Goal: Task Accomplishment & Management: Manage account settings

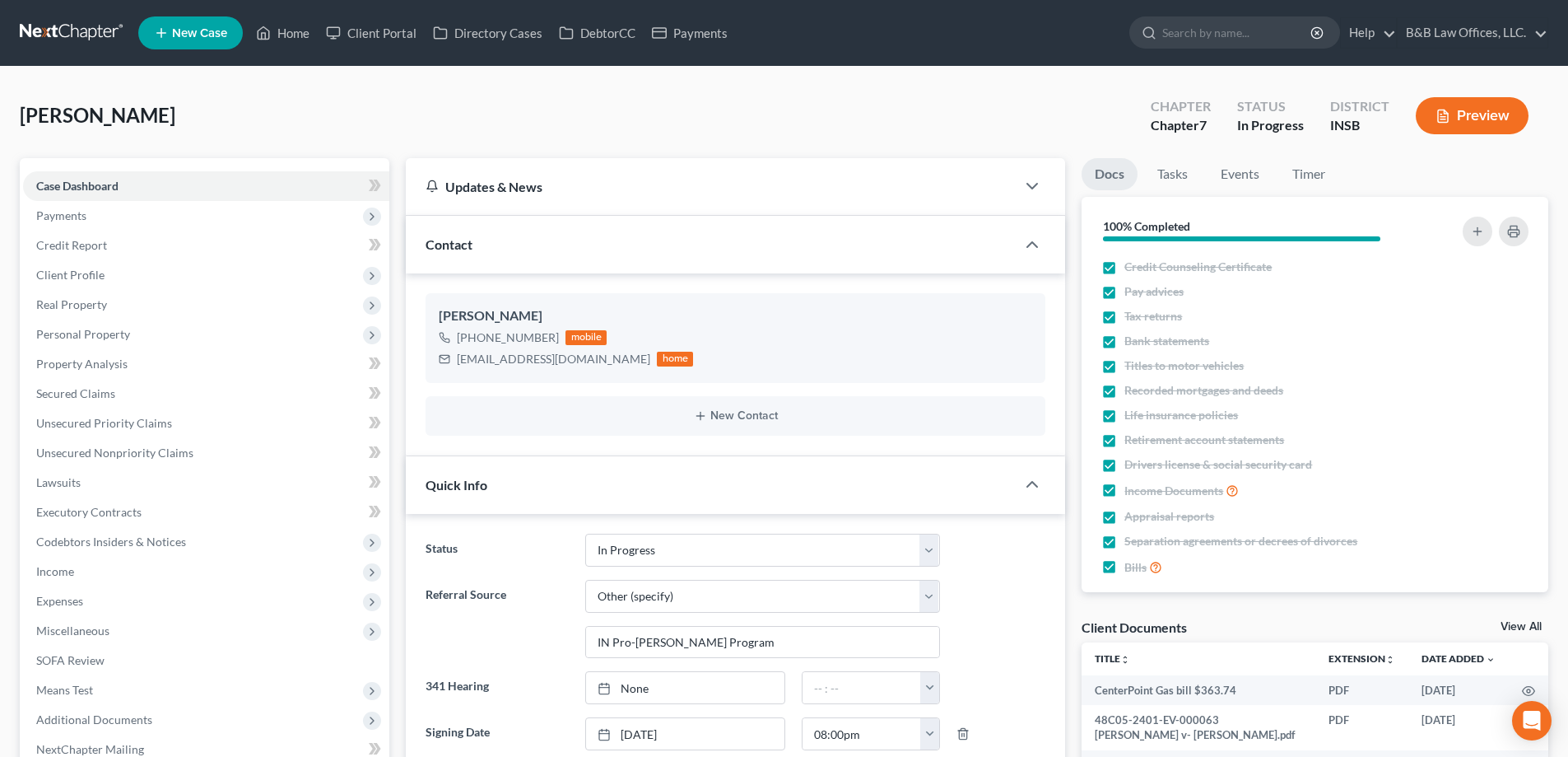
select select "9"
select select "6"
select select "0"
click at [1176, 169] on link "Tasks" at bounding box center [1172, 174] width 56 height 32
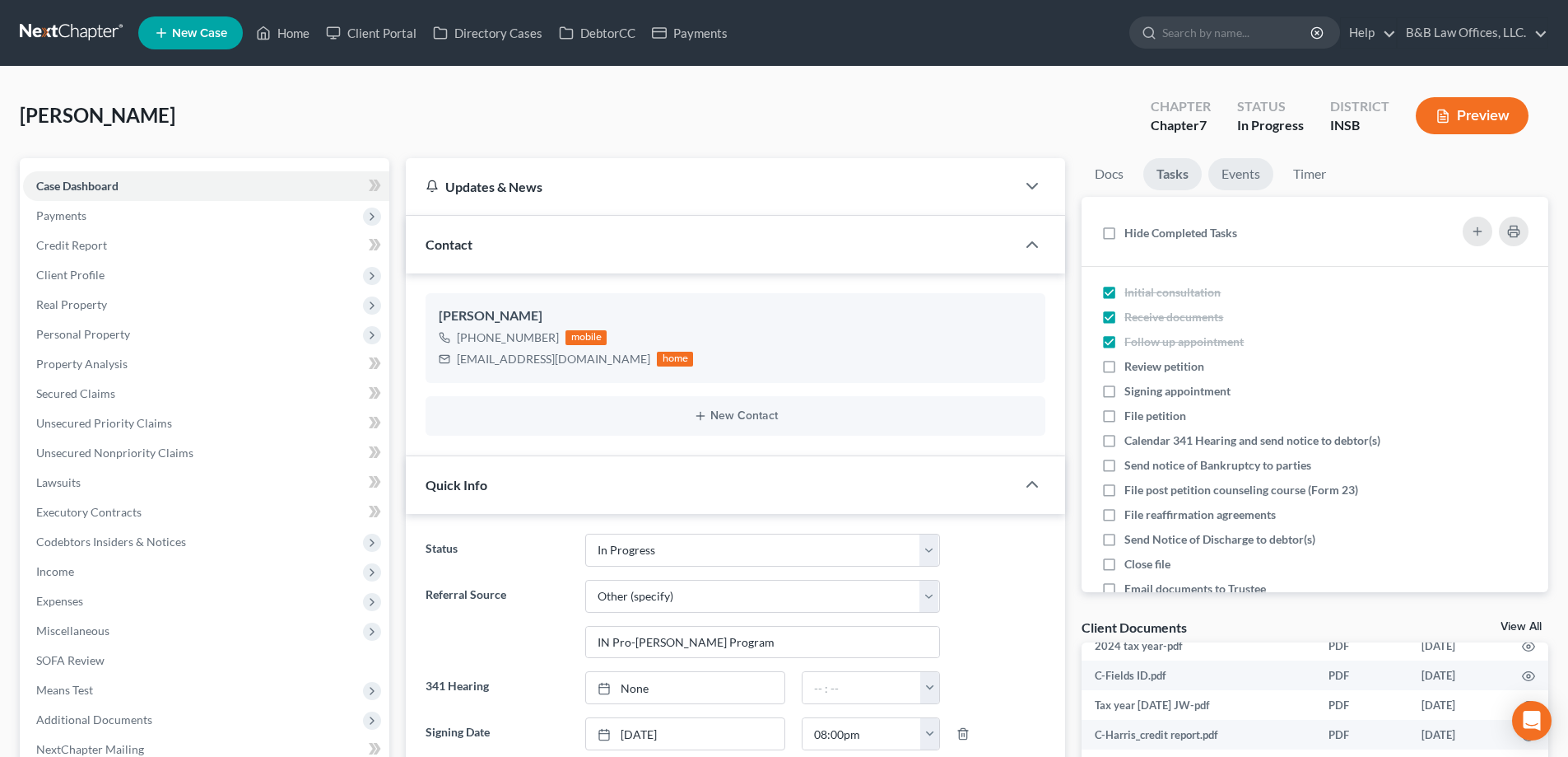
click at [1252, 170] on link "Events" at bounding box center [1241, 174] width 65 height 32
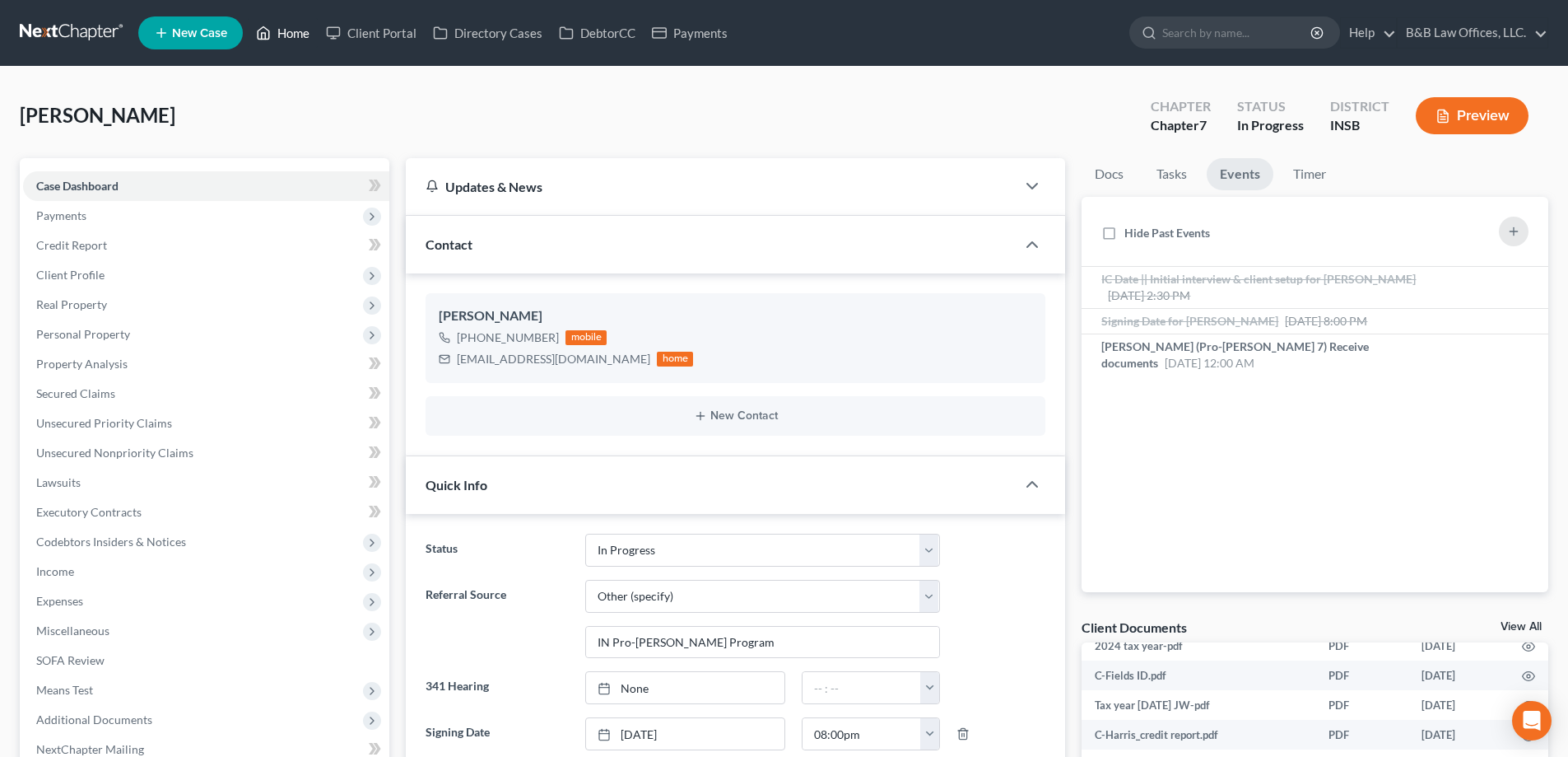
click at [286, 33] on link "Home" at bounding box center [282, 33] width 70 height 30
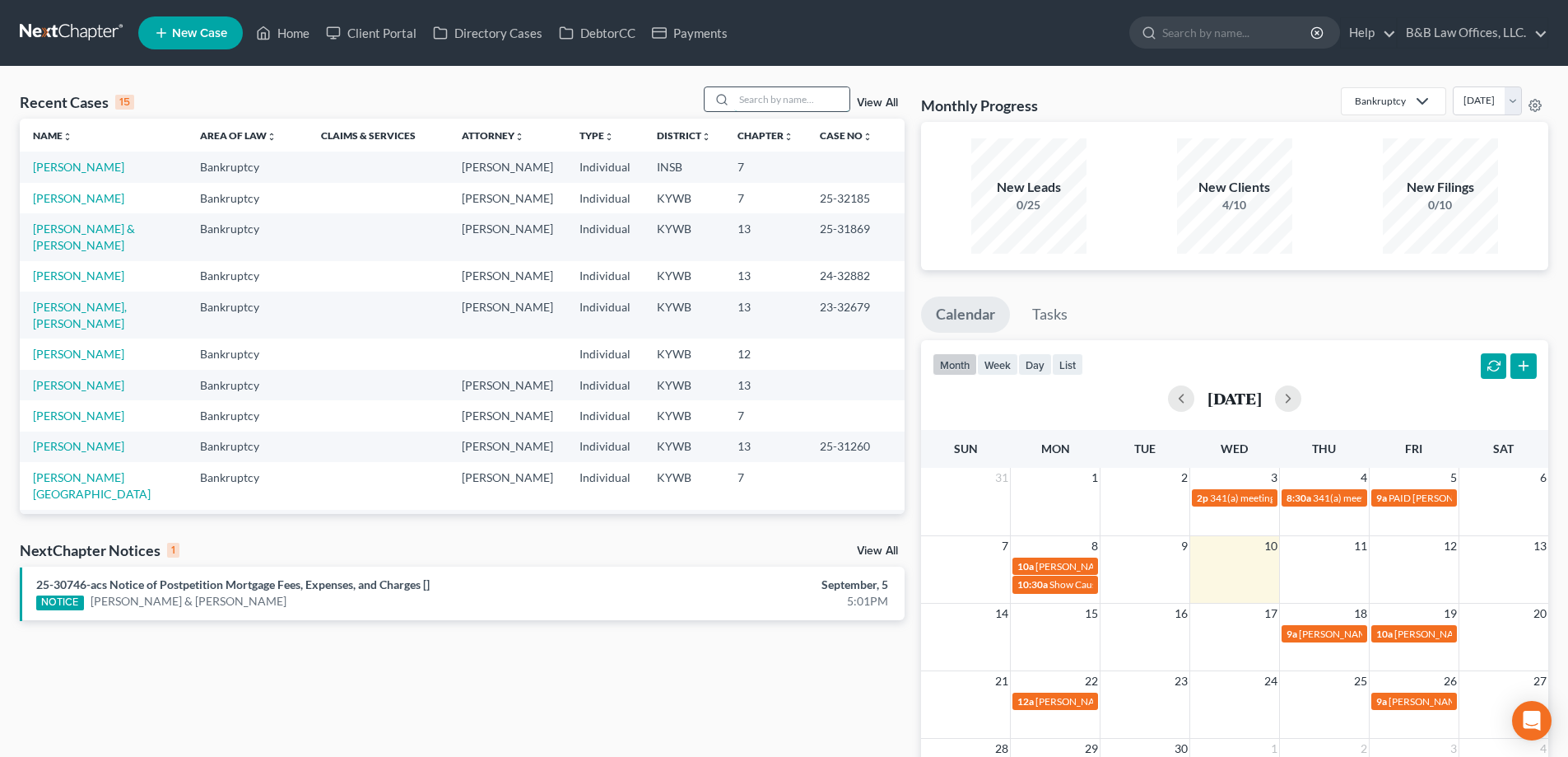
click at [785, 93] on input "search" at bounding box center [792, 99] width 115 height 24
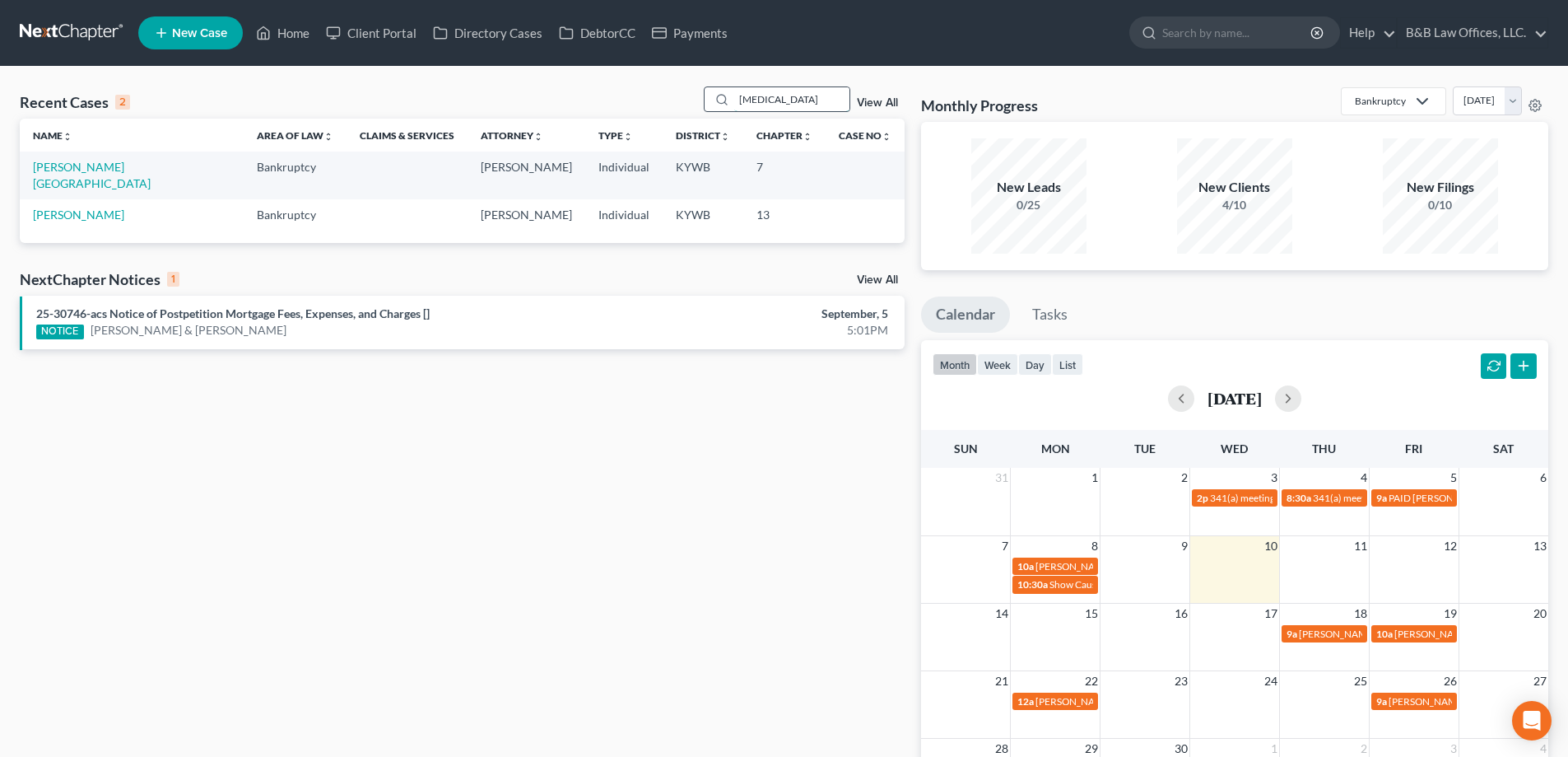
type input "dens"
click at [50, 207] on link "Denson, Darrell" at bounding box center [78, 214] width 92 height 14
select select "2"
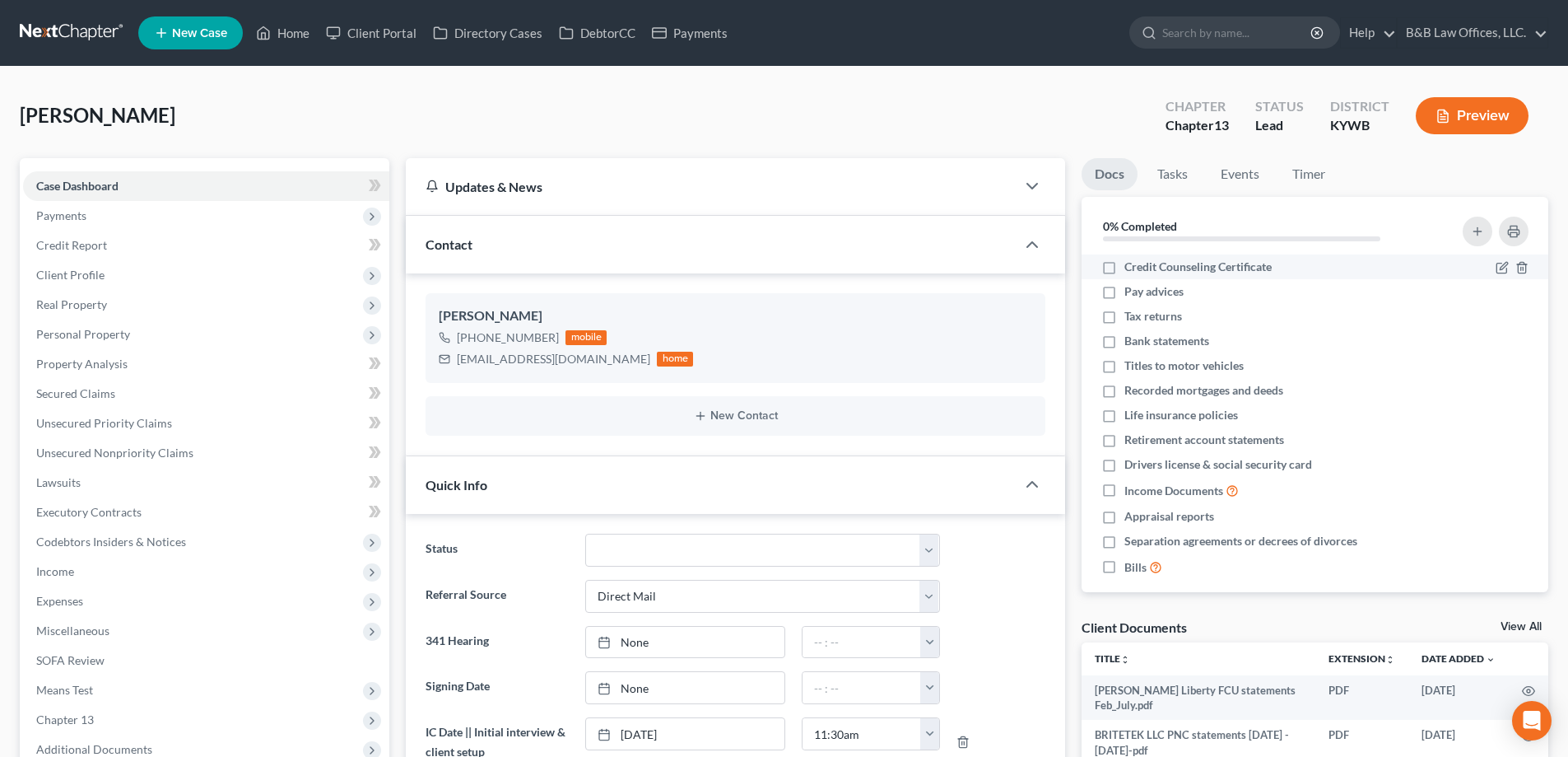
click at [1124, 269] on label "Credit Counseling Certificate" at bounding box center [1197, 266] width 147 height 17
click at [1131, 269] on input "Credit Counseling Certificate" at bounding box center [1136, 263] width 11 height 11
checkbox input "true"
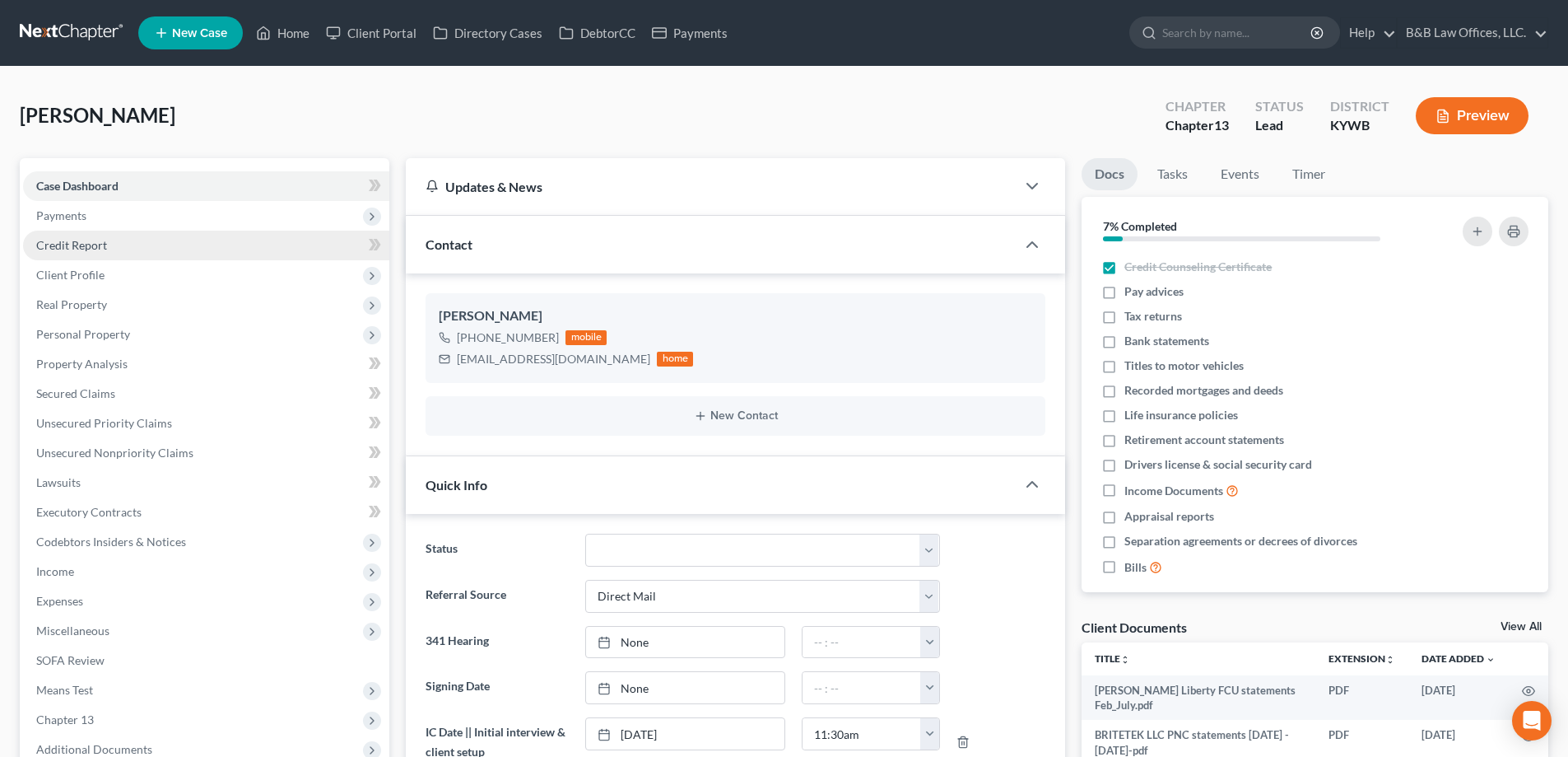
drag, startPoint x: 113, startPoint y: 241, endPoint x: 105, endPoint y: 255, distance: 16.1
click at [113, 241] on link "Credit Report" at bounding box center [206, 246] width 366 height 30
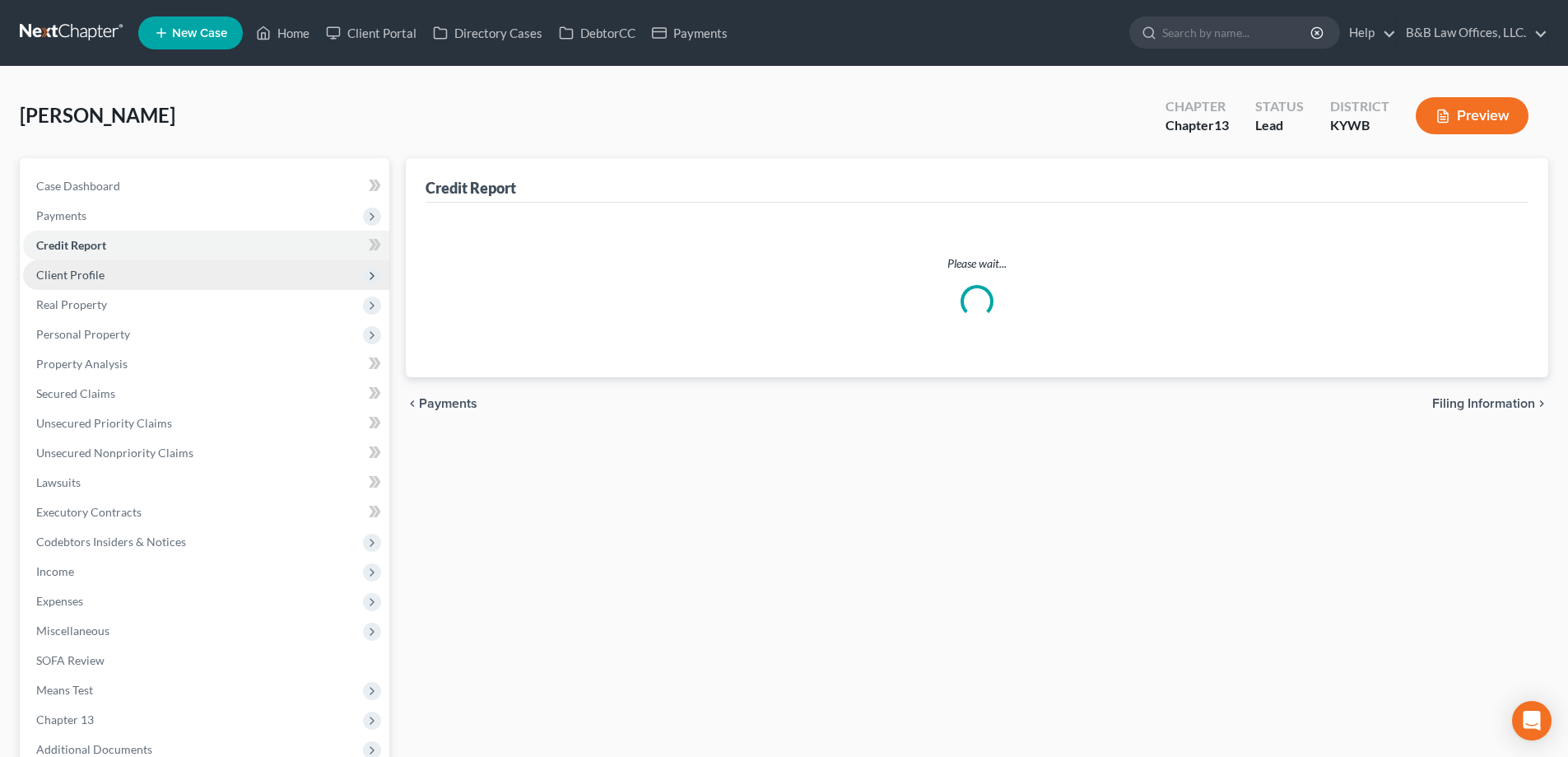
click at [107, 275] on span "Client Profile" at bounding box center [206, 275] width 366 height 30
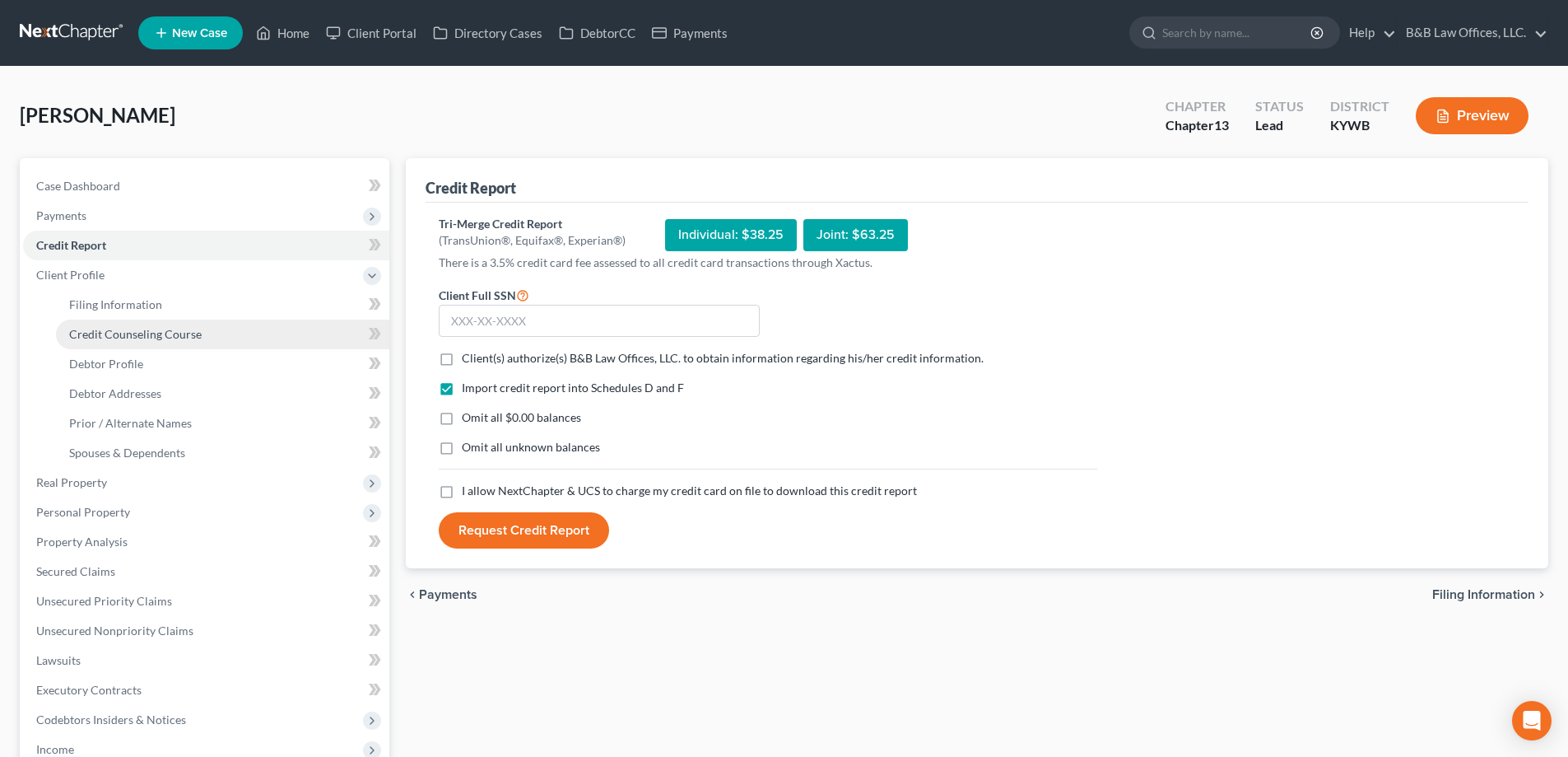
click at [124, 332] on span "Credit Counseling Course" at bounding box center [135, 334] width 132 height 14
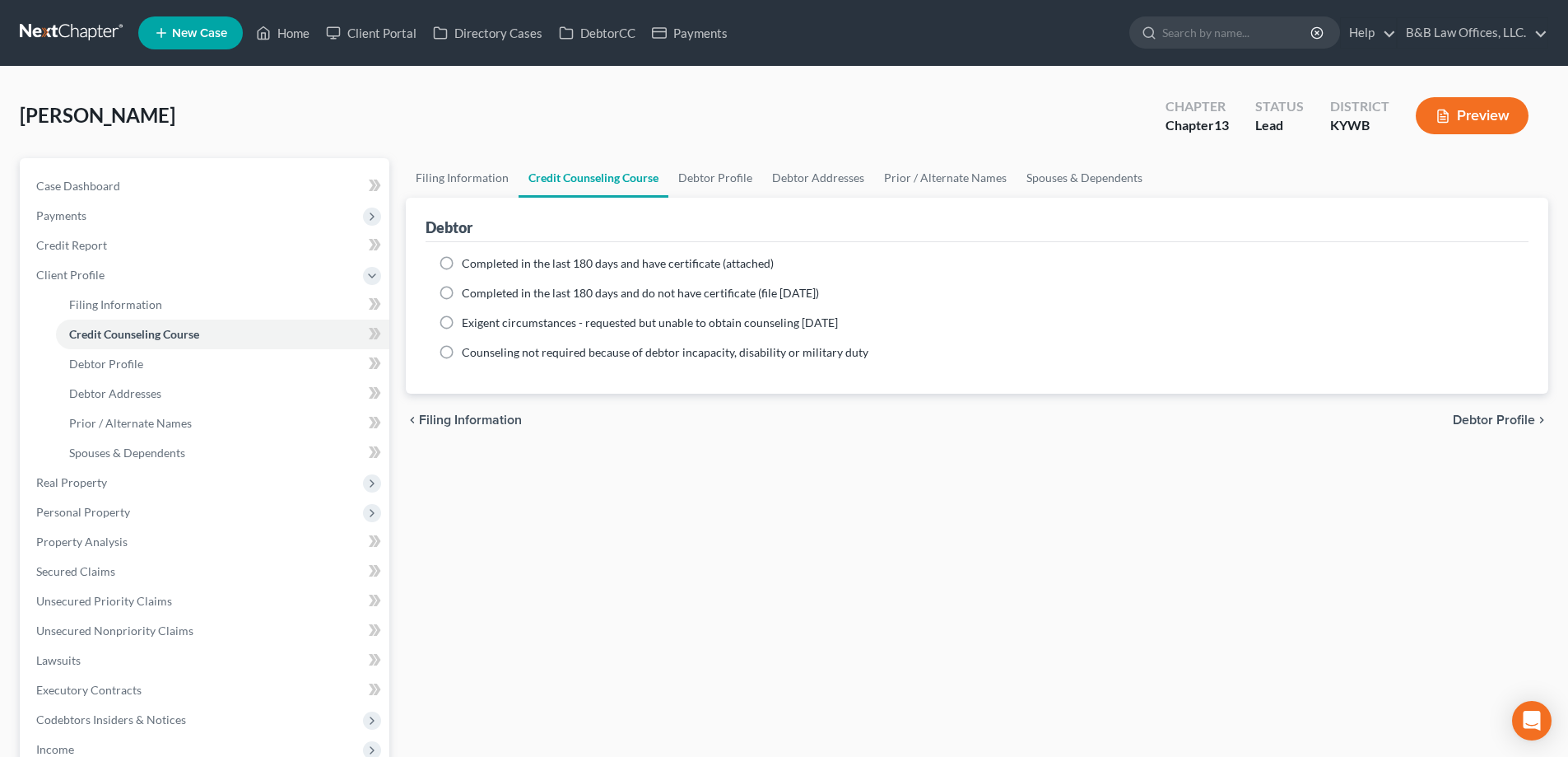
click at [462, 263] on label "Completed in the last 180 days and have certificate (attached)" at bounding box center [618, 263] width 312 height 17
click at [469, 263] on input "Completed in the last 180 days and have certificate (attached)" at bounding box center [474, 261] width 11 height 11
radio input "true"
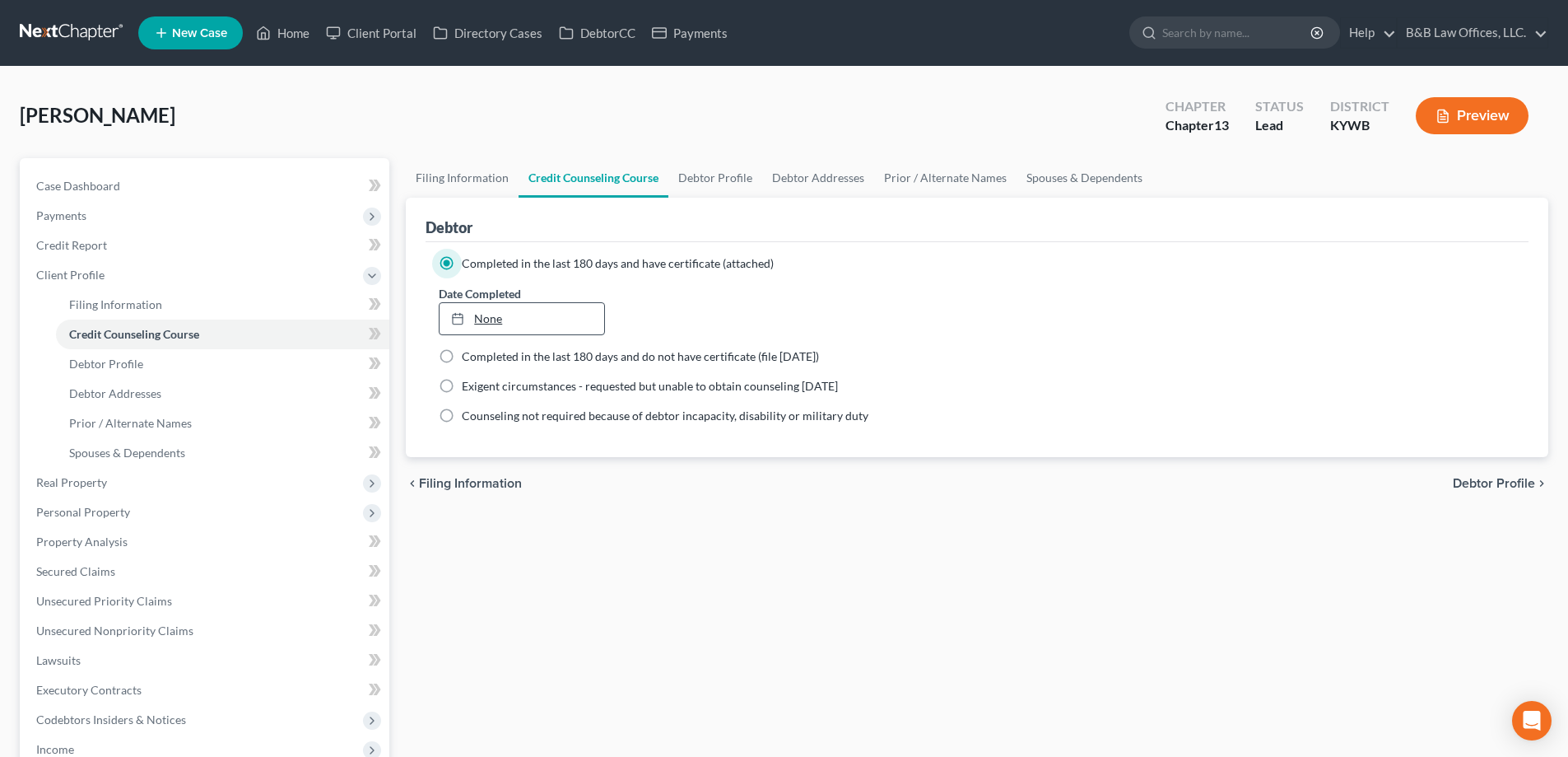
type input "9/10/2025"
click at [495, 322] on link "None" at bounding box center [521, 319] width 164 height 32
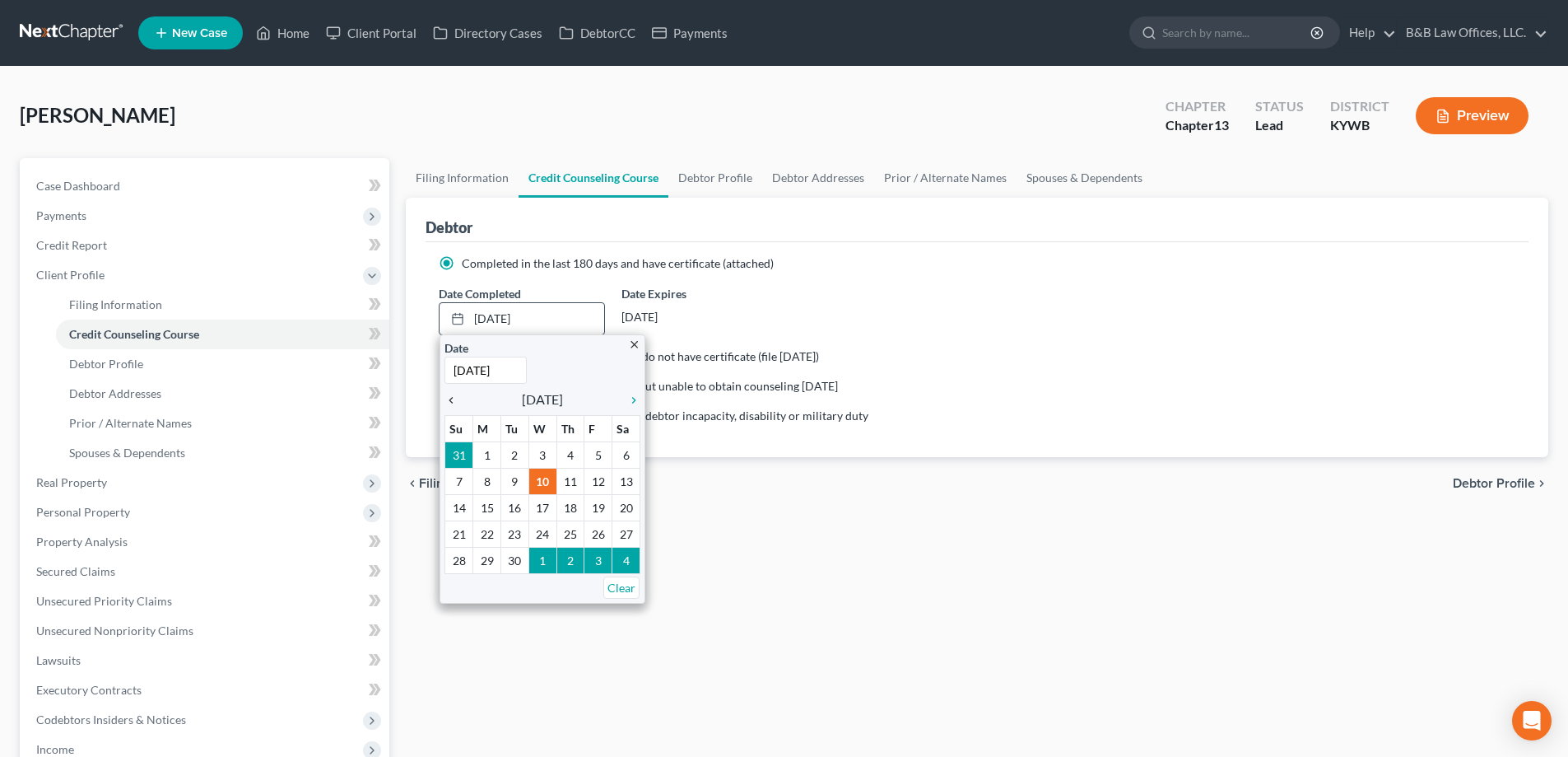
click at [459, 396] on icon "chevron_left" at bounding box center [455, 400] width 21 height 13
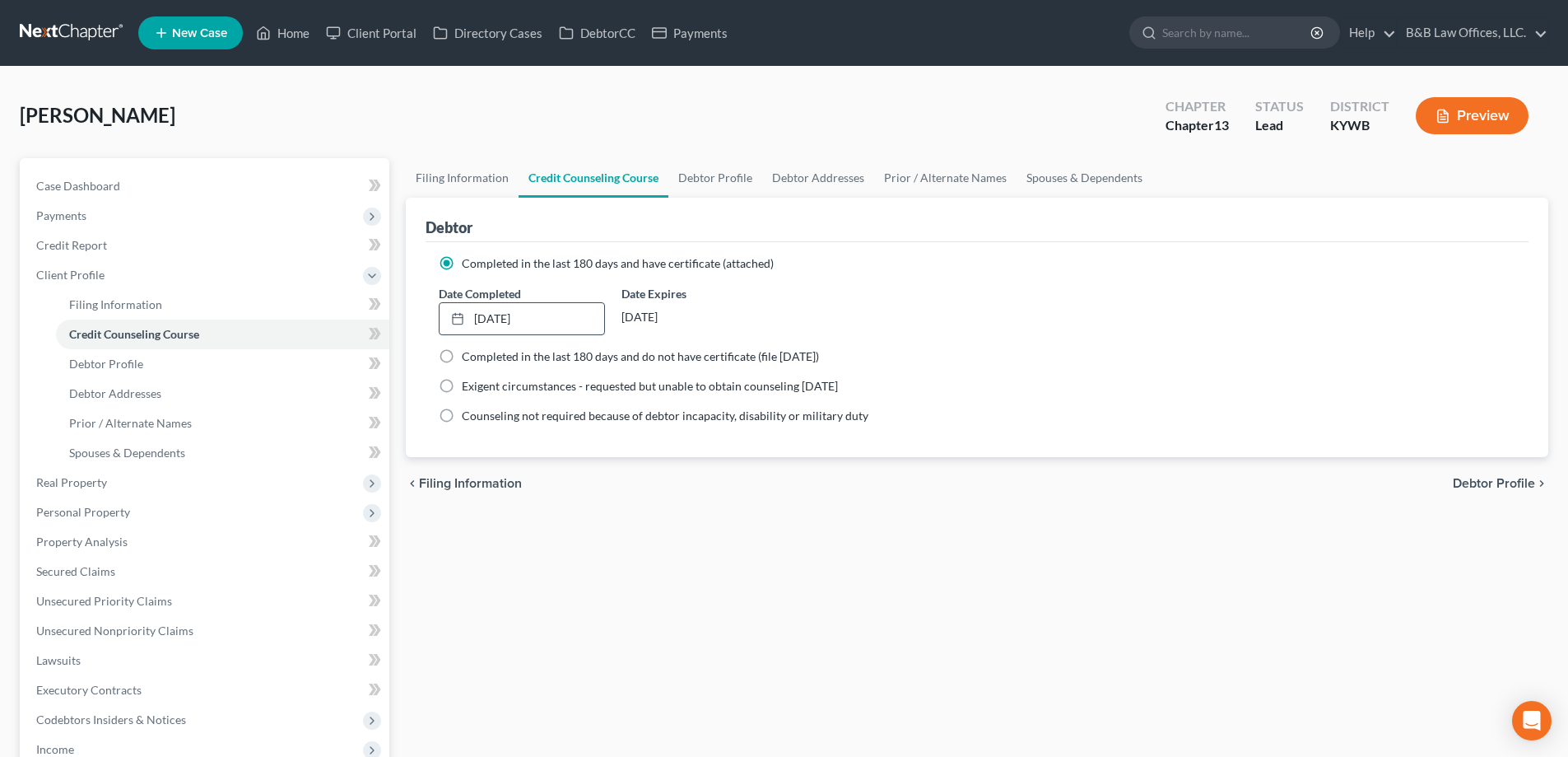
click at [1503, 480] on span "Debtor Profile" at bounding box center [1493, 483] width 82 height 13
select select "0"
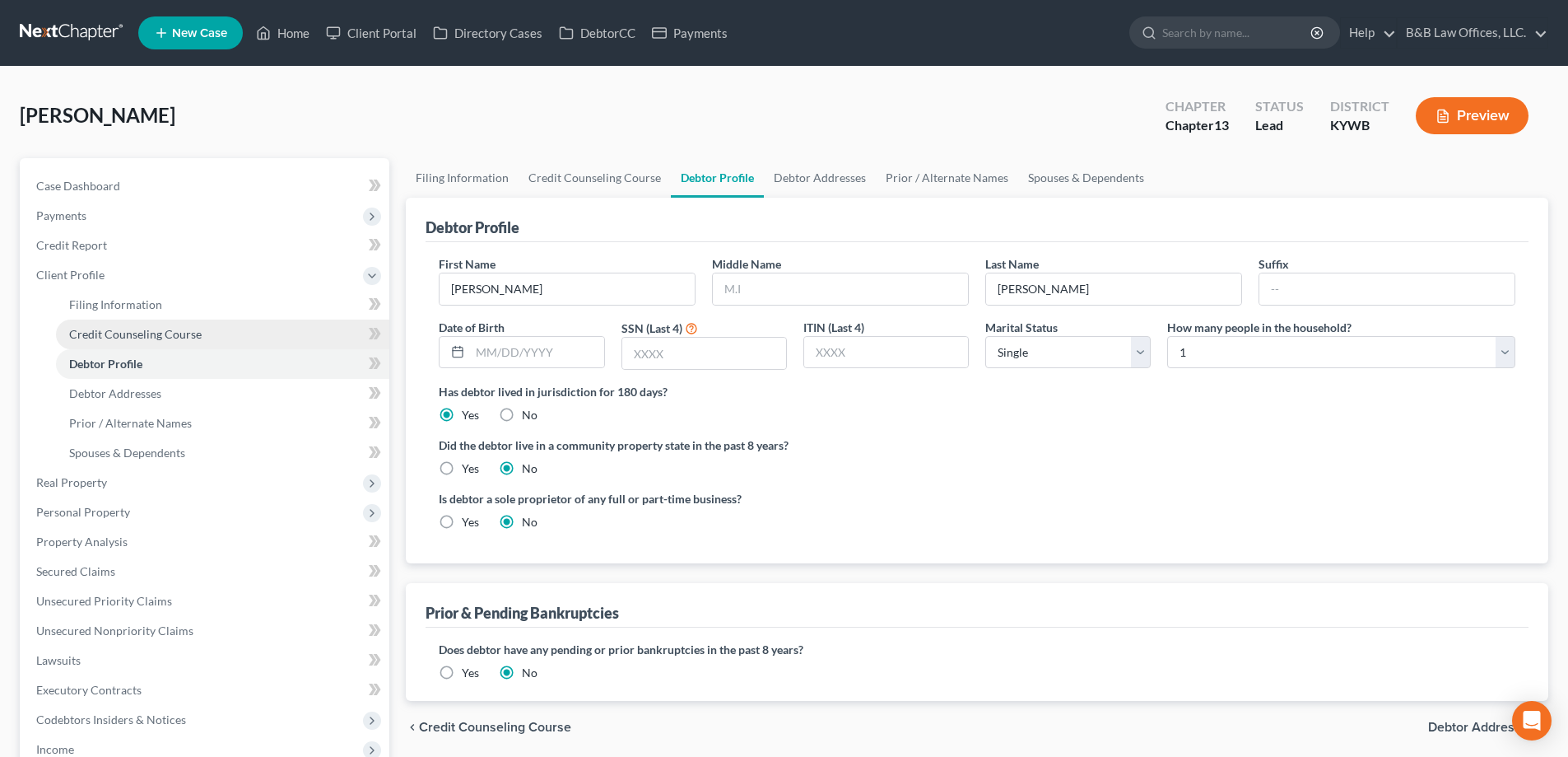
click at [108, 337] on span "Credit Counseling Course" at bounding box center [135, 334] width 132 height 14
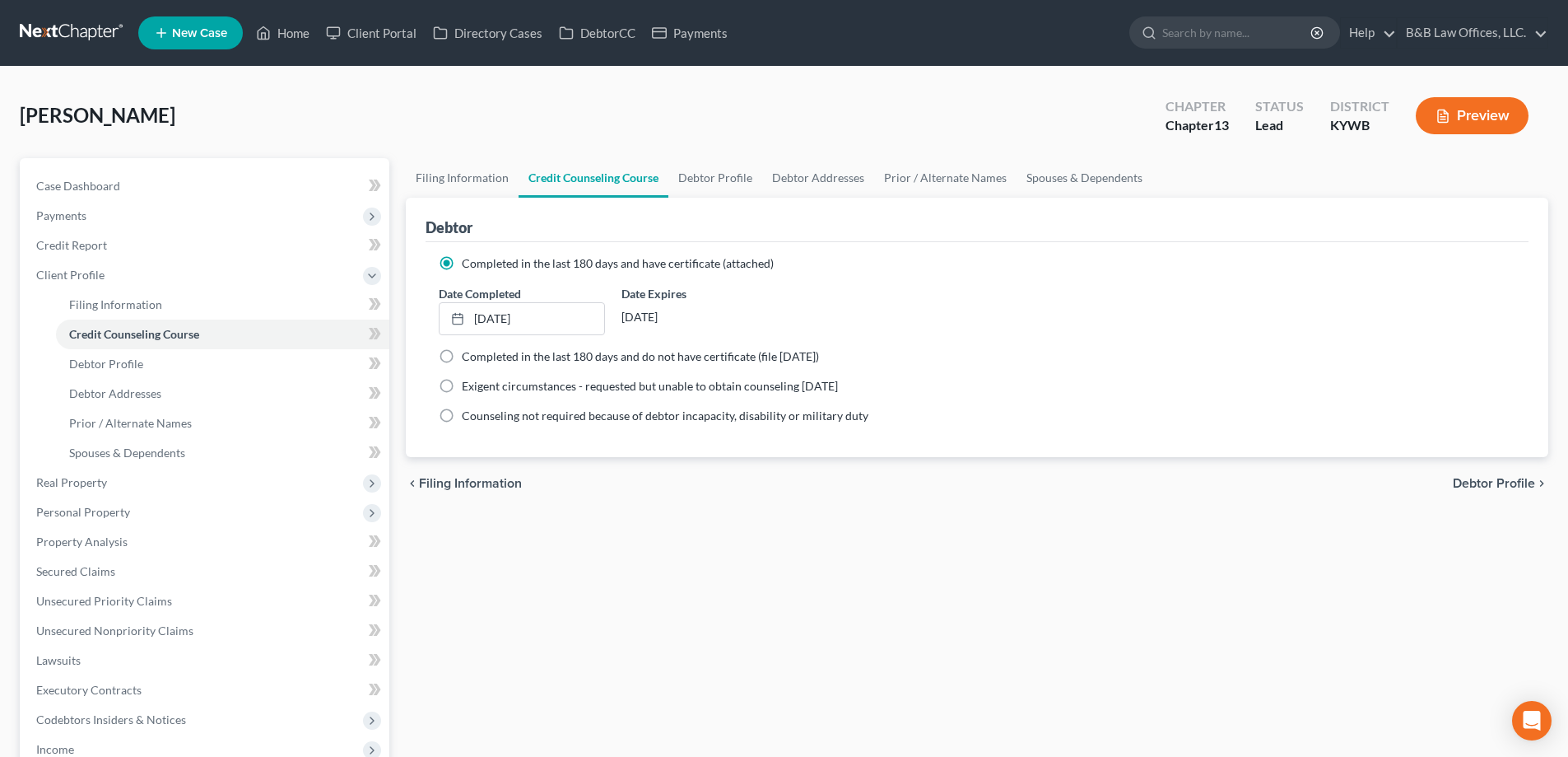
click at [462, 268] on label "Completed in the last 180 days and have certificate (attached)" at bounding box center [618, 263] width 312 height 17
click at [469, 266] on input "Completed in the last 180 days and have certificate (attached)" at bounding box center [474, 261] width 11 height 11
click at [462, 268] on label "Completed in the last 180 days and have certificate (attached)" at bounding box center [618, 263] width 312 height 17
click at [469, 266] on input "Completed in the last 180 days and have certificate (attached)" at bounding box center [474, 261] width 11 height 11
drag, startPoint x: 545, startPoint y: 319, endPoint x: 459, endPoint y: 319, distance: 86.0
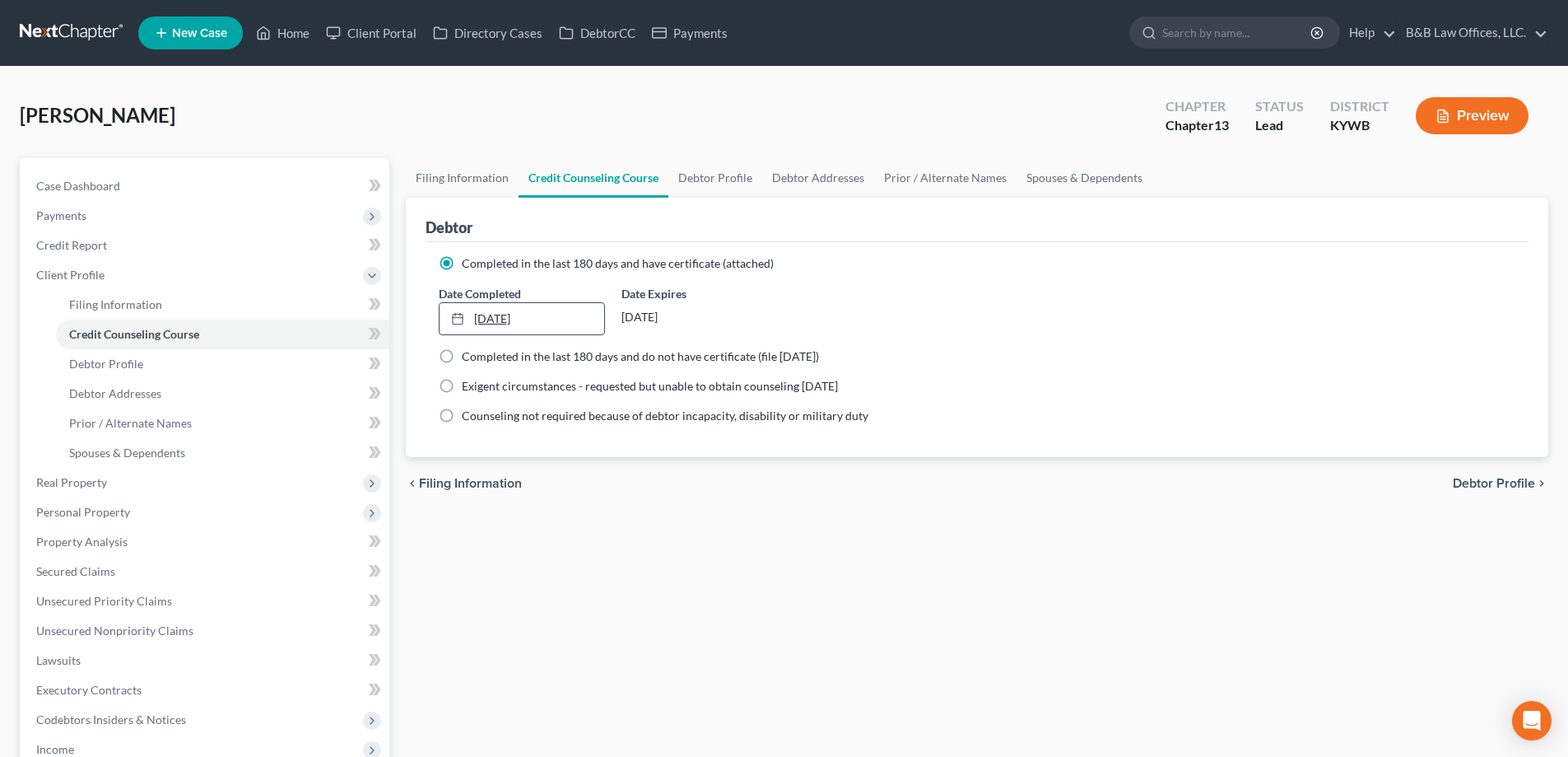
click at [459, 319] on link "8/25/2025" at bounding box center [521, 319] width 164 height 32
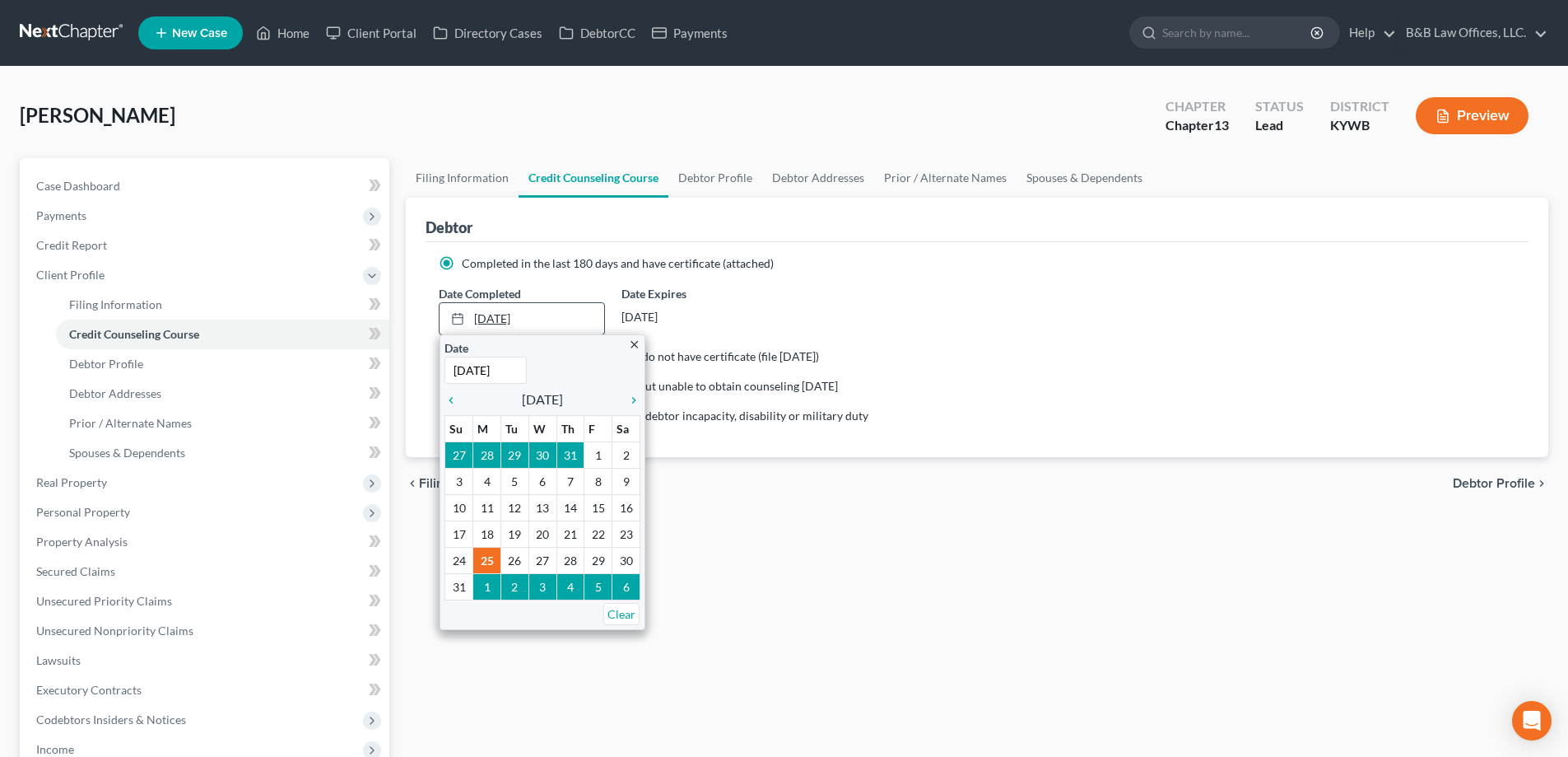
click at [484, 320] on link "8/25/2025" at bounding box center [521, 319] width 164 height 32
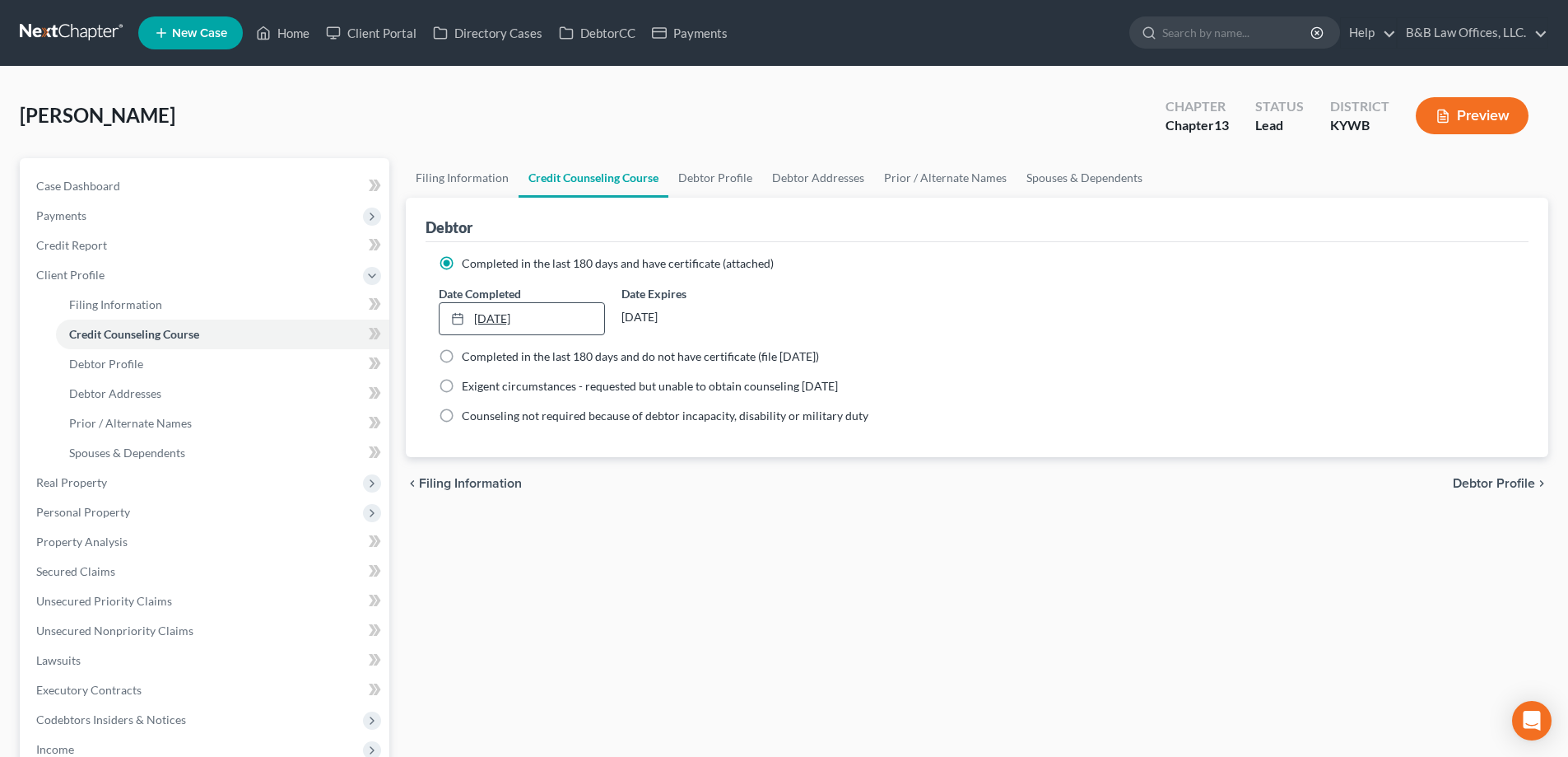
click at [484, 324] on link "8/25/2025" at bounding box center [521, 319] width 164 height 32
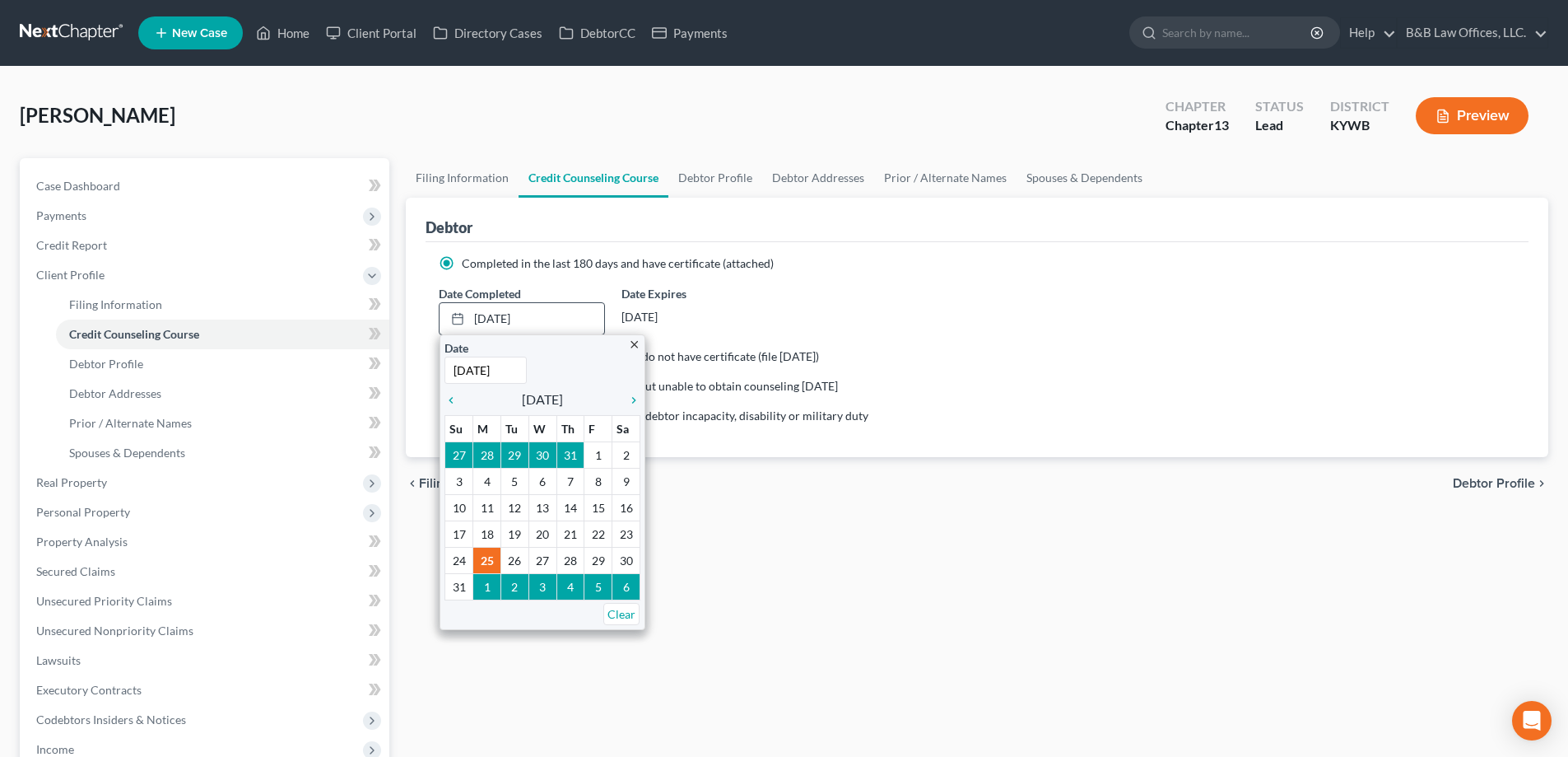
click at [636, 346] on icon "close" at bounding box center [634, 345] width 12 height 12
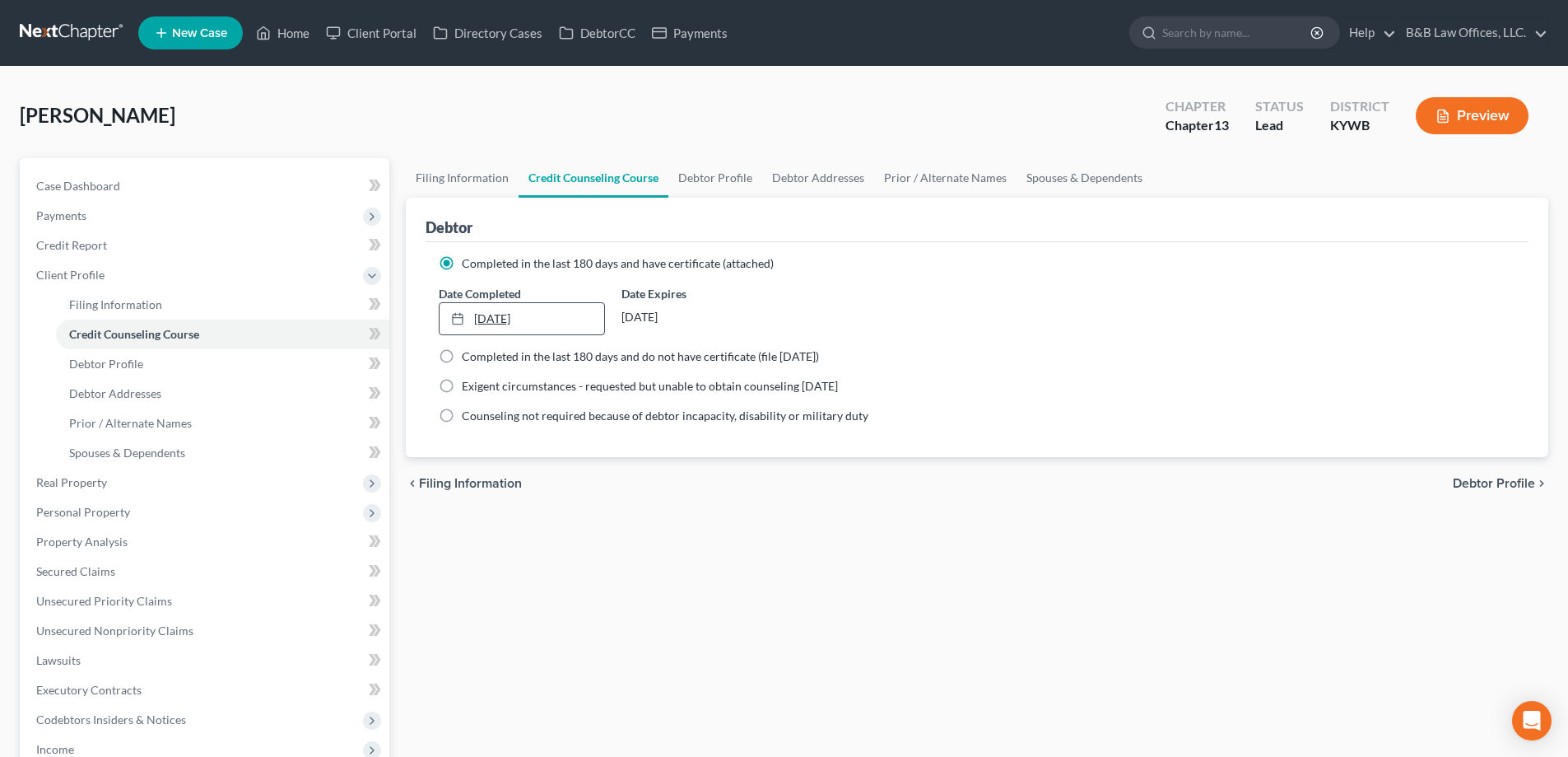
click at [462, 317] on icon at bounding box center [457, 318] width 13 height 13
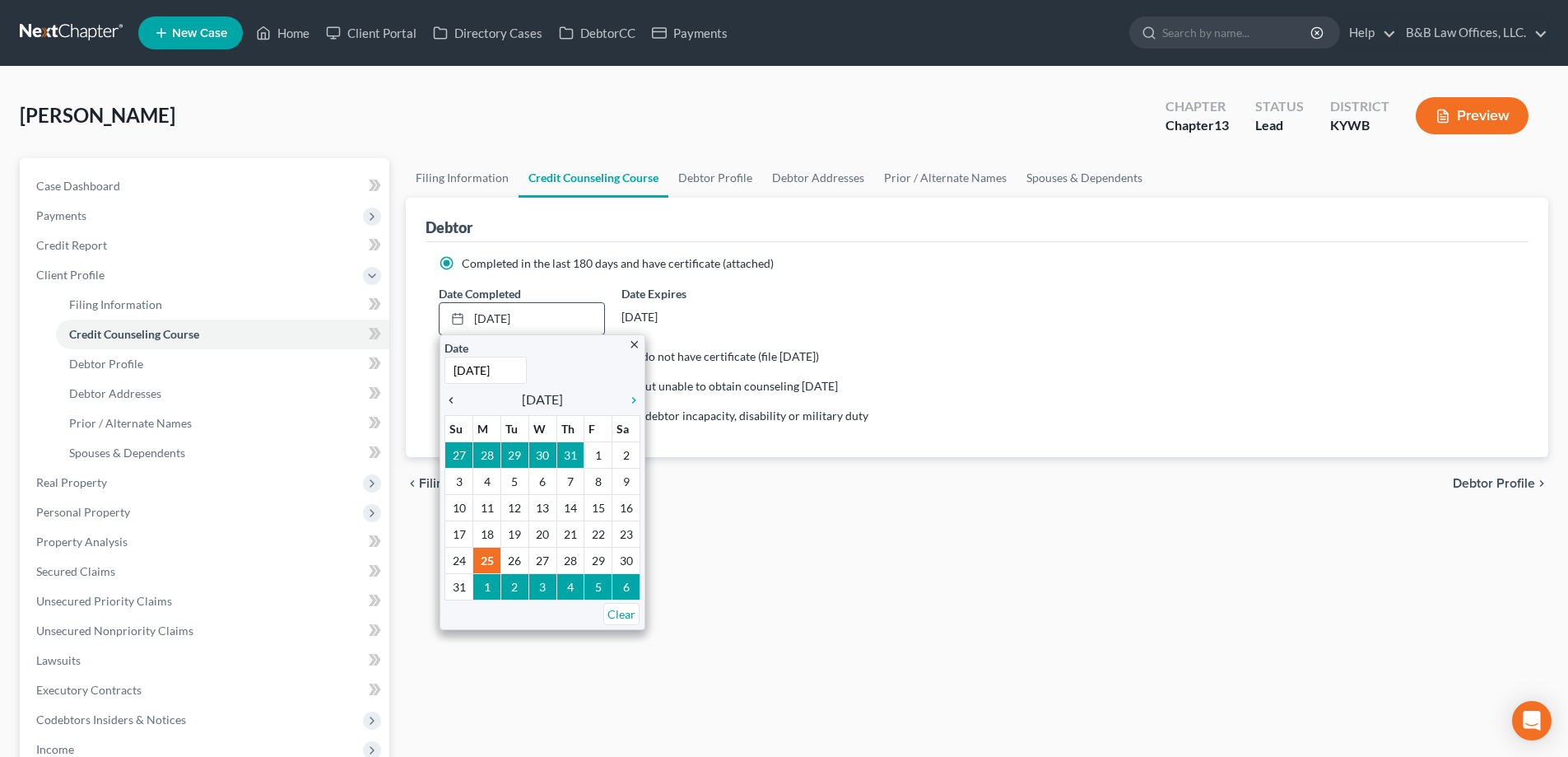
click at [454, 397] on icon "chevron_left" at bounding box center [455, 400] width 21 height 13
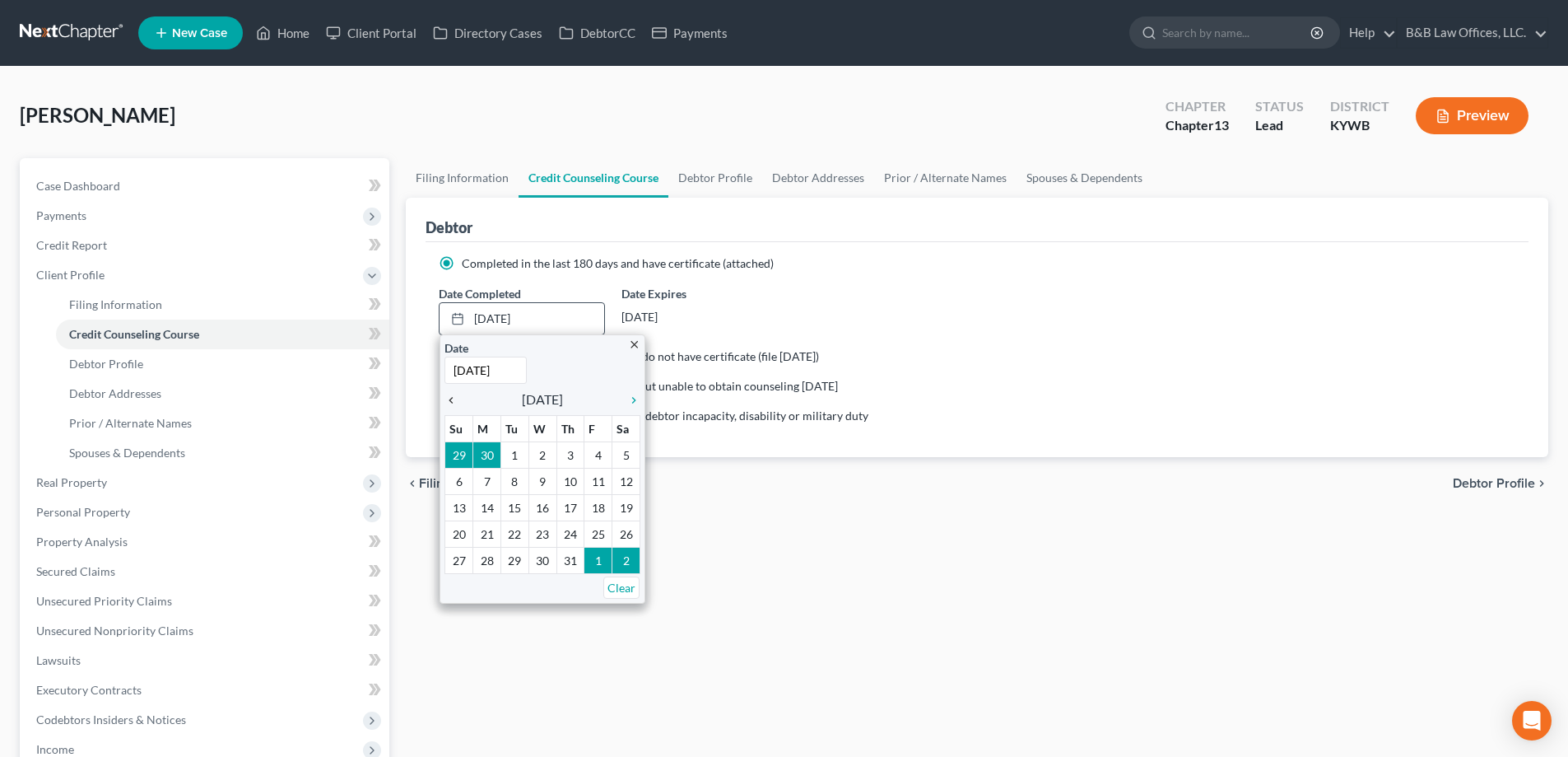
click at [454, 397] on icon "chevron_left" at bounding box center [455, 400] width 21 height 13
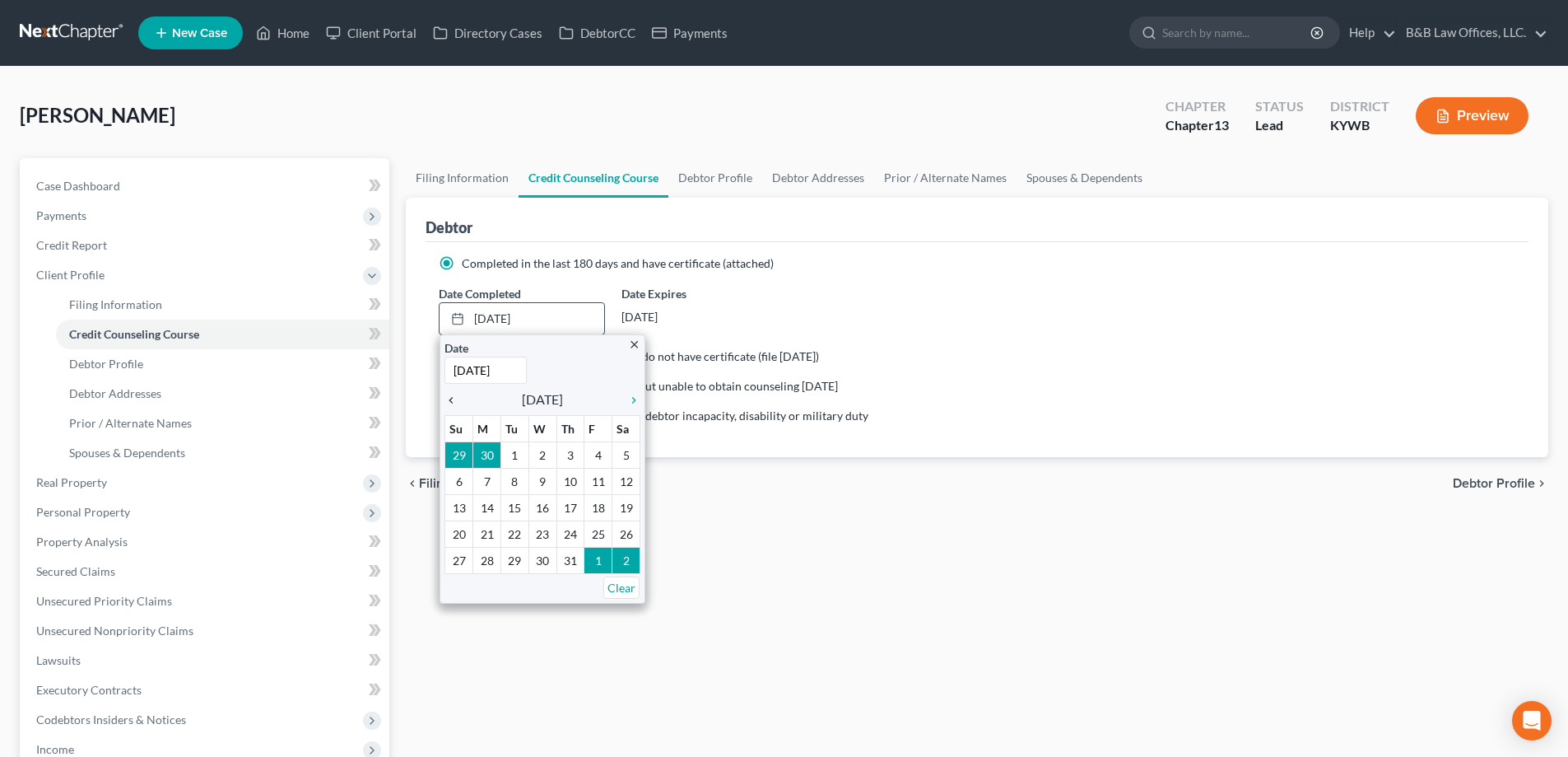
click at [454, 397] on icon "chevron_left" at bounding box center [455, 400] width 21 height 13
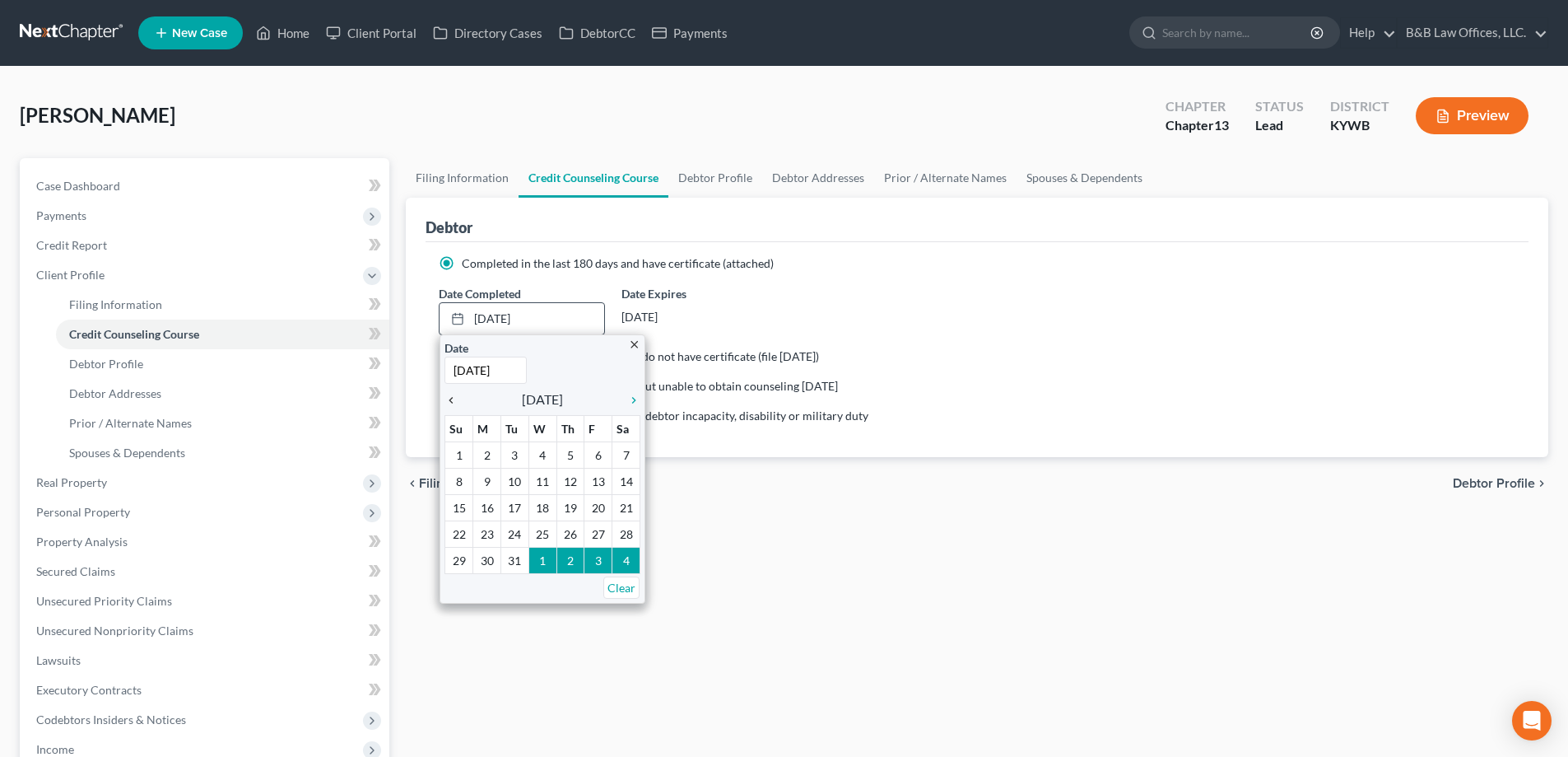
click at [454, 397] on icon "chevron_left" at bounding box center [455, 400] width 21 height 13
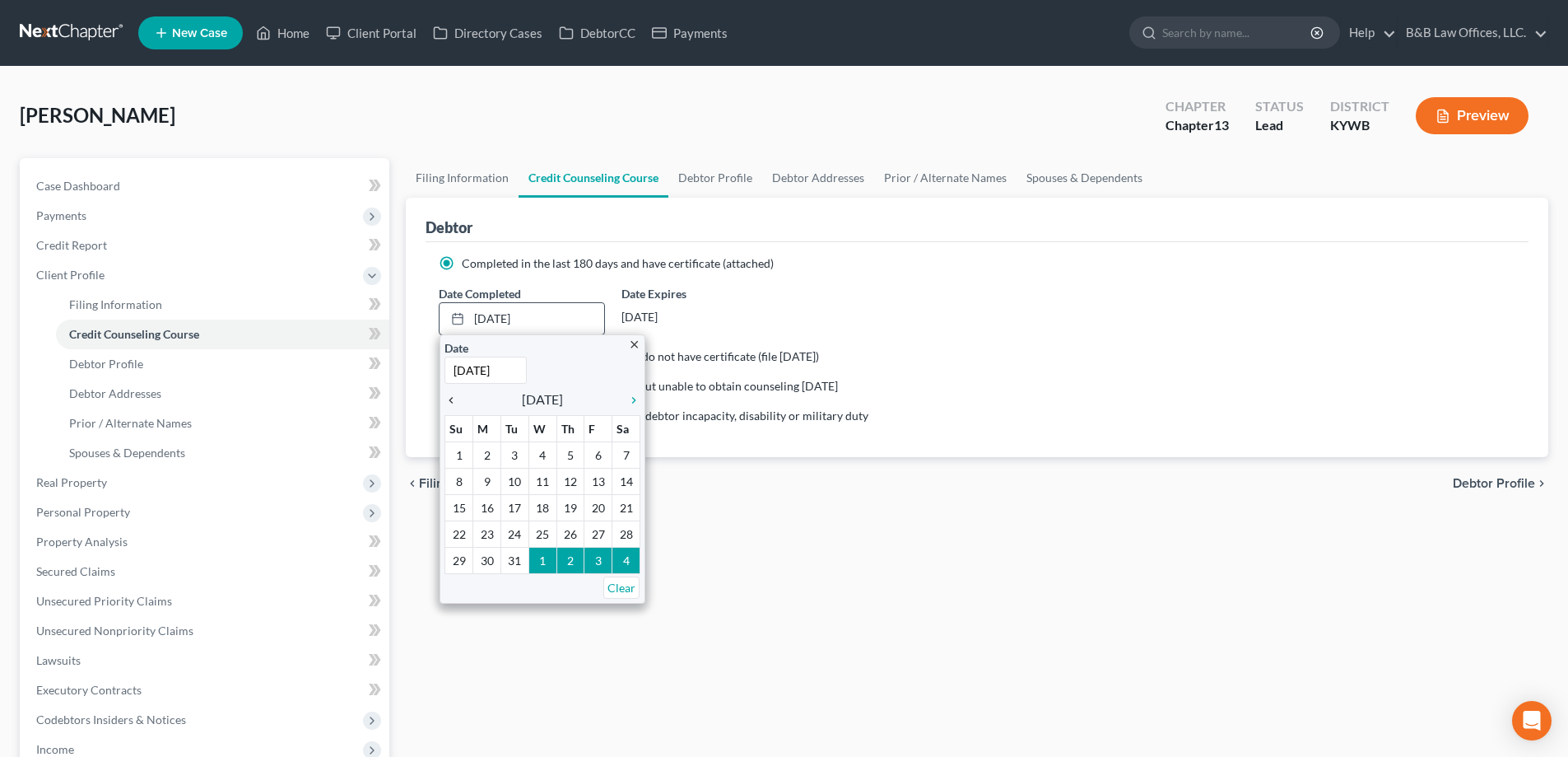
click at [454, 397] on icon "chevron_left" at bounding box center [455, 400] width 21 height 13
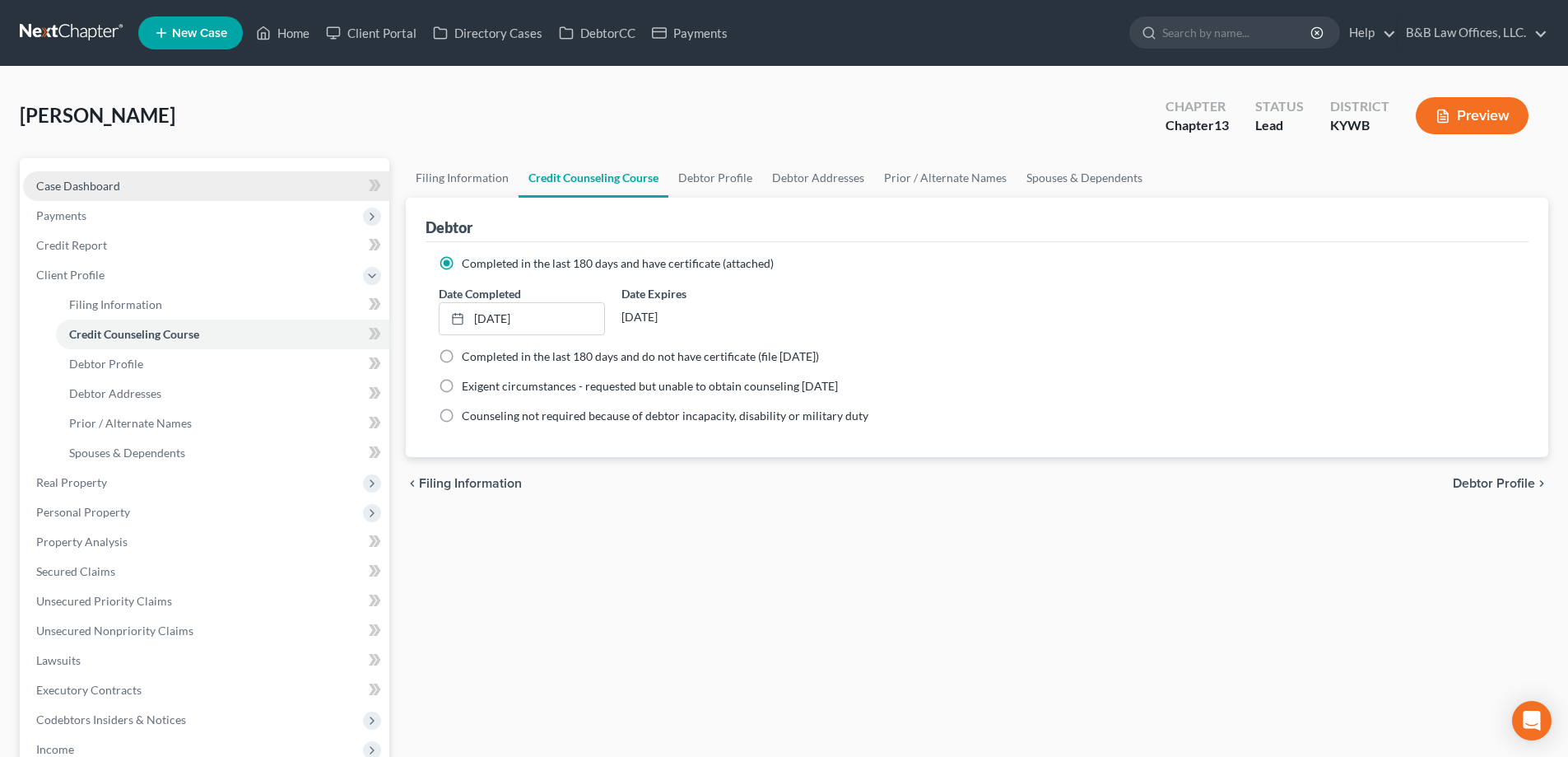
click at [78, 183] on span "Case Dashboard" at bounding box center [78, 186] width 84 height 14
select select "2"
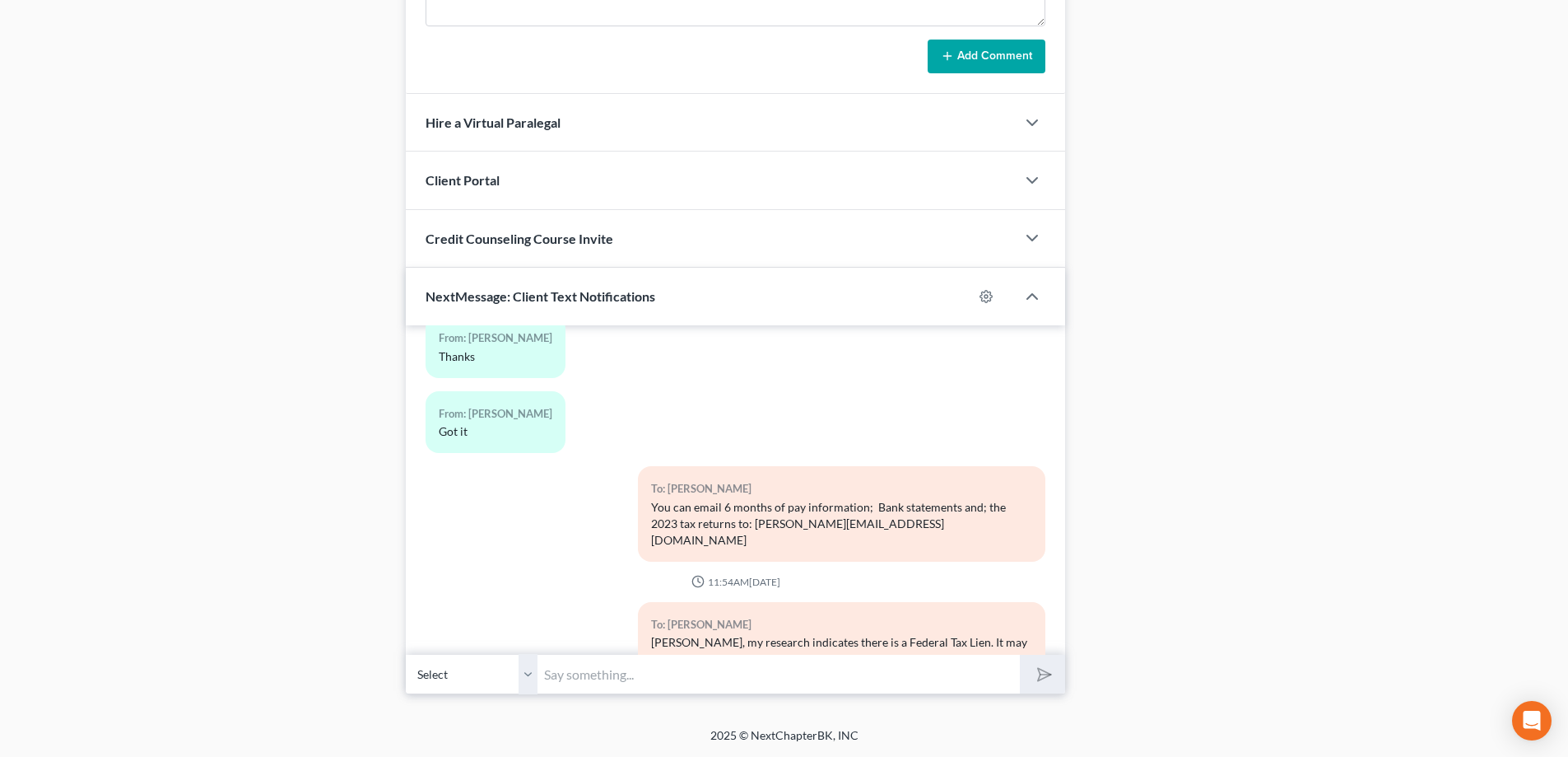
scroll to position [341, 0]
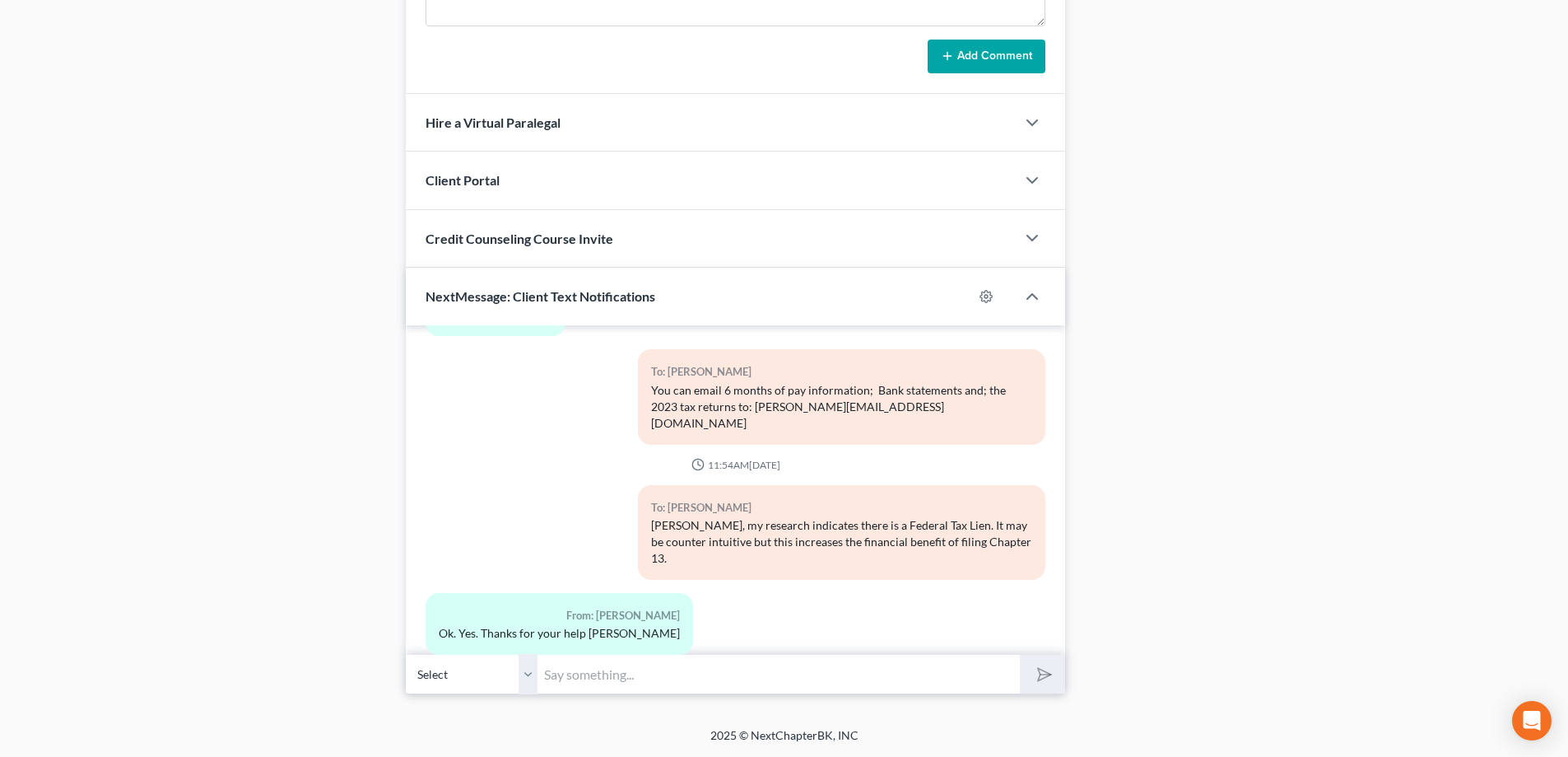
drag, startPoint x: 610, startPoint y: 669, endPoint x: 466, endPoint y: 635, distance: 148.0
click at [612, 670] on input "text" at bounding box center [779, 674] width 483 height 41
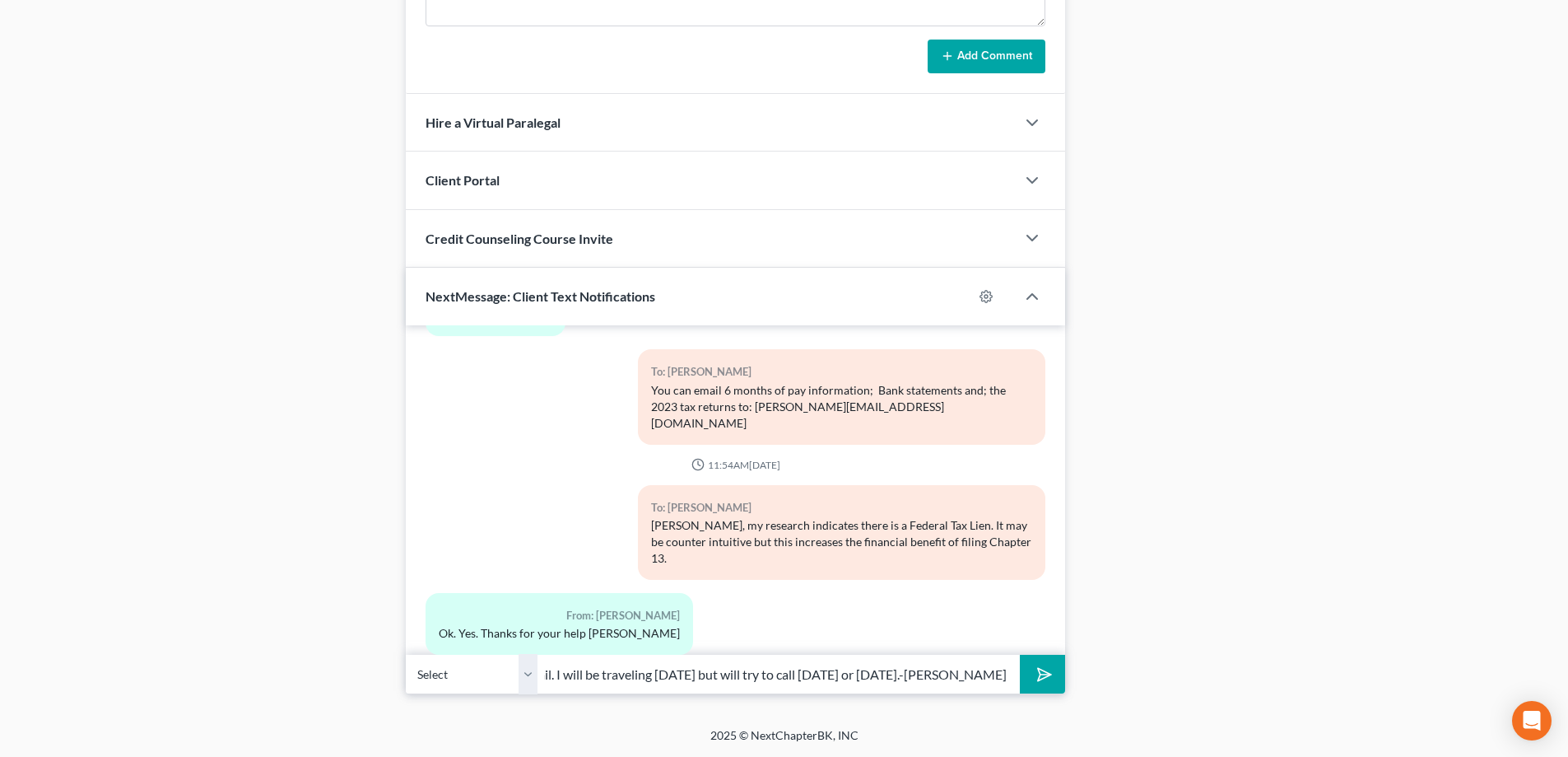
scroll to position [0, 341]
type input "I called a few minutes ago but your phone went to voice mail. I will be traveli…"
click at [1020, 655] on button "submit" at bounding box center [1042, 674] width 45 height 39
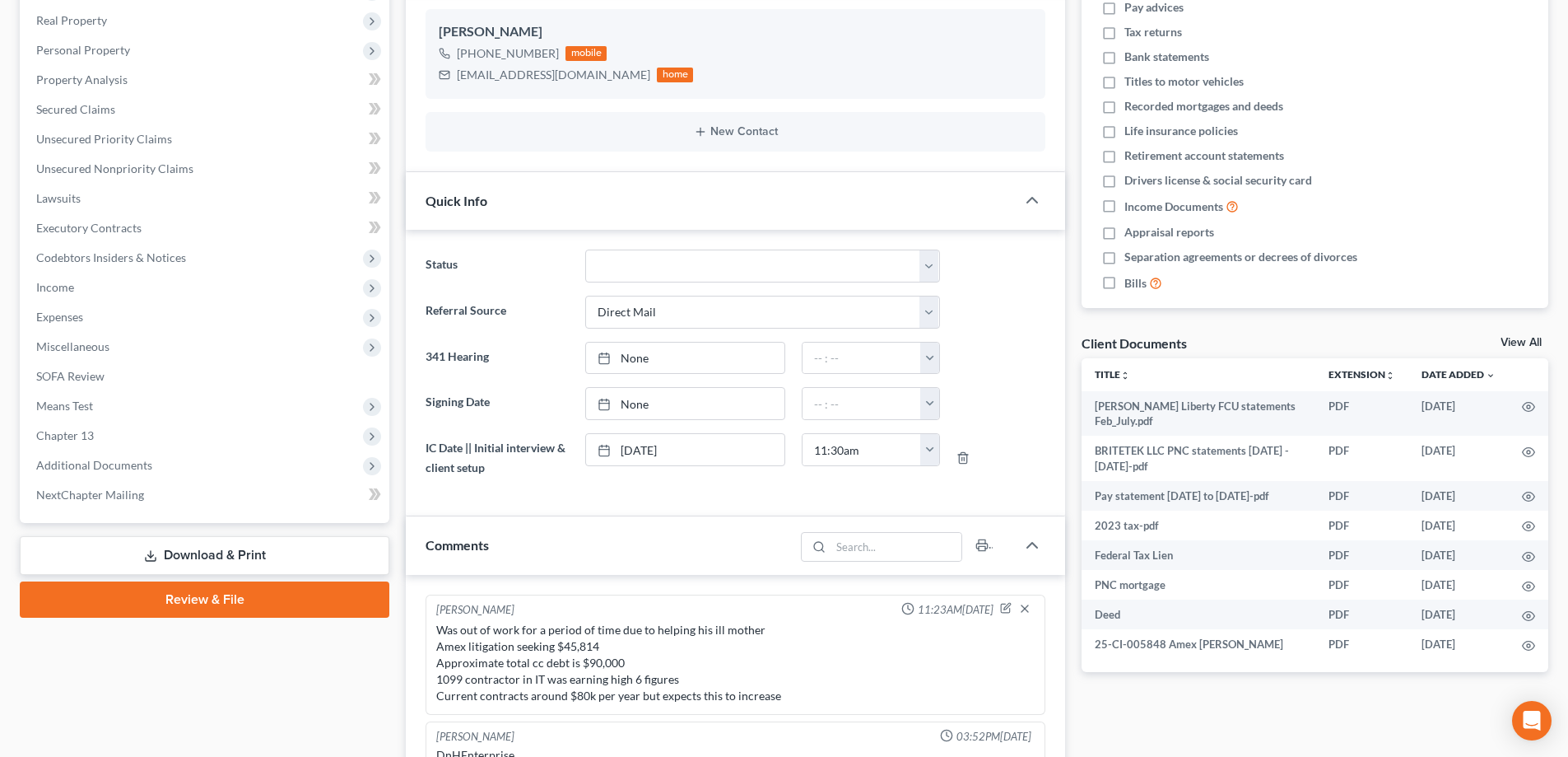
scroll to position [0, 0]
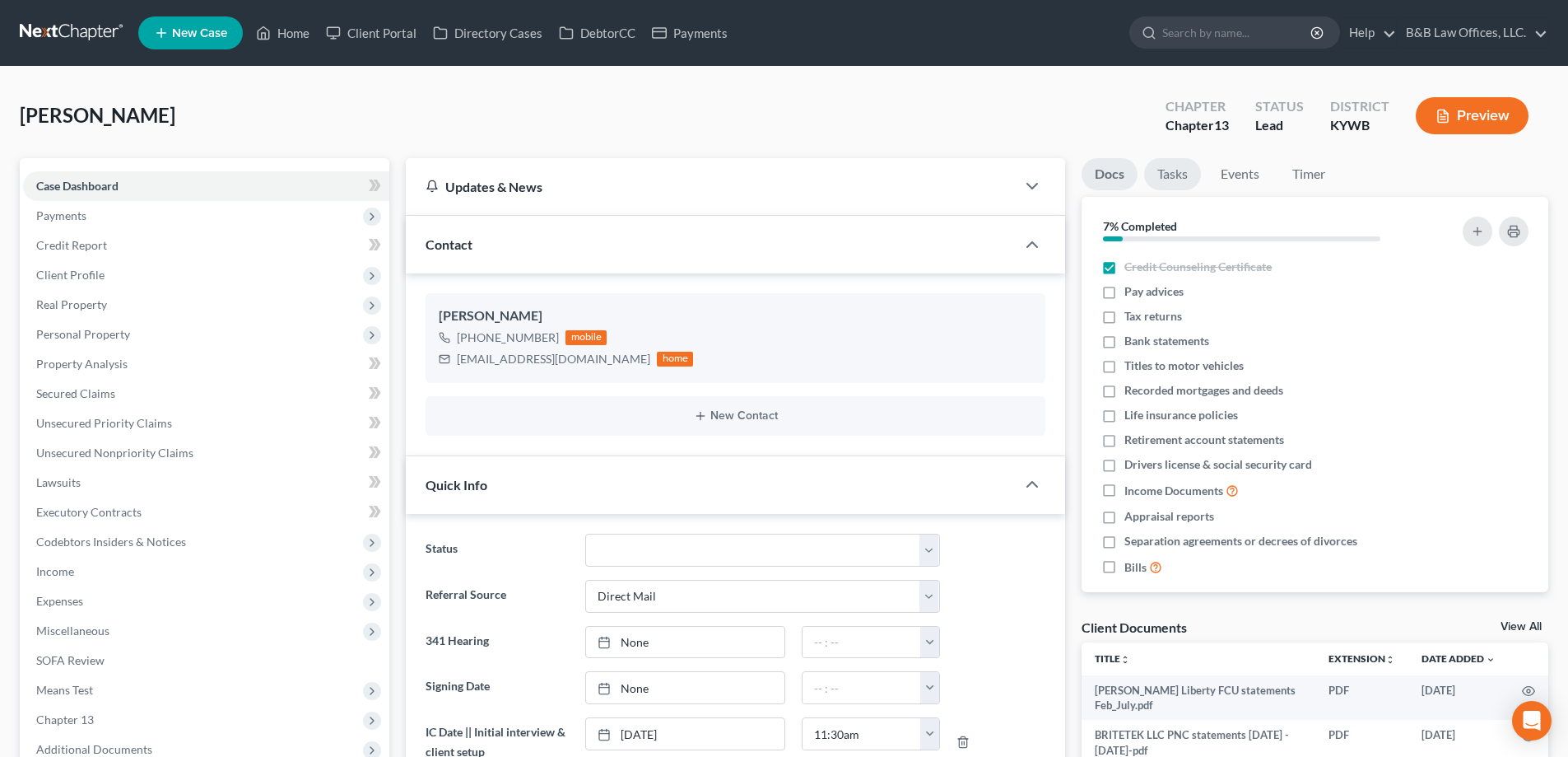
click at [1184, 174] on link "Tasks" at bounding box center [1172, 174] width 56 height 32
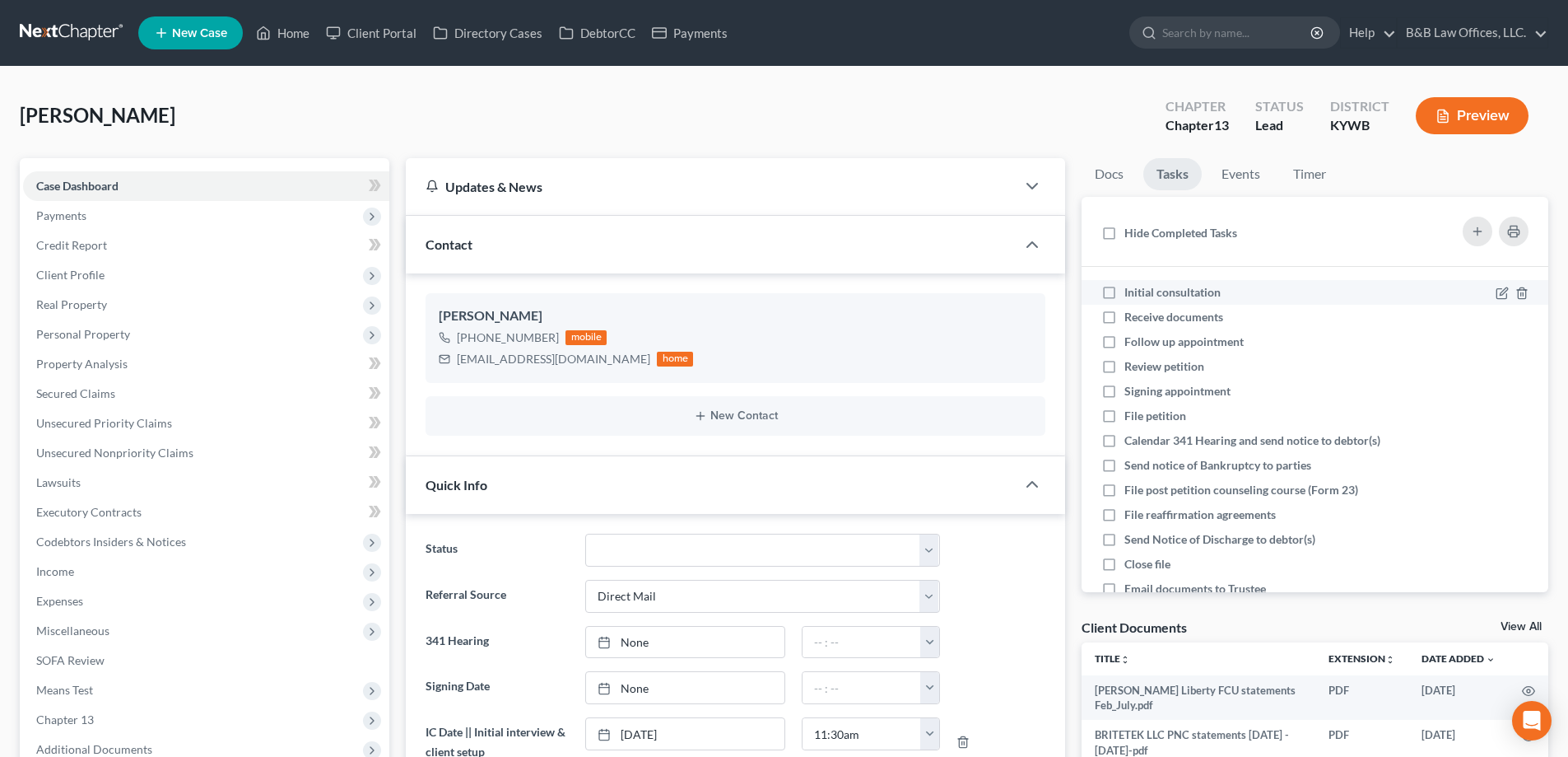
click at [1124, 291] on label "Initial consultation" at bounding box center [1179, 292] width 109 height 17
click at [1131, 291] on input "Initial consultation" at bounding box center [1136, 289] width 11 height 11
checkbox input "true"
drag, startPoint x: 198, startPoint y: 115, endPoint x: 16, endPoint y: 137, distance: 183.3
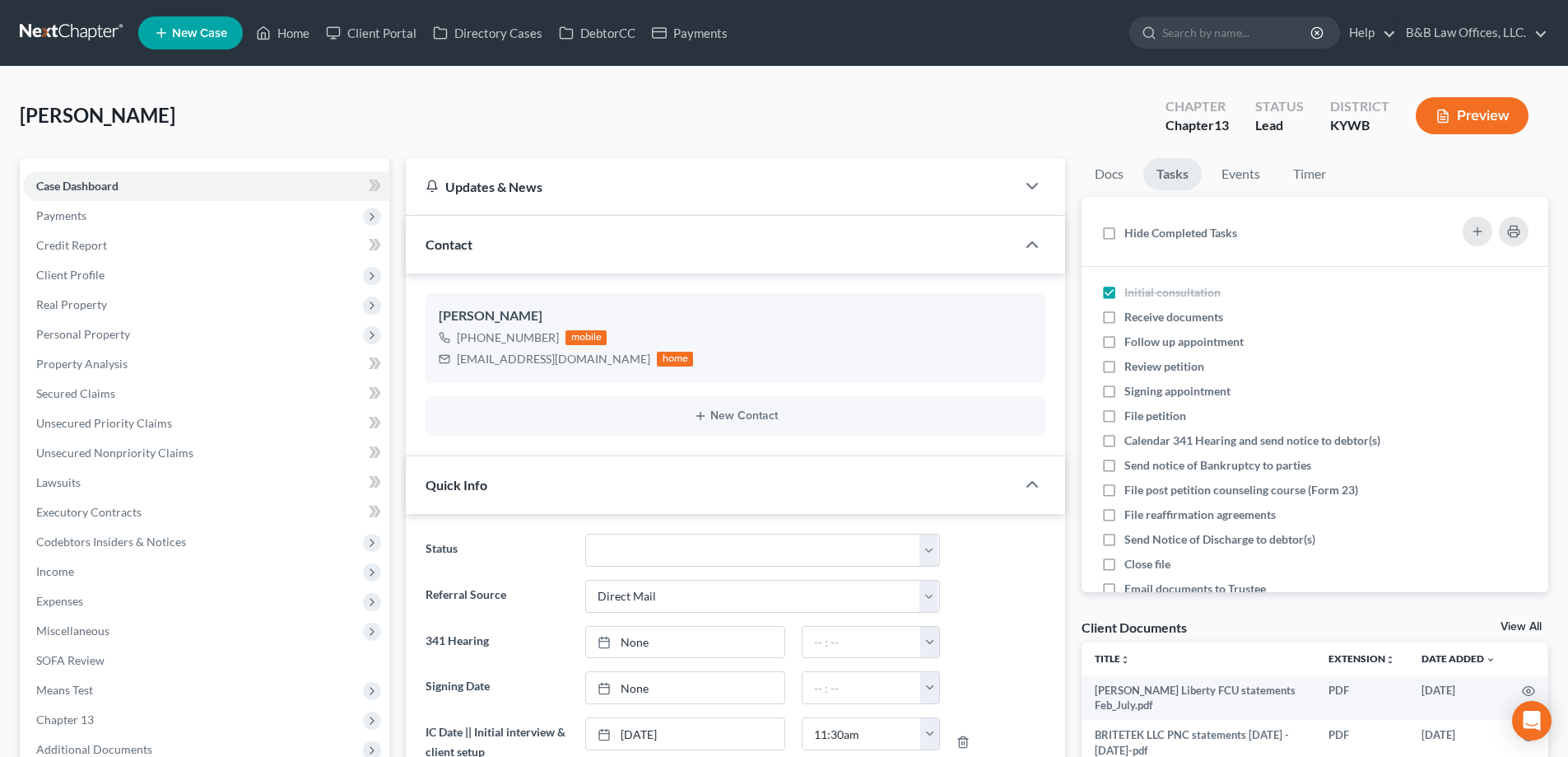
copy span "[PERSON_NAME]"
drag, startPoint x: 290, startPoint y: 33, endPoint x: 354, endPoint y: 0, distance: 72.0
click at [292, 33] on link "Home" at bounding box center [282, 33] width 70 height 30
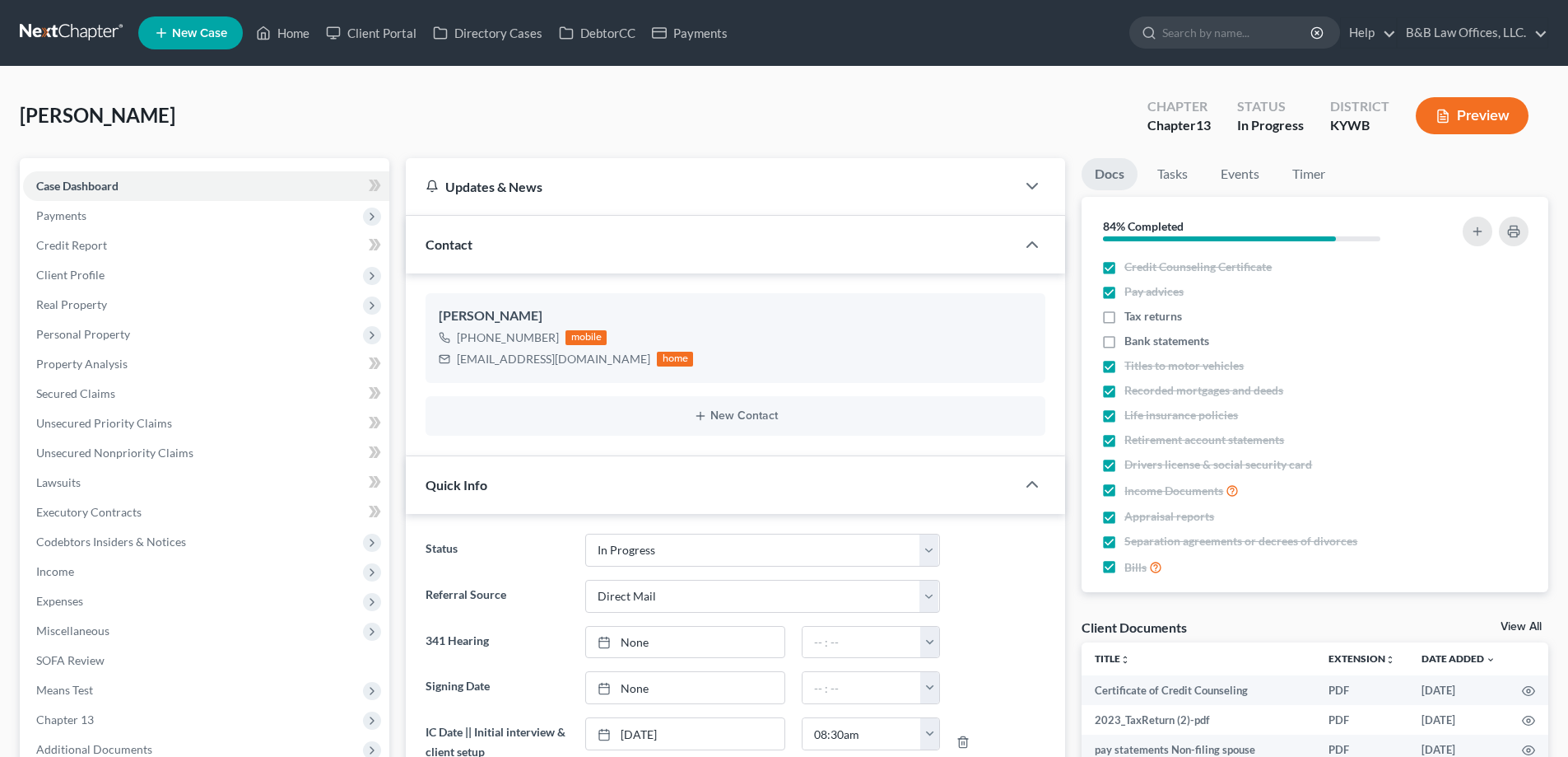
select select "9"
select select "2"
select select "0"
select select "12"
select select "1"
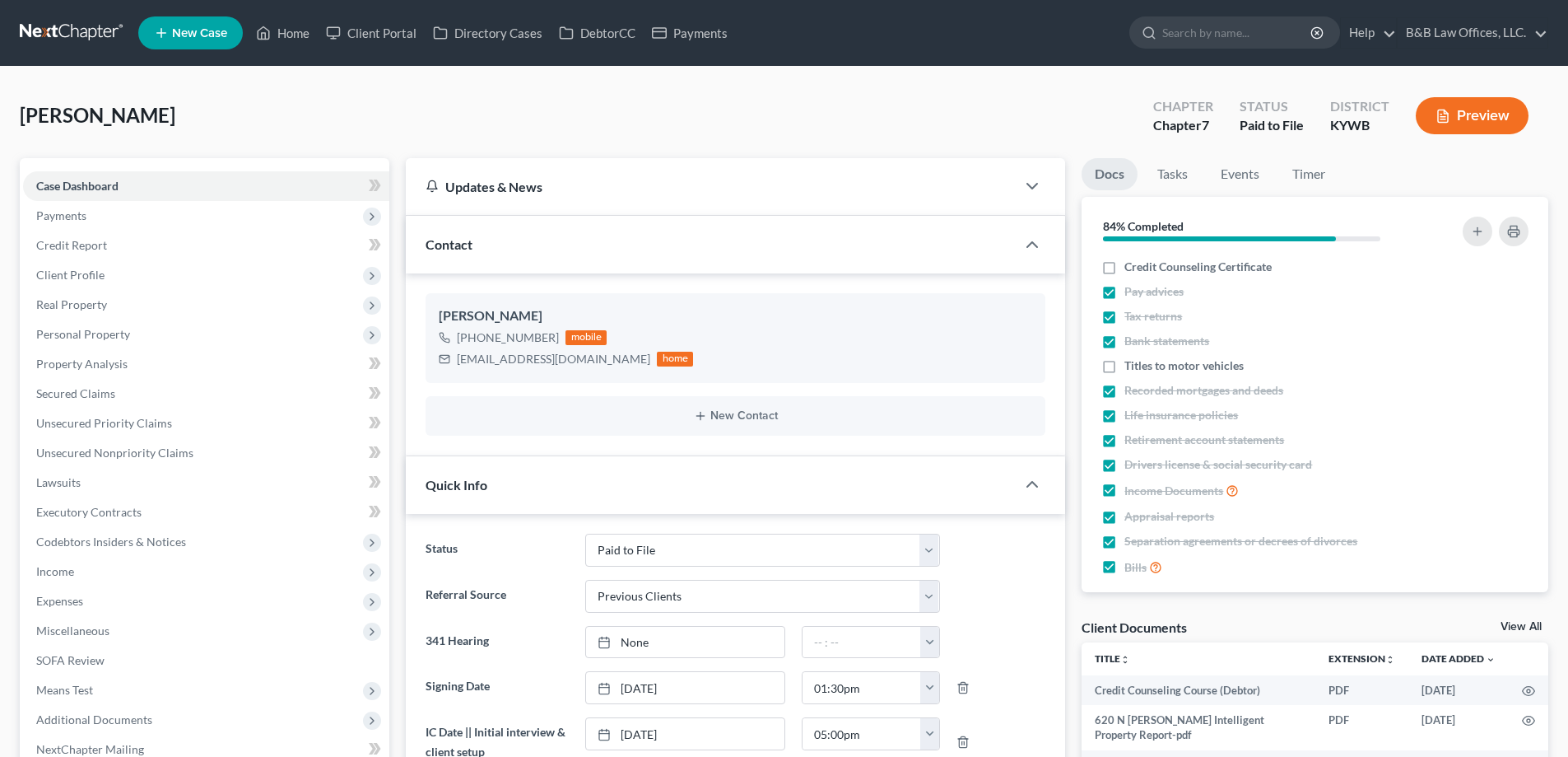
select select "0"
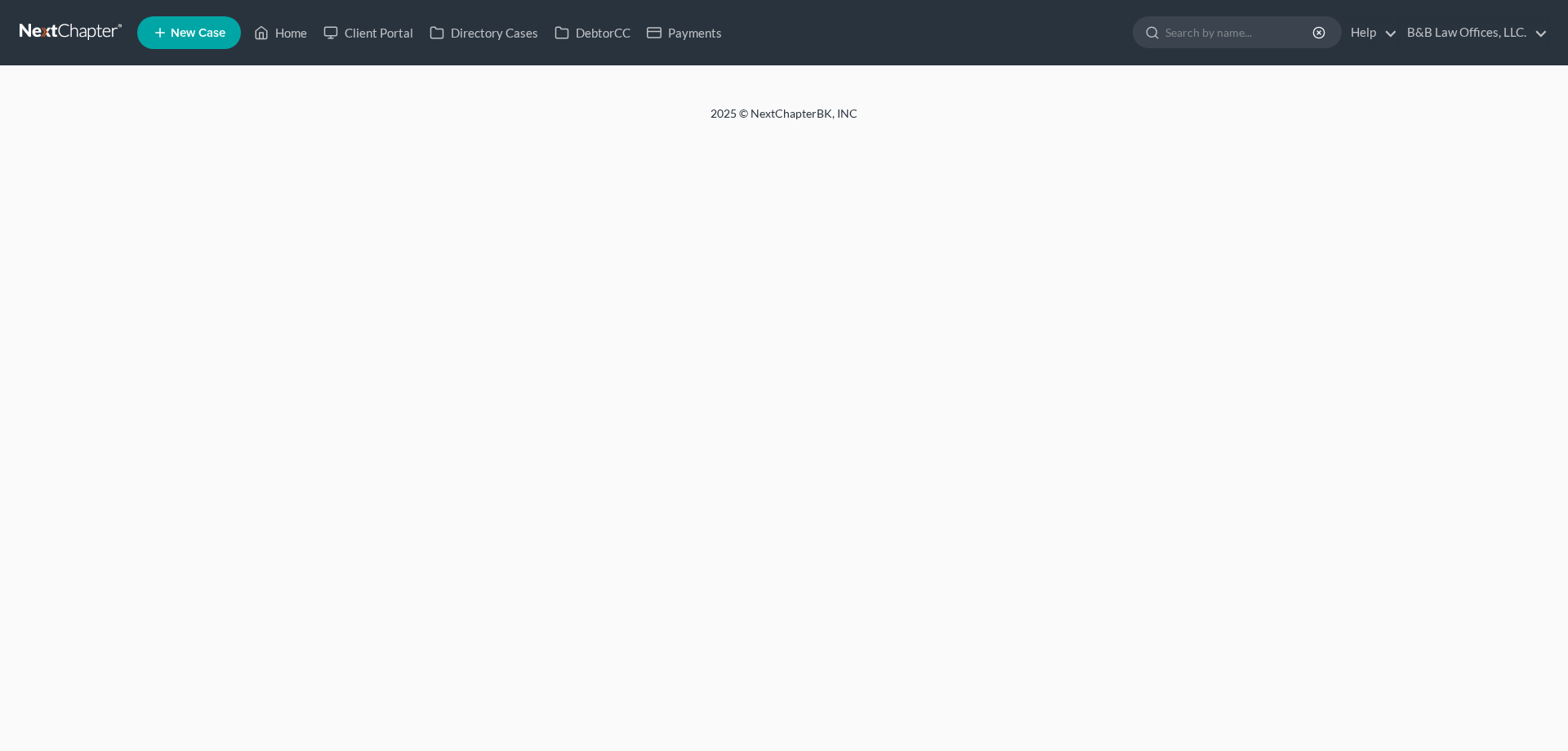
select select "1"
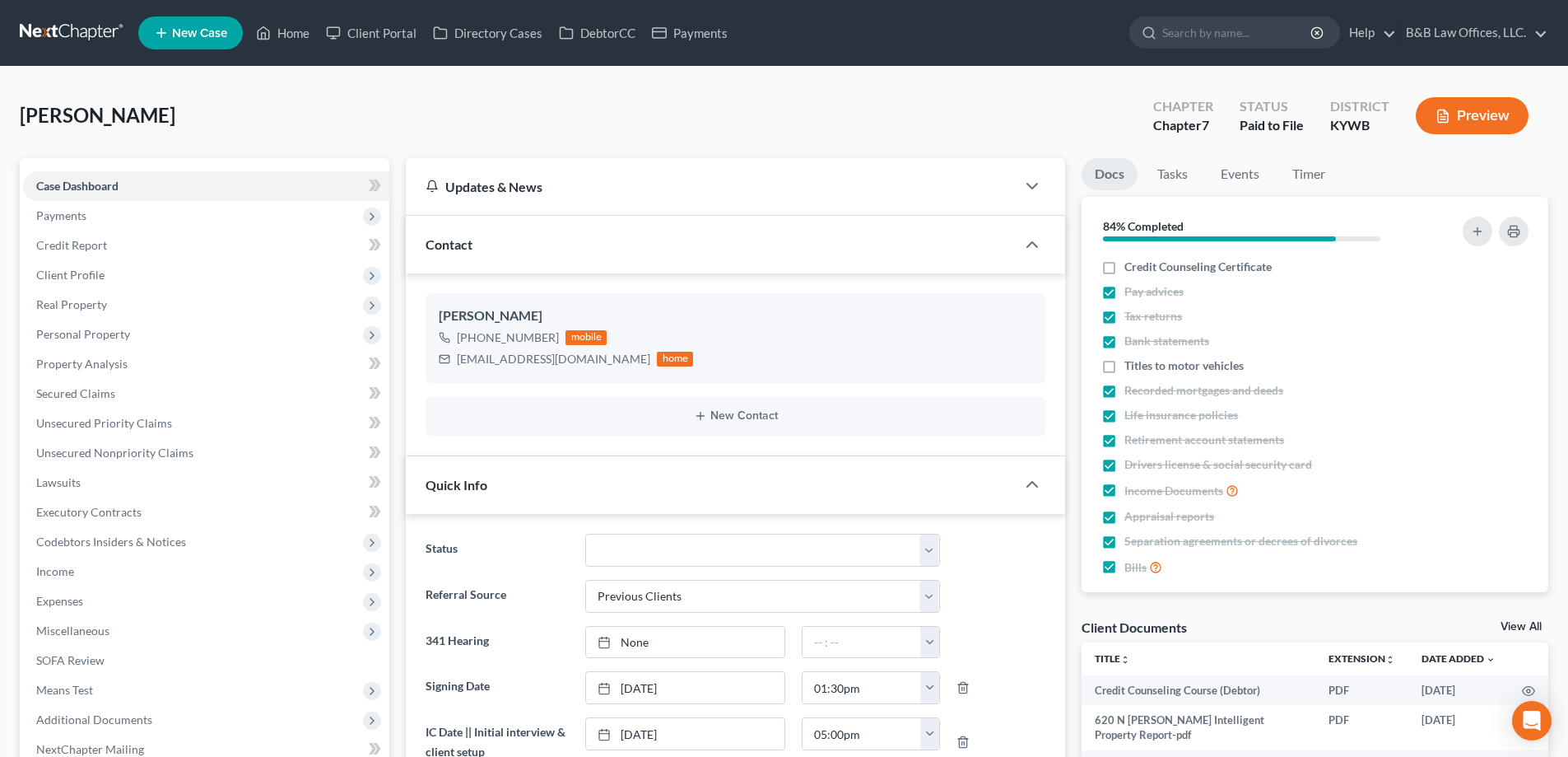
scroll to position [1006, 0]
click at [107, 428] on span "Unsecured Priority Claims" at bounding box center [104, 423] width 136 height 14
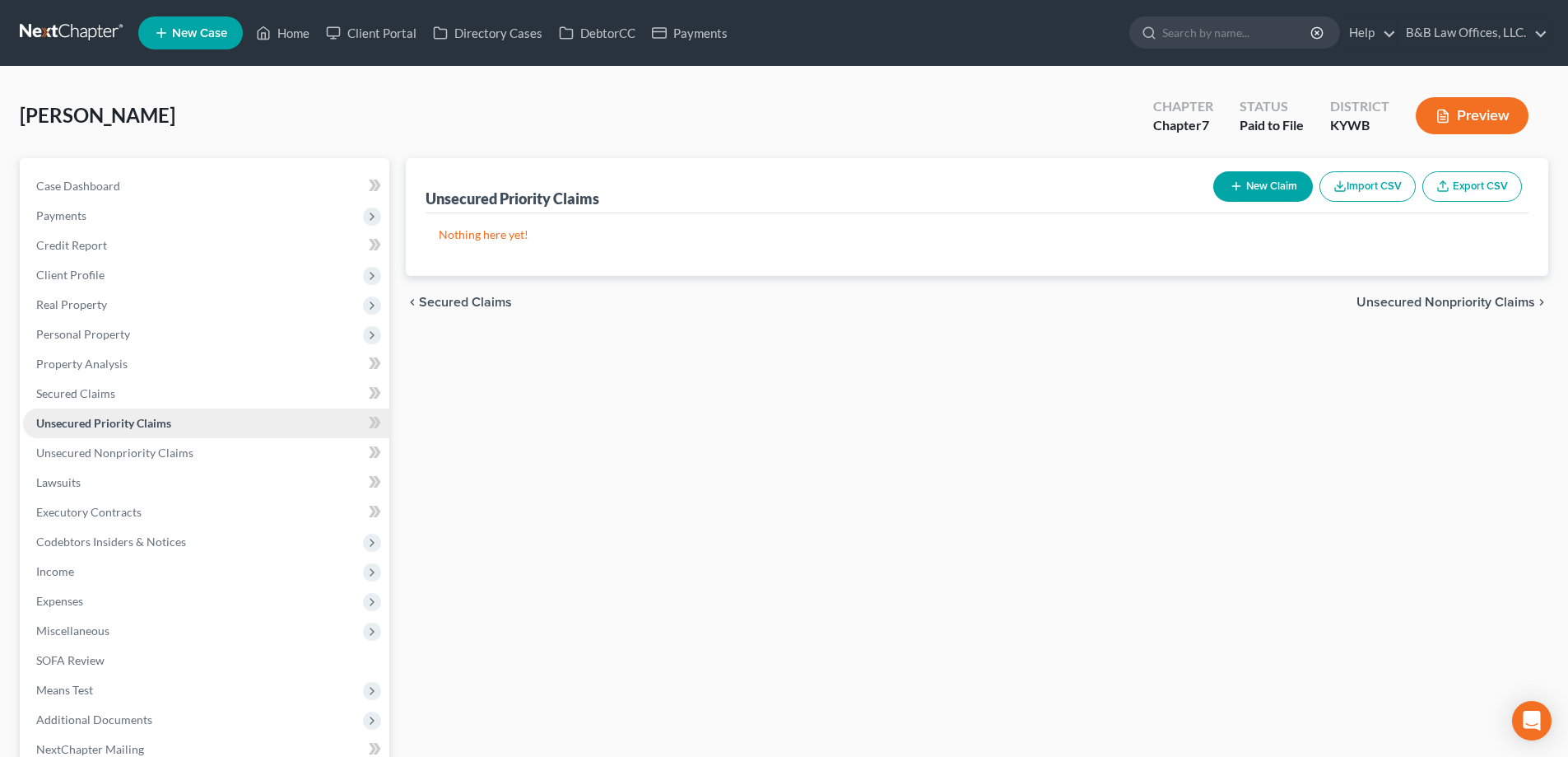
click at [92, 414] on link "Unsecured Priority Claims" at bounding box center [206, 423] width 366 height 30
click at [92, 401] on link "Secured Claims" at bounding box center [206, 394] width 366 height 30
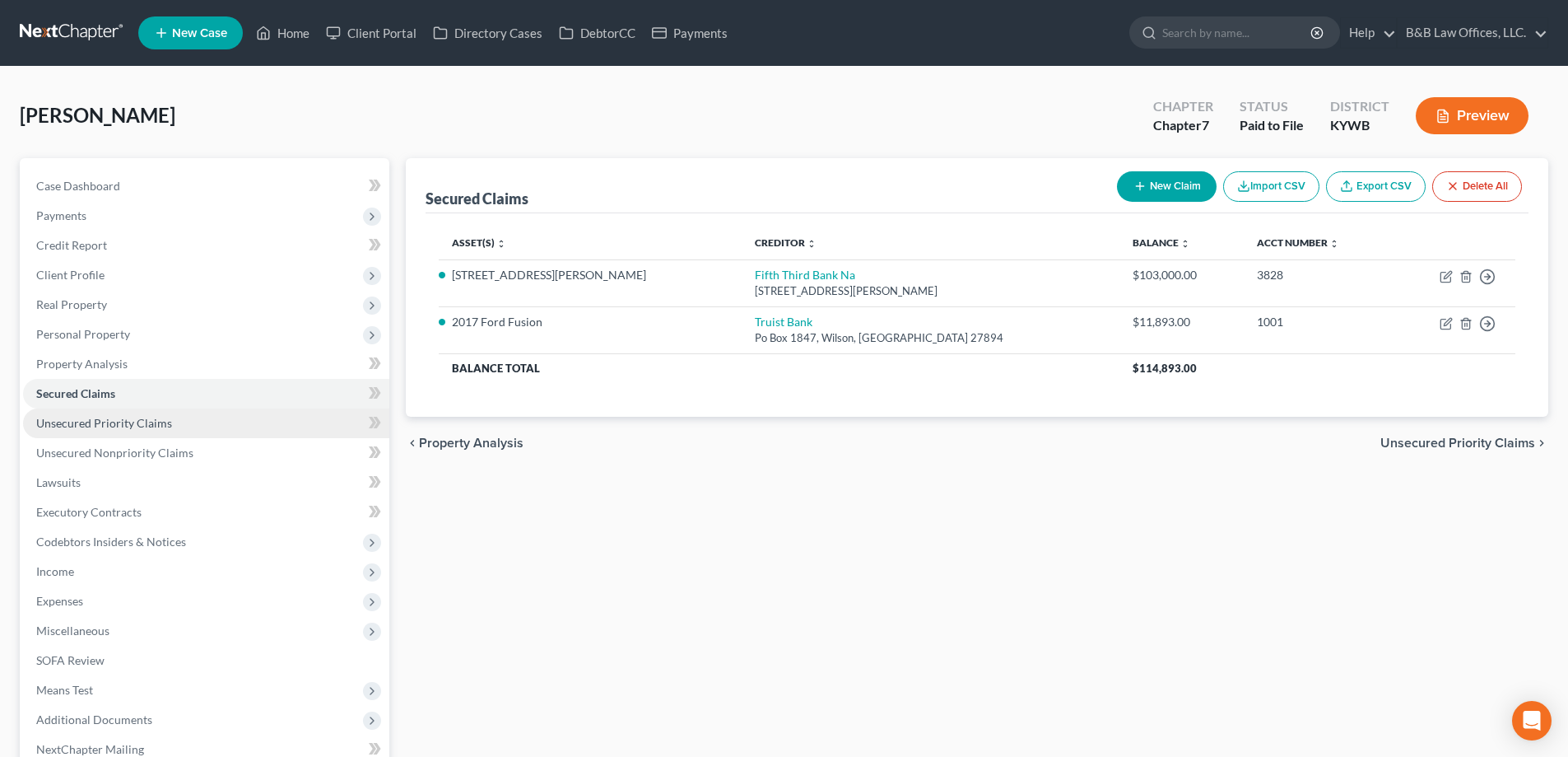
click at [87, 421] on span "Unsecured Priority Claims" at bounding box center [104, 423] width 136 height 14
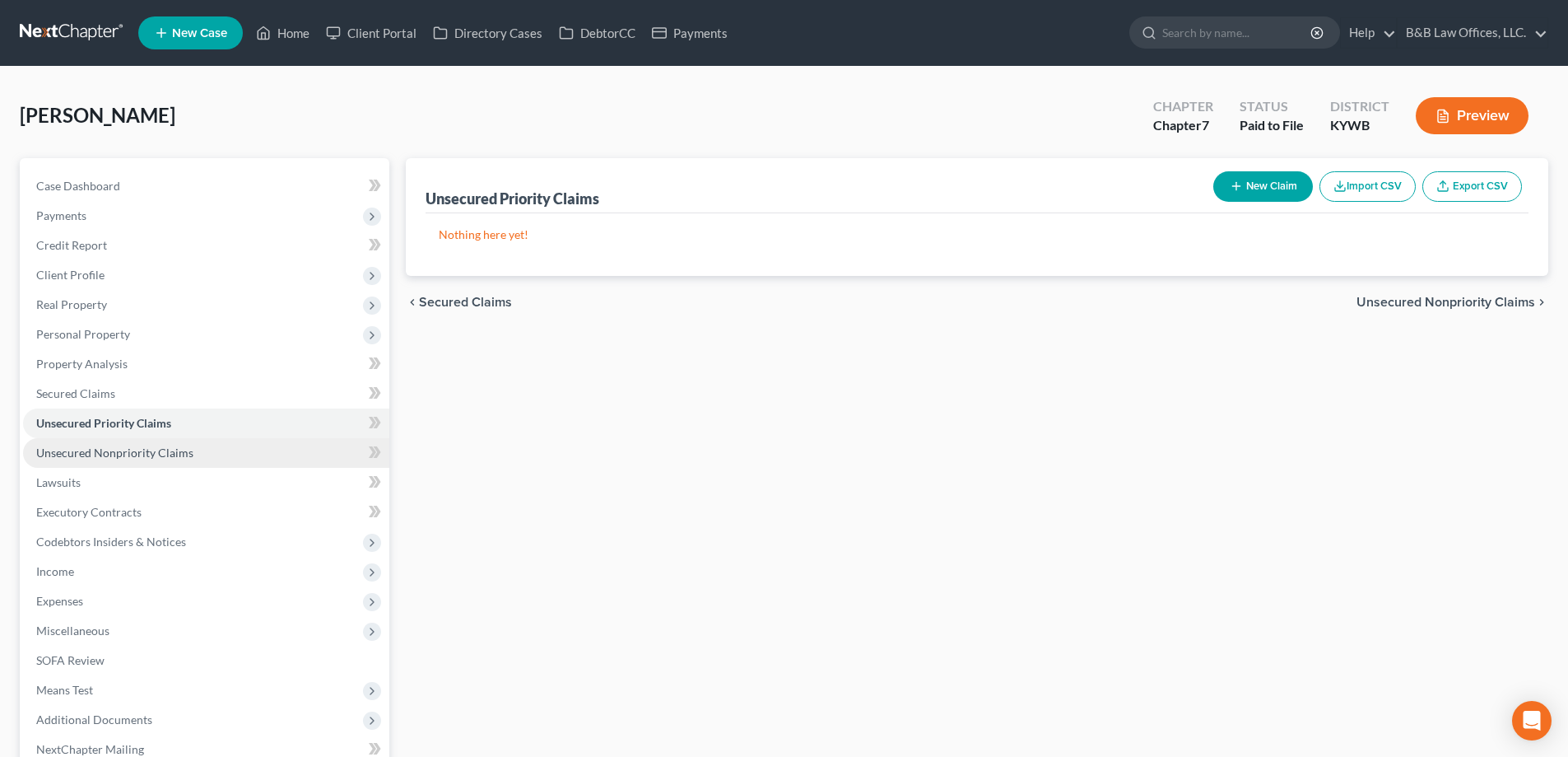
click at [89, 442] on link "Unsecured Nonpriority Claims" at bounding box center [206, 453] width 366 height 30
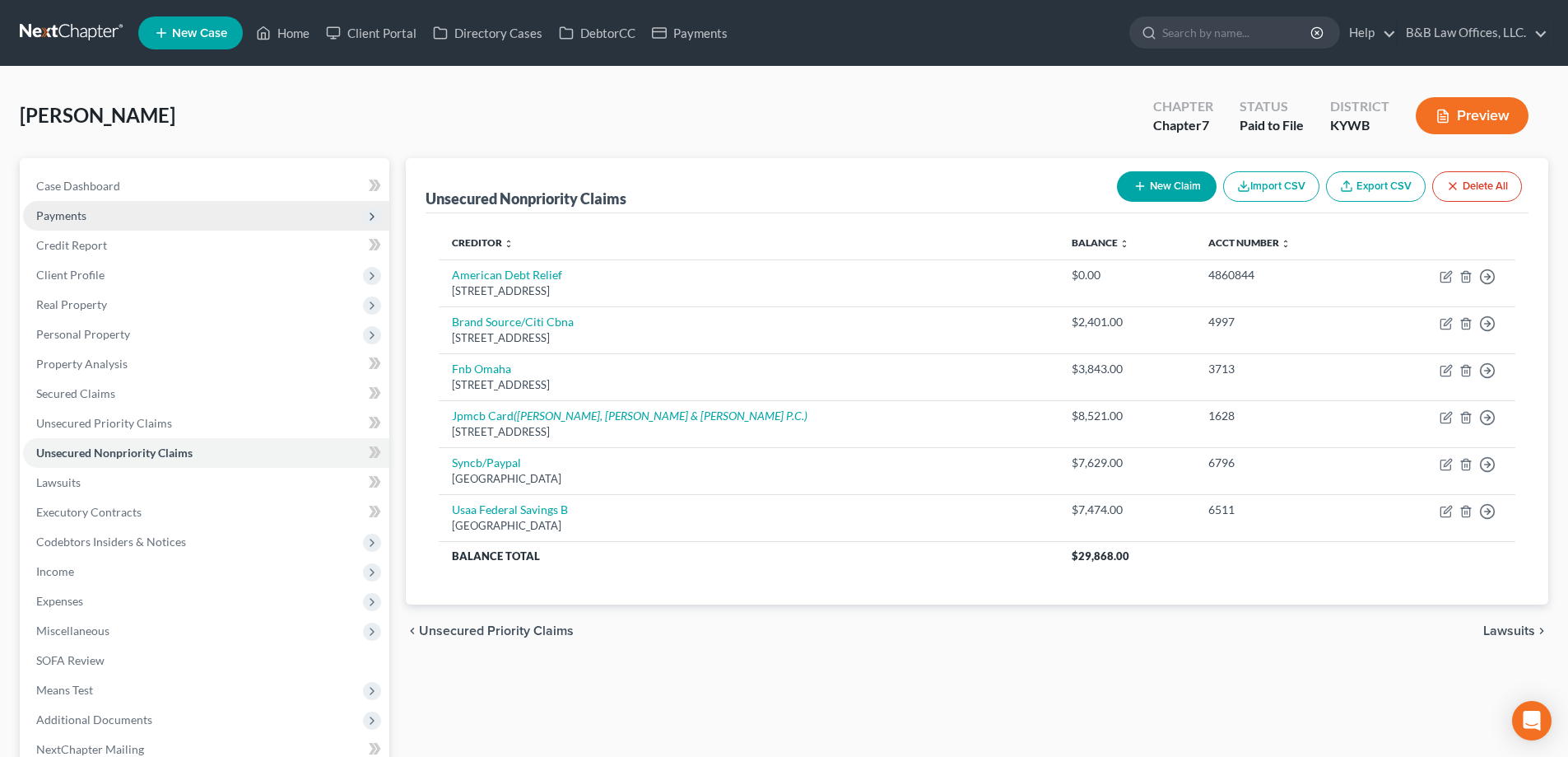
click at [48, 211] on span "Payments" at bounding box center [61, 215] width 50 height 14
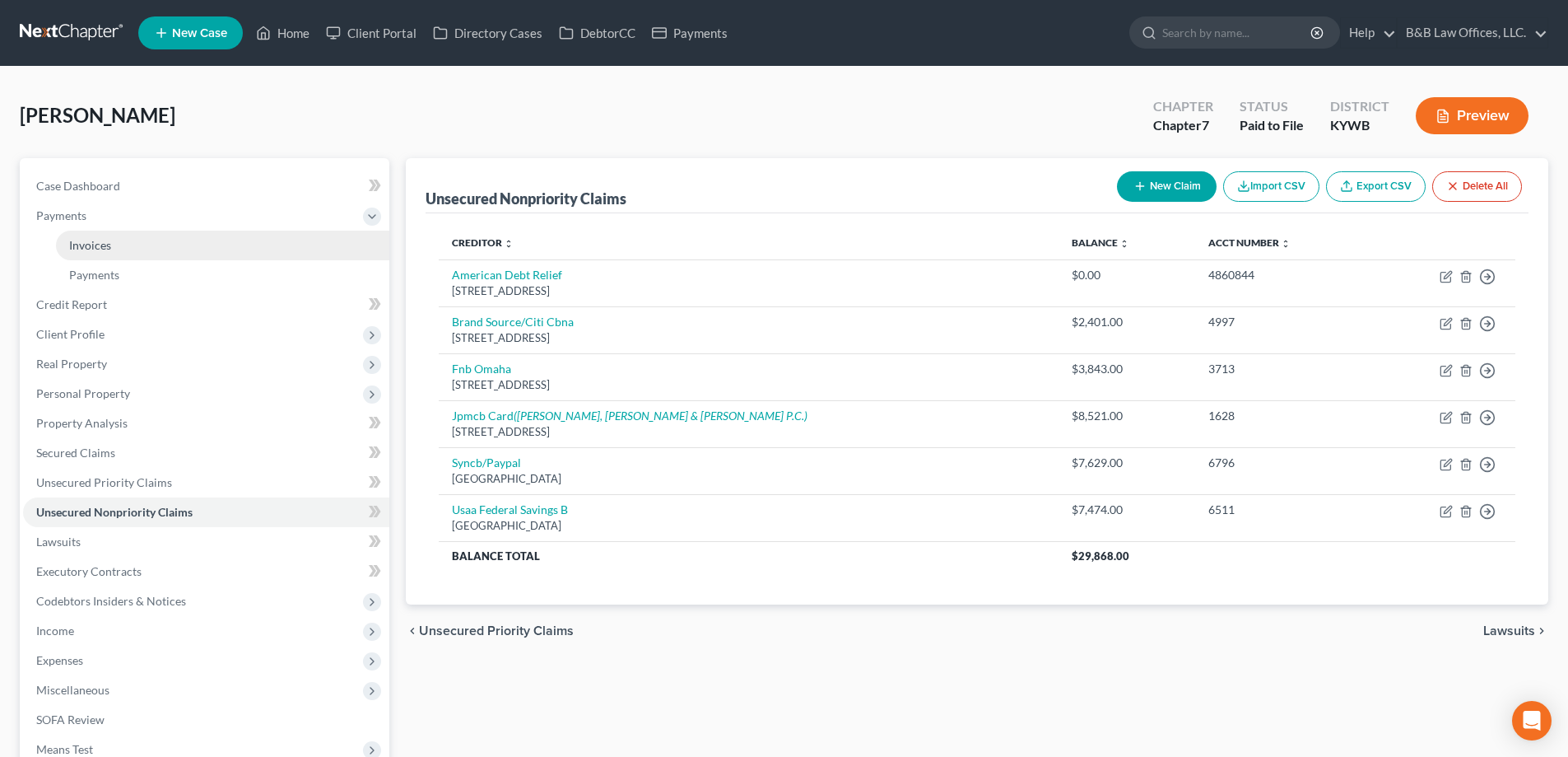
click at [142, 249] on link "Invoices" at bounding box center [223, 246] width 333 height 30
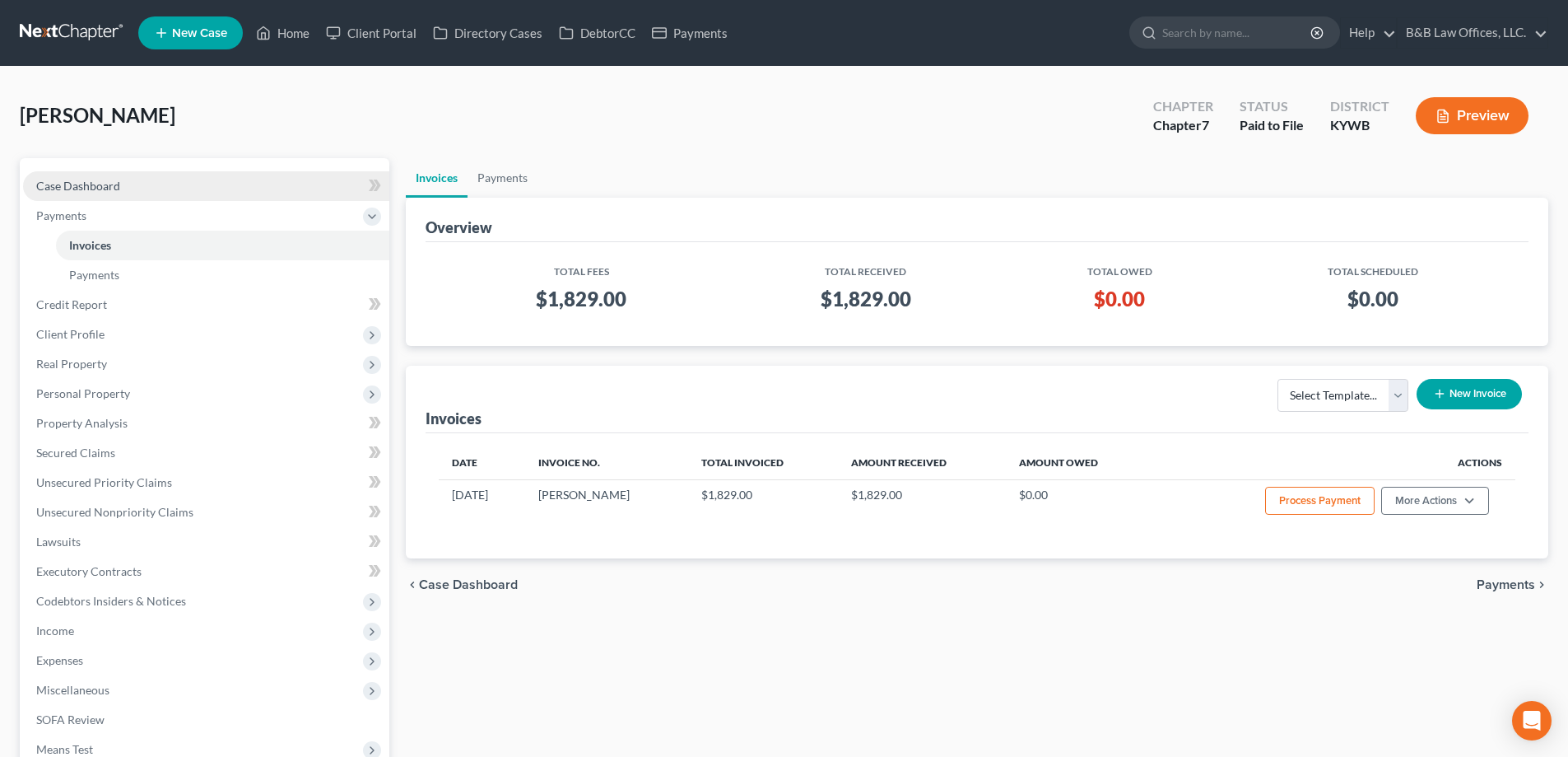
click at [132, 186] on link "Case Dashboard" at bounding box center [206, 186] width 366 height 30
select select "1"
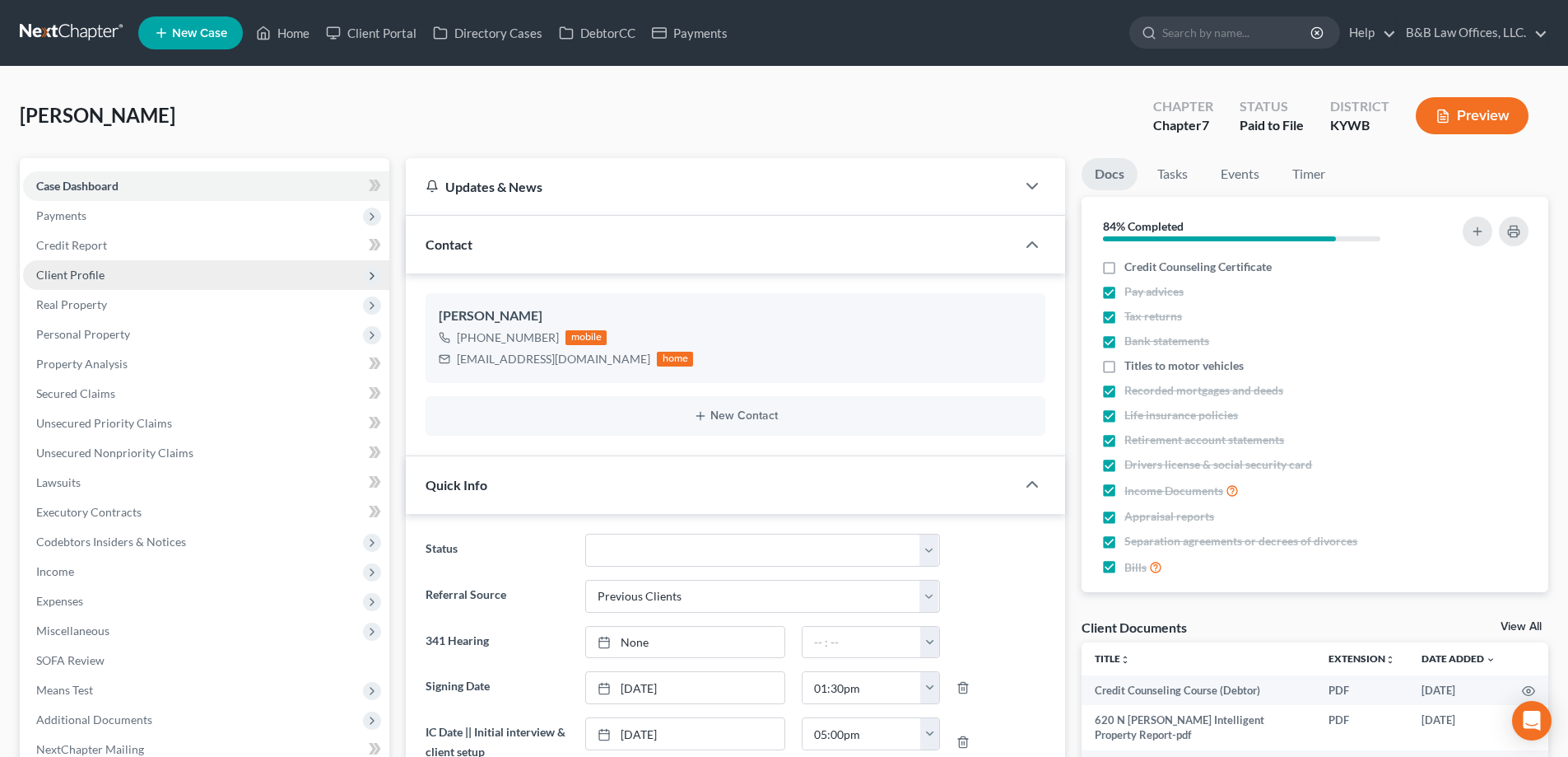
click at [86, 283] on span "Client Profile" at bounding box center [206, 275] width 366 height 30
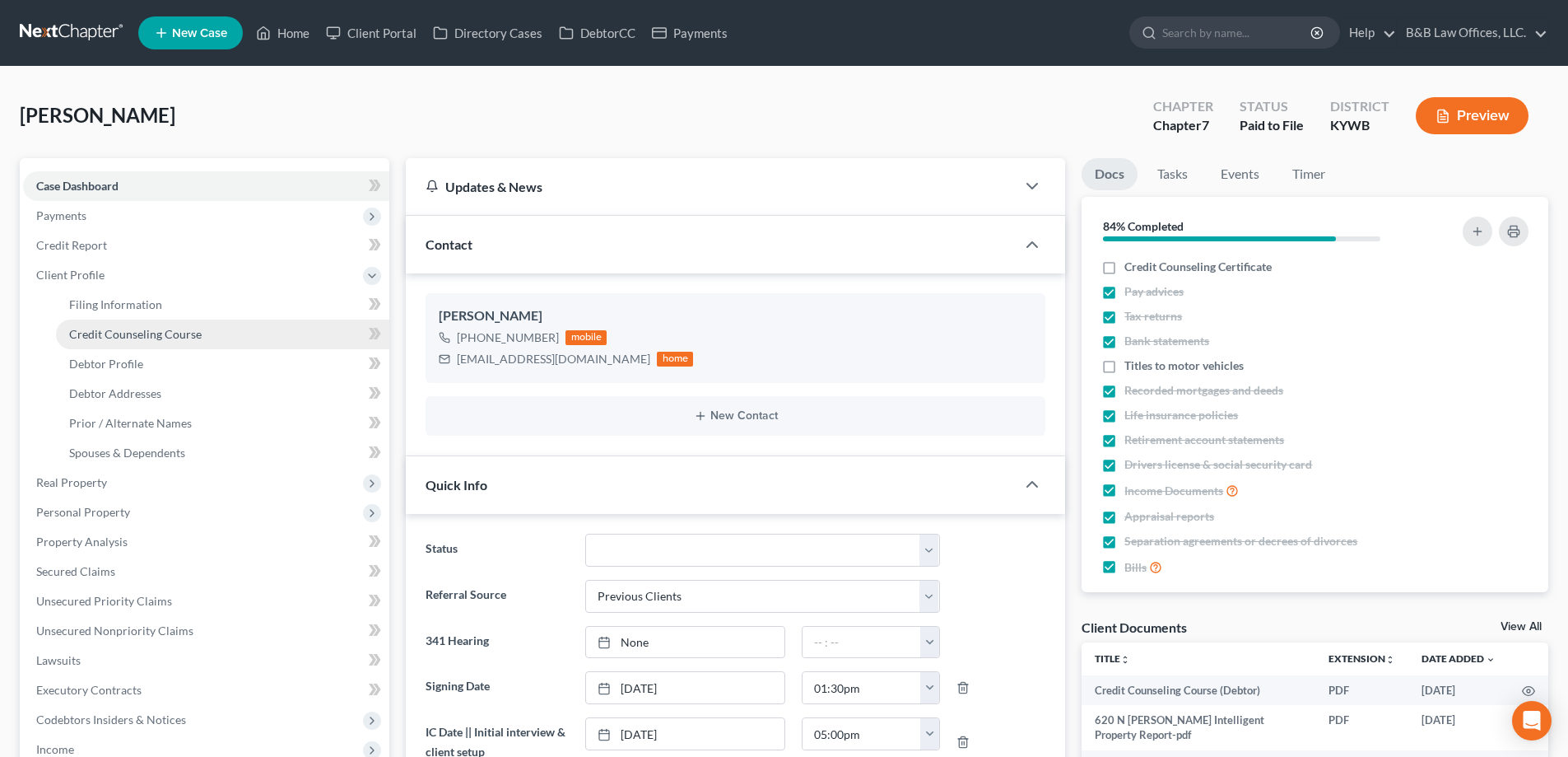
click at [117, 330] on span "Credit Counseling Course" at bounding box center [135, 334] width 132 height 14
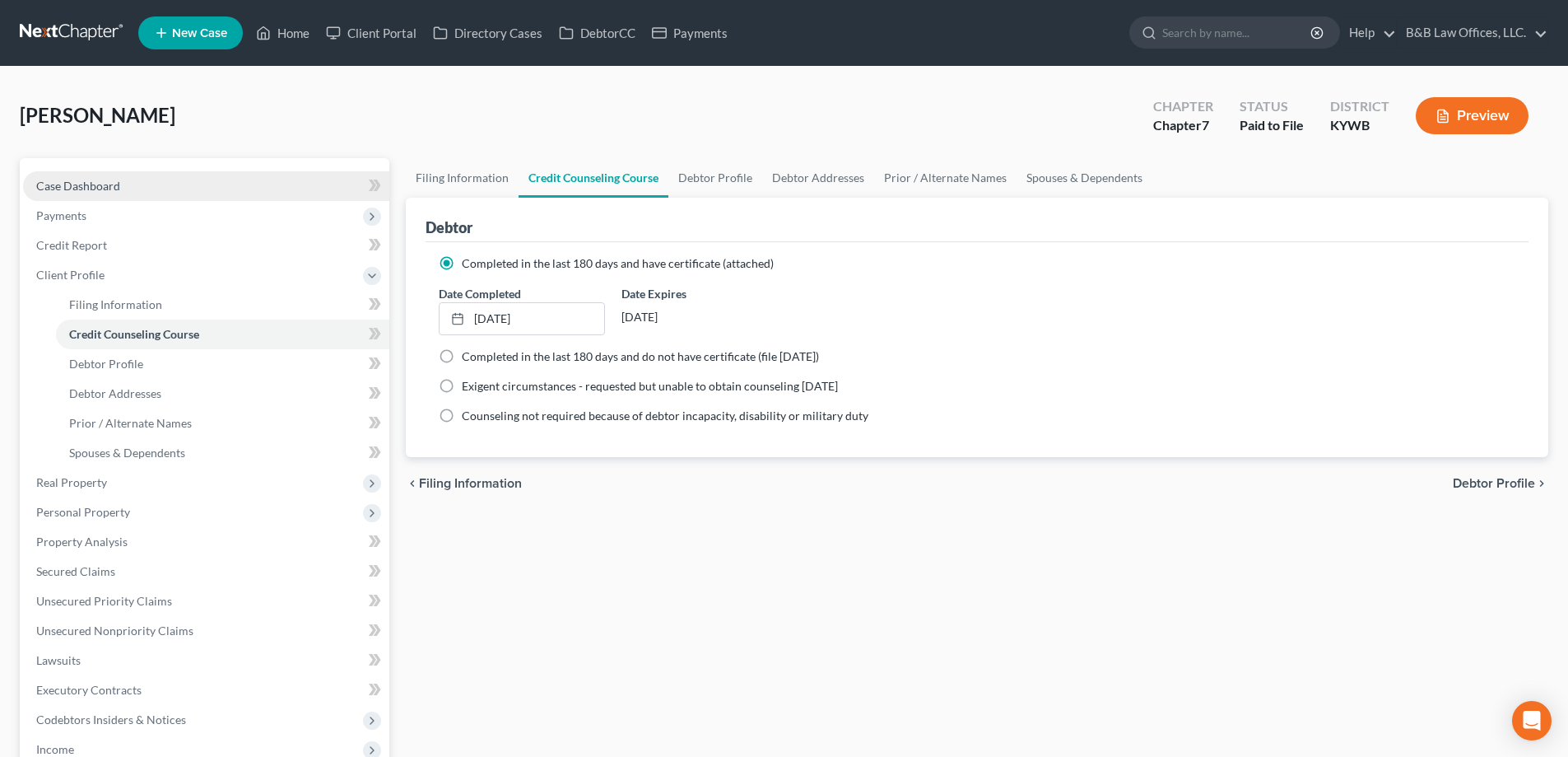
click at [108, 182] on span "Case Dashboard" at bounding box center [78, 186] width 84 height 14
select select "12"
select select "1"
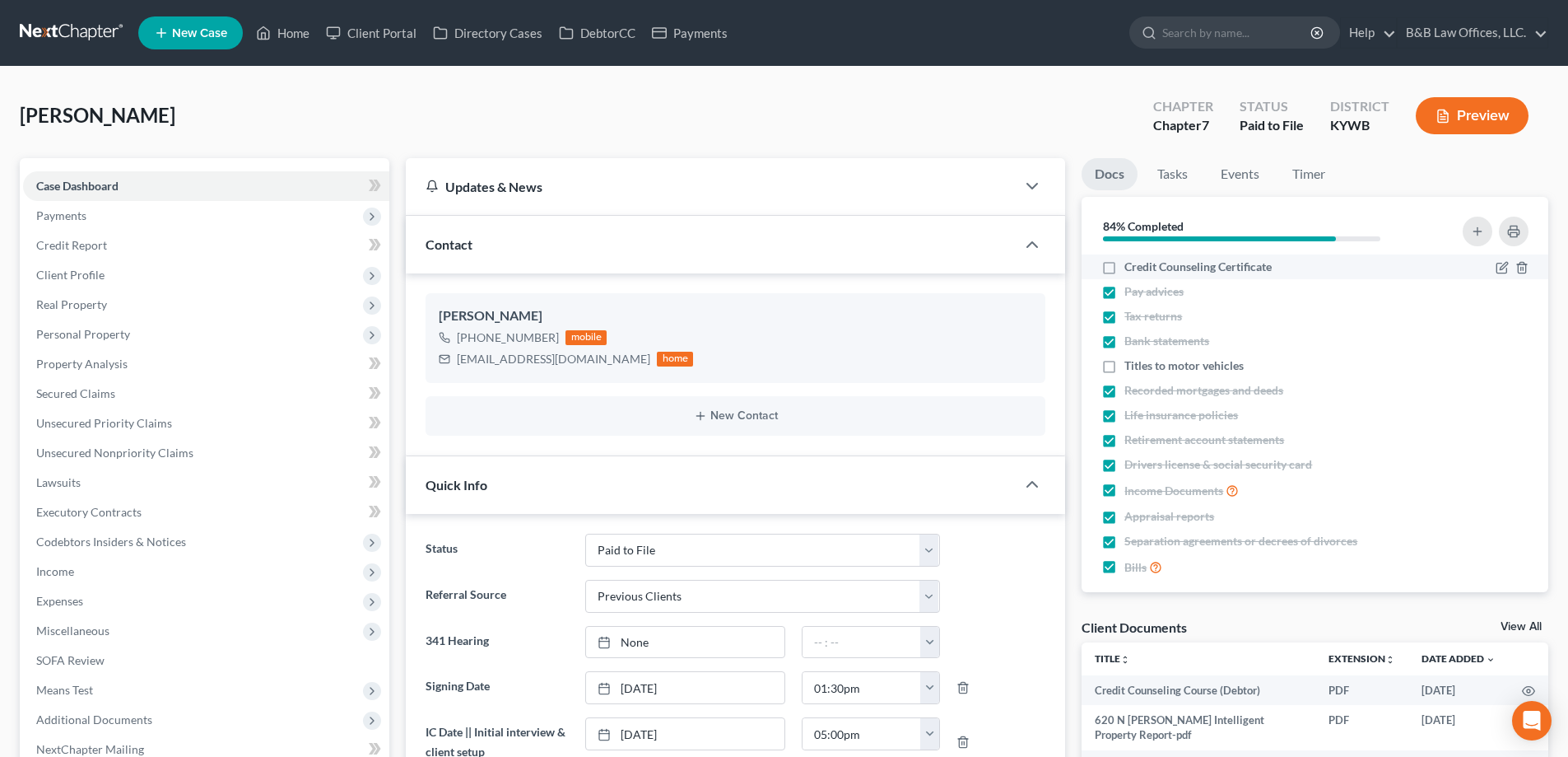
click at [1124, 272] on label "Credit Counseling Certificate" at bounding box center [1197, 266] width 147 height 17
click at [1131, 270] on input "Credit Counseling Certificate" at bounding box center [1136, 263] width 11 height 11
checkbox input "true"
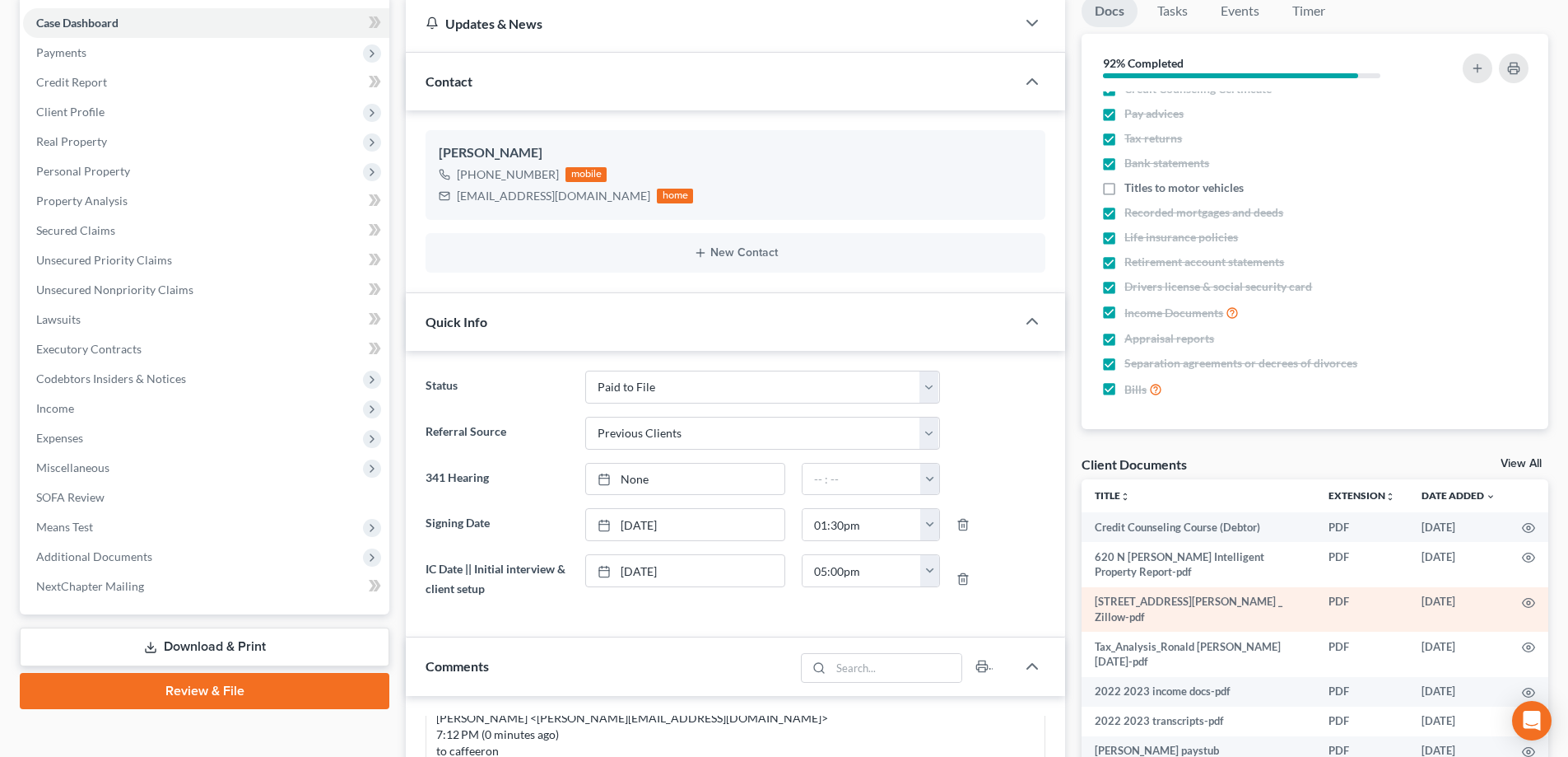
scroll to position [165, 0]
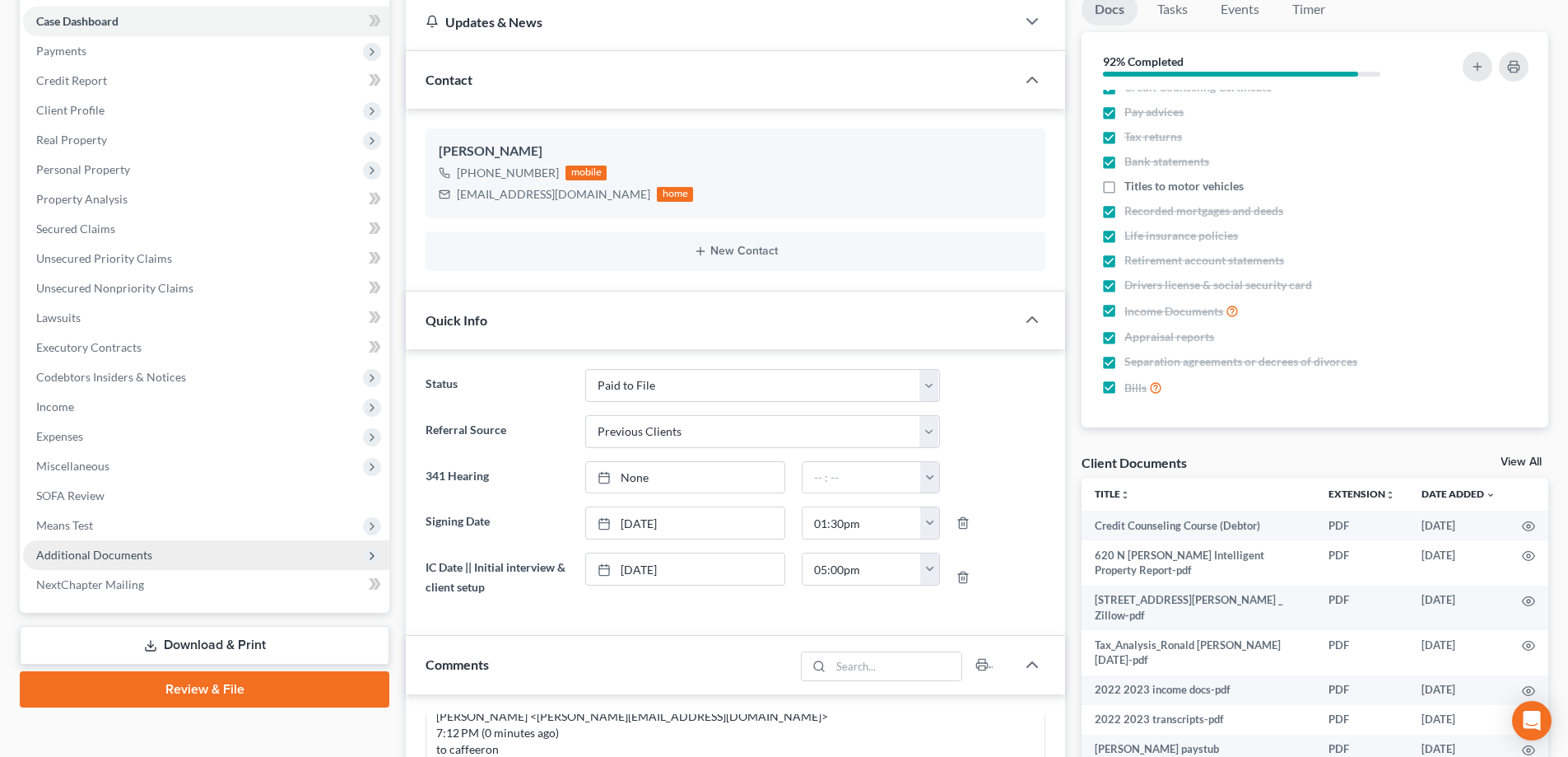
click at [85, 550] on span "Additional Documents" at bounding box center [94, 554] width 116 height 14
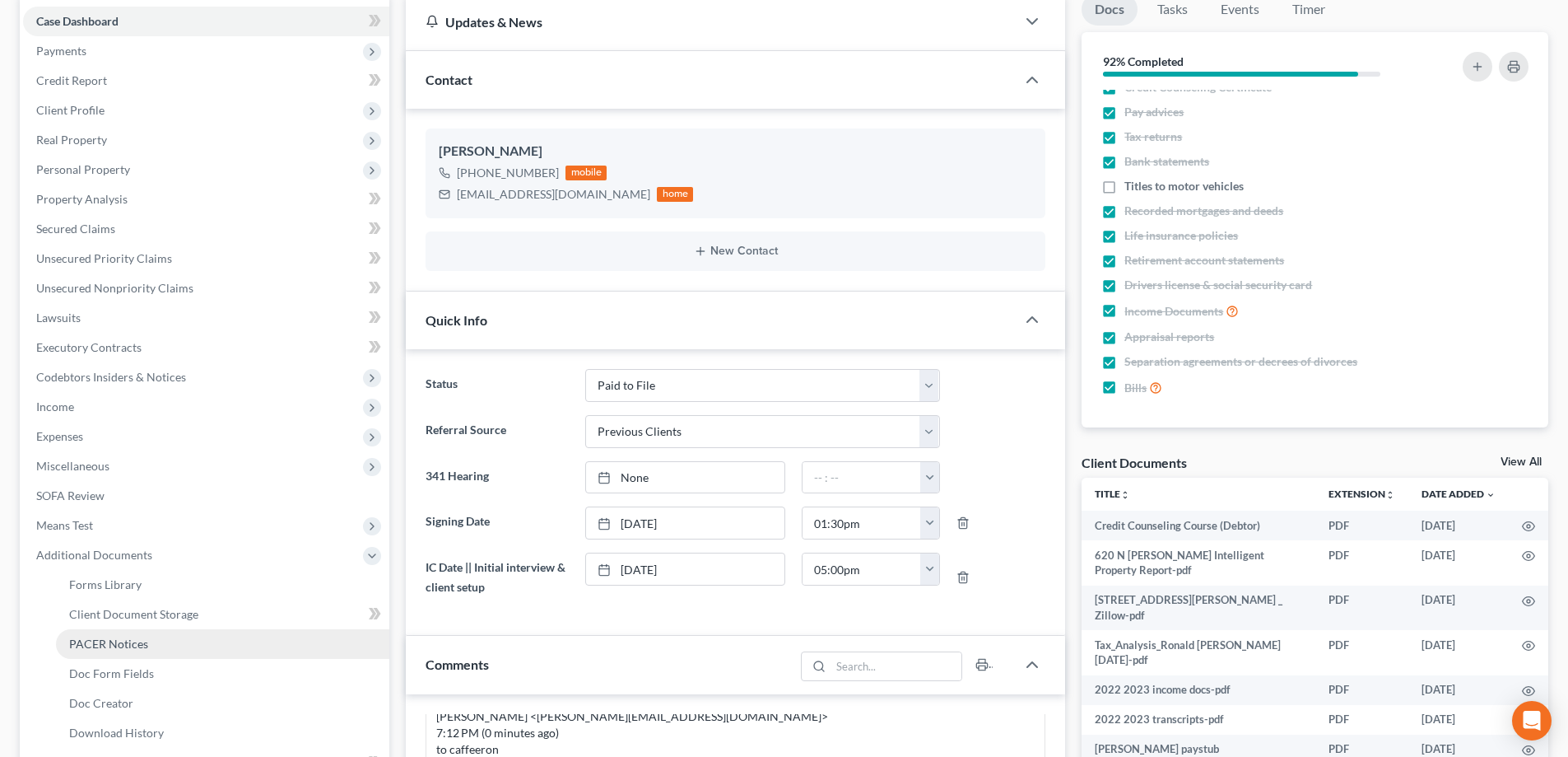
click at [144, 639] on span "PACER Notices" at bounding box center [108, 643] width 79 height 14
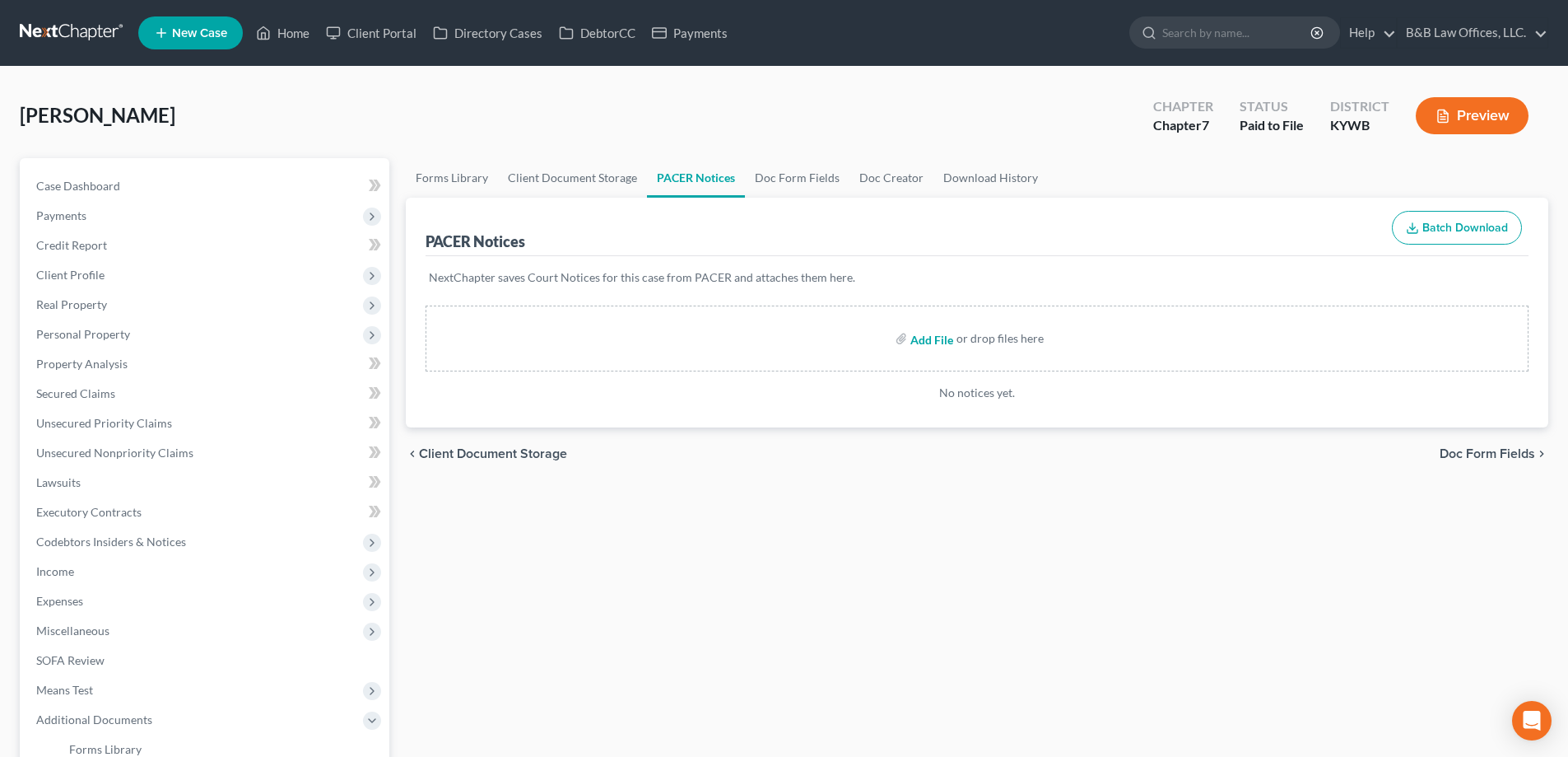
click at [933, 340] on input "file" at bounding box center [929, 338] width 40 height 30
type input "C:\fakepath\R.Caffee CCC_course 1.pdf"
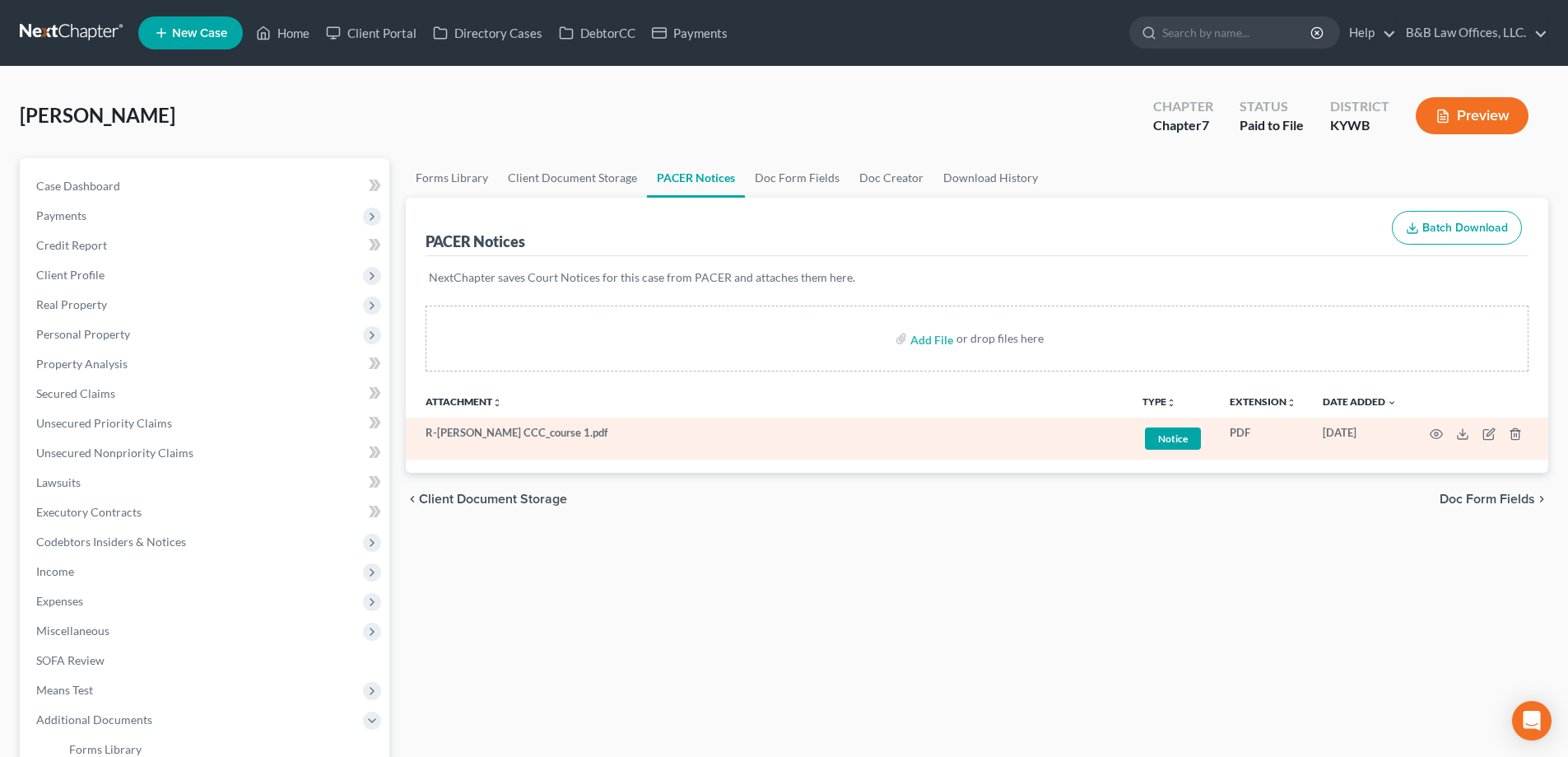
click at [1155, 426] on link "Notice + Add Tag" at bounding box center [1172, 438] width 61 height 27
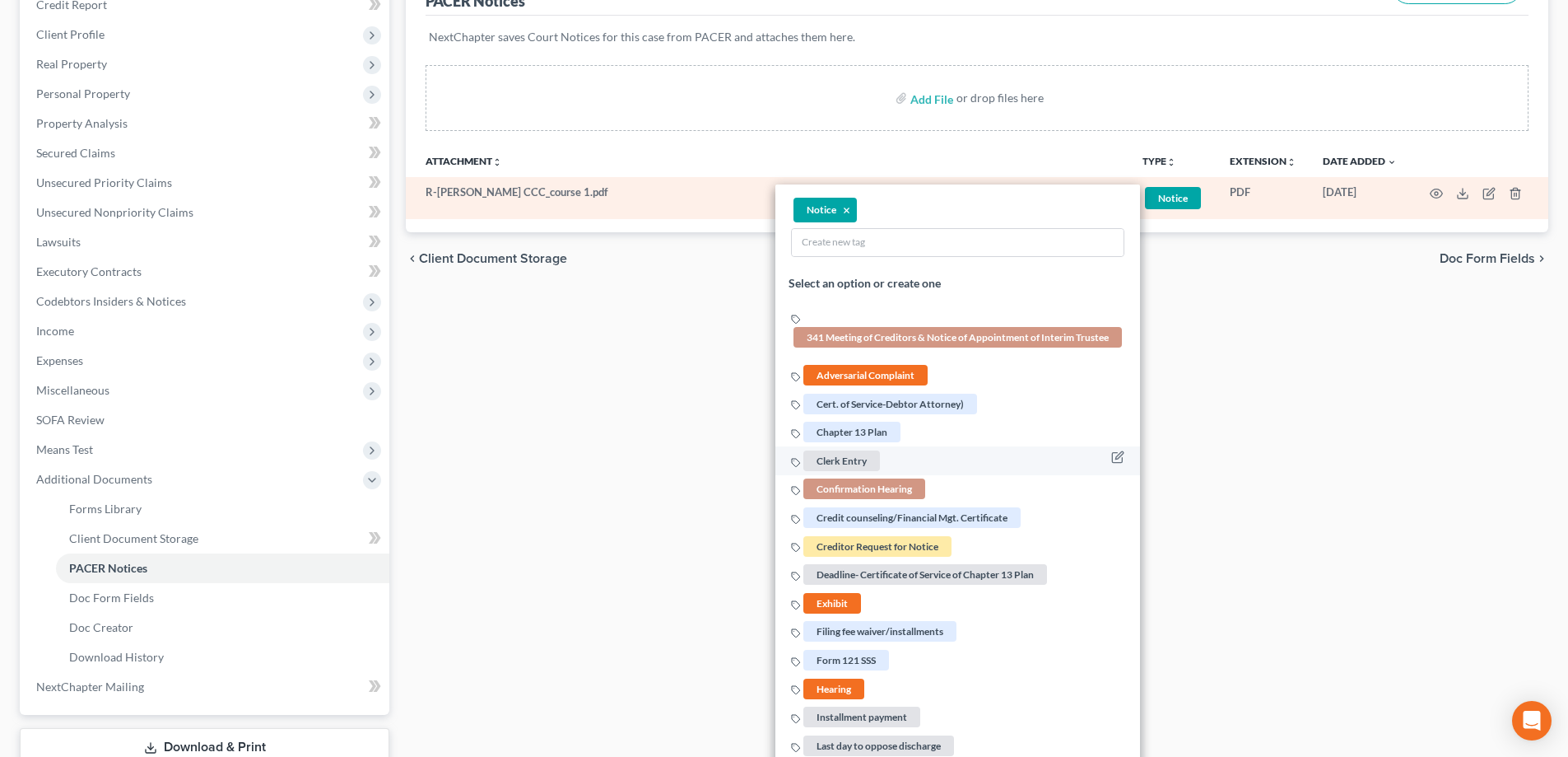
scroll to position [247, 0]
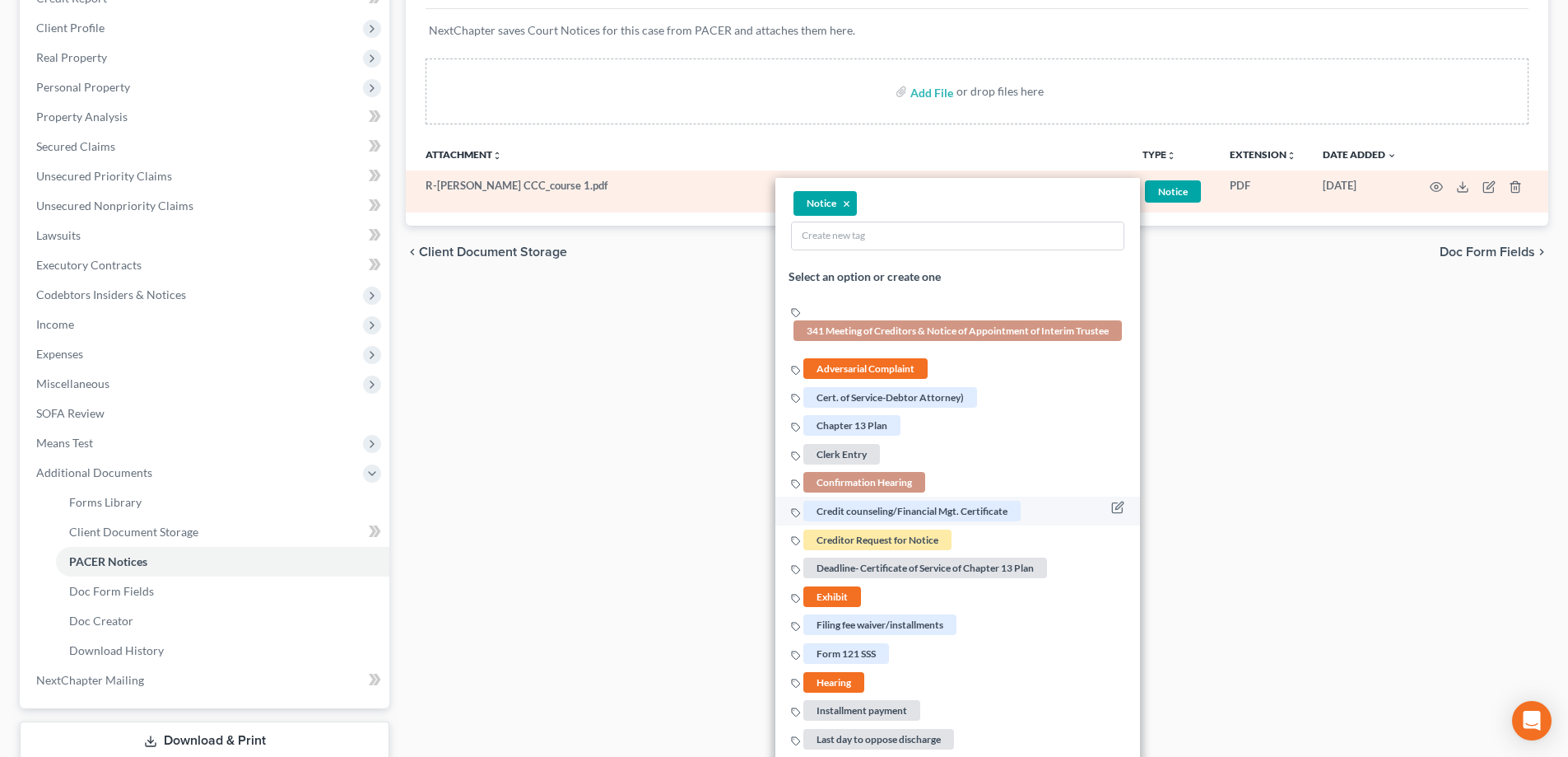
click at [918, 507] on span "Credit counseling/Financial Mgt. Certificate" at bounding box center [912, 510] width 218 height 20
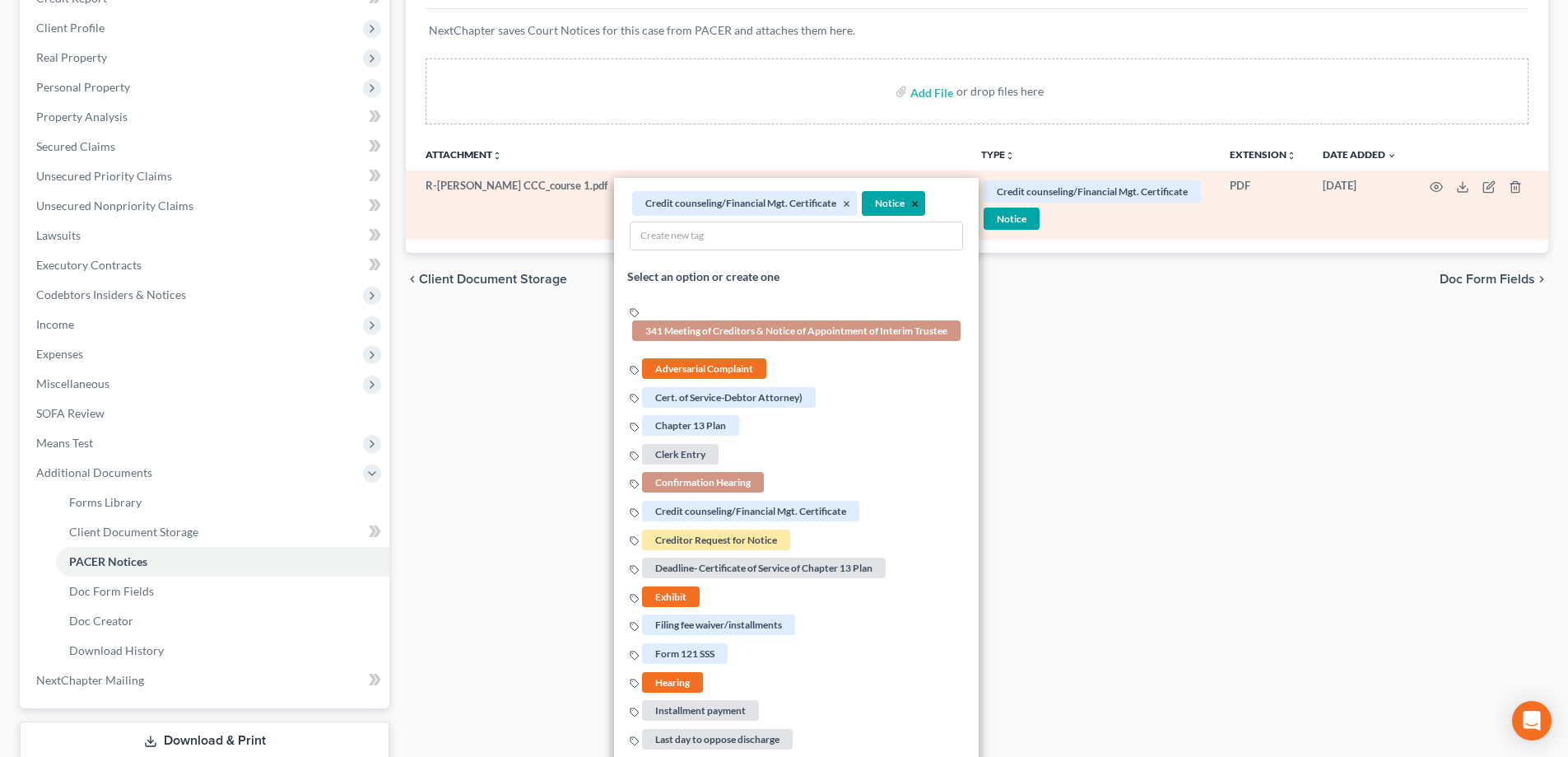
click at [914, 205] on button "×" at bounding box center [914, 204] width 7 height 15
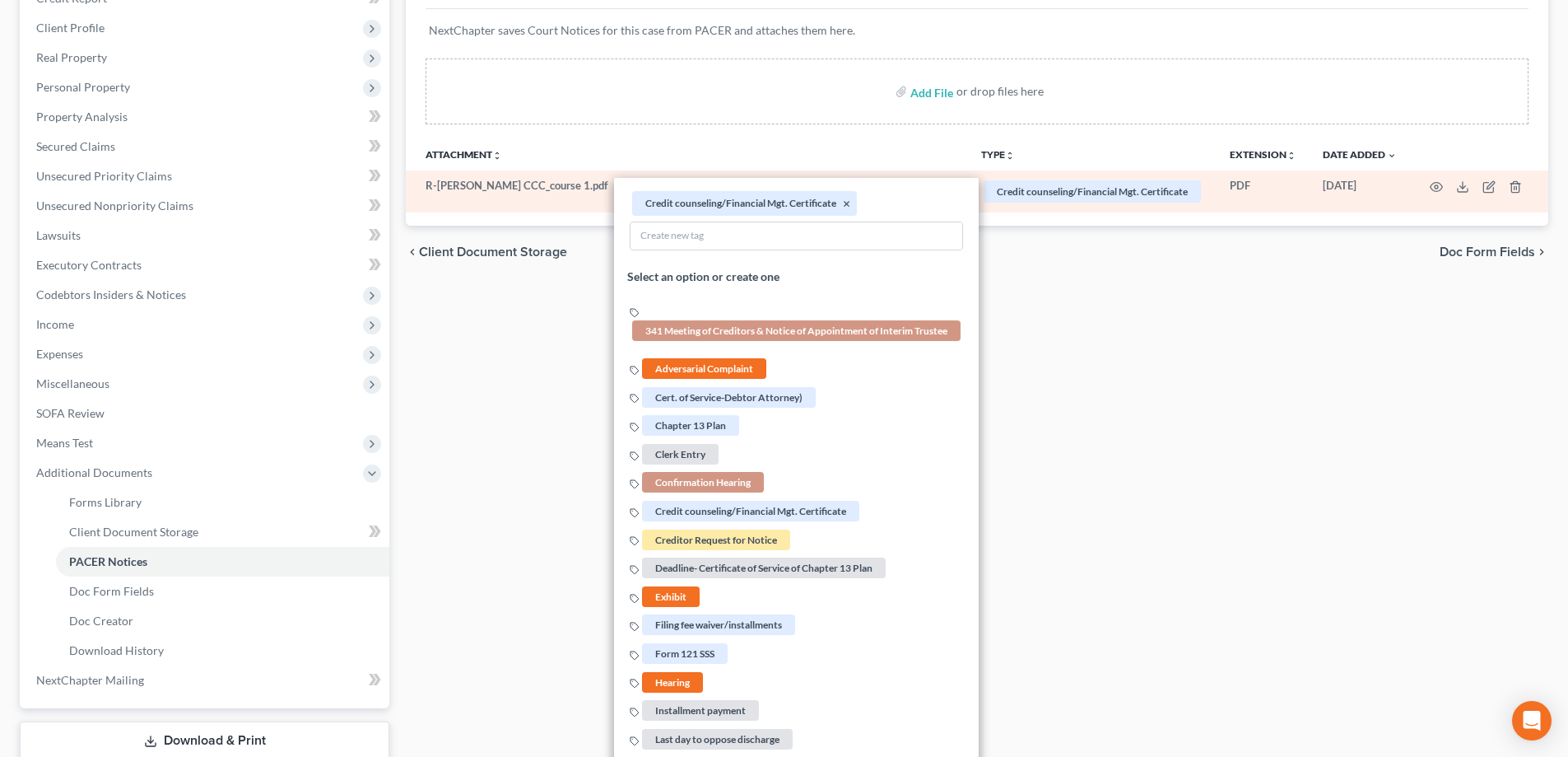
click at [1085, 358] on div "Forms Library Client Document Storage PACER Notices Doc Form Fields Doc Creator…" at bounding box center [977, 357] width 1159 height 892
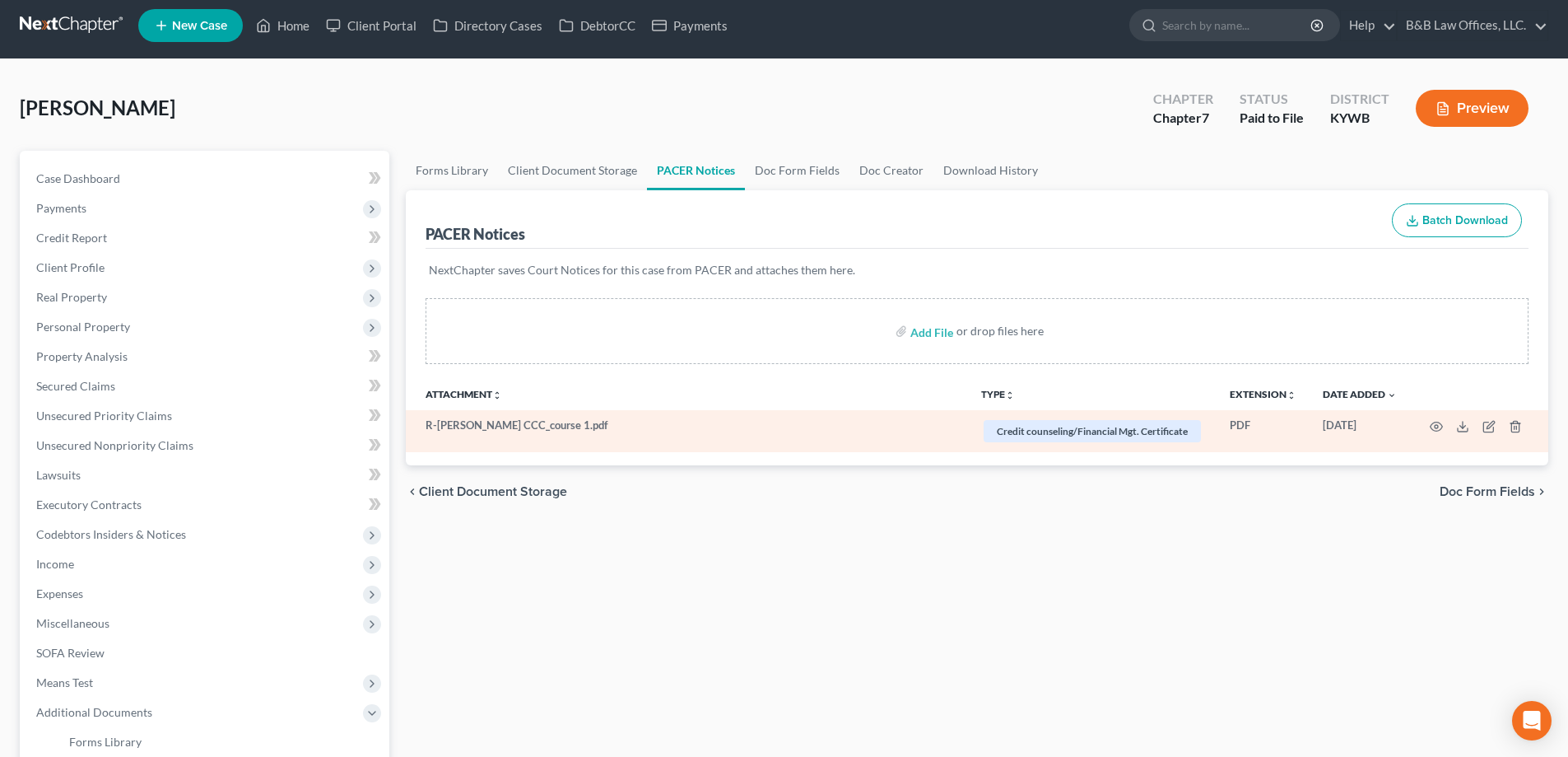
scroll to position [0, 0]
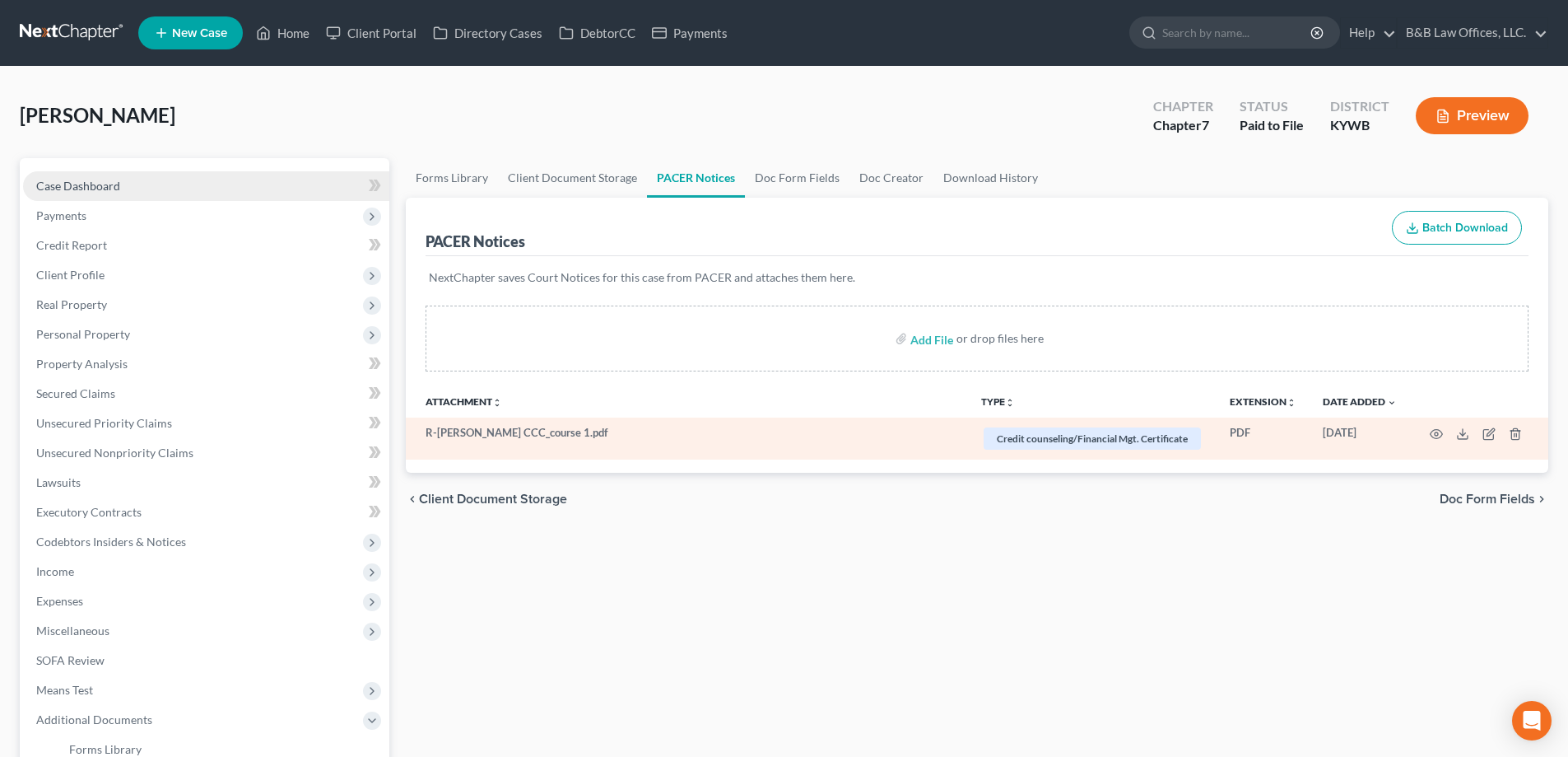
click at [137, 186] on link "Case Dashboard" at bounding box center [206, 186] width 366 height 30
select select "1"
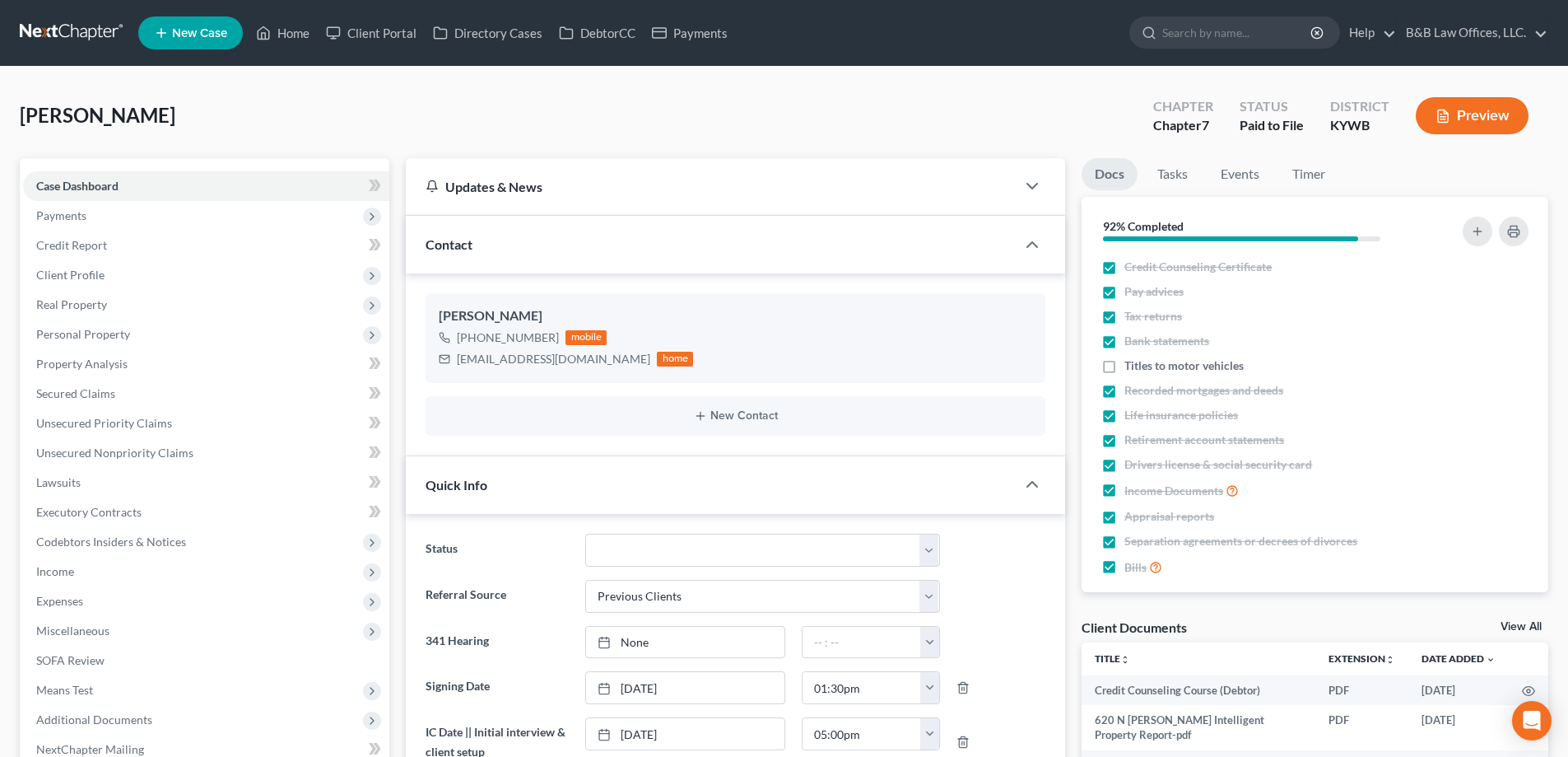
scroll to position [1006, 0]
click at [1535, 627] on link "View All" at bounding box center [1520, 627] width 41 height 11
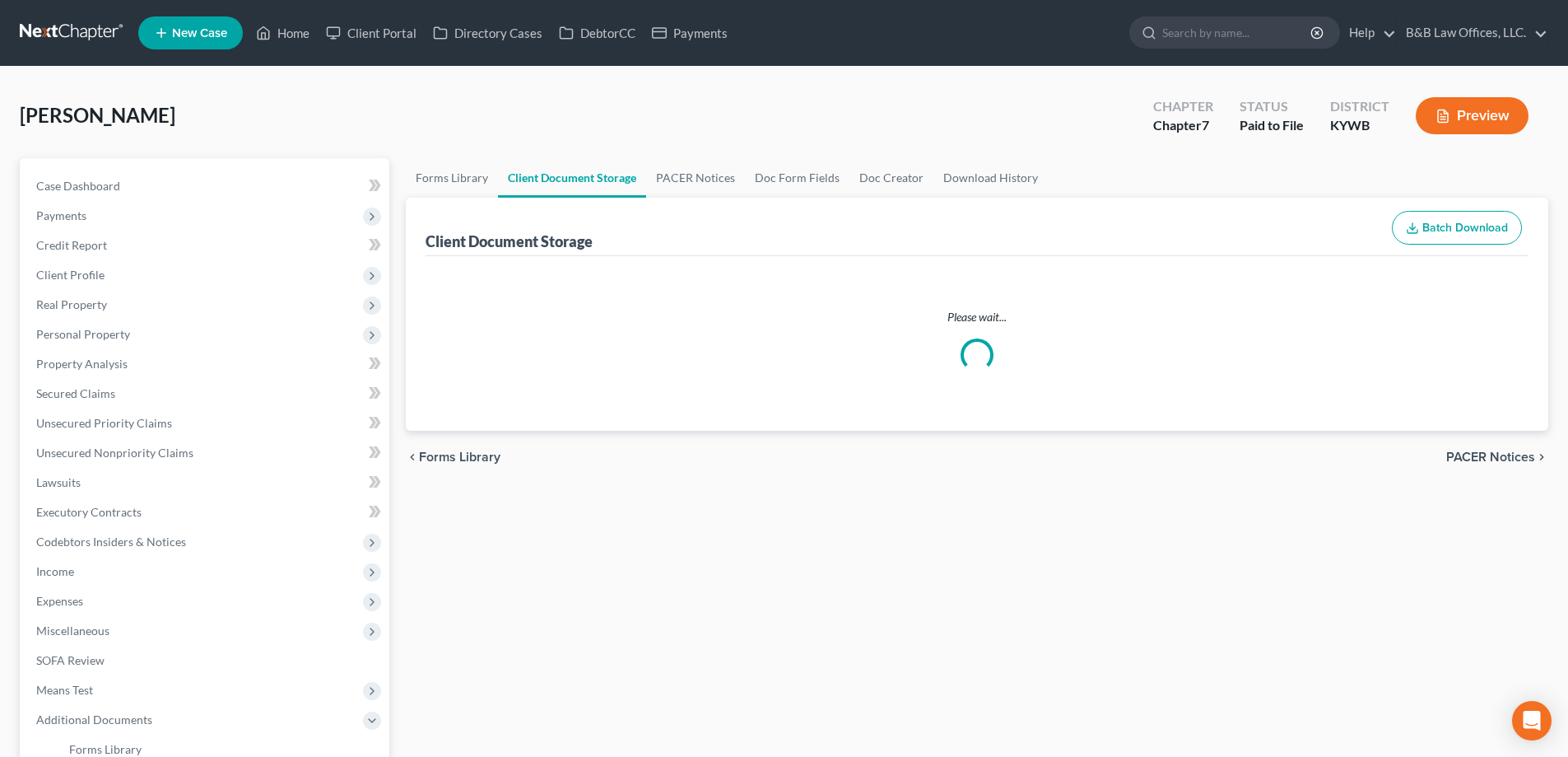
select select "7"
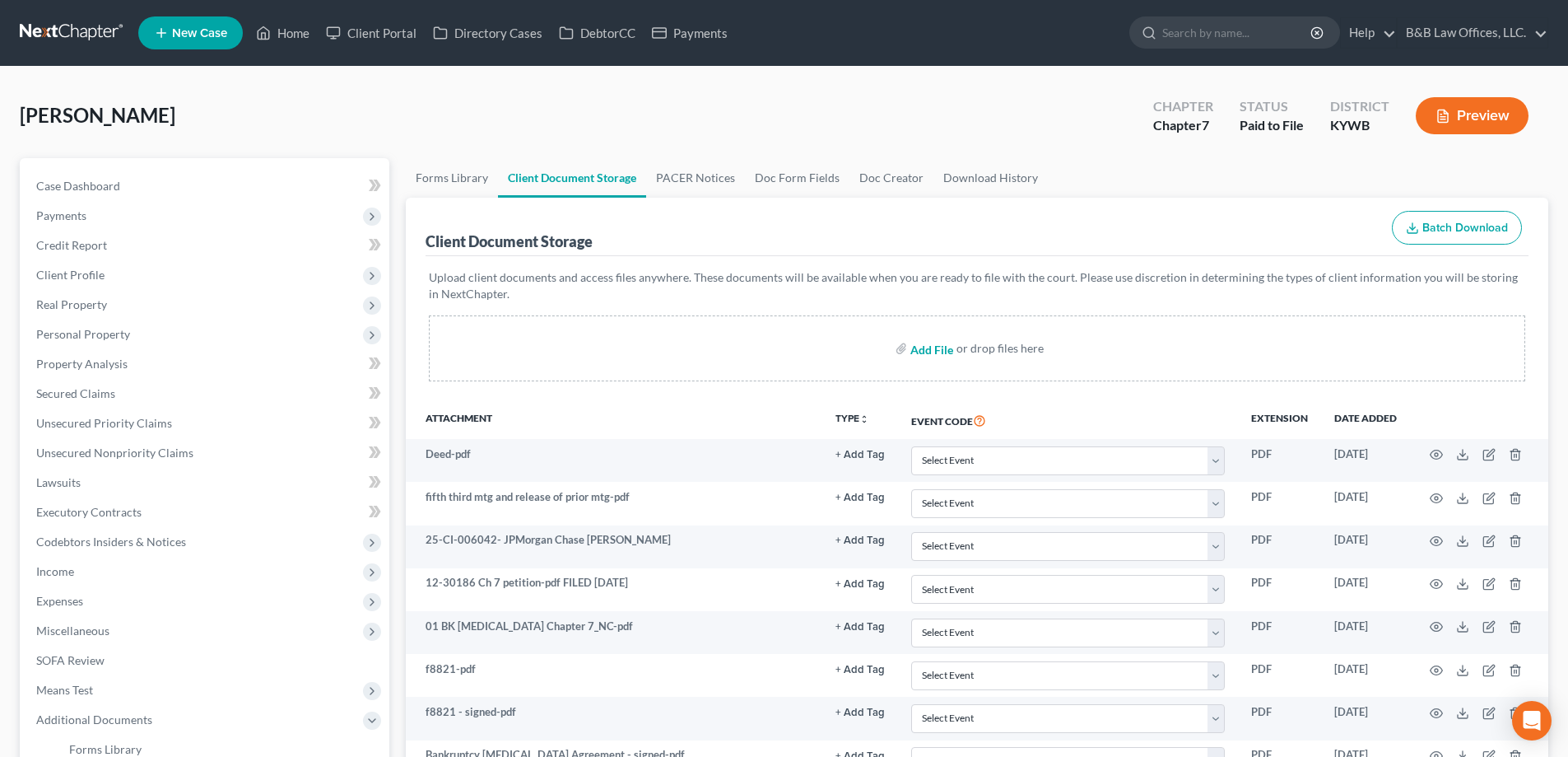
click at [932, 357] on input "file" at bounding box center [929, 348] width 40 height 30
type input "C:\fakepath\Tax_Analysis_Ronald Caffee 9-10-25.pdf"
select select "7"
click at [94, 189] on span "Case Dashboard" at bounding box center [78, 186] width 84 height 14
select select "12"
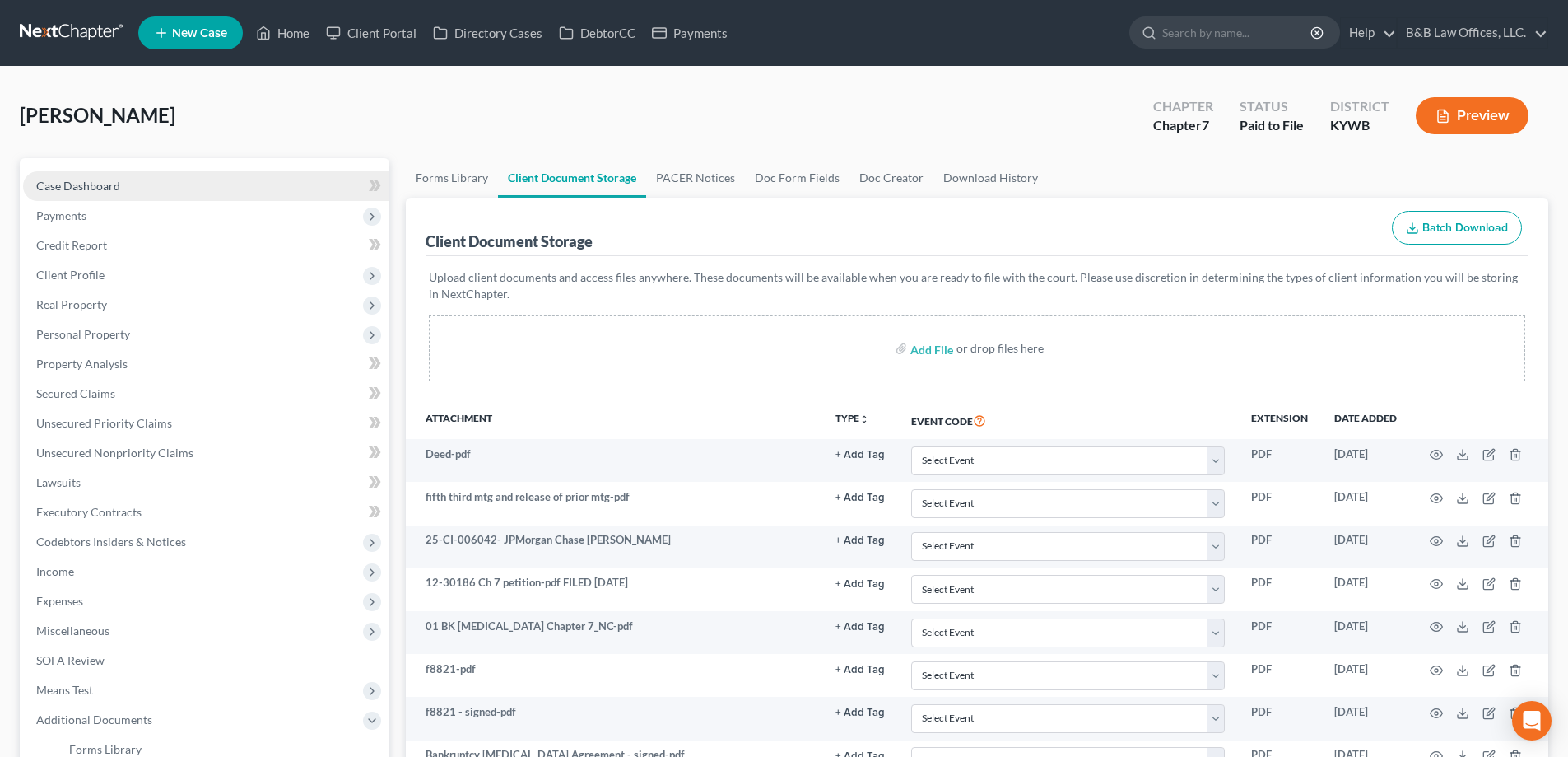
select select "1"
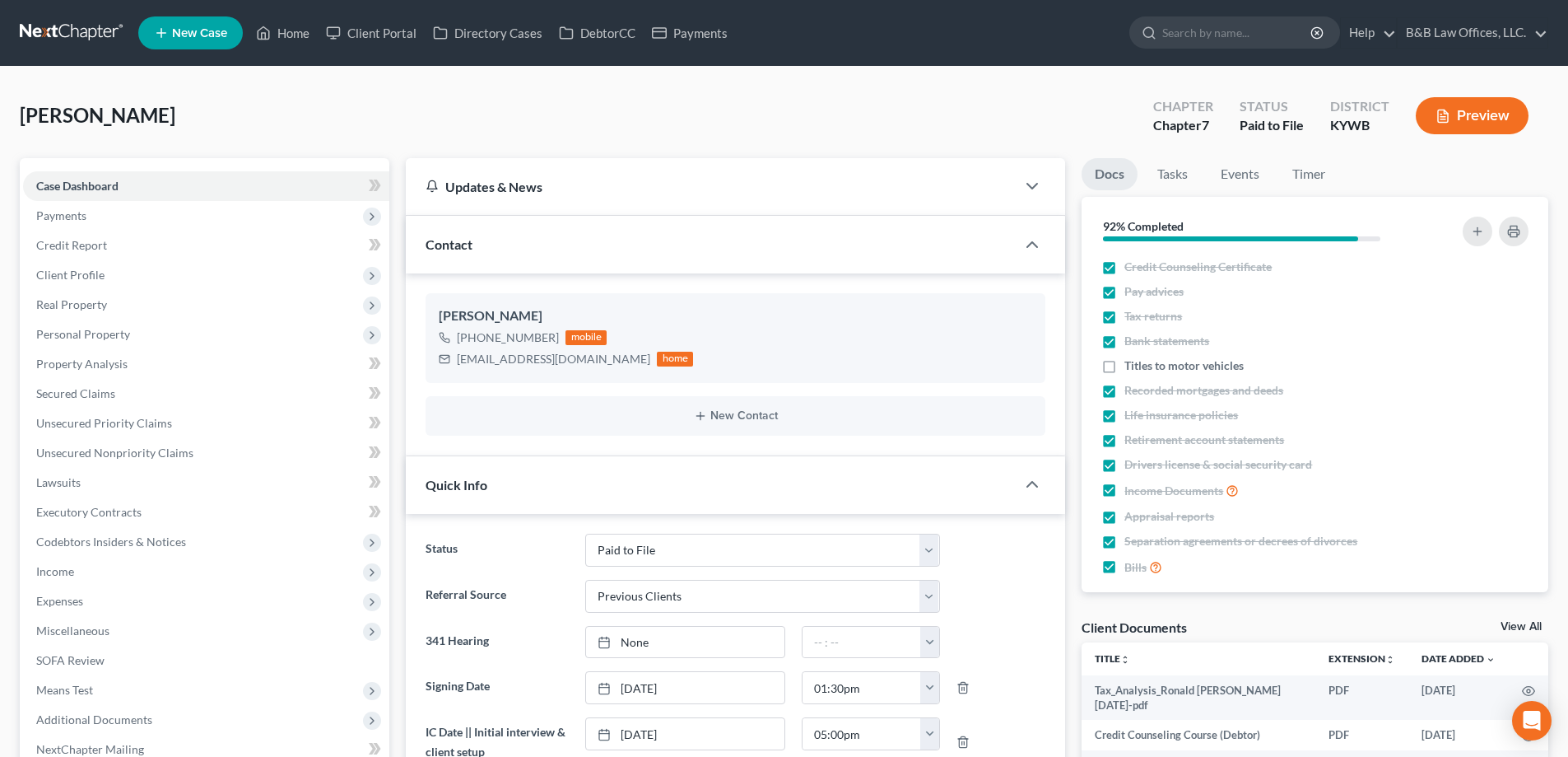
scroll to position [1006, 0]
click at [1515, 631] on link "View All" at bounding box center [1520, 627] width 41 height 11
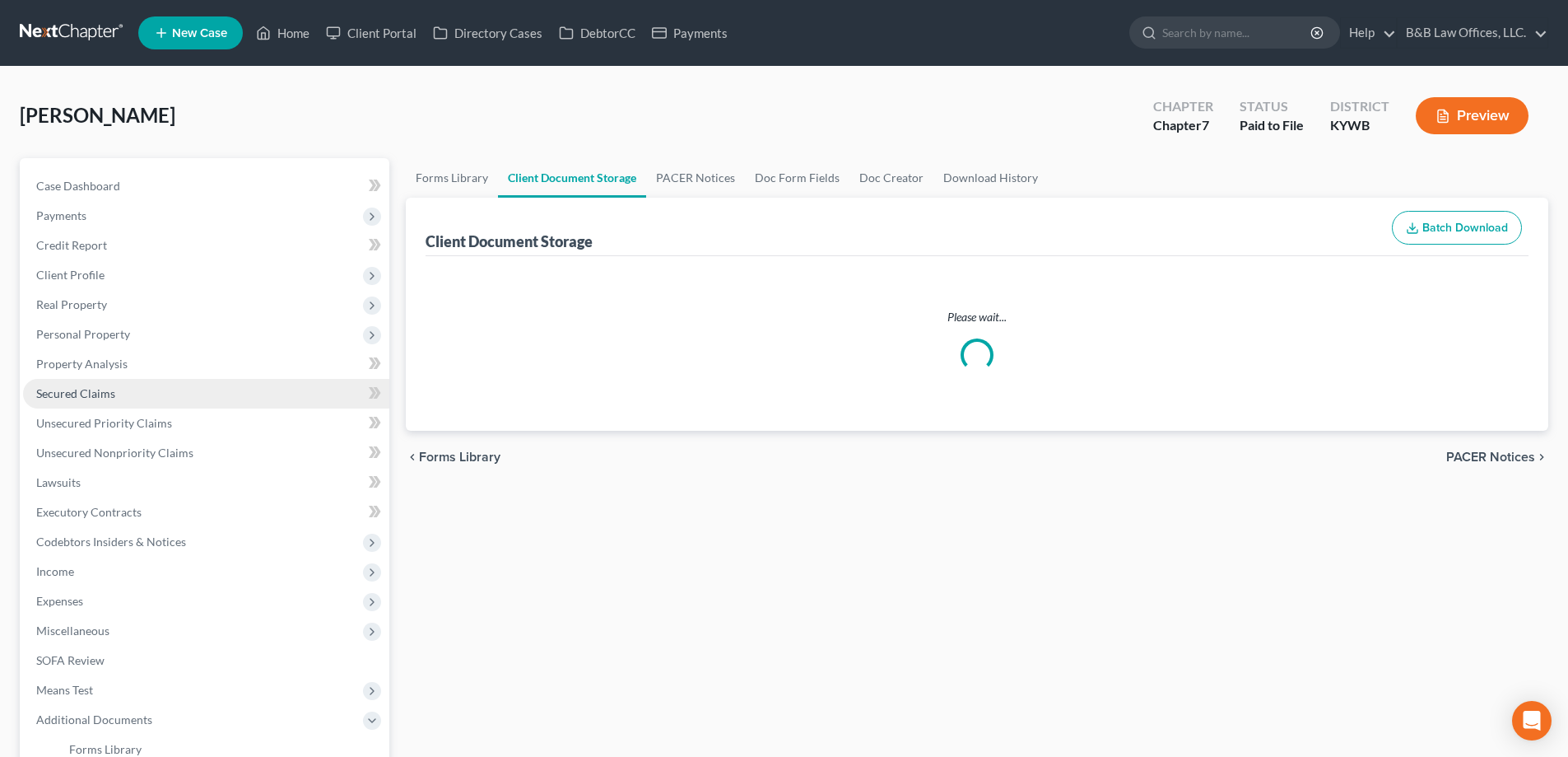
select select "7"
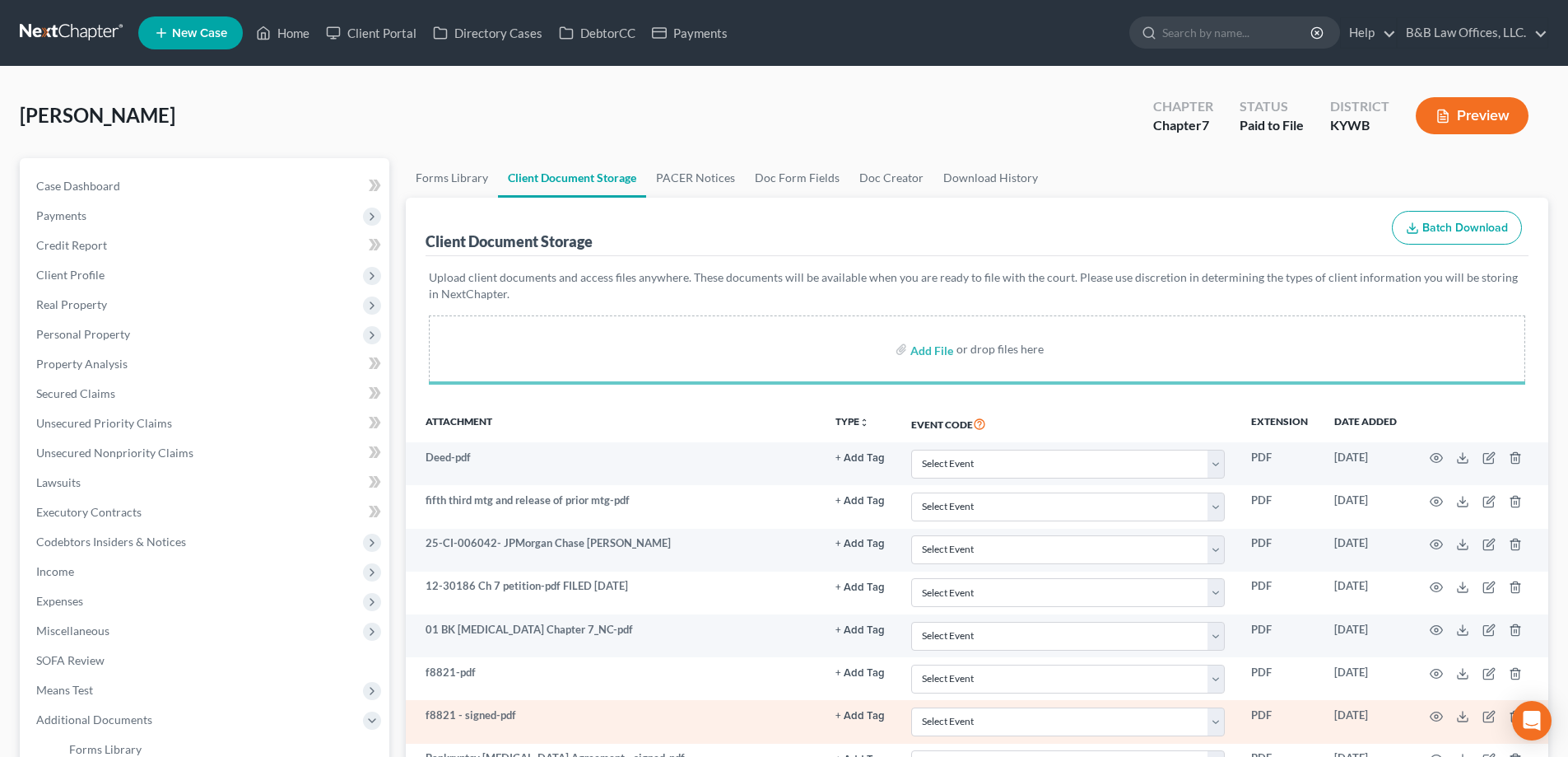
scroll to position [494, 0]
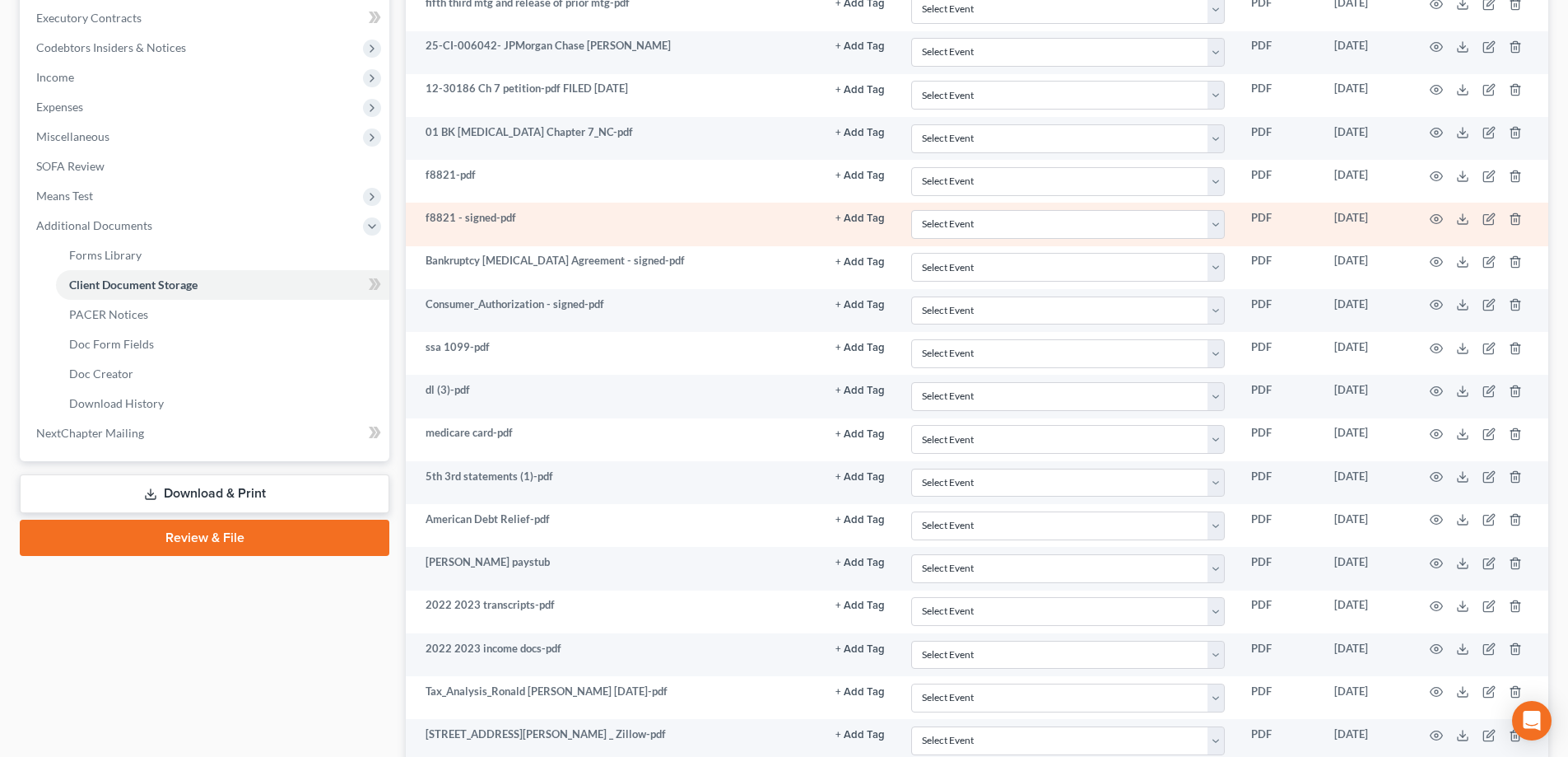
select select "7"
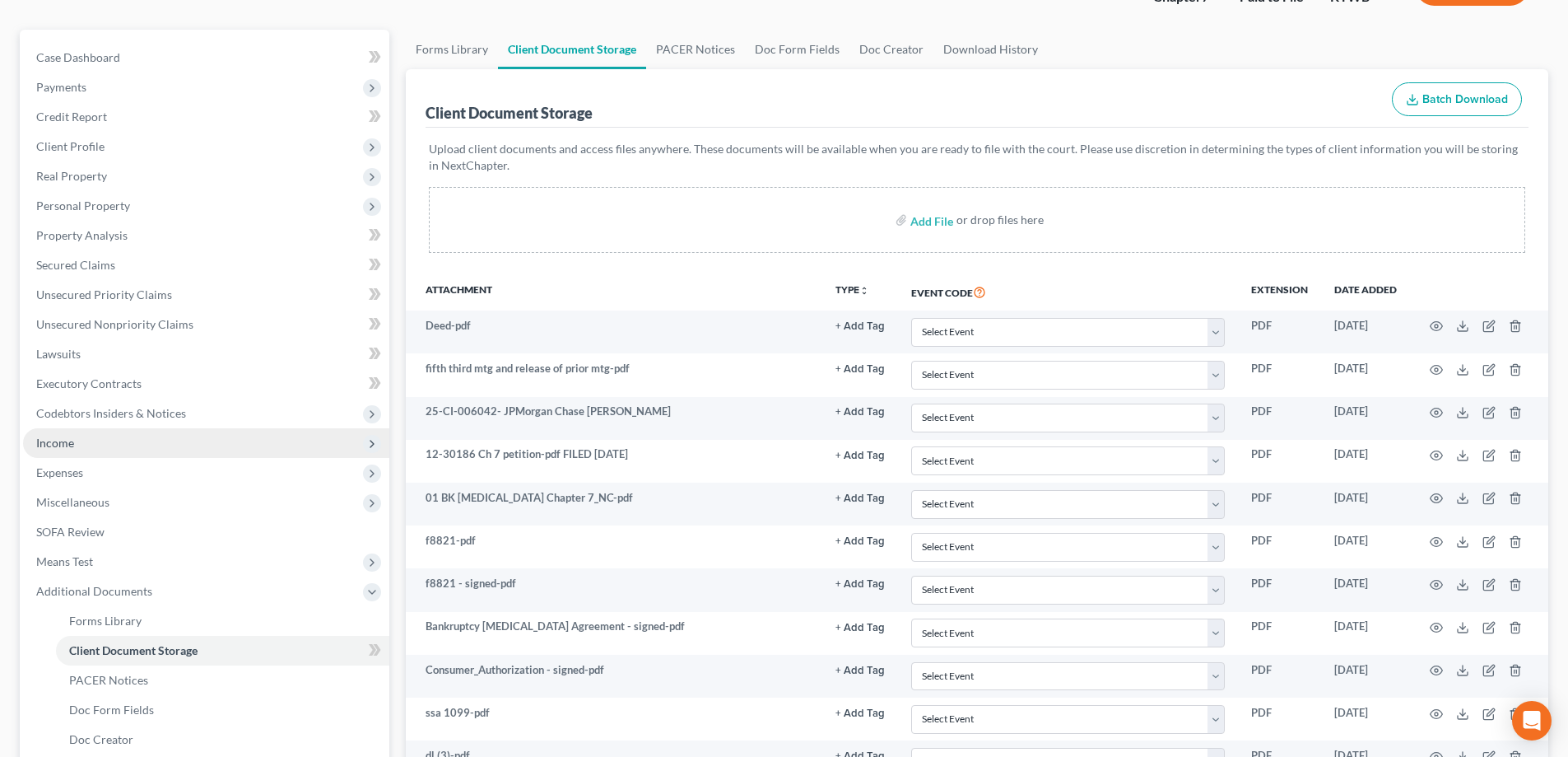
scroll to position [247, 0]
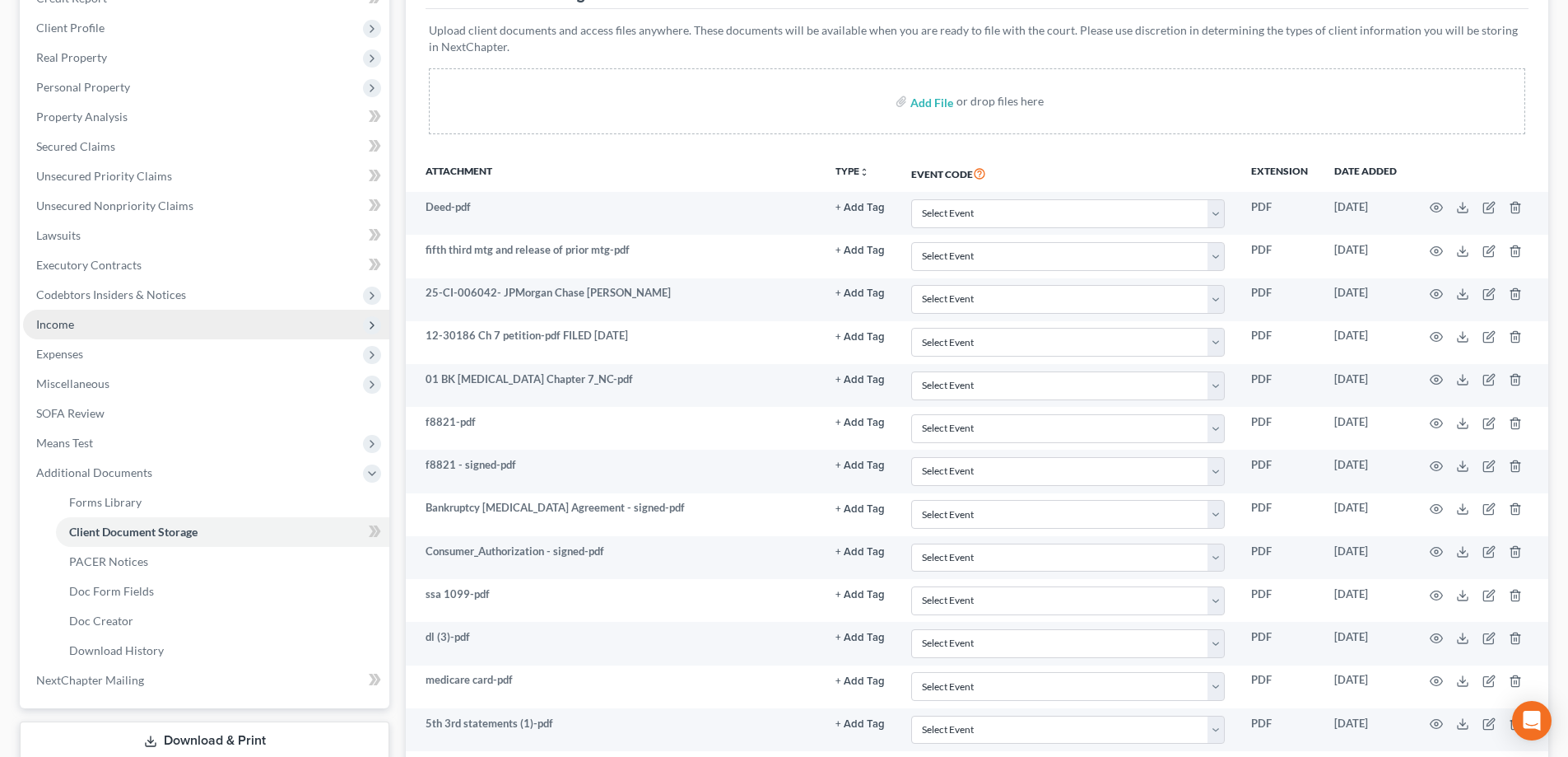
click at [119, 331] on span "Income" at bounding box center [206, 324] width 366 height 30
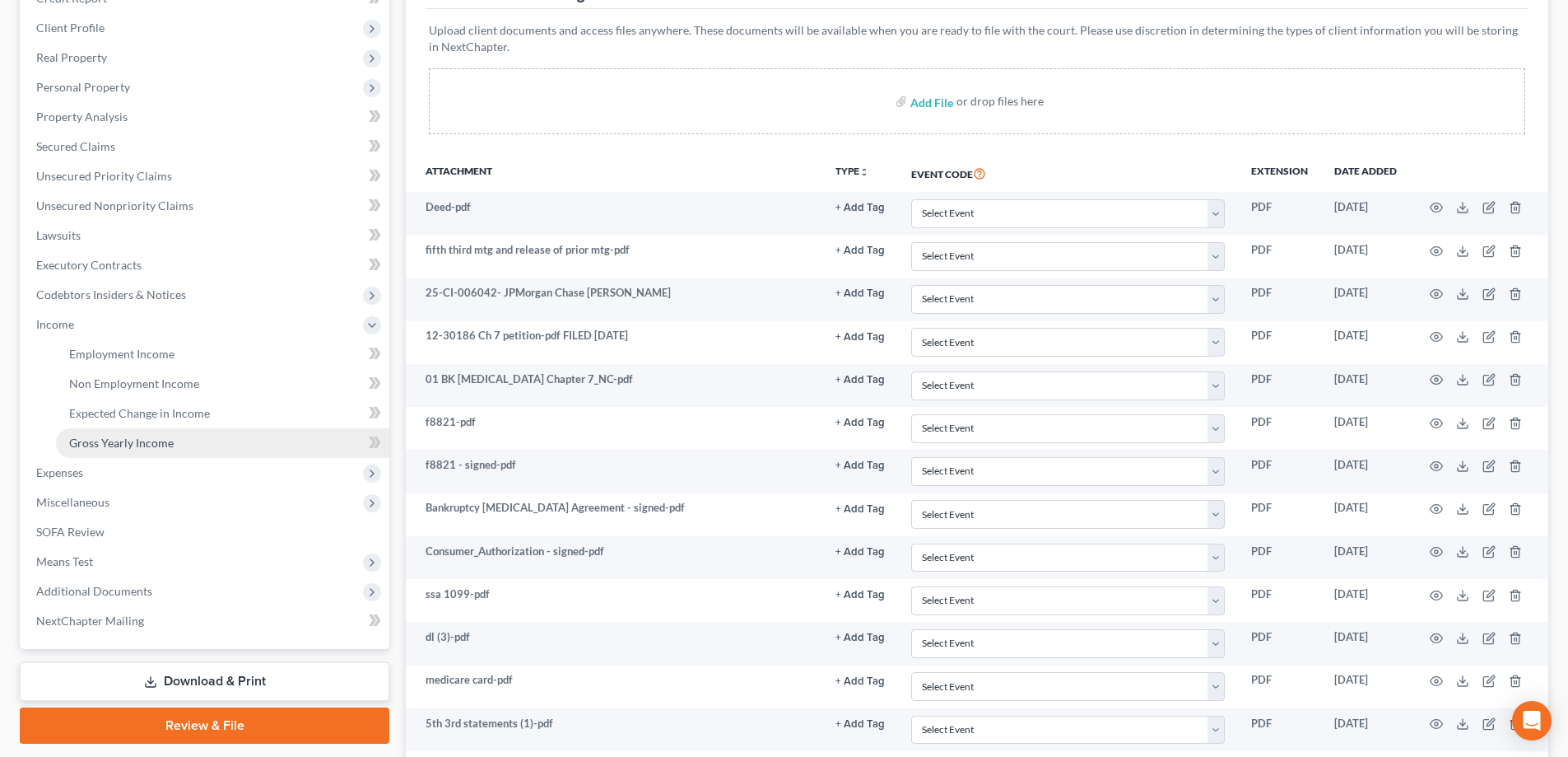
click at [143, 450] on link "Gross Yearly Income" at bounding box center [223, 443] width 333 height 30
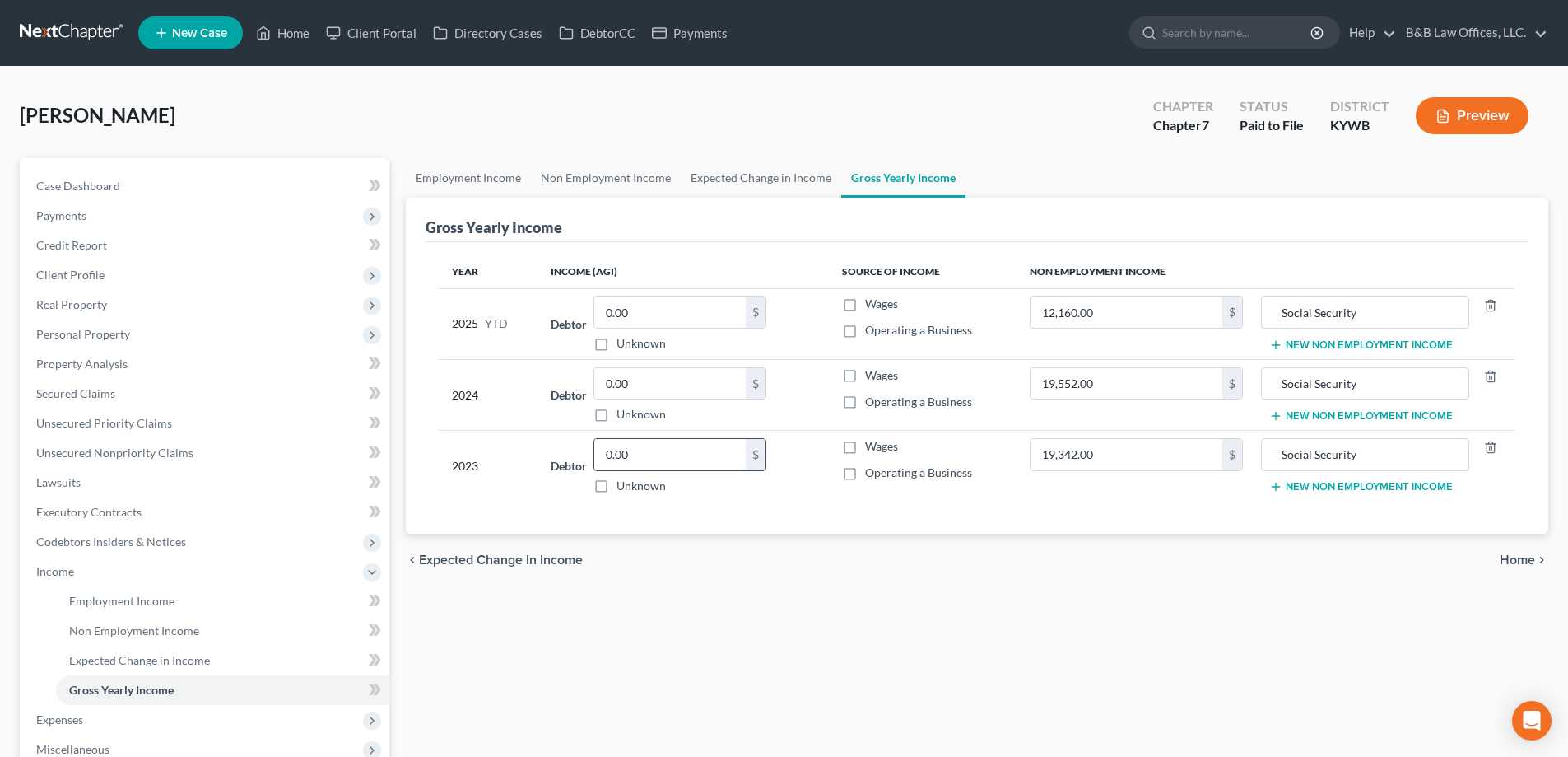
click at [638, 458] on input "0.00" at bounding box center [670, 455] width 152 height 32
click at [650, 388] on input "0.00" at bounding box center [670, 384] width 152 height 32
click at [696, 388] on input "0.00" at bounding box center [670, 384] width 152 height 32
type input "0"
type input "61,025"
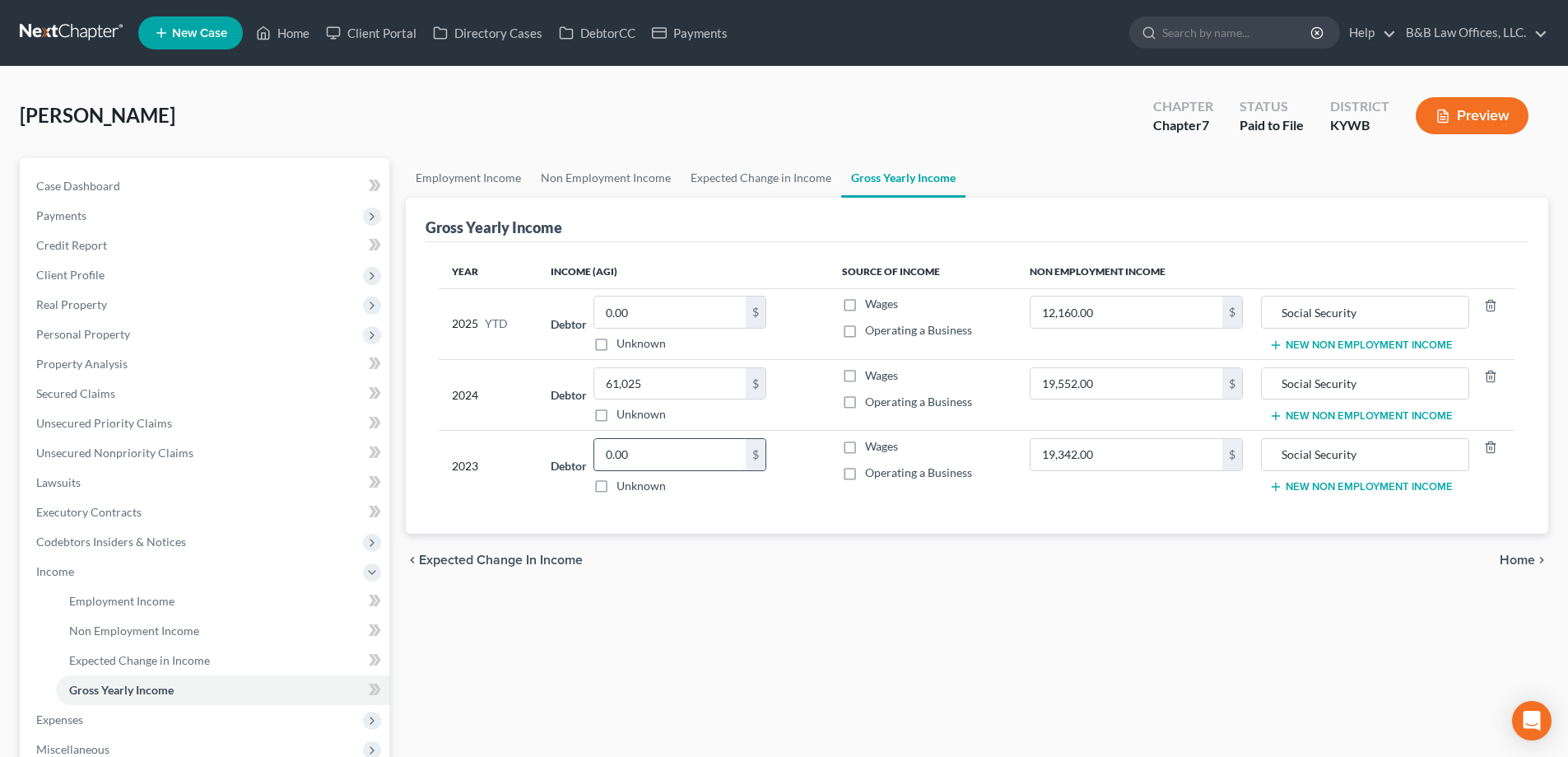
click at [628, 446] on input "0.00" at bounding box center [670, 455] width 152 height 32
type input "43,150"
click at [865, 451] on label "Wages" at bounding box center [881, 446] width 33 height 17
click at [872, 449] on input "Wages" at bounding box center [877, 443] width 11 height 11
checkbox input "true"
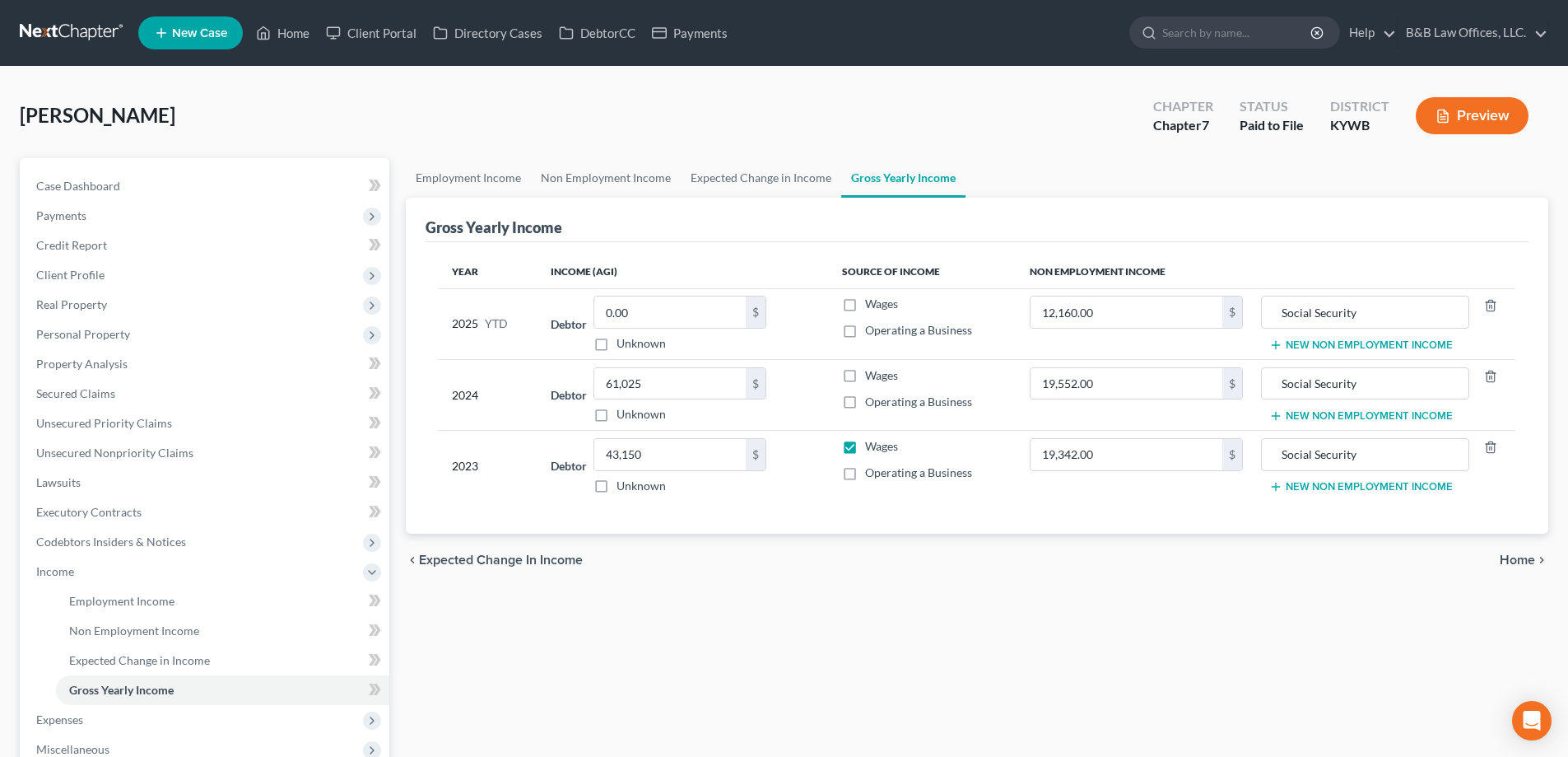
click at [865, 374] on label "Wages" at bounding box center [881, 375] width 33 height 17
click at [872, 374] on input "Wages" at bounding box center [877, 373] width 11 height 11
checkbox input "true"
click at [137, 198] on link "Case Dashboard" at bounding box center [206, 186] width 366 height 30
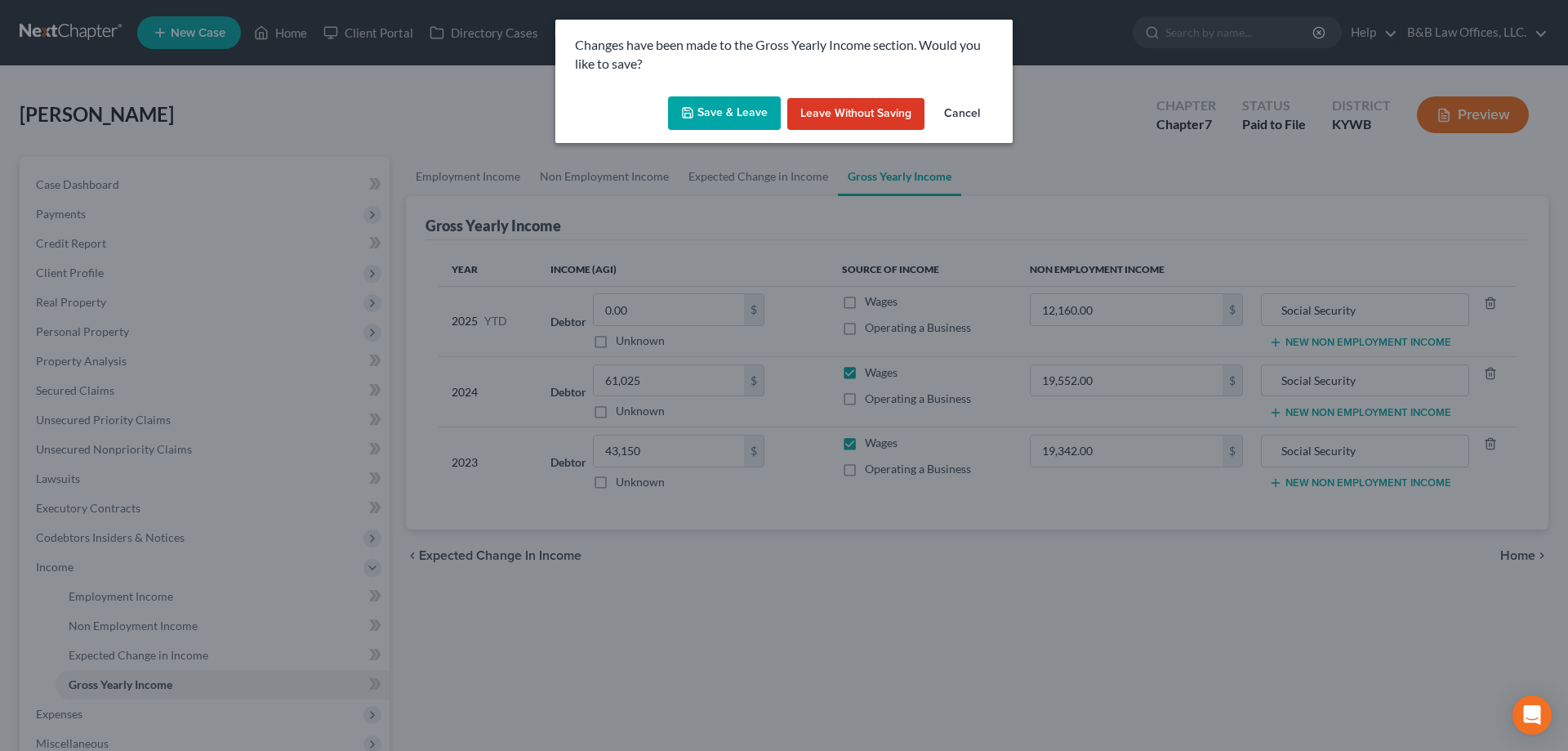
click at [714, 109] on button "Save & Leave" at bounding box center [724, 113] width 113 height 34
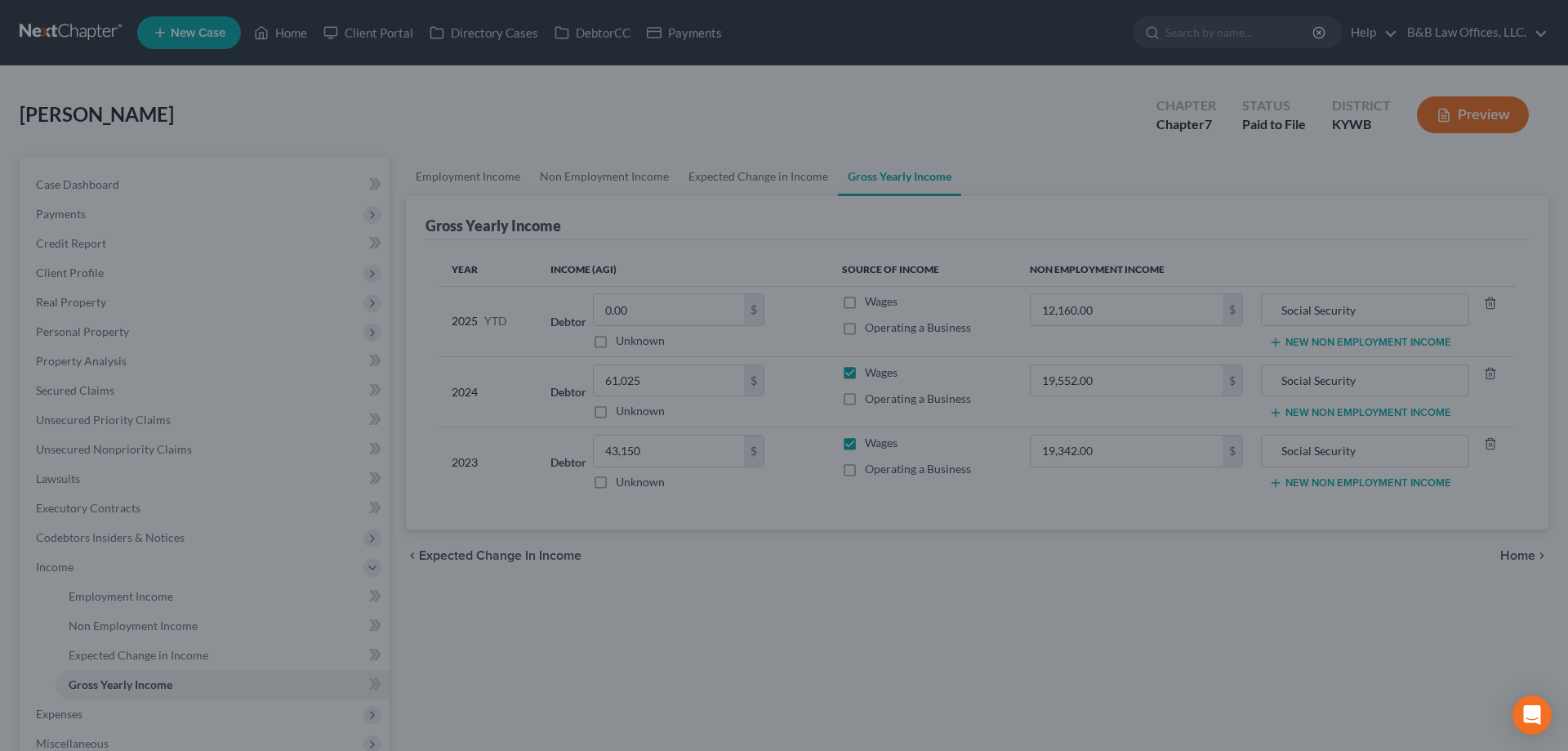
select select "12"
select select "1"
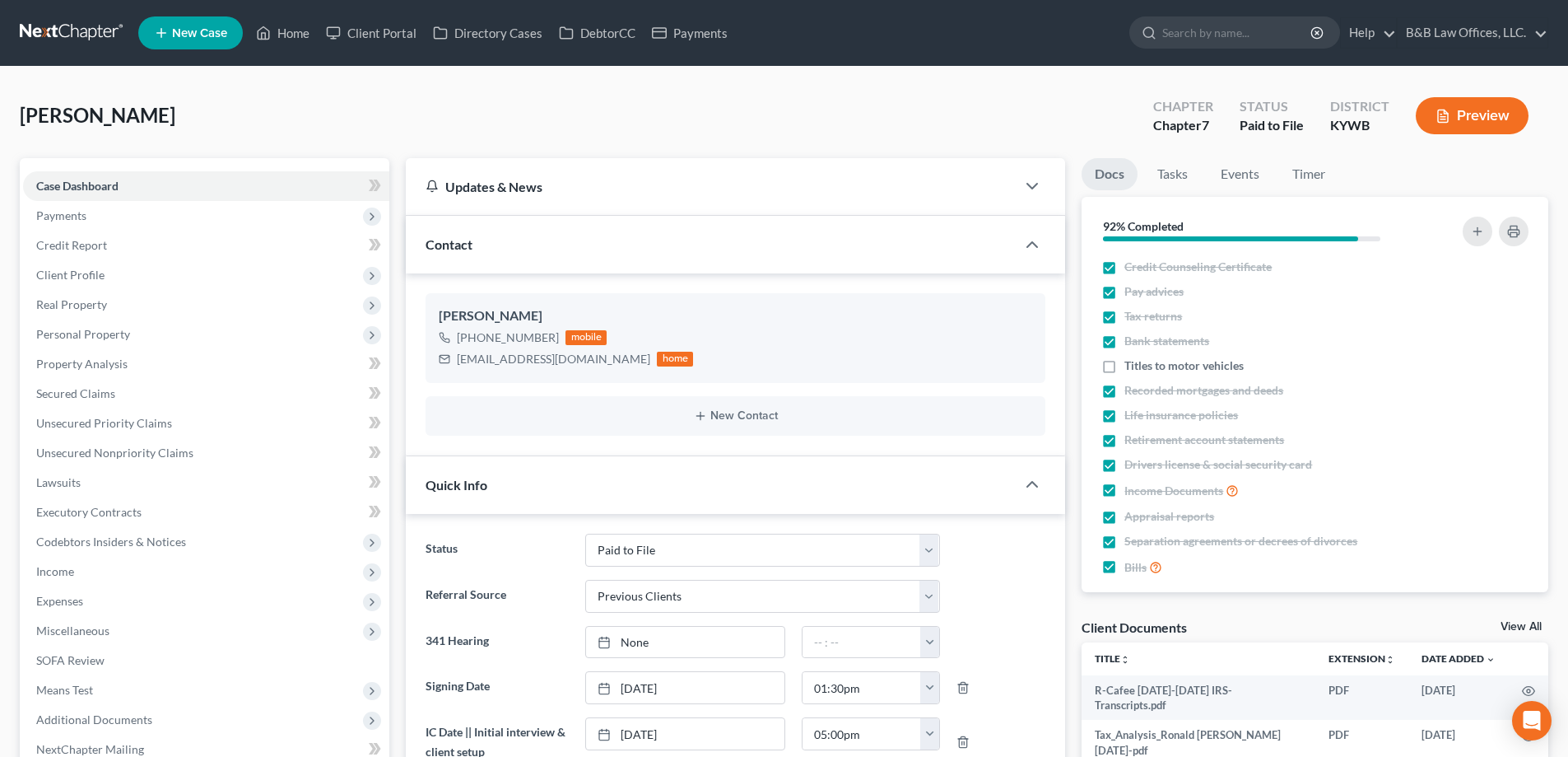
scroll to position [1006, 0]
click at [1521, 624] on link "View All" at bounding box center [1520, 627] width 41 height 11
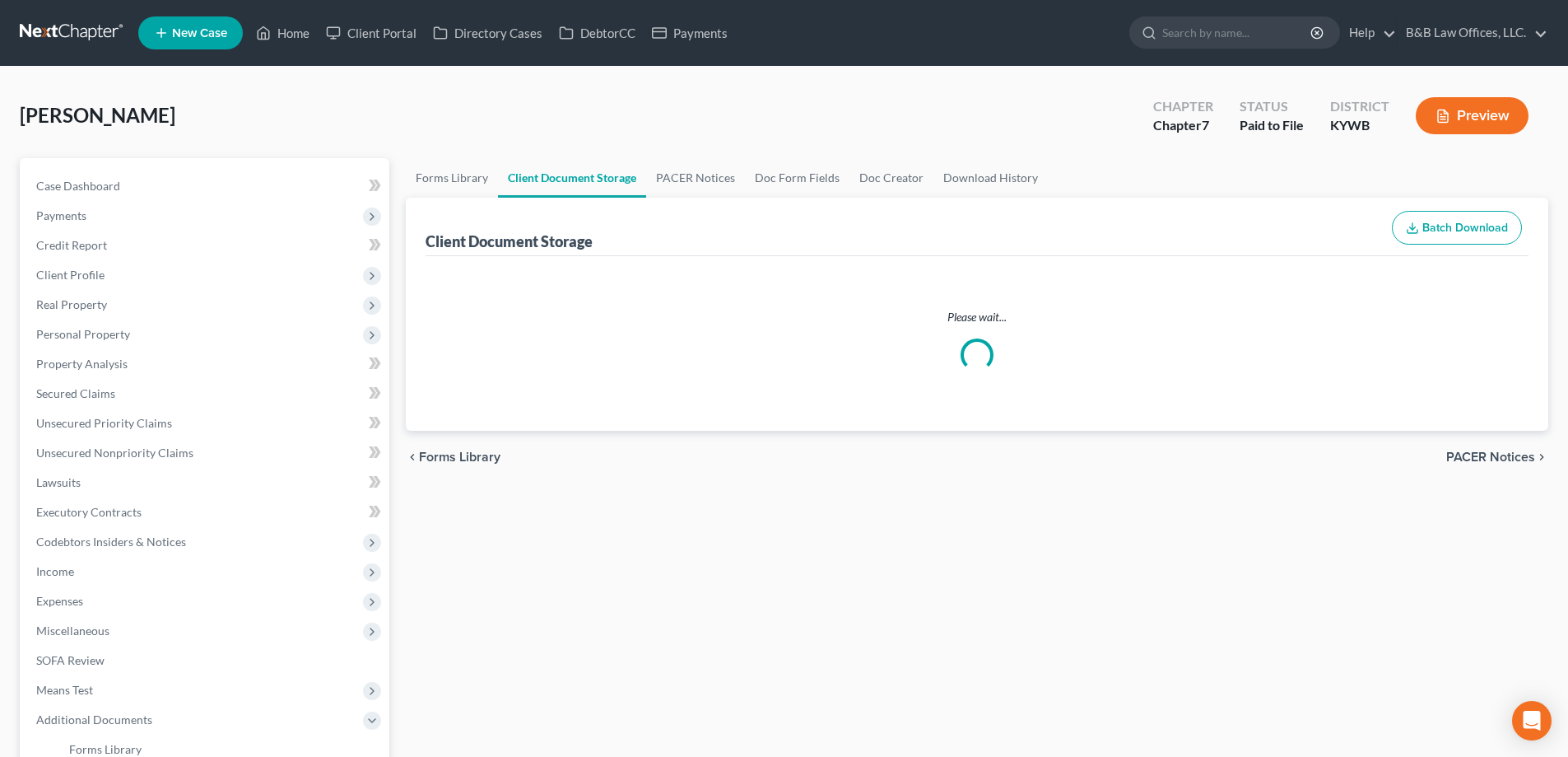
select select "7"
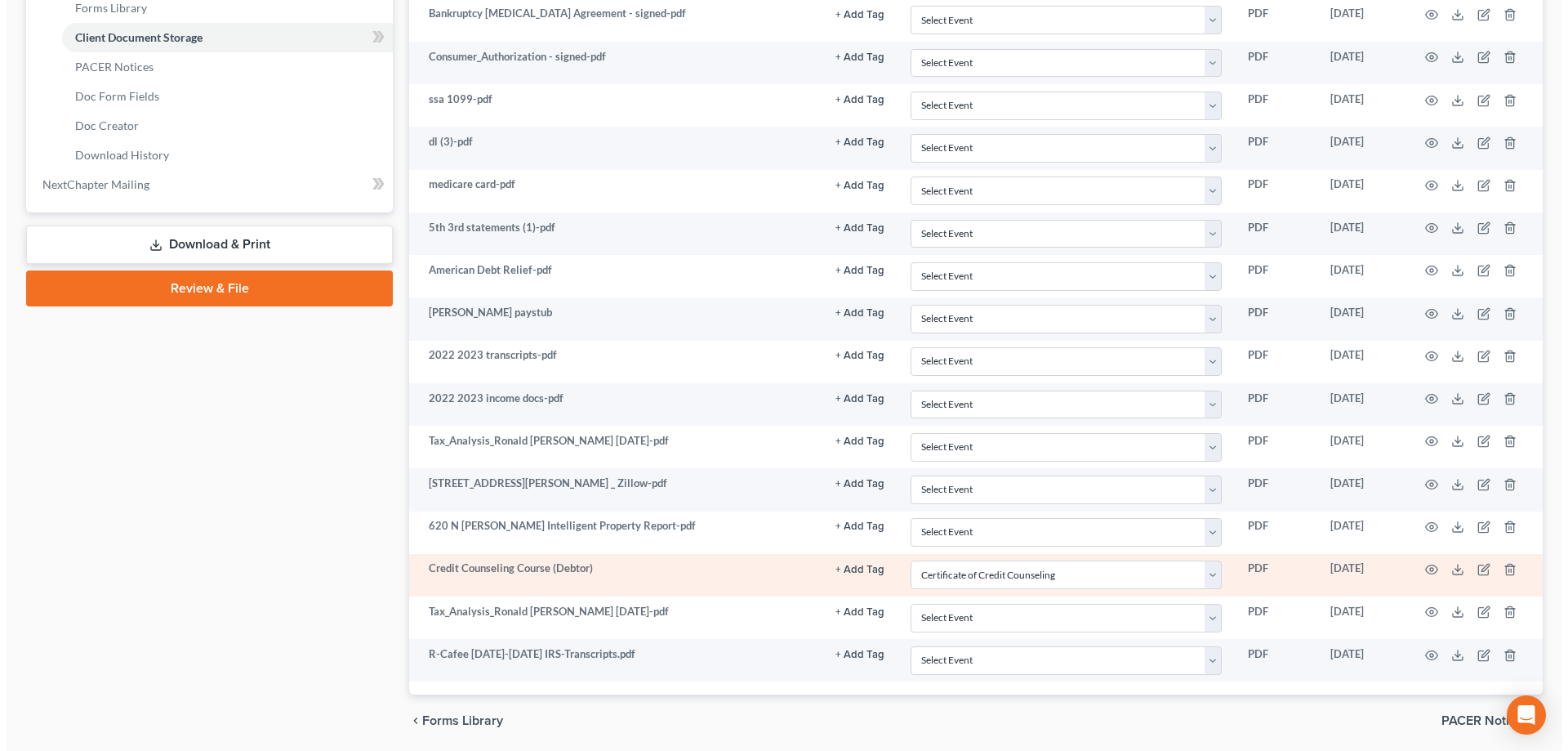
scroll to position [793, 0]
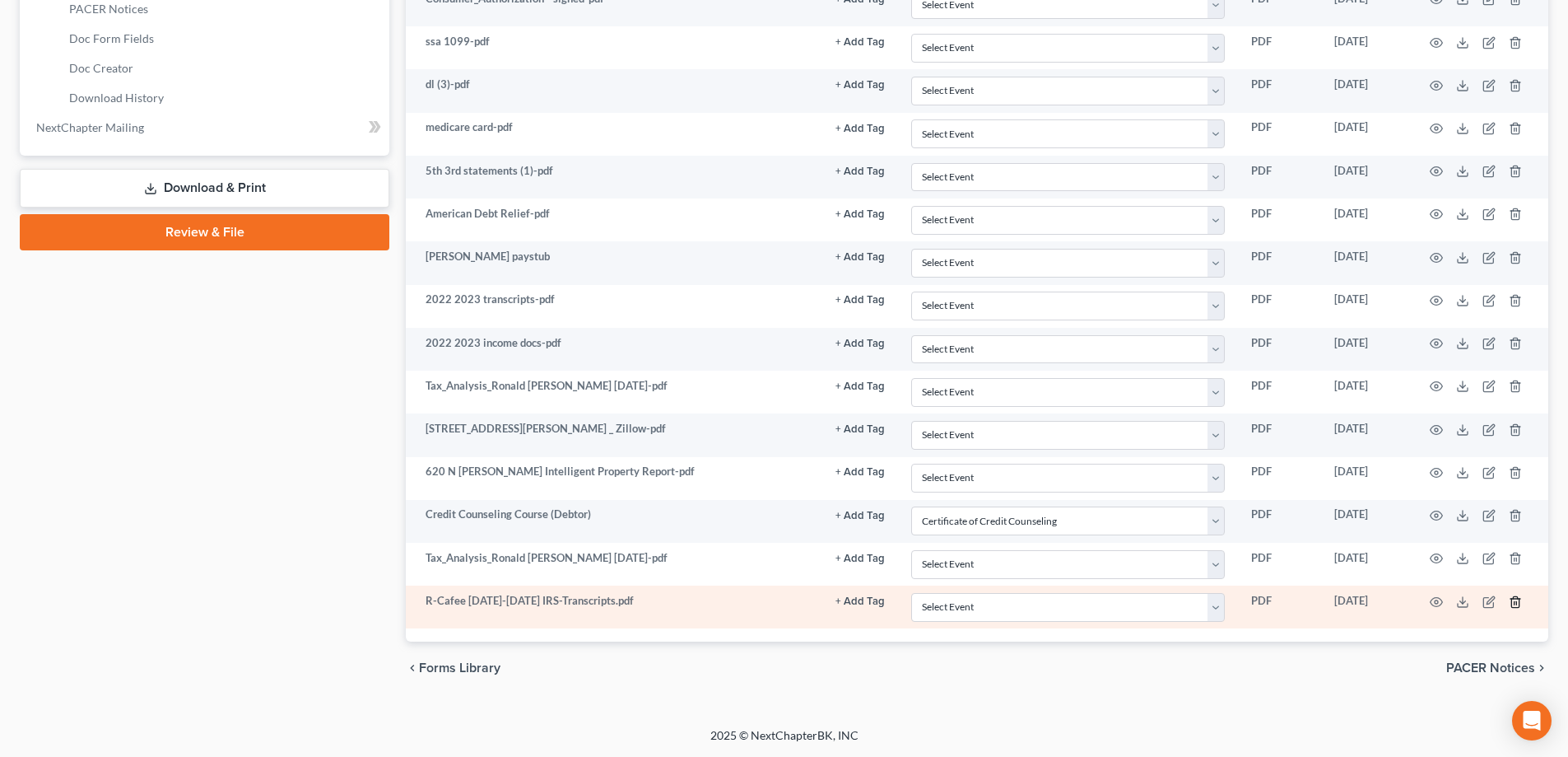
click at [1520, 604] on icon "button" at bounding box center [1515, 602] width 13 height 13
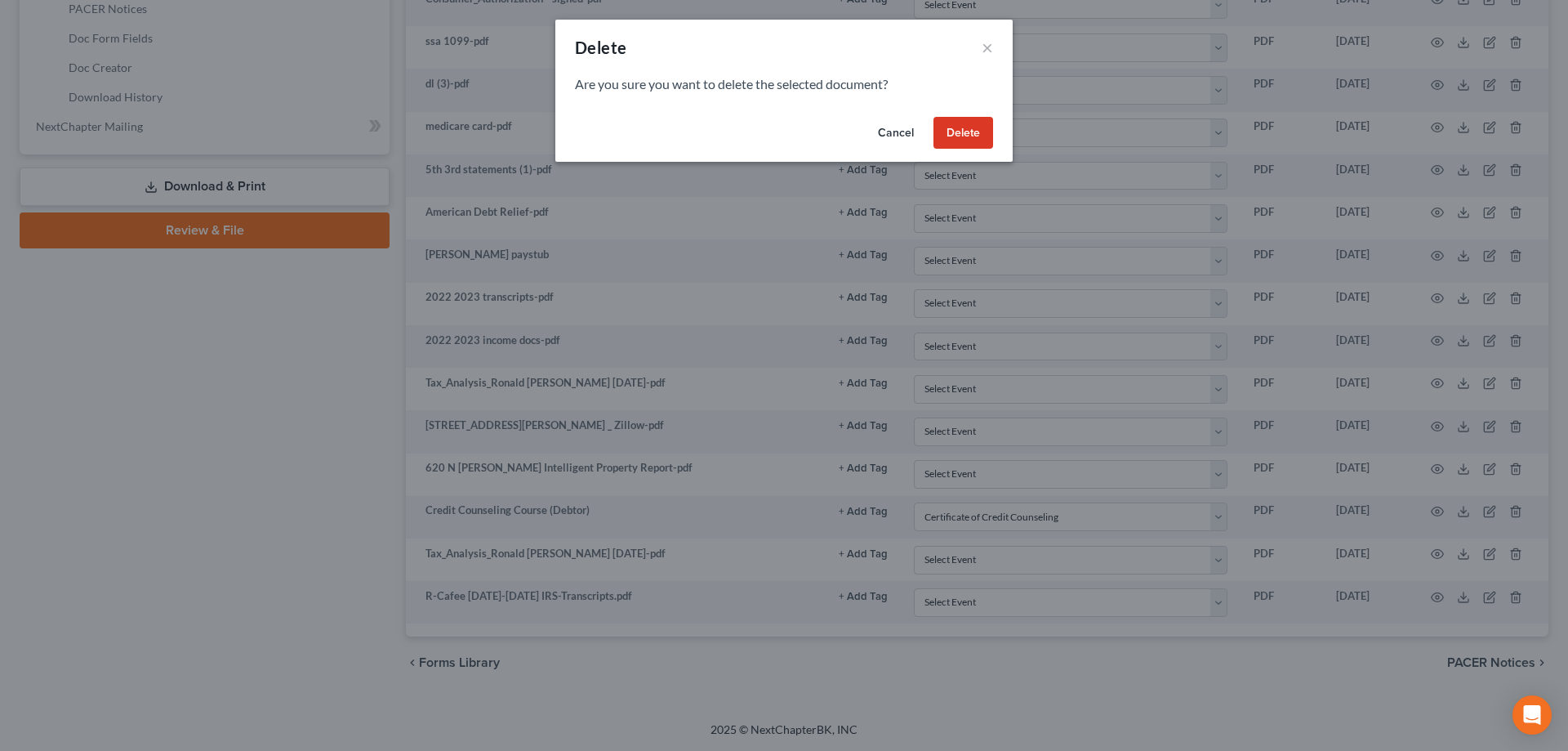
click at [958, 135] on button "Delete" at bounding box center [963, 133] width 59 height 32
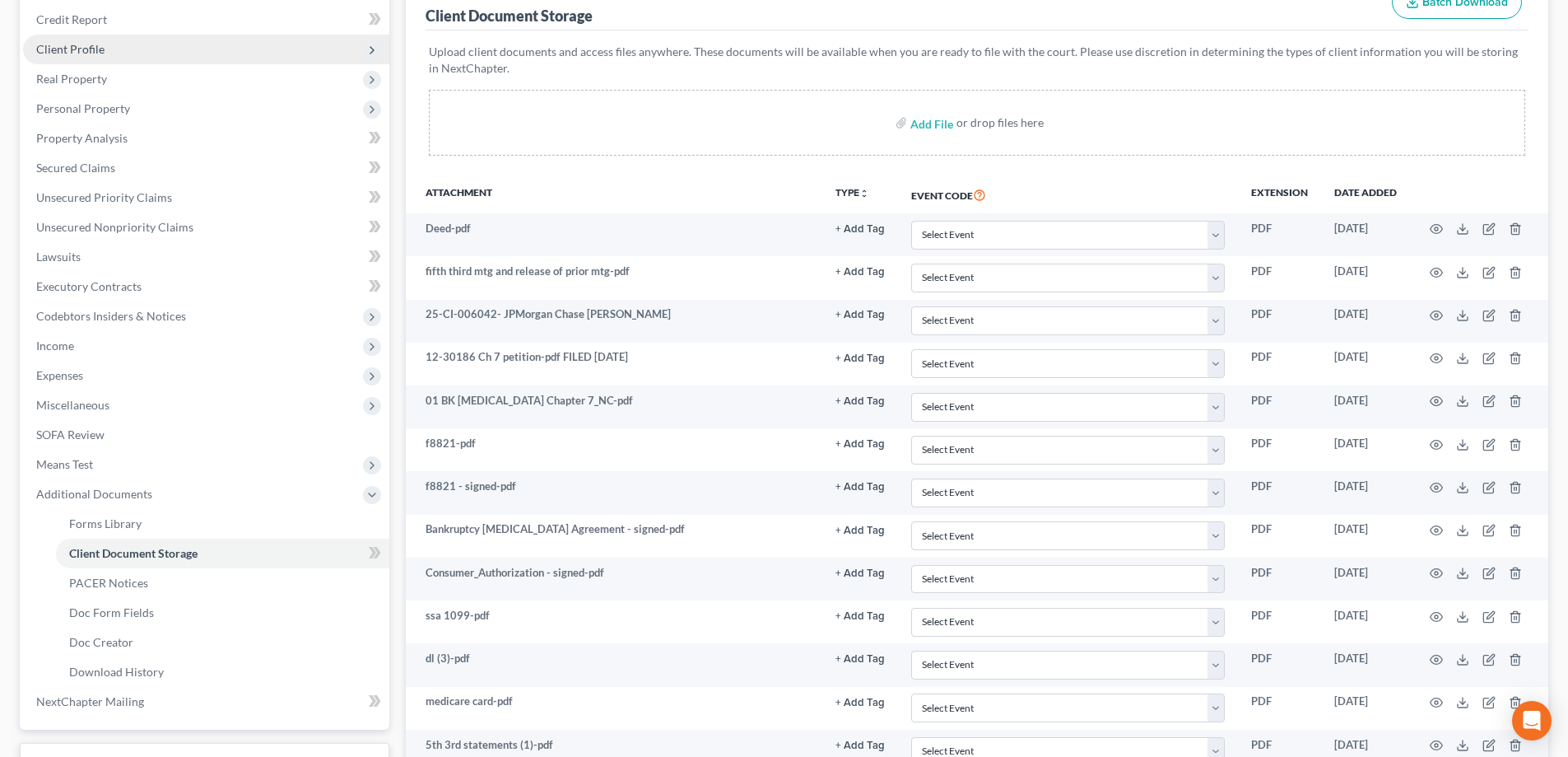
scroll to position [16, 0]
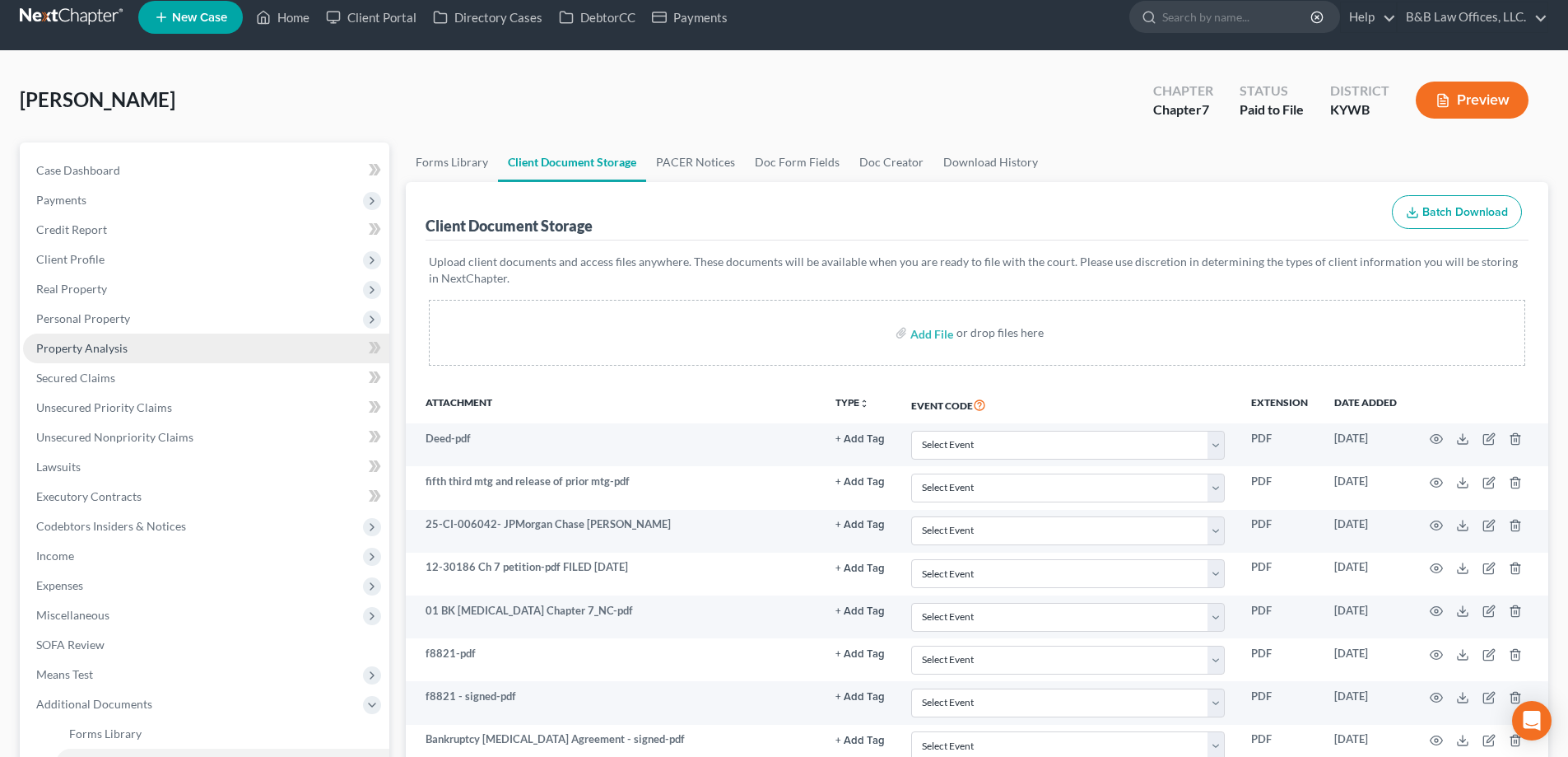
select select "7"
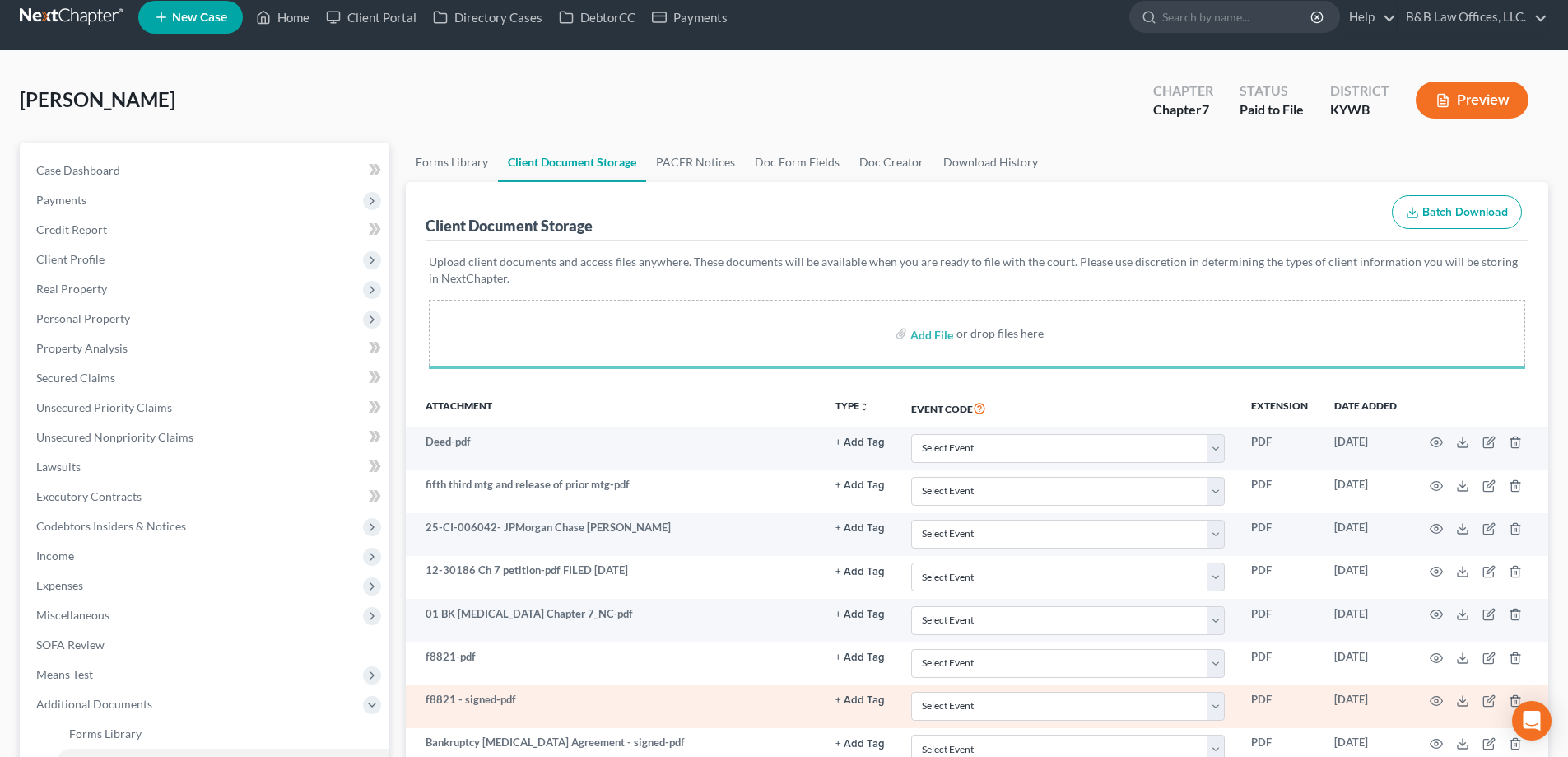
scroll to position [260, 0]
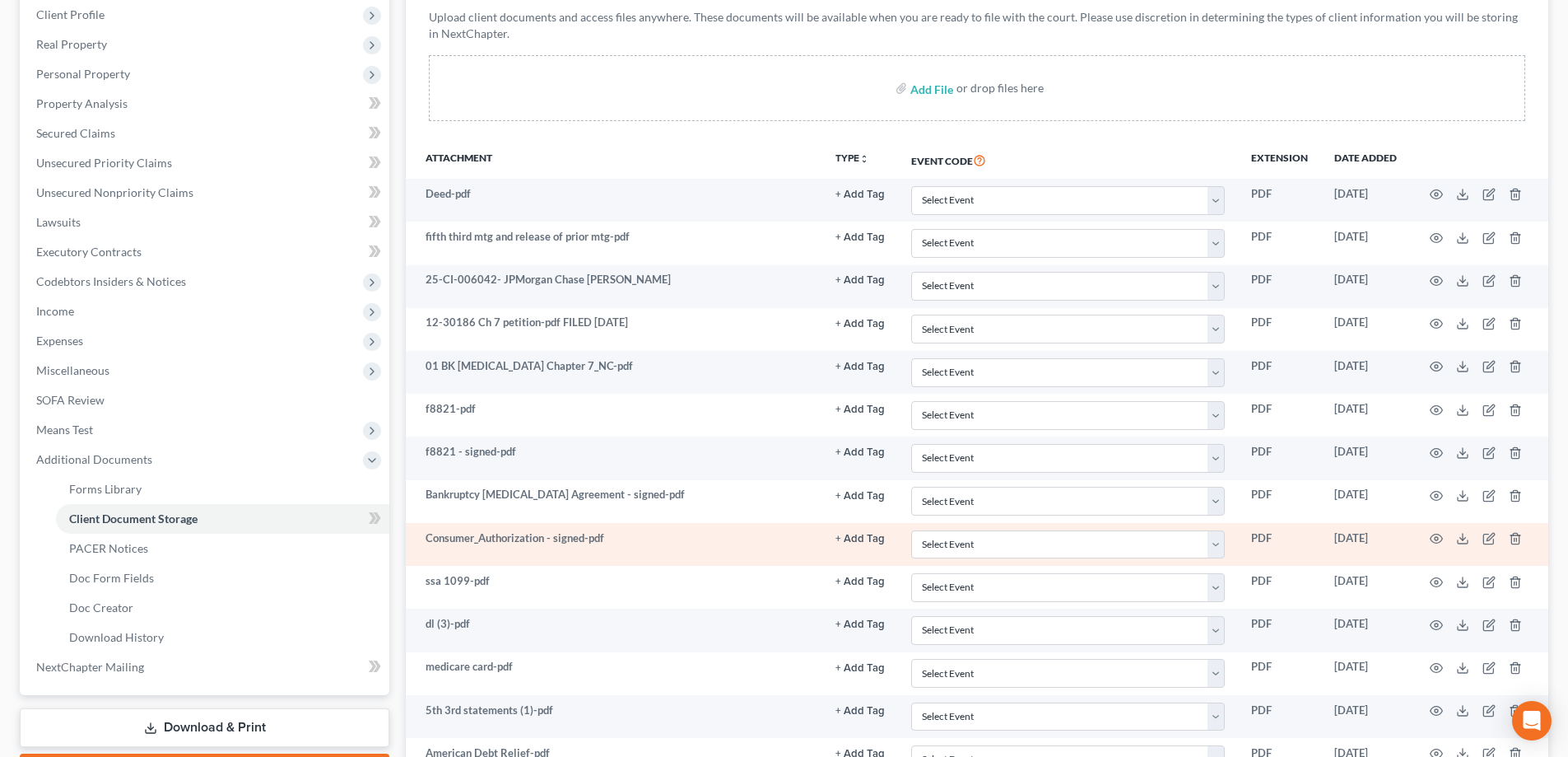
select select "7"
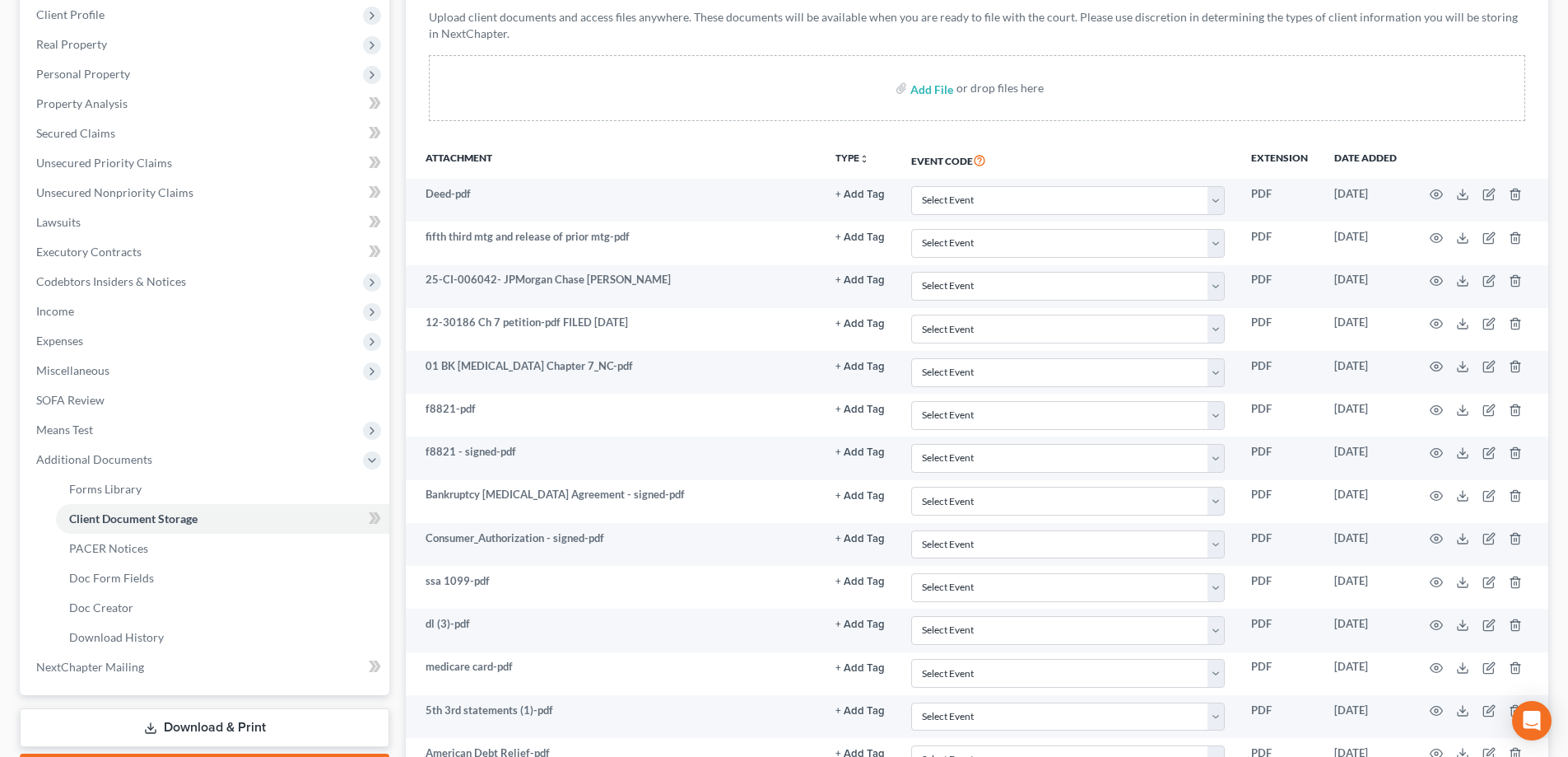
scroll to position [799, 0]
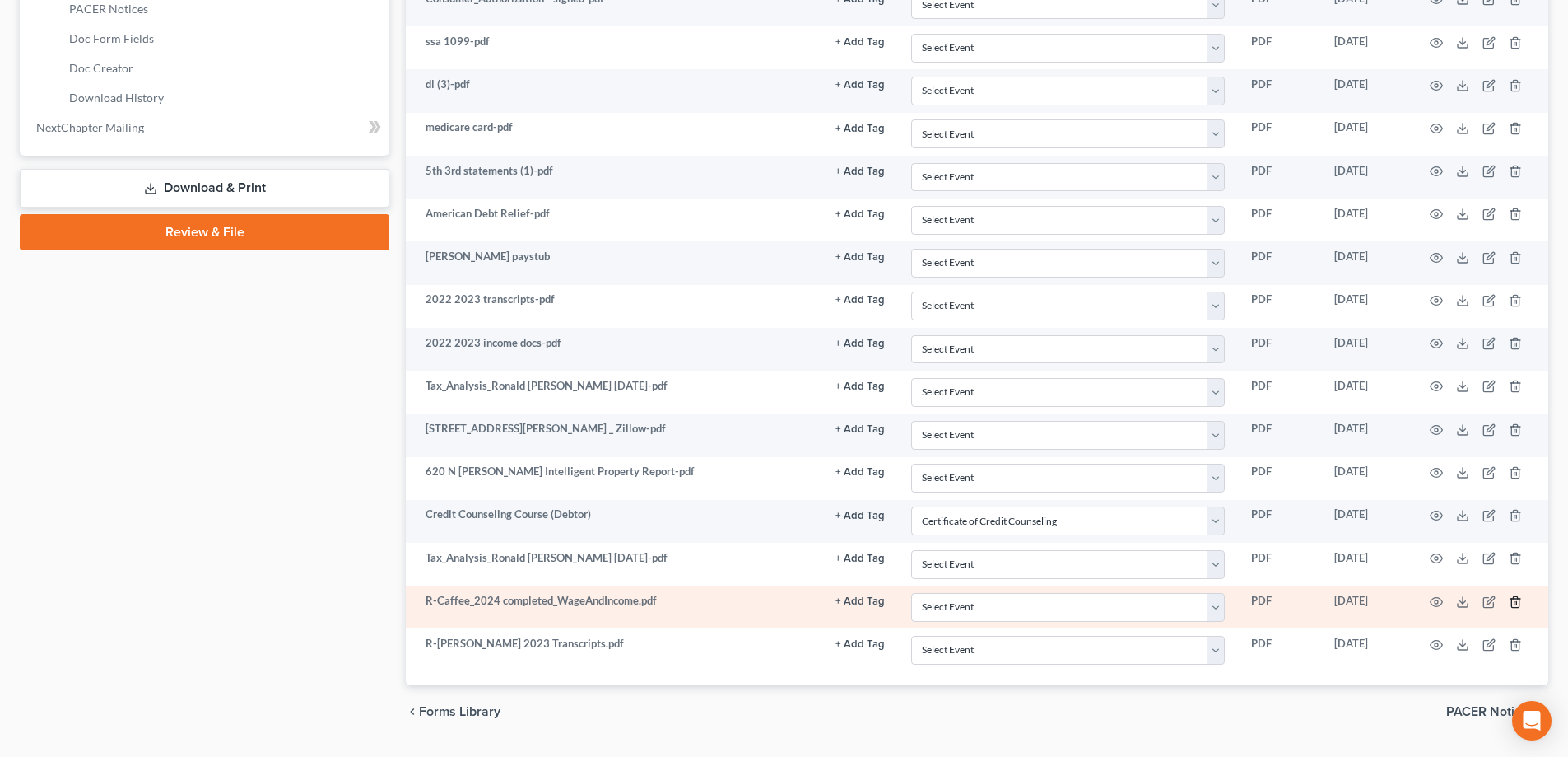
click at [1515, 605] on icon "button" at bounding box center [1515, 602] width 13 height 13
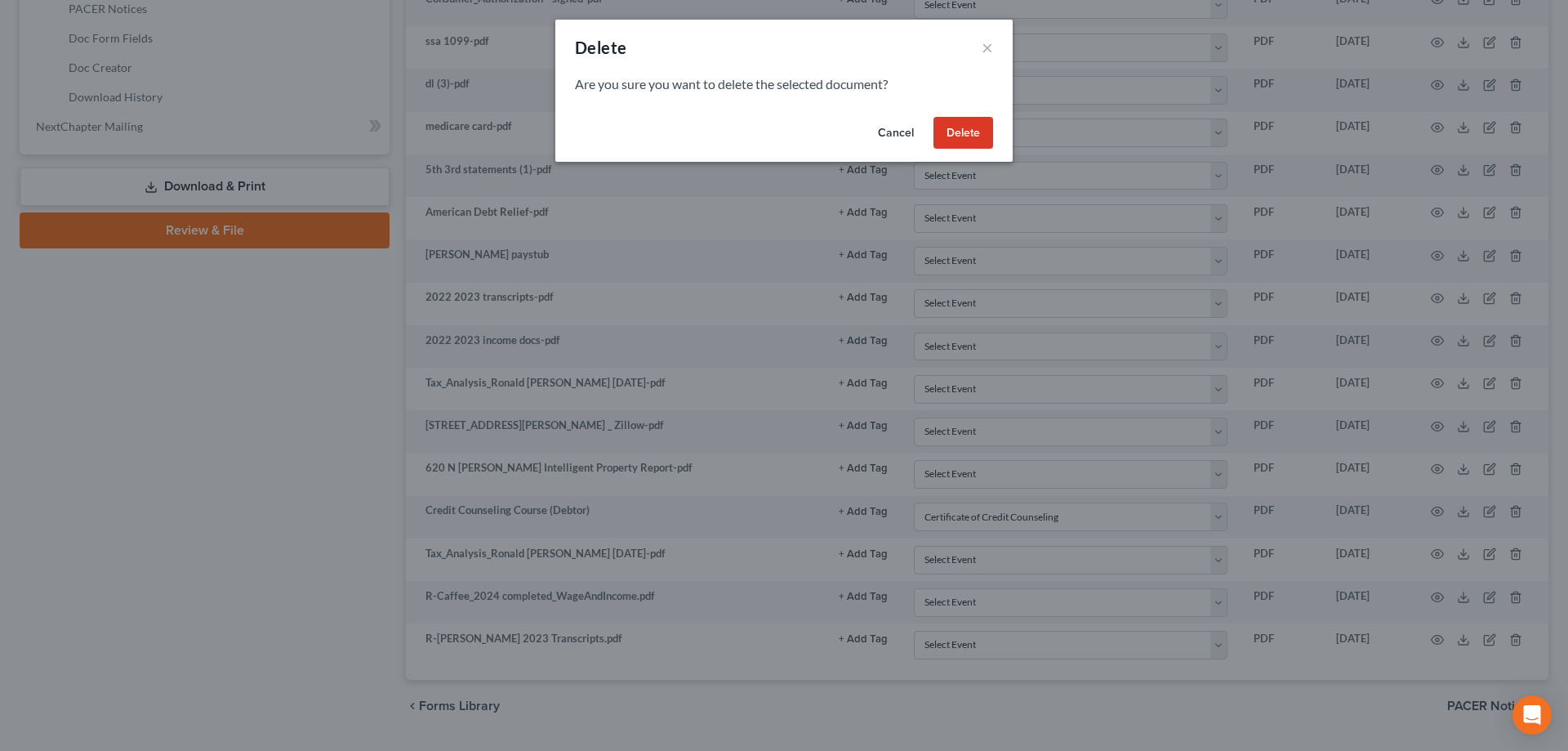
click at [968, 130] on button "Delete" at bounding box center [963, 133] width 59 height 32
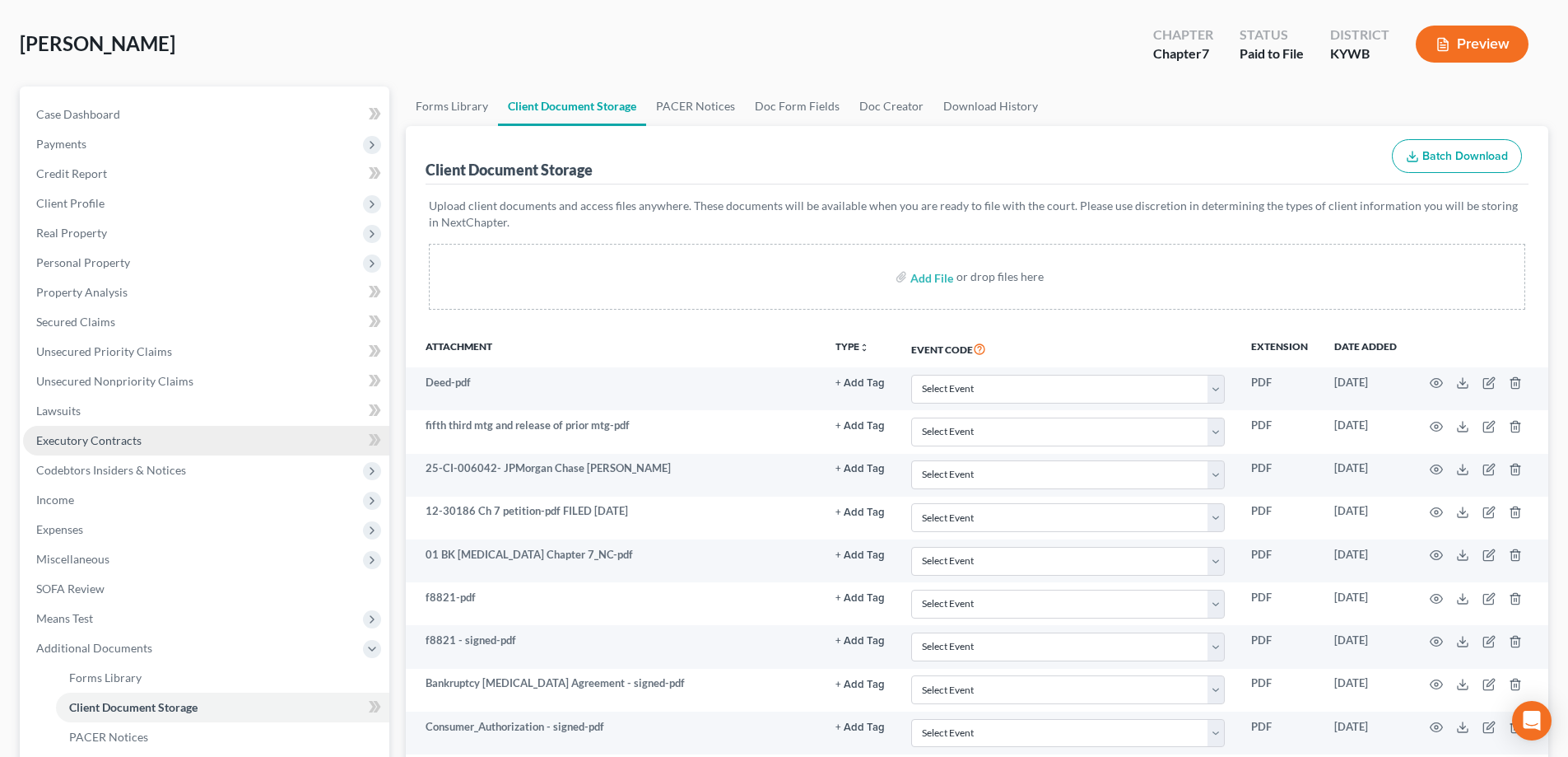
scroll to position [0, 0]
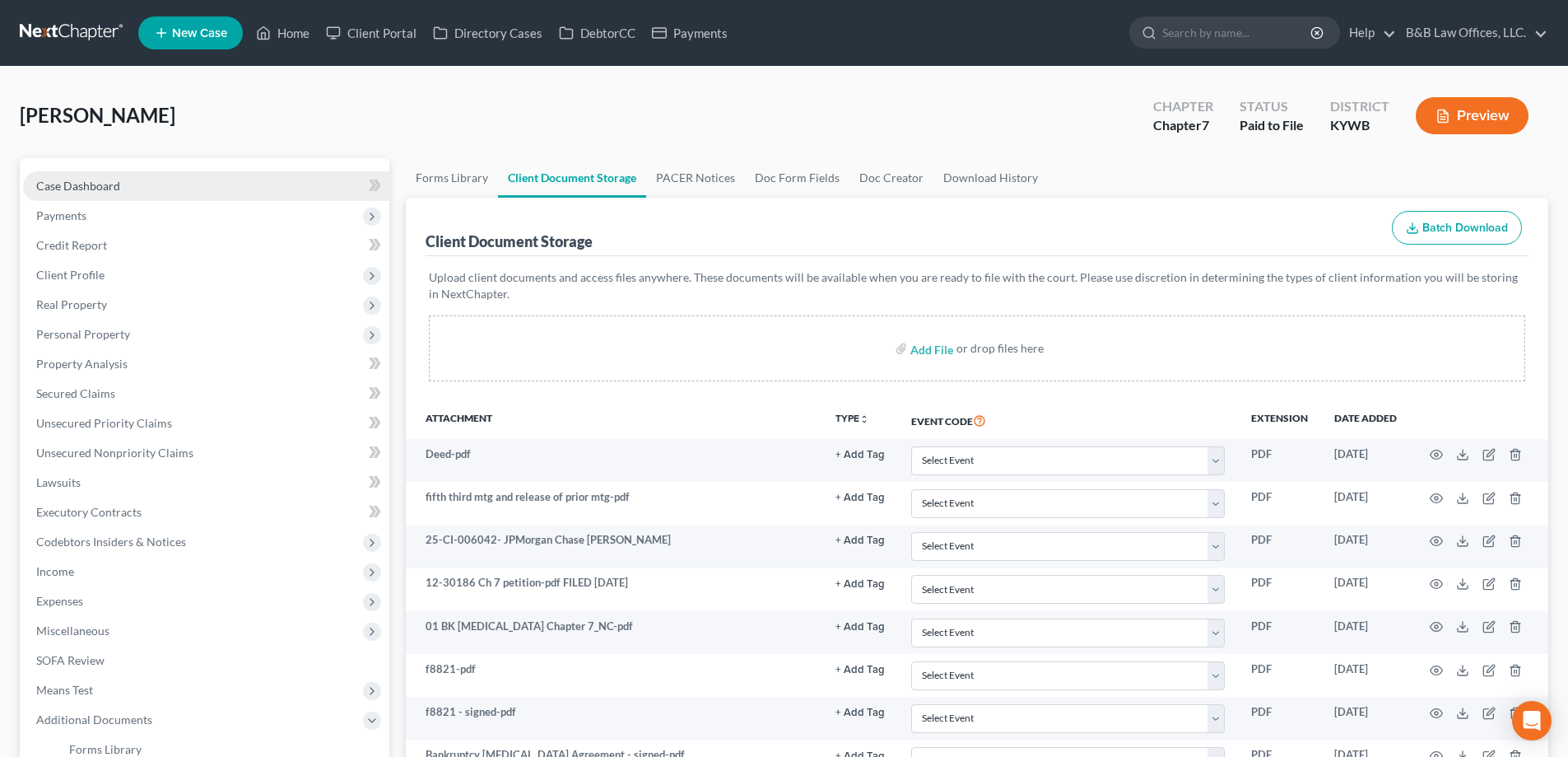
click at [101, 185] on span "Case Dashboard" at bounding box center [78, 186] width 84 height 14
select select "1"
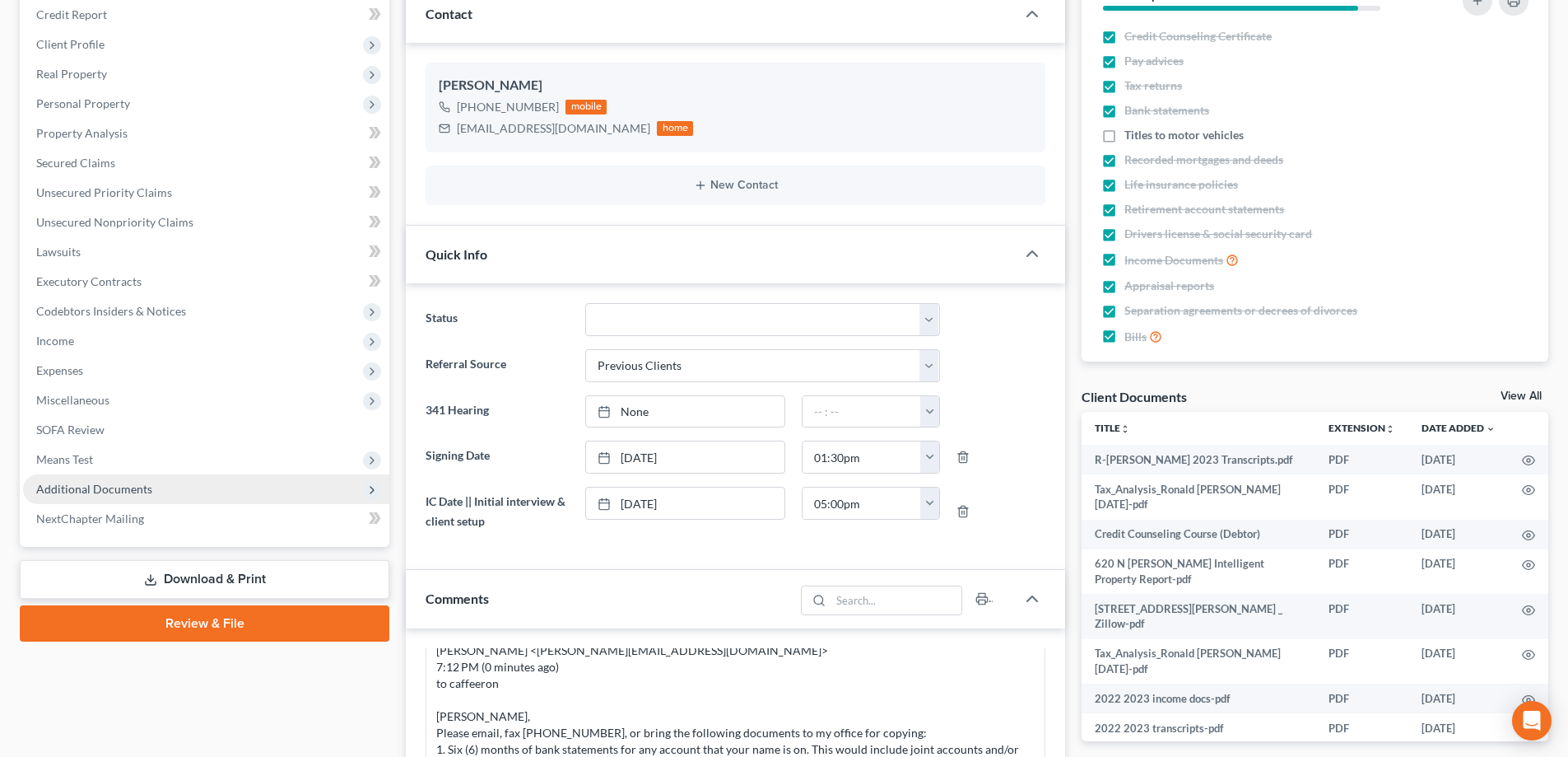
scroll to position [247, 0]
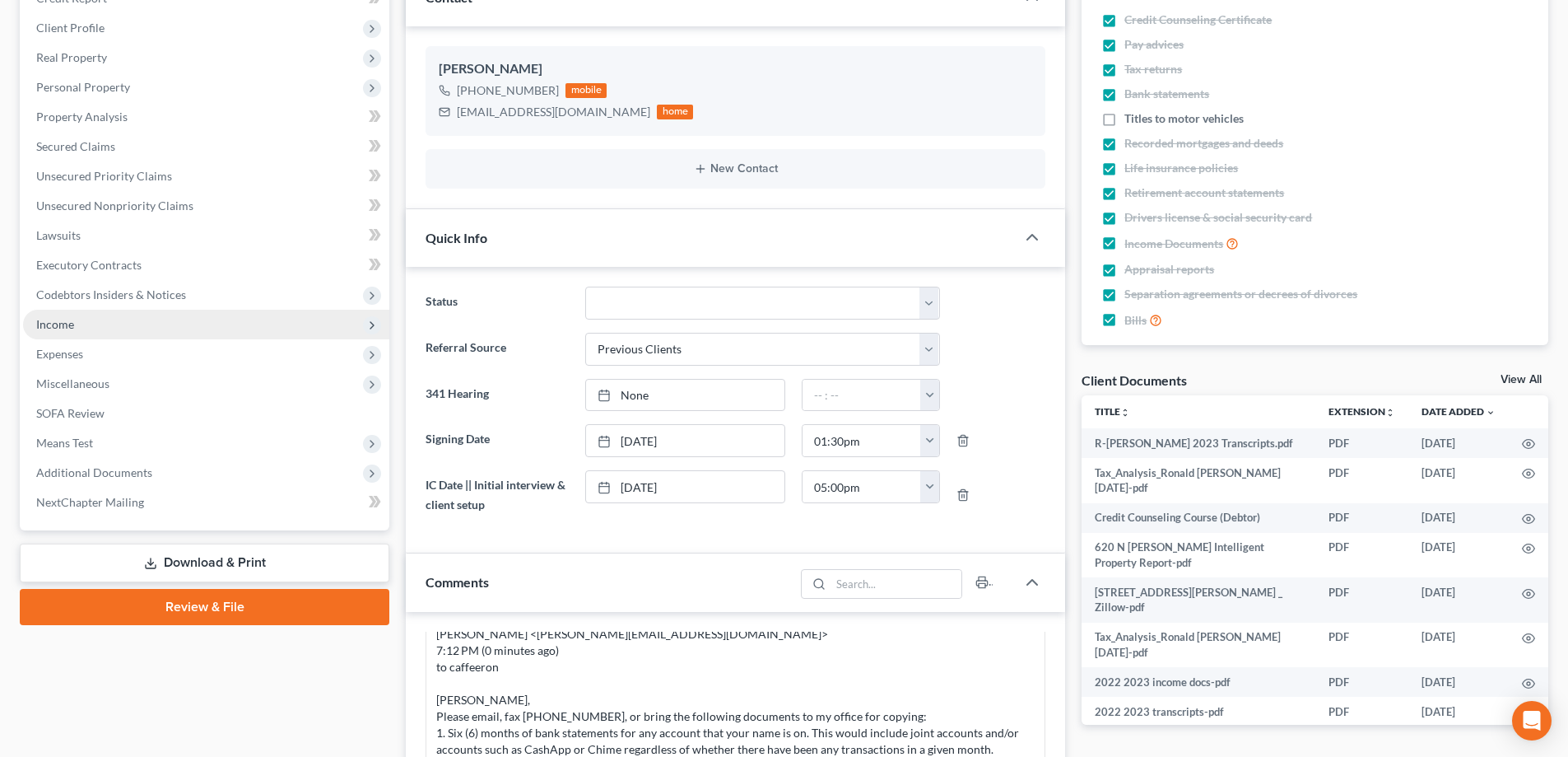
click at [128, 325] on span "Income" at bounding box center [206, 324] width 366 height 30
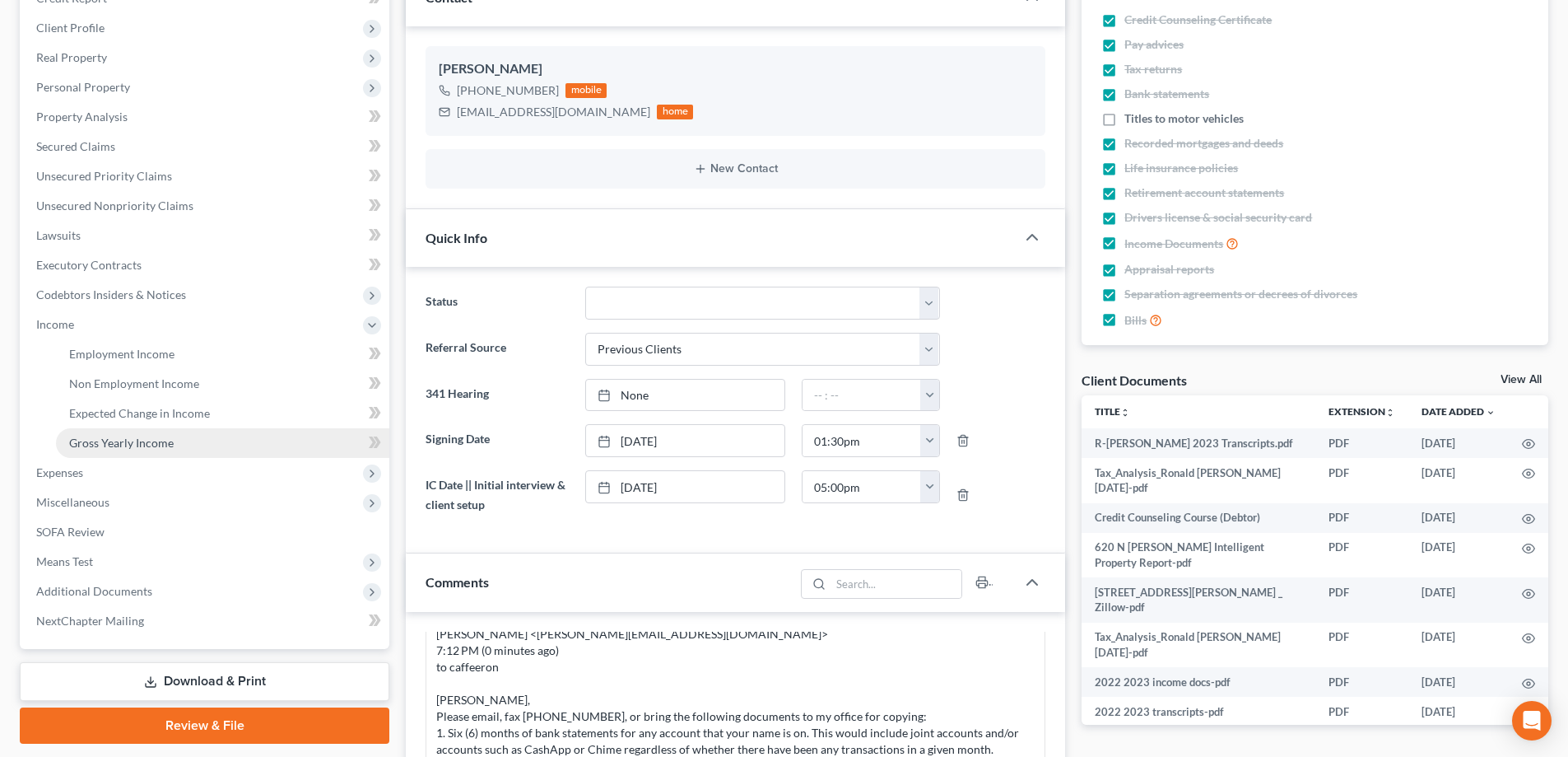
click at [132, 438] on span "Gross Yearly Income" at bounding box center [121, 442] width 105 height 14
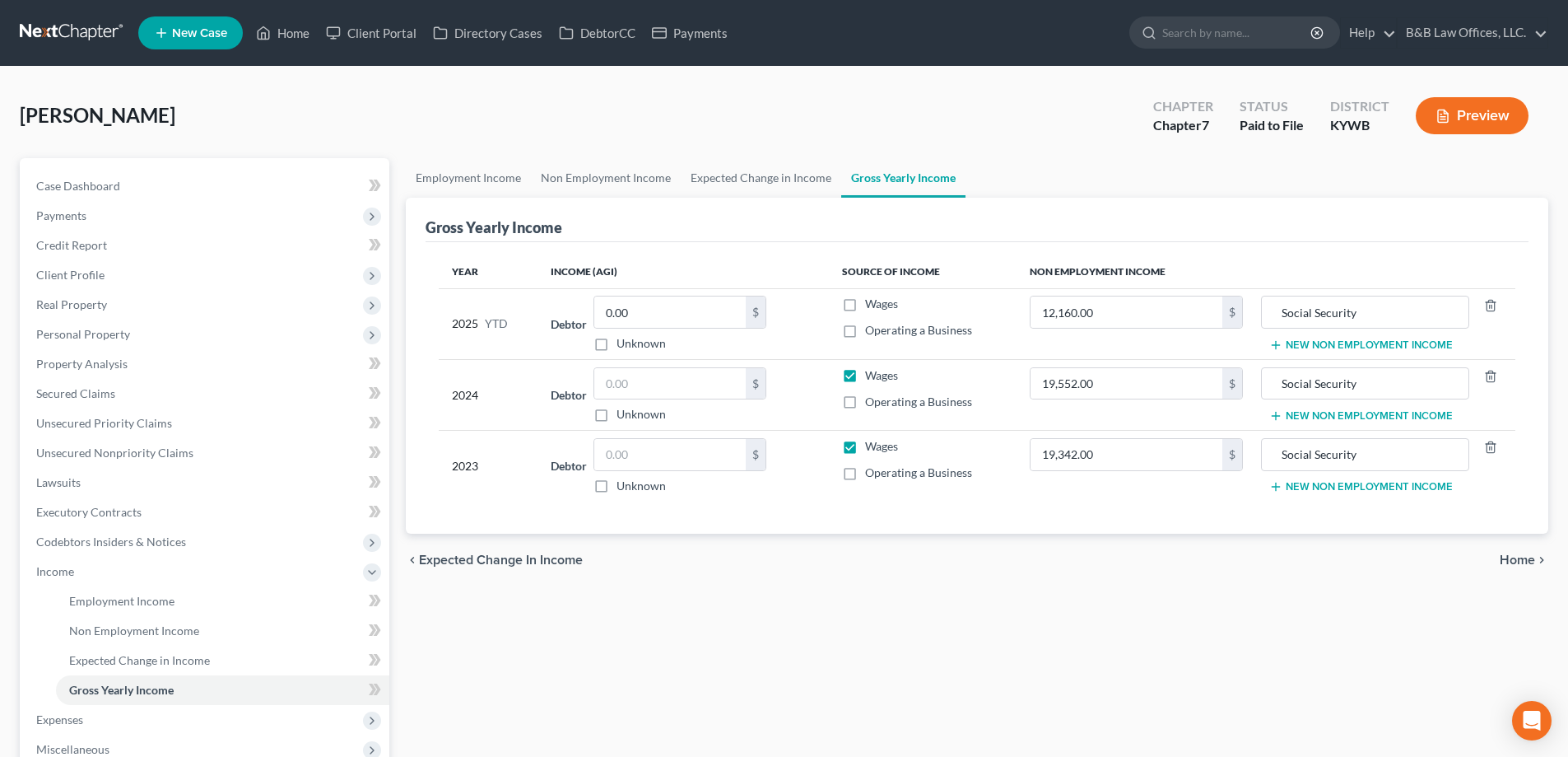
click at [865, 369] on label "Wages" at bounding box center [881, 375] width 33 height 17
click at [872, 369] on input "Wages" at bounding box center [877, 373] width 11 height 11
checkbox input "false"
drag, startPoint x: 849, startPoint y: 445, endPoint x: 991, endPoint y: 431, distance: 142.7
click at [865, 445] on label "Wages" at bounding box center [881, 446] width 33 height 17
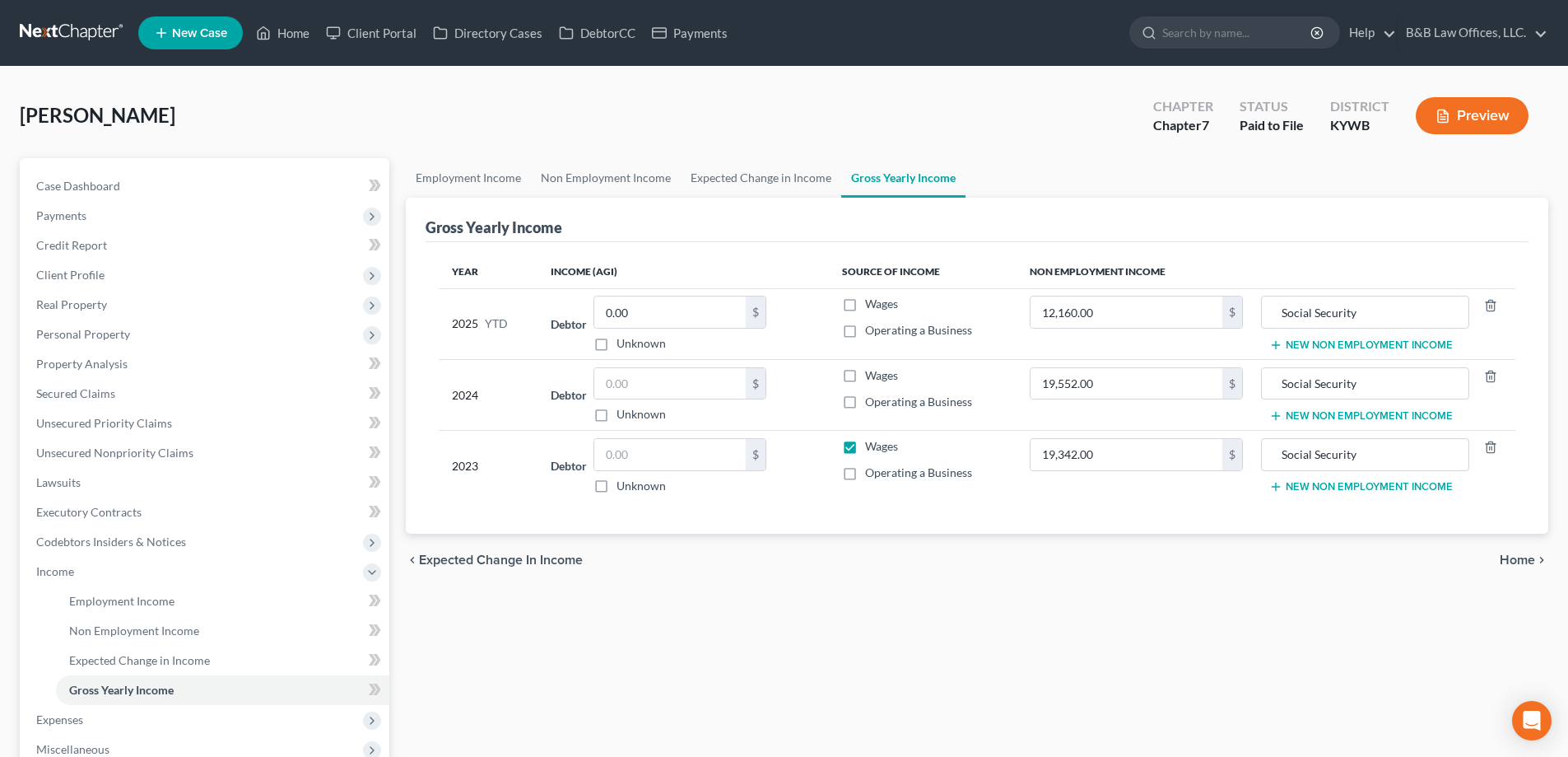
click at [872, 445] on input "Wages" at bounding box center [877, 443] width 11 height 11
checkbox input "false"
type input "0"
click at [1119, 377] on input "19,552.00" at bounding box center [1127, 384] width 192 height 32
click at [1162, 382] on input "0" at bounding box center [1127, 384] width 192 height 32
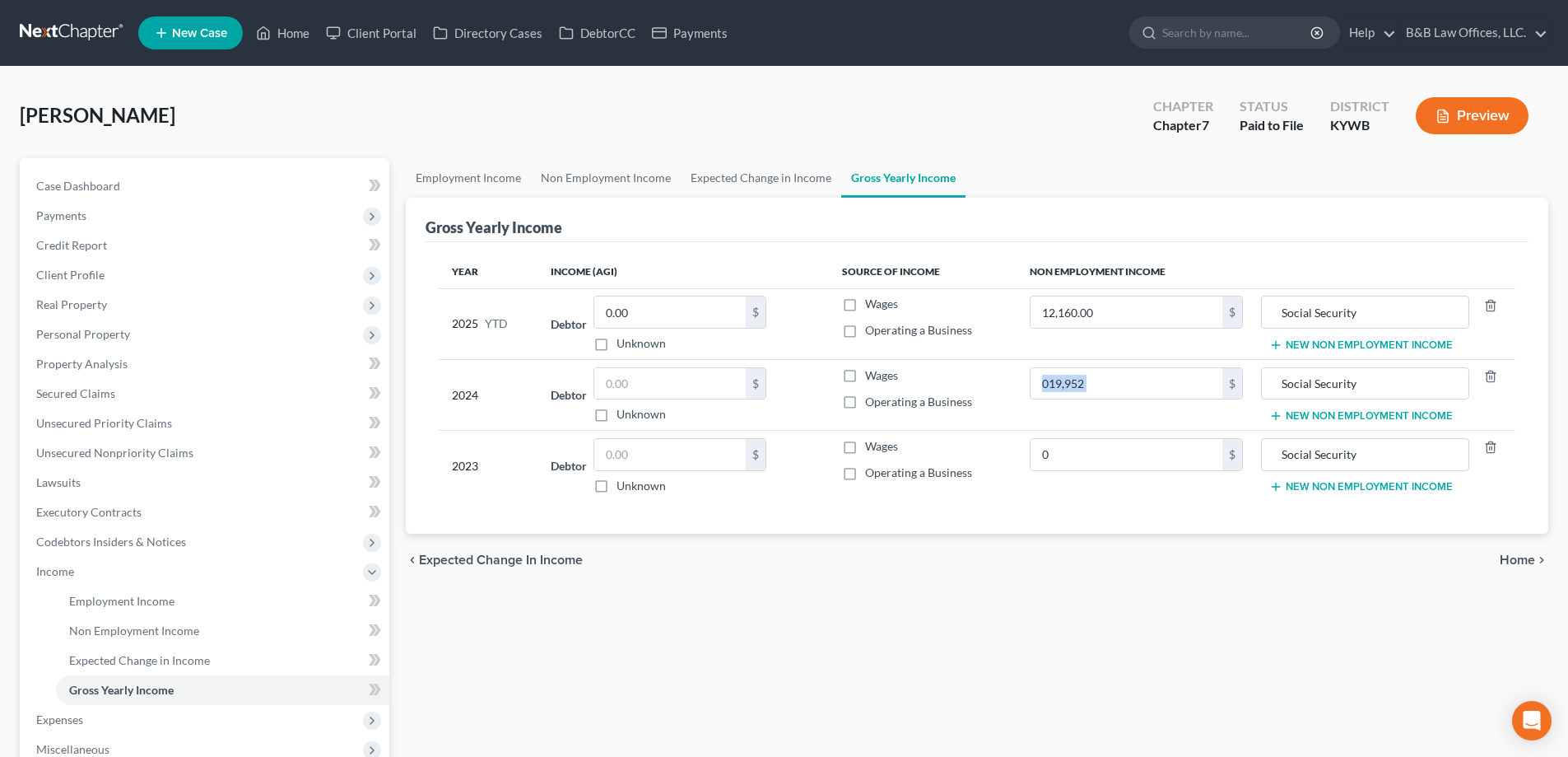
drag, startPoint x: 1223, startPoint y: 407, endPoint x: 1037, endPoint y: 408, distance: 186.0
click at [1039, 408] on td "019,952 $" at bounding box center [1136, 394] width 240 height 71
click at [1179, 401] on td "019,952 $" at bounding box center [1136, 394] width 240 height 71
click at [1180, 390] on input "019,952" at bounding box center [1127, 384] width 192 height 32
drag, startPoint x: 1100, startPoint y: 391, endPoint x: 1017, endPoint y: 381, distance: 83.6
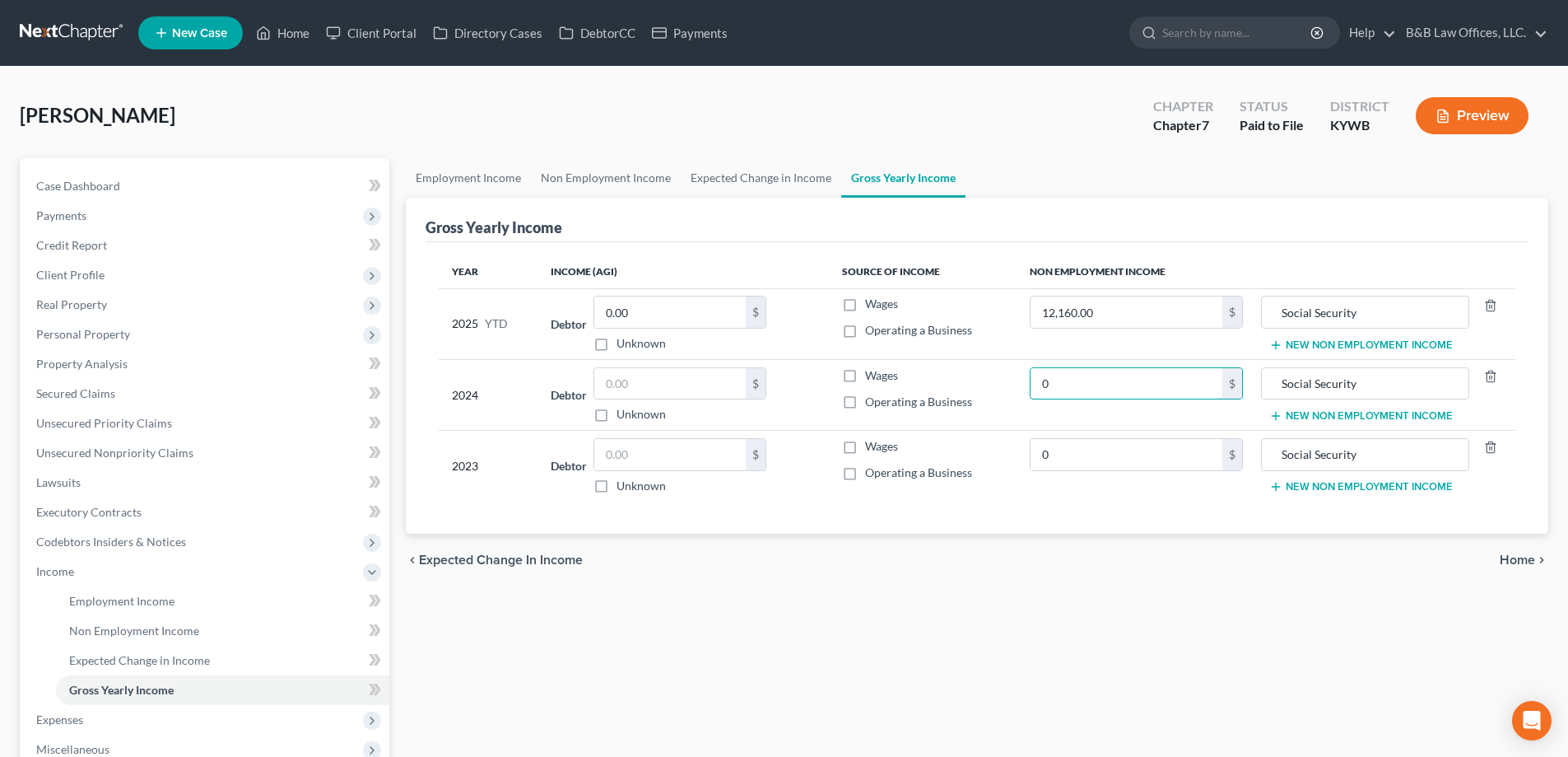
click at [1017, 381] on tr "2024 Debtor $ Unknown Balance Undetermined $ Unknown Wages Operating a Business…" at bounding box center [977, 394] width 1076 height 71
click at [1076, 390] on input "0" at bounding box center [1127, 384] width 192 height 32
type input "19,952.00"
click at [1102, 460] on input "0" at bounding box center [1127, 455] width 192 height 32
click at [107, 188] on span "Case Dashboard" at bounding box center [78, 186] width 84 height 14
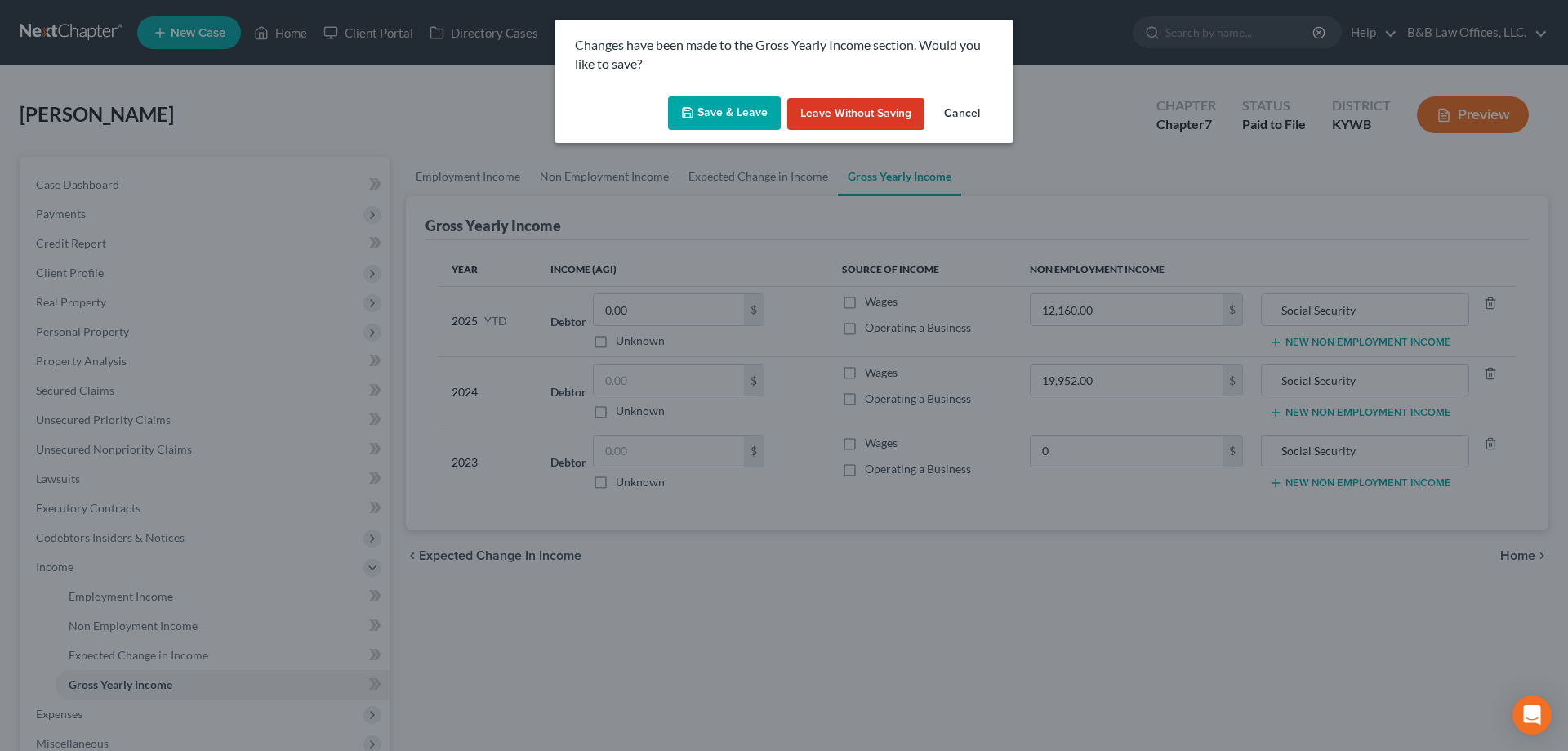
click at [721, 104] on button "Save & Leave" at bounding box center [724, 113] width 113 height 34
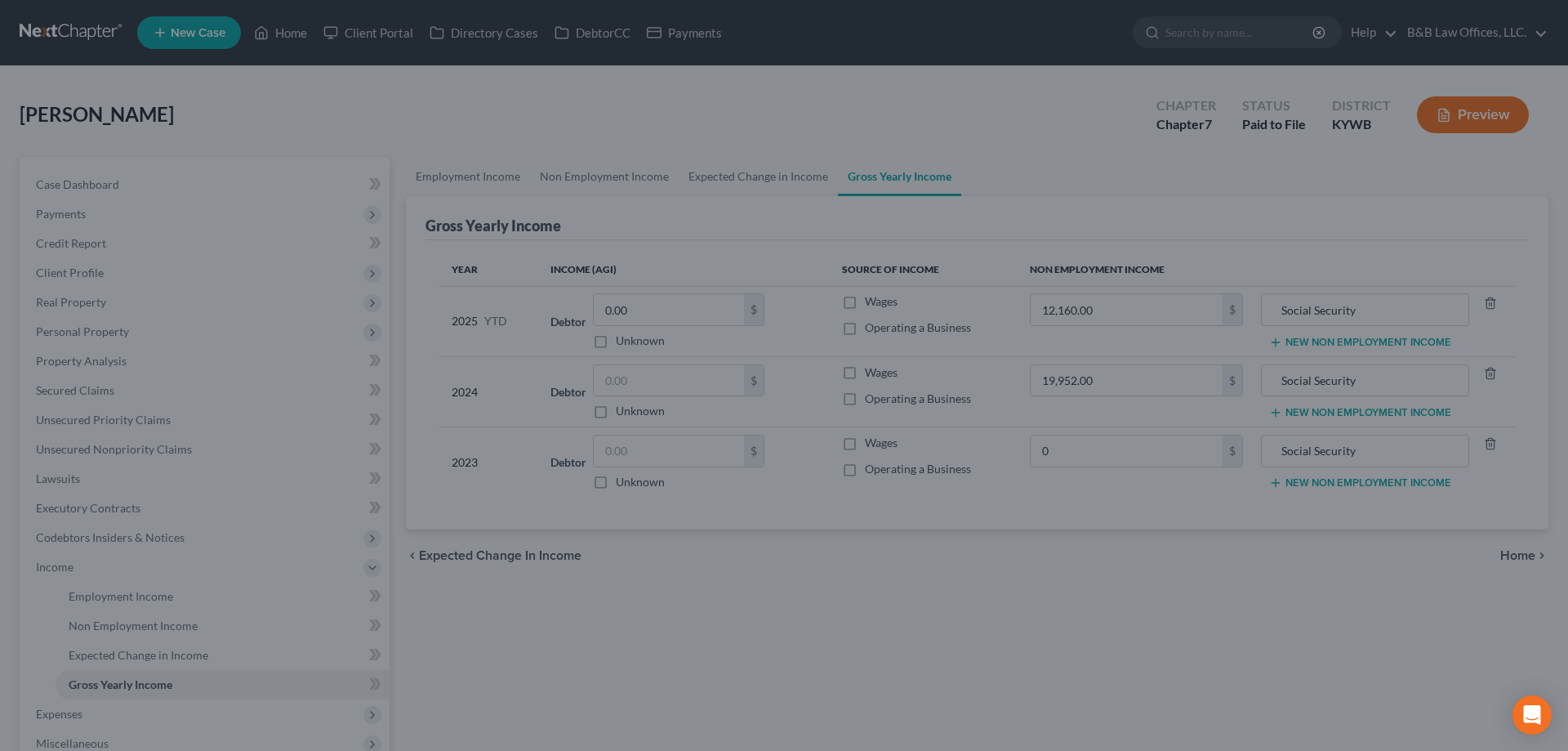
type input "0.00"
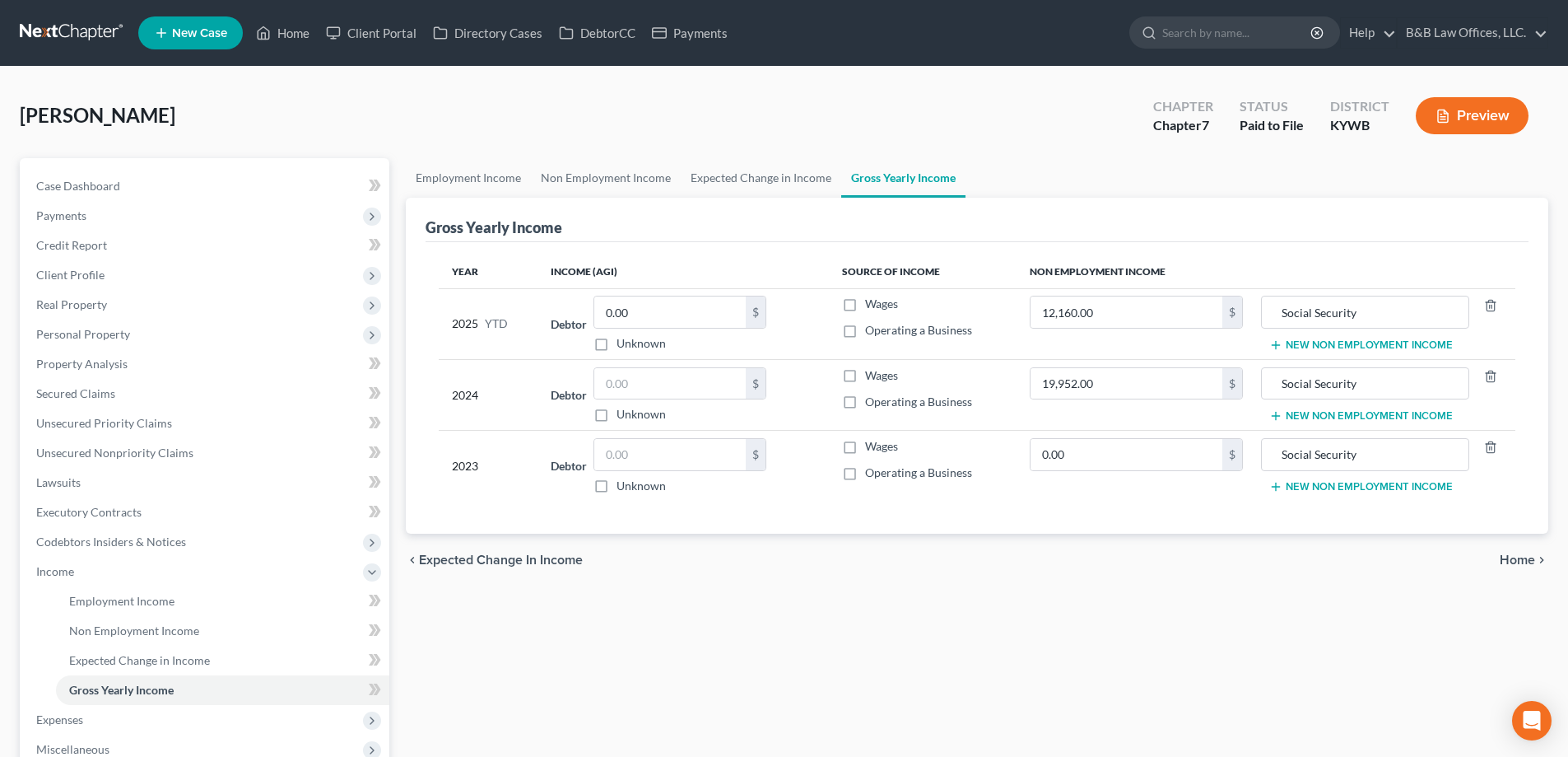
select select "12"
select select "1"
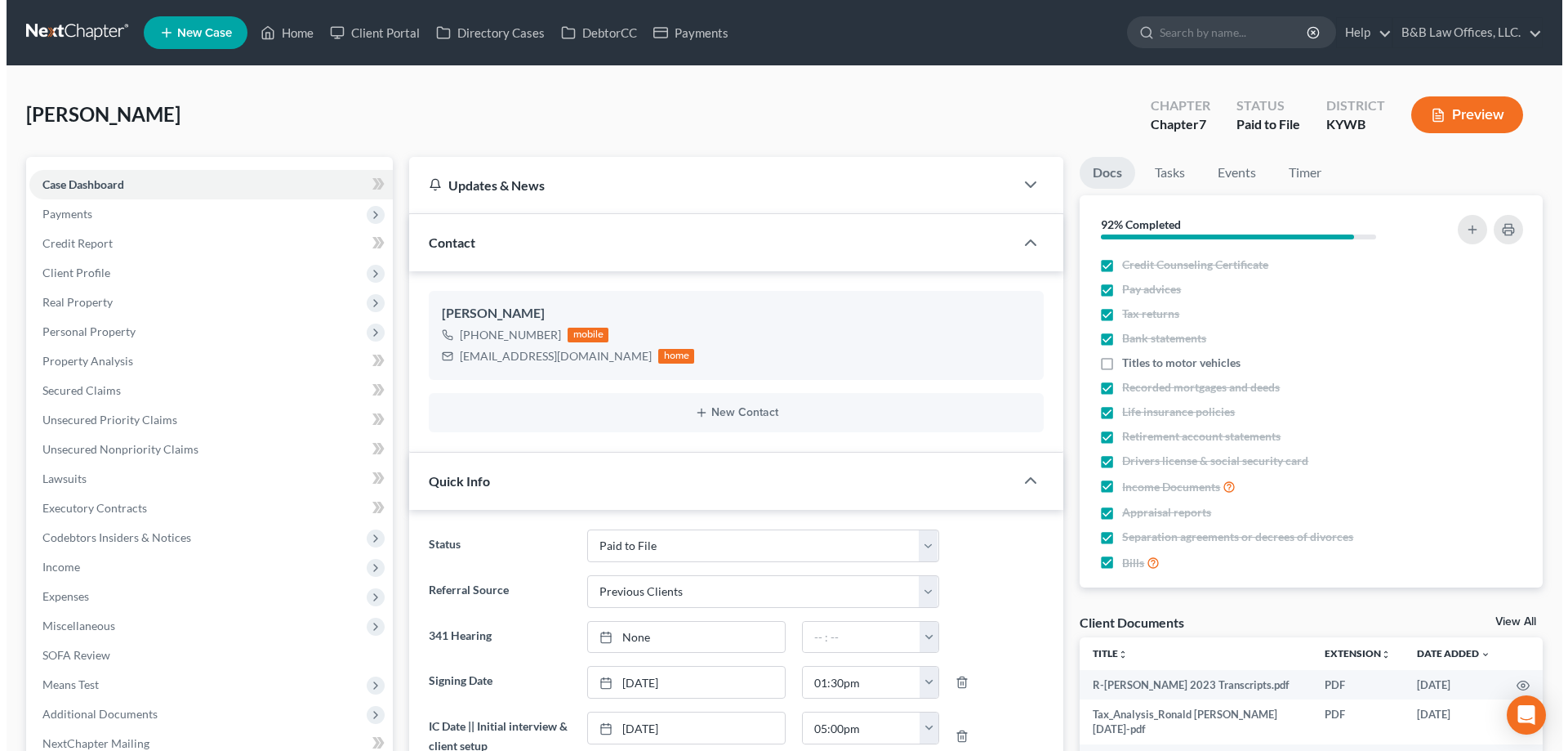
scroll to position [998, 0]
click at [1520, 620] on link "View All" at bounding box center [1509, 622] width 41 height 11
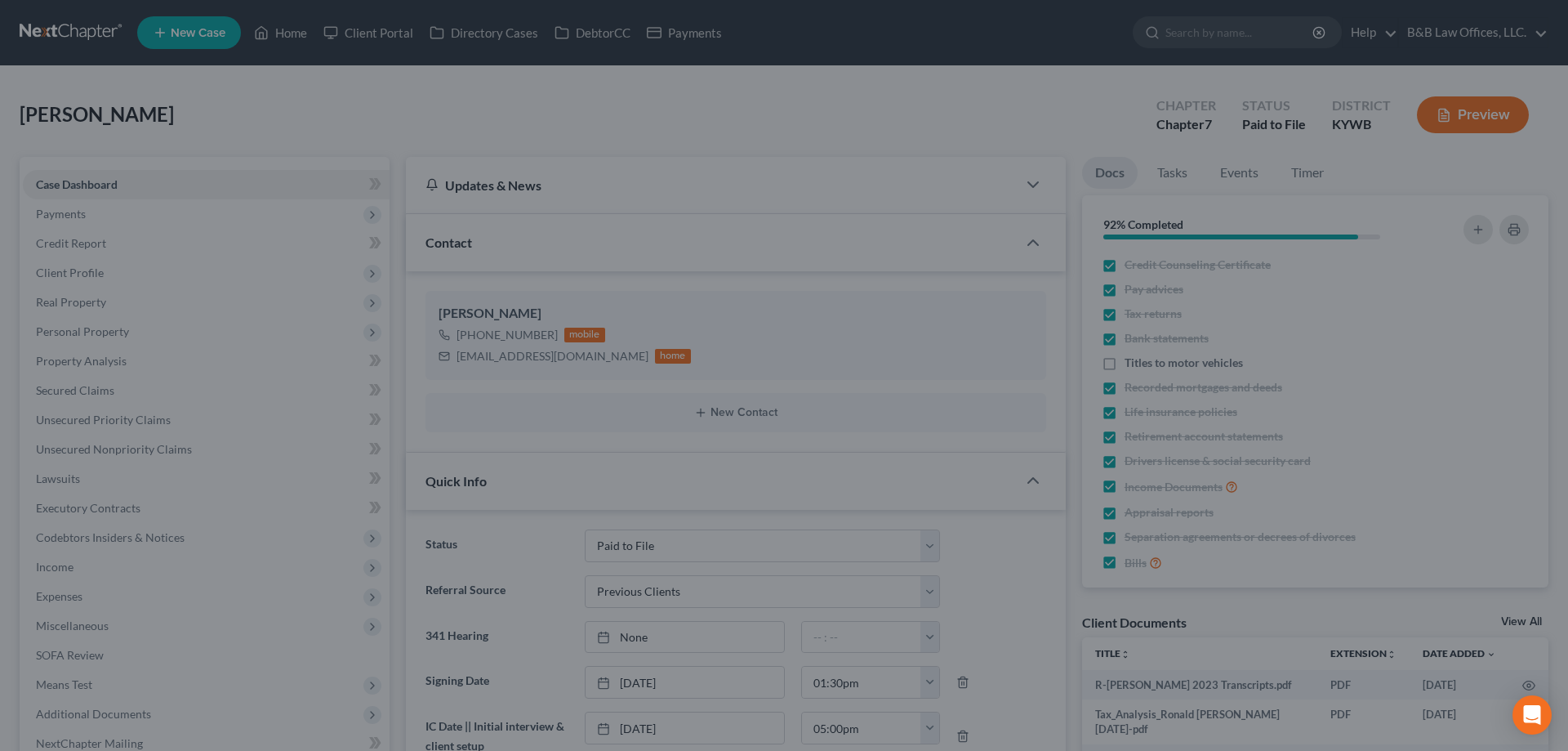
drag, startPoint x: 499, startPoint y: 249, endPoint x: 635, endPoint y: 289, distance: 141.8
click at [504, 249] on div at bounding box center [784, 375] width 1568 height 751
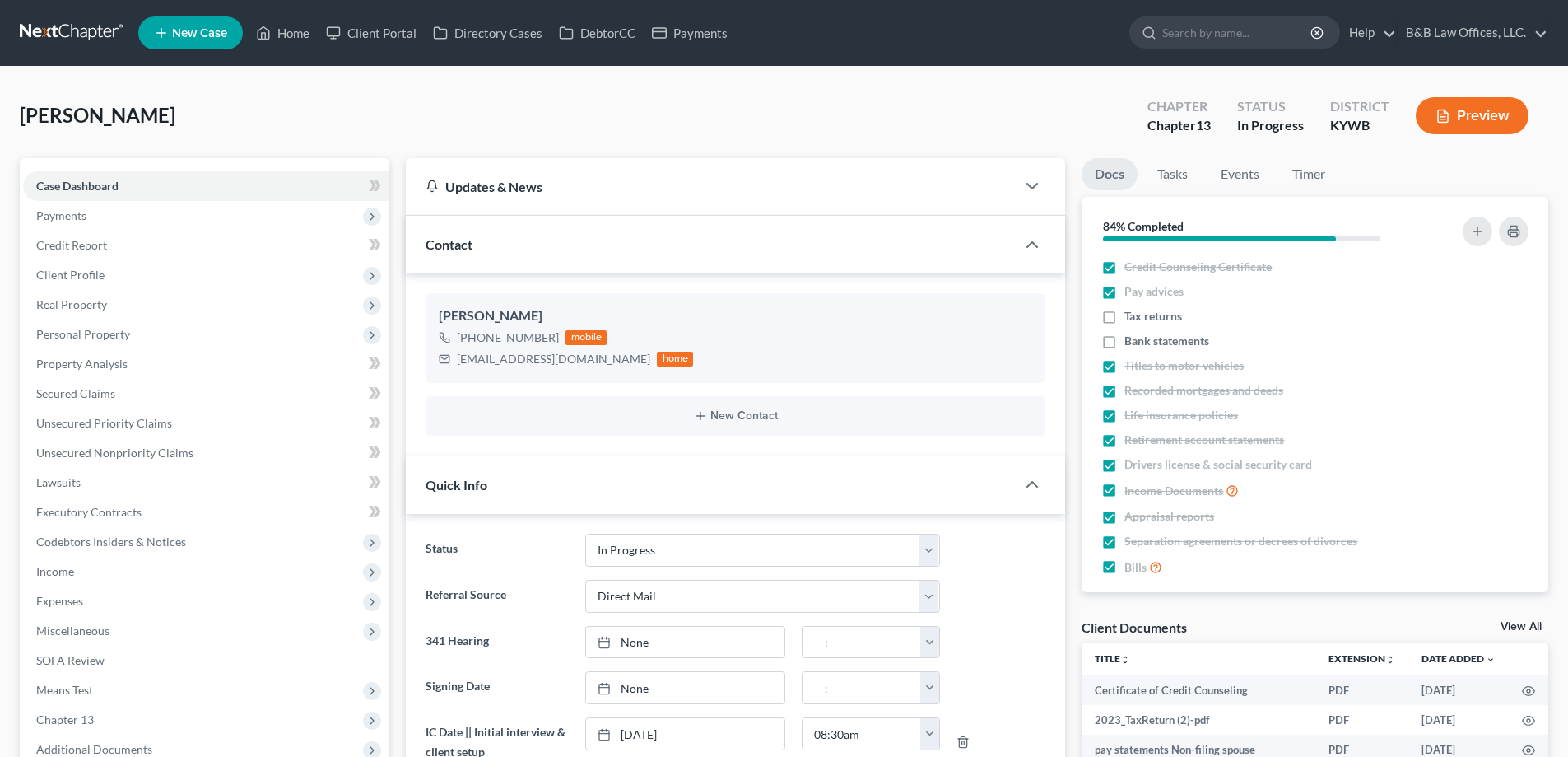
select select "9"
select select "2"
select select "0"
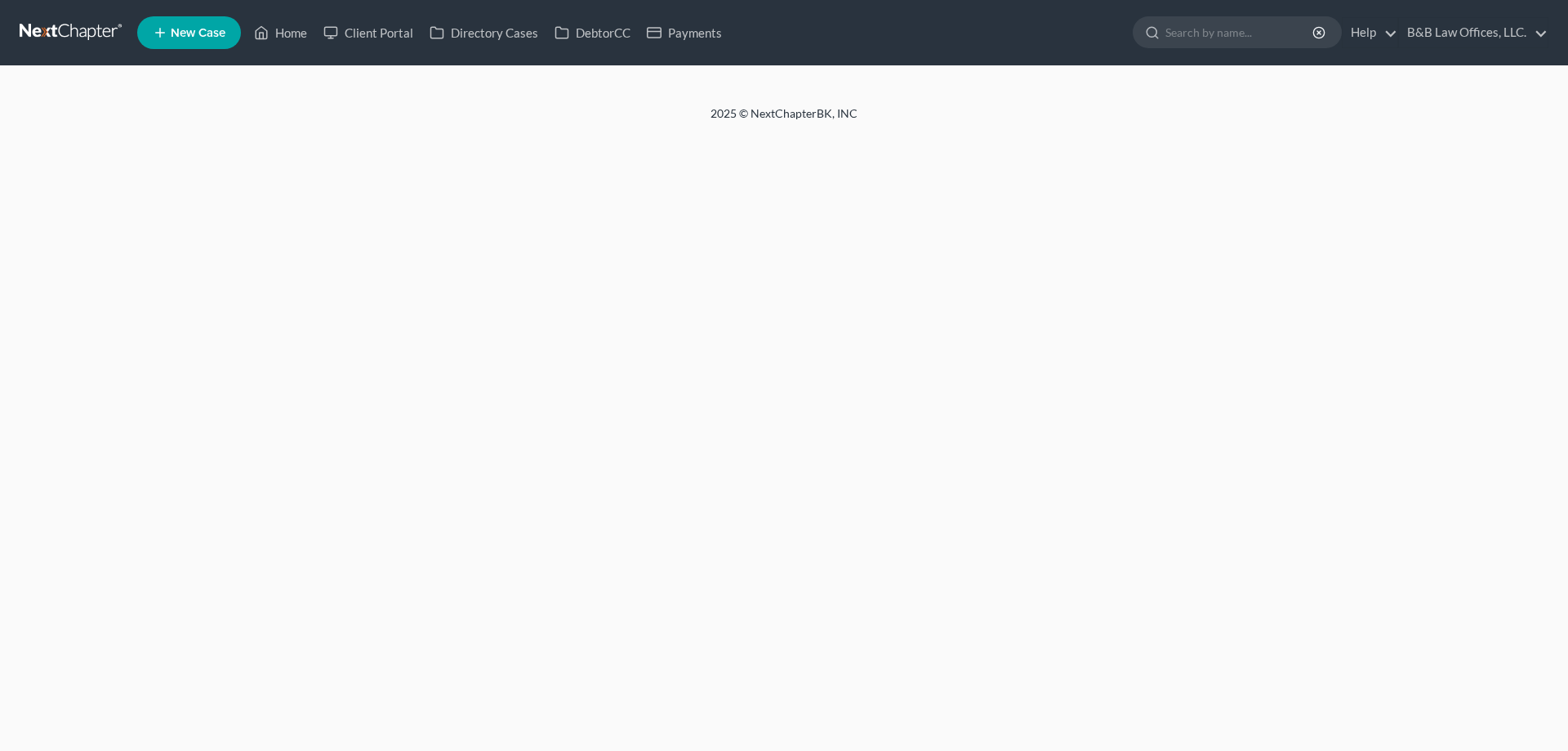
select select "2"
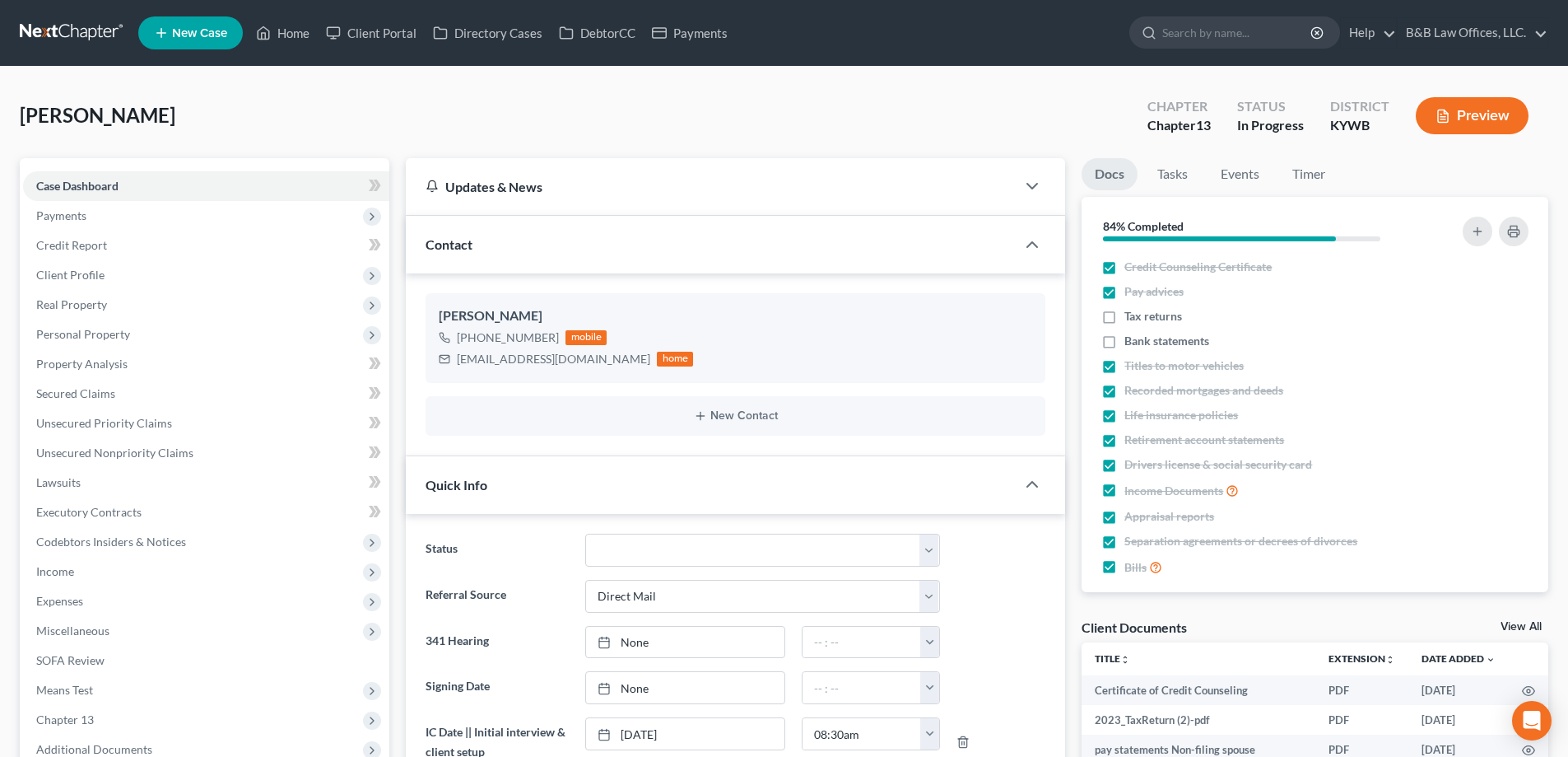
scroll to position [5232, 0]
click at [1524, 627] on link "View All" at bounding box center [1520, 627] width 41 height 11
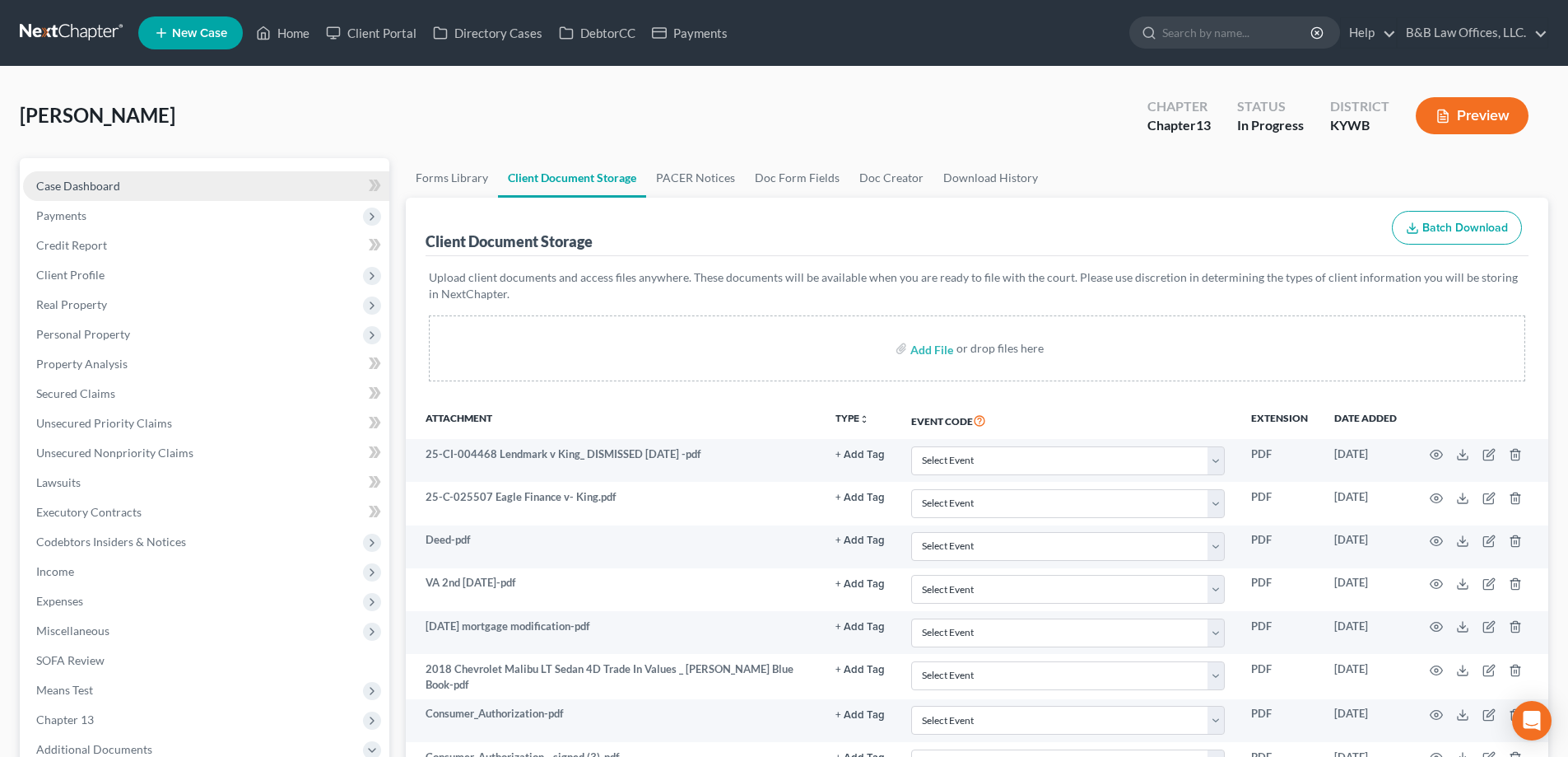
click at [182, 187] on link "Case Dashboard" at bounding box center [206, 186] width 366 height 30
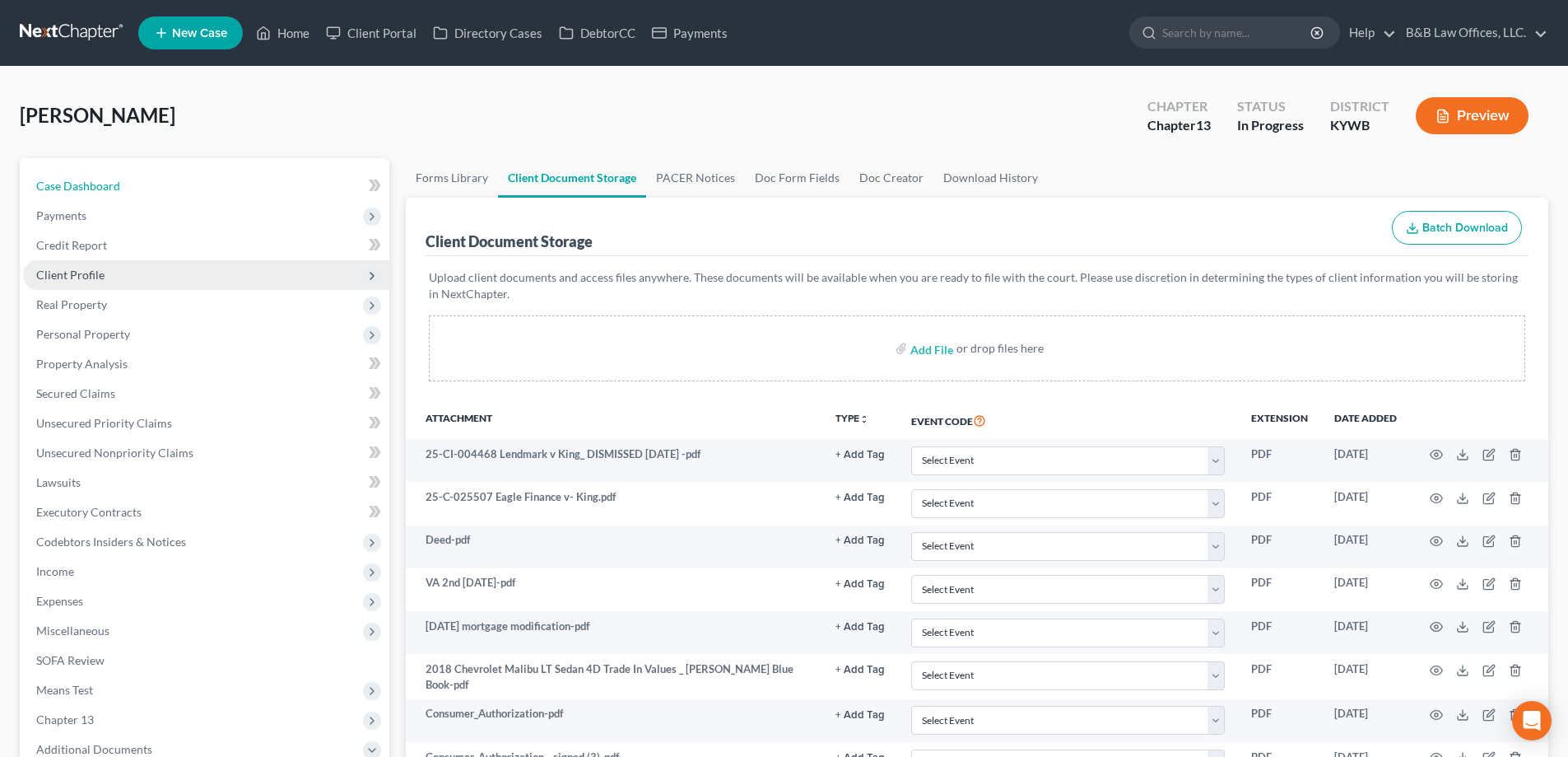
select select "9"
select select "2"
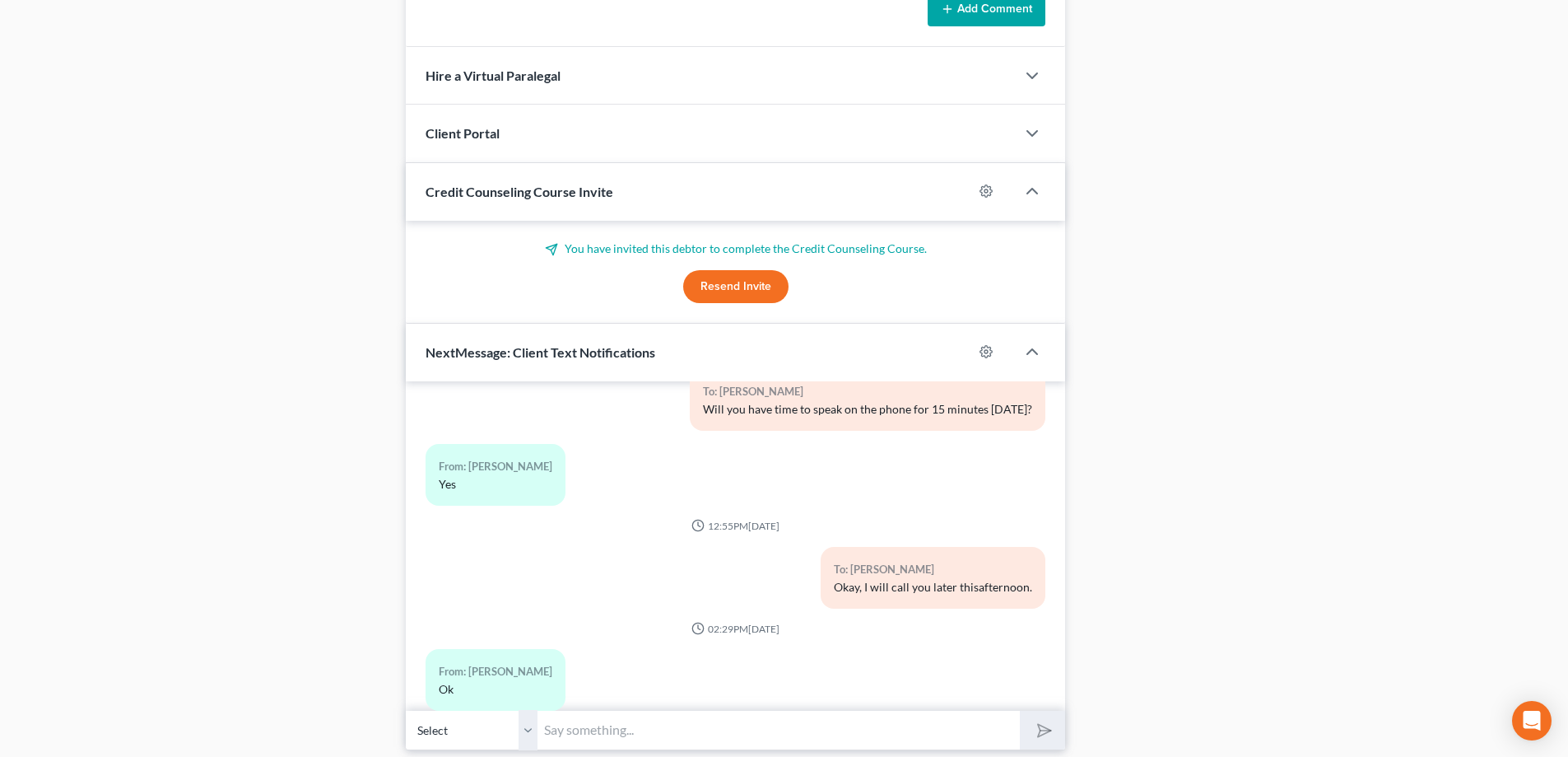
scroll to position [1293, 0]
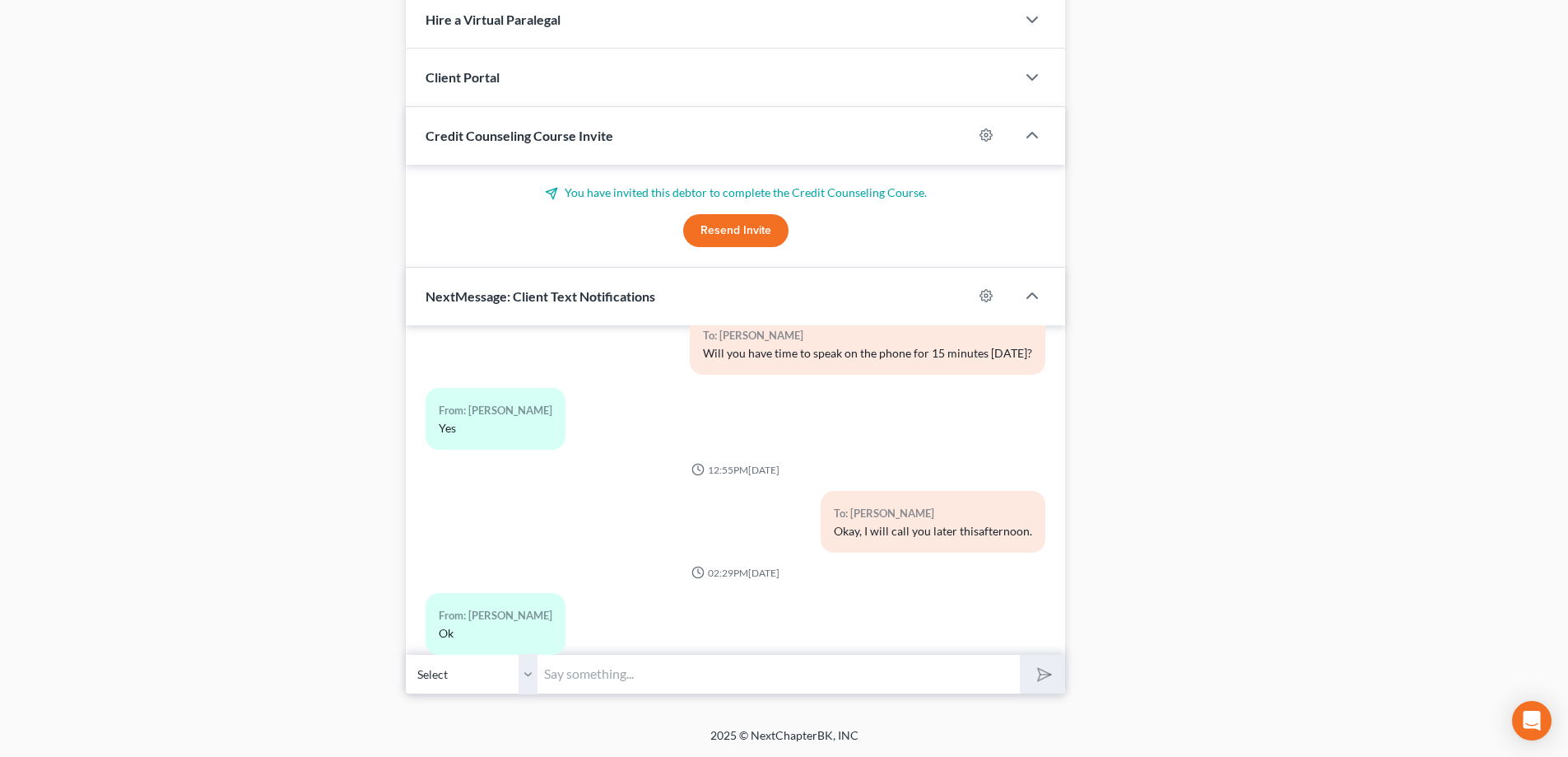
click at [666, 682] on input "text" at bounding box center [779, 674] width 483 height 41
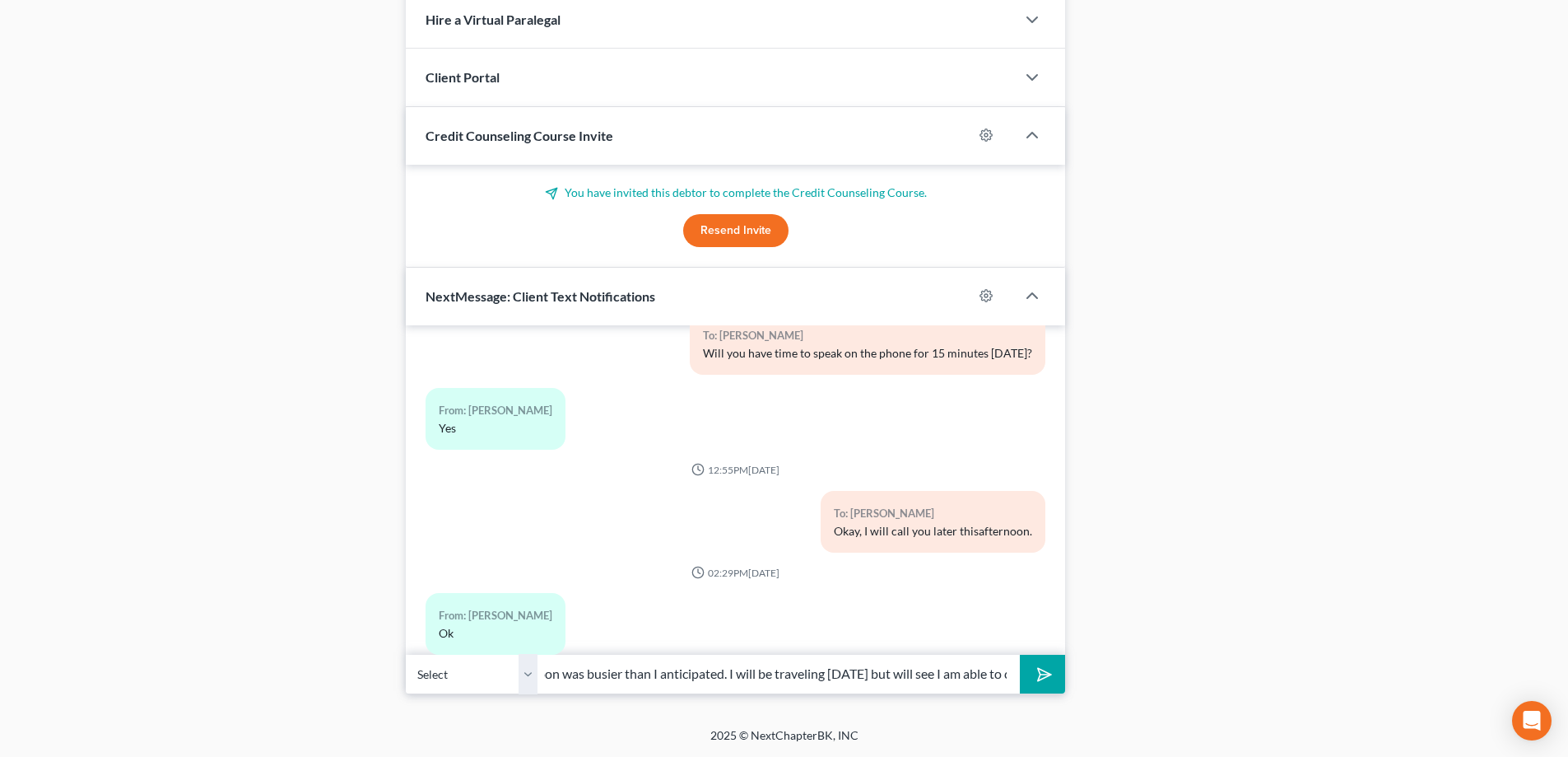
scroll to position [0, 392]
type input "Mr. King, I apologize for not calling this afternoon, the afternoon was busier …"
click at [1020, 655] on button "submit" at bounding box center [1042, 674] width 45 height 39
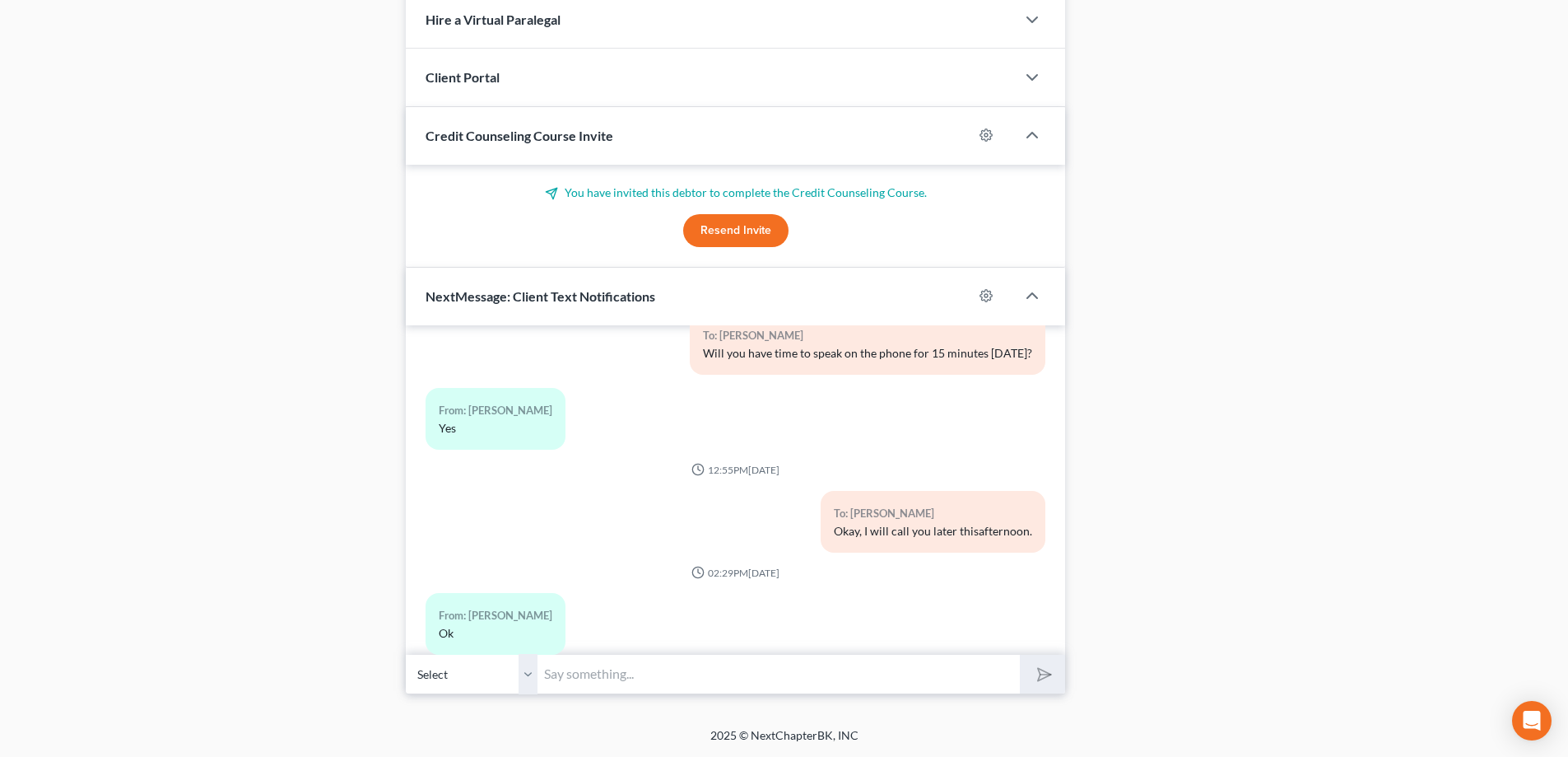
scroll to position [5369, 0]
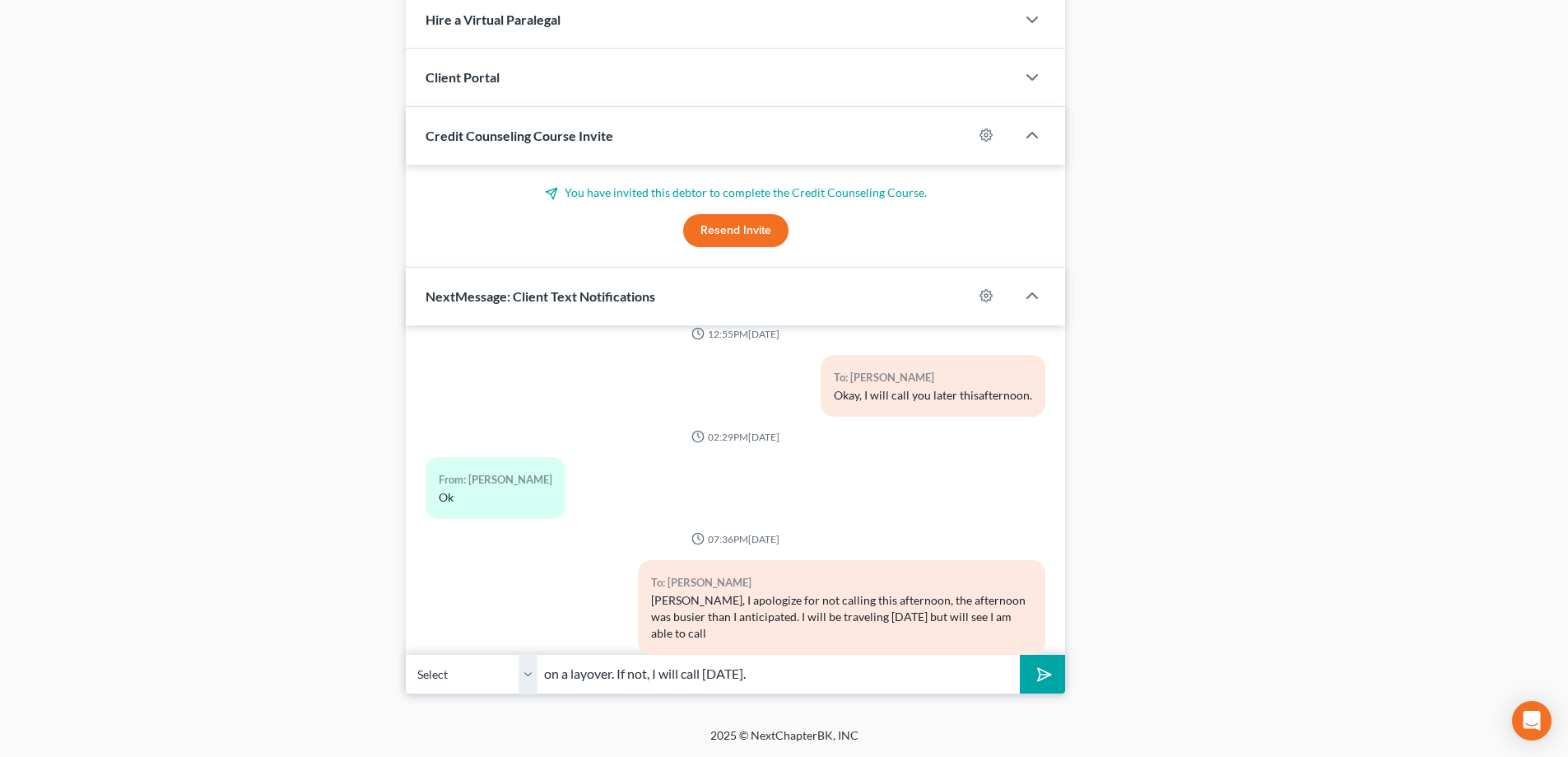
type input "on a layover. If not, I will call on Friday."
click at [1020, 655] on button "submit" at bounding box center [1042, 674] width 45 height 39
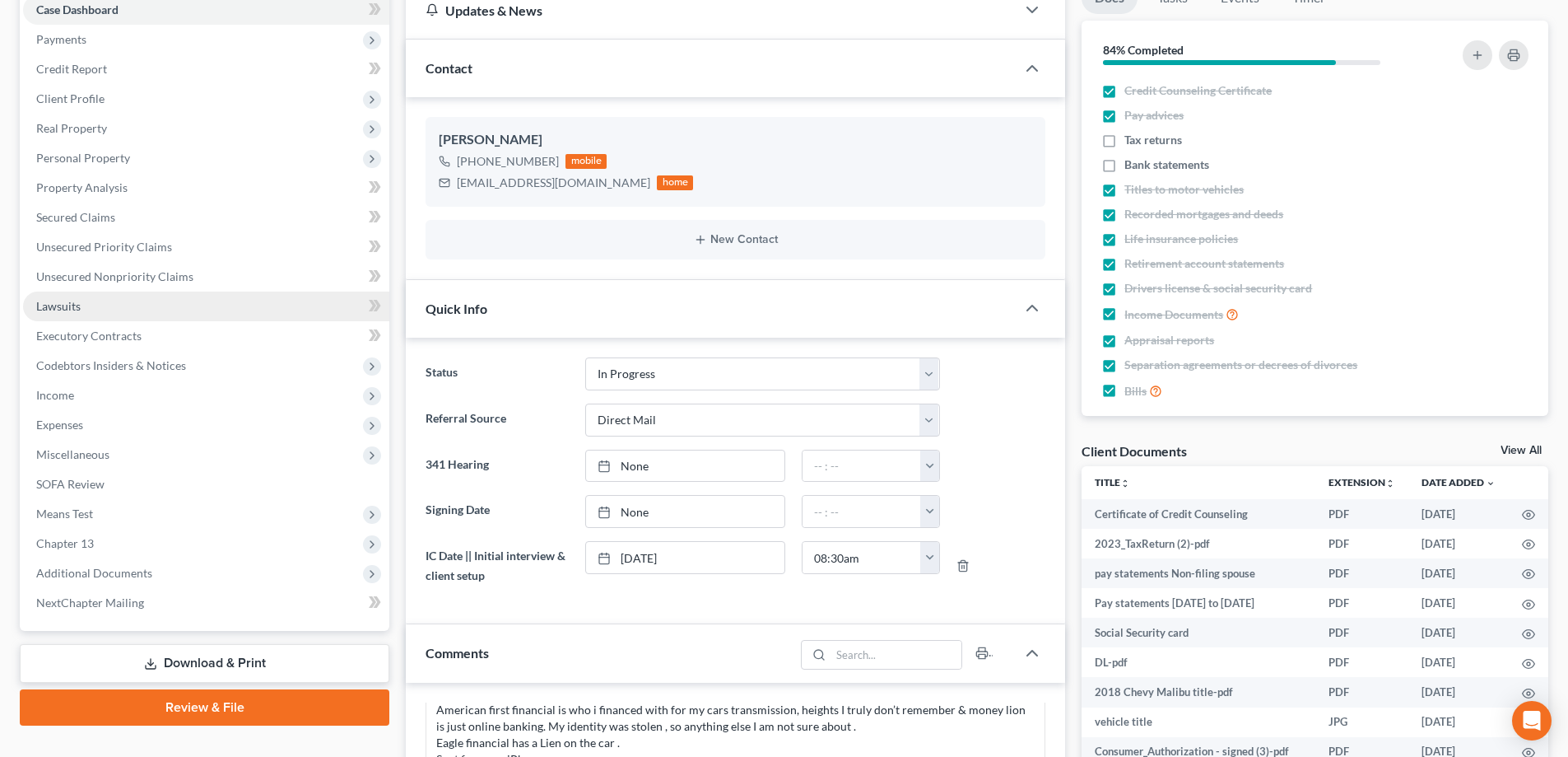
scroll to position [0, 0]
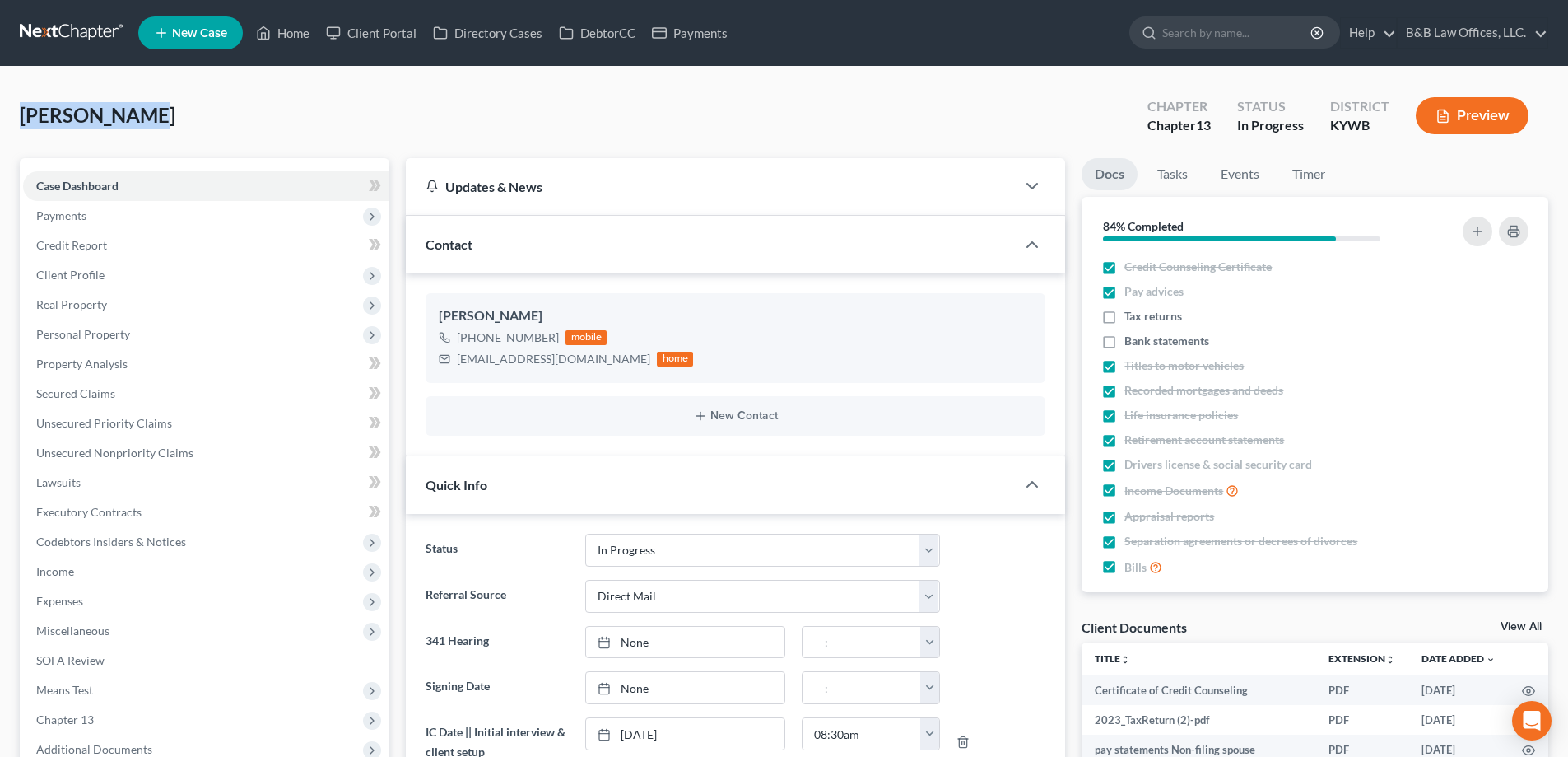
drag, startPoint x: 161, startPoint y: 122, endPoint x: 10, endPoint y: 121, distance: 151.0
copy span "King, Cortez"
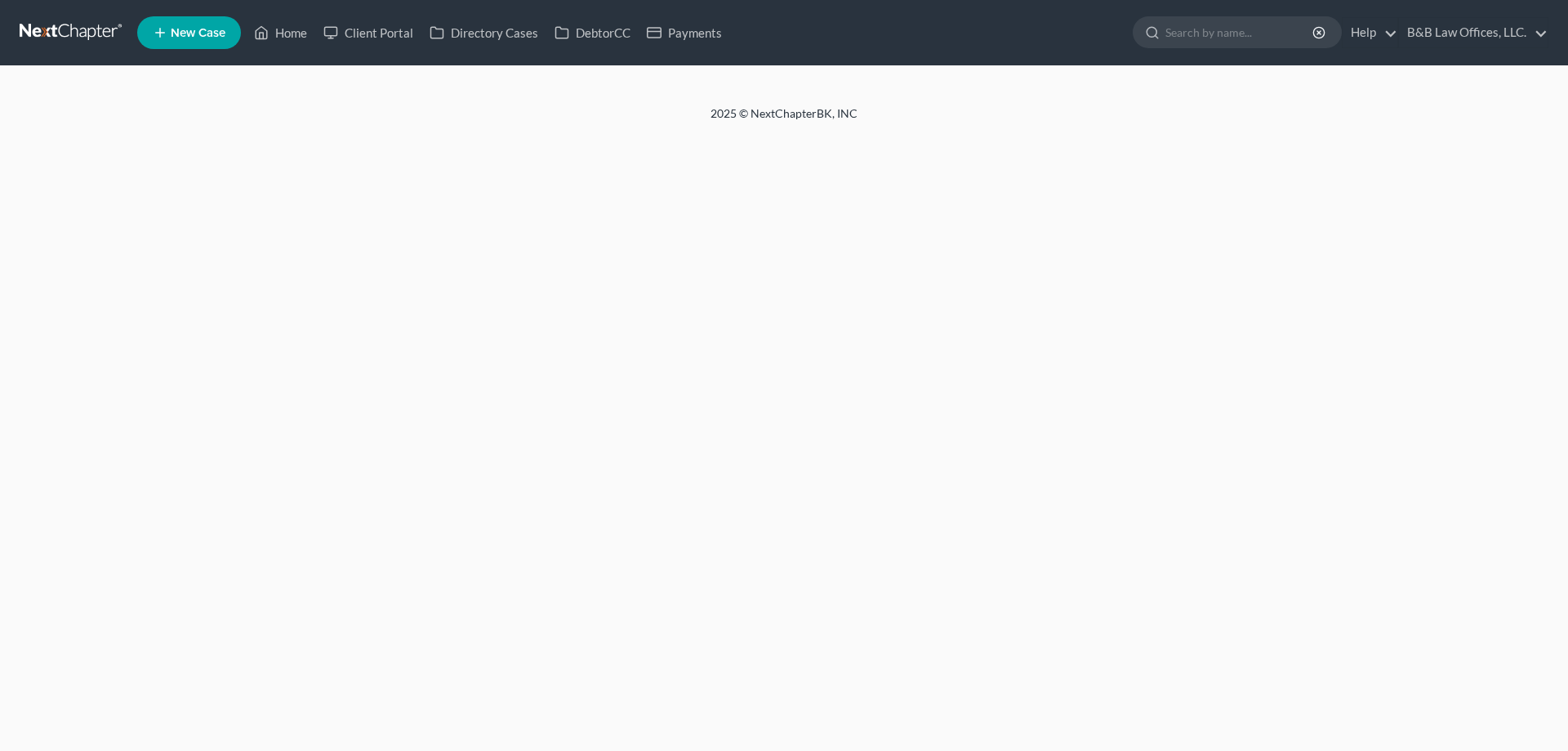
select select "1"
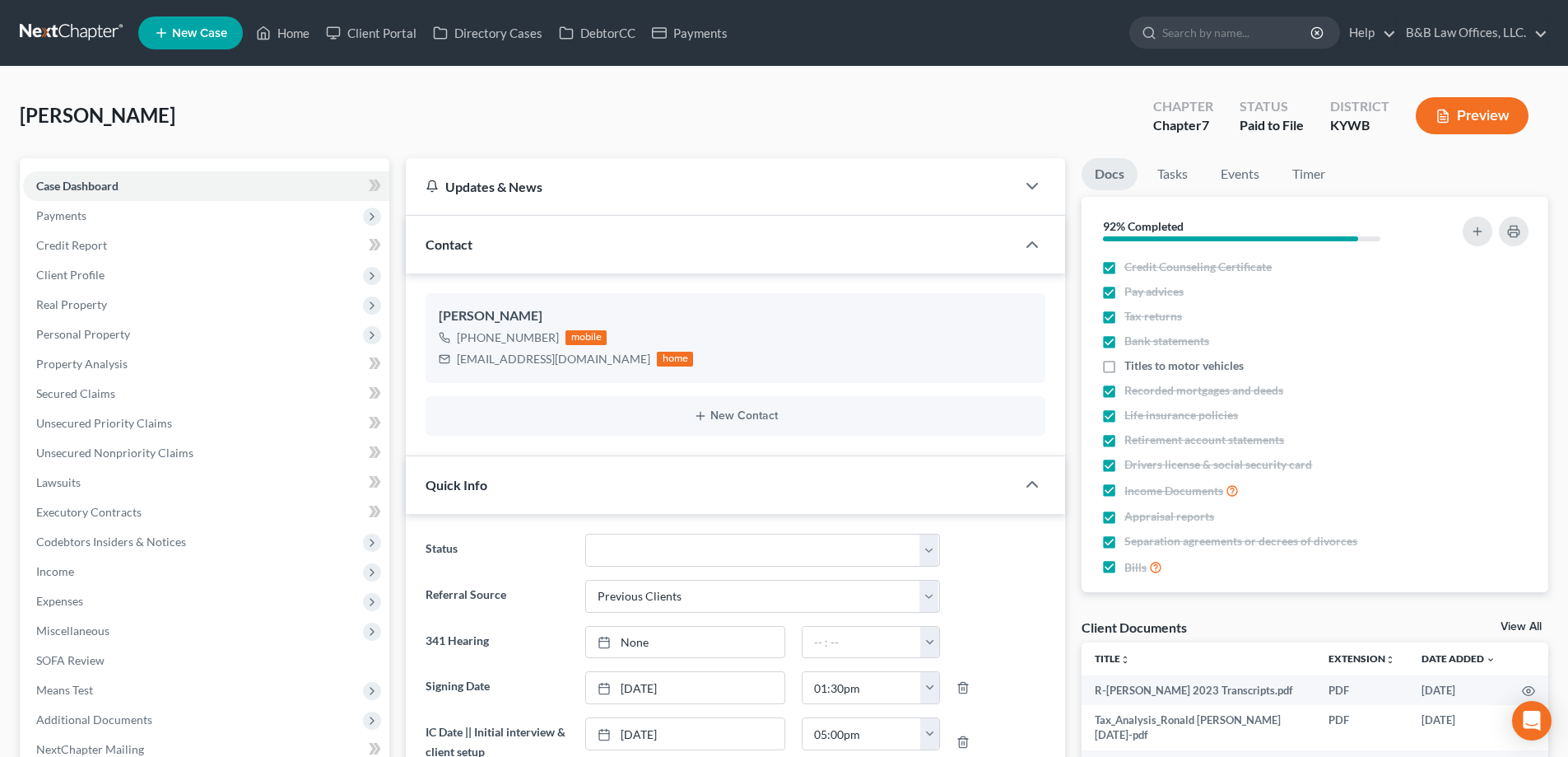
scroll to position [1006, 0]
click at [1521, 629] on link "View All" at bounding box center [1520, 627] width 41 height 11
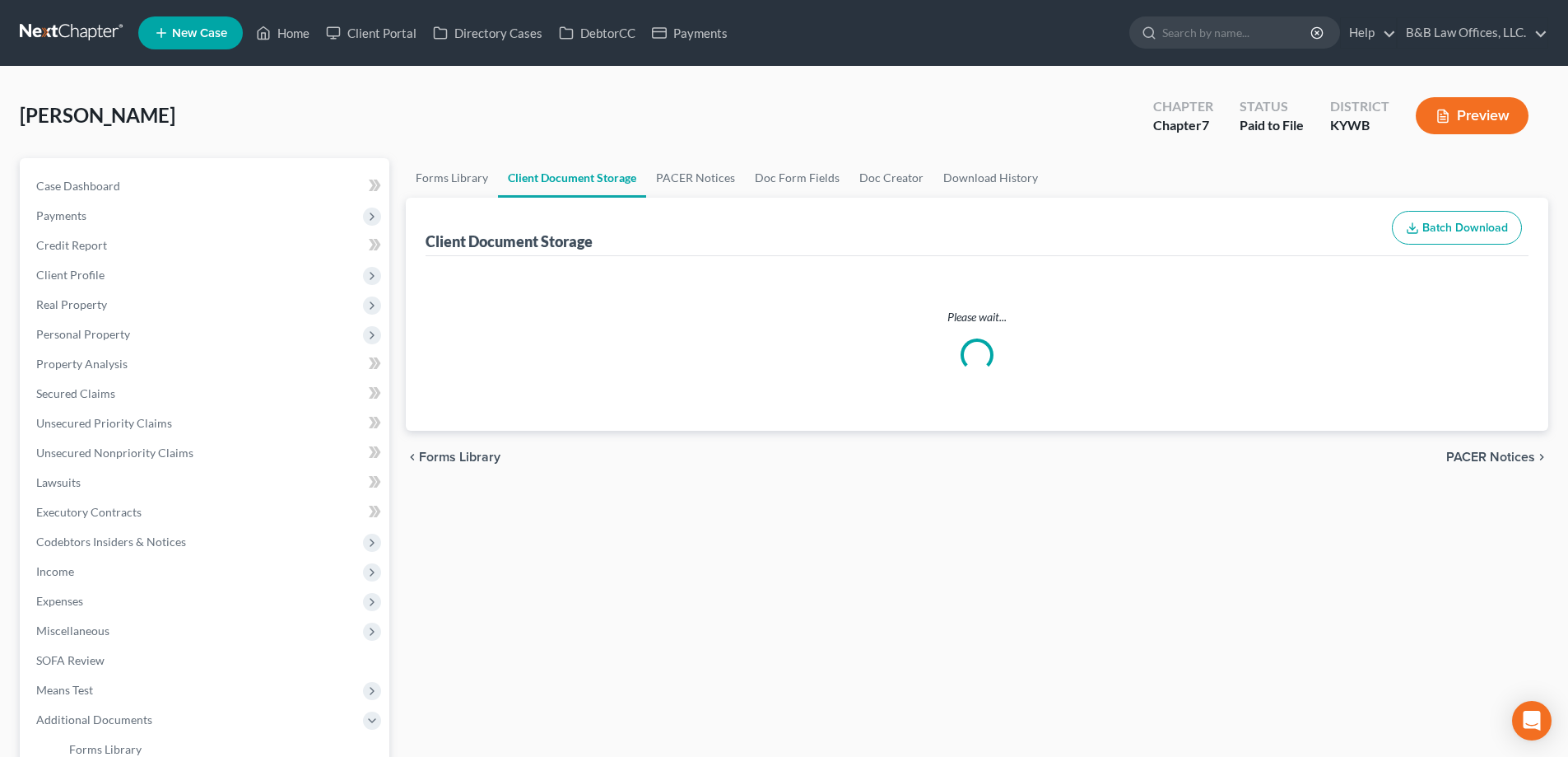
select select "7"
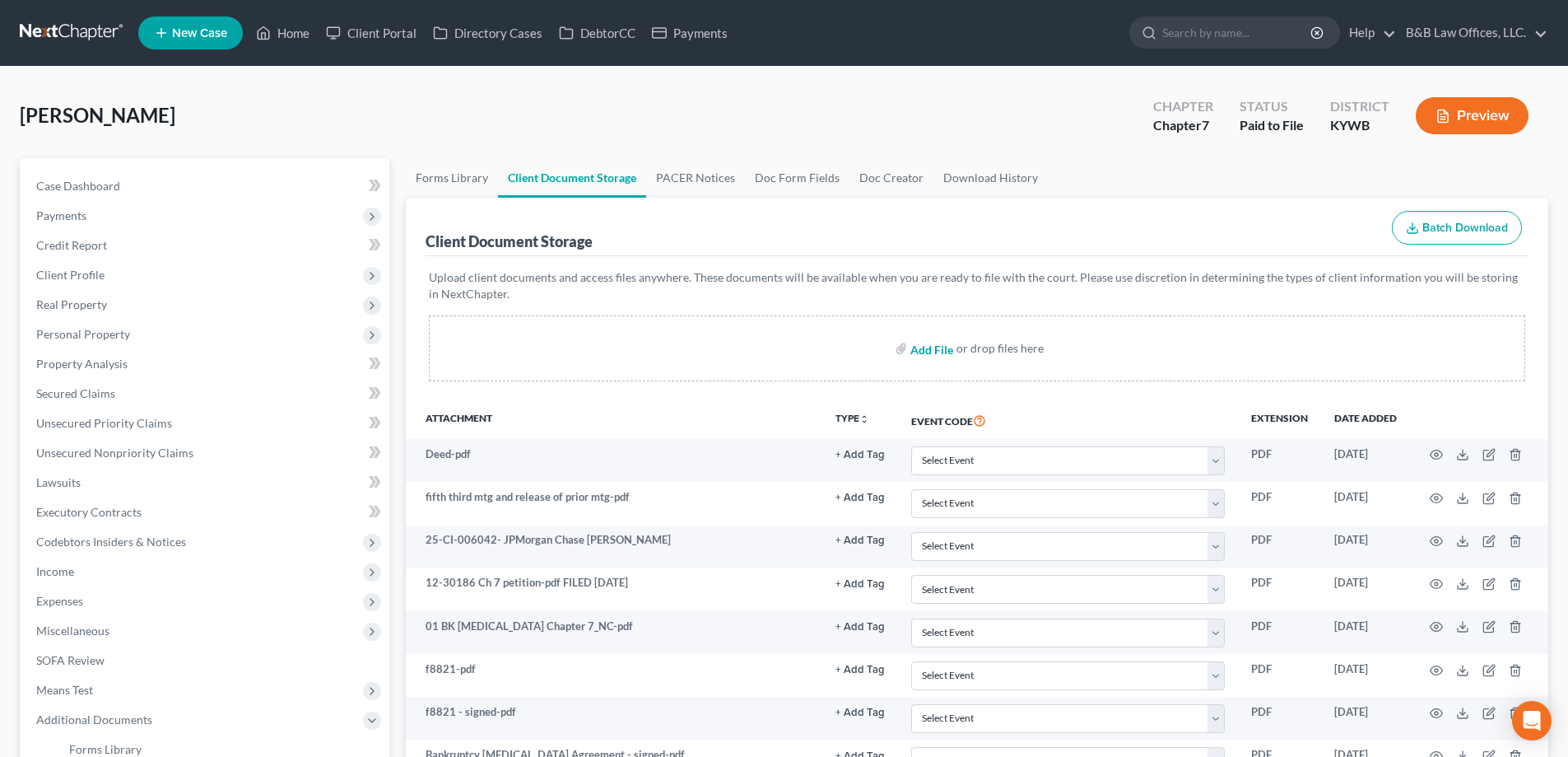
click at [923, 349] on input "file" at bounding box center [929, 348] width 40 height 30
type input "C:\fakepath\[DOMAIN_NAME]_ 2024-Transcripts.pdf"
select select "7"
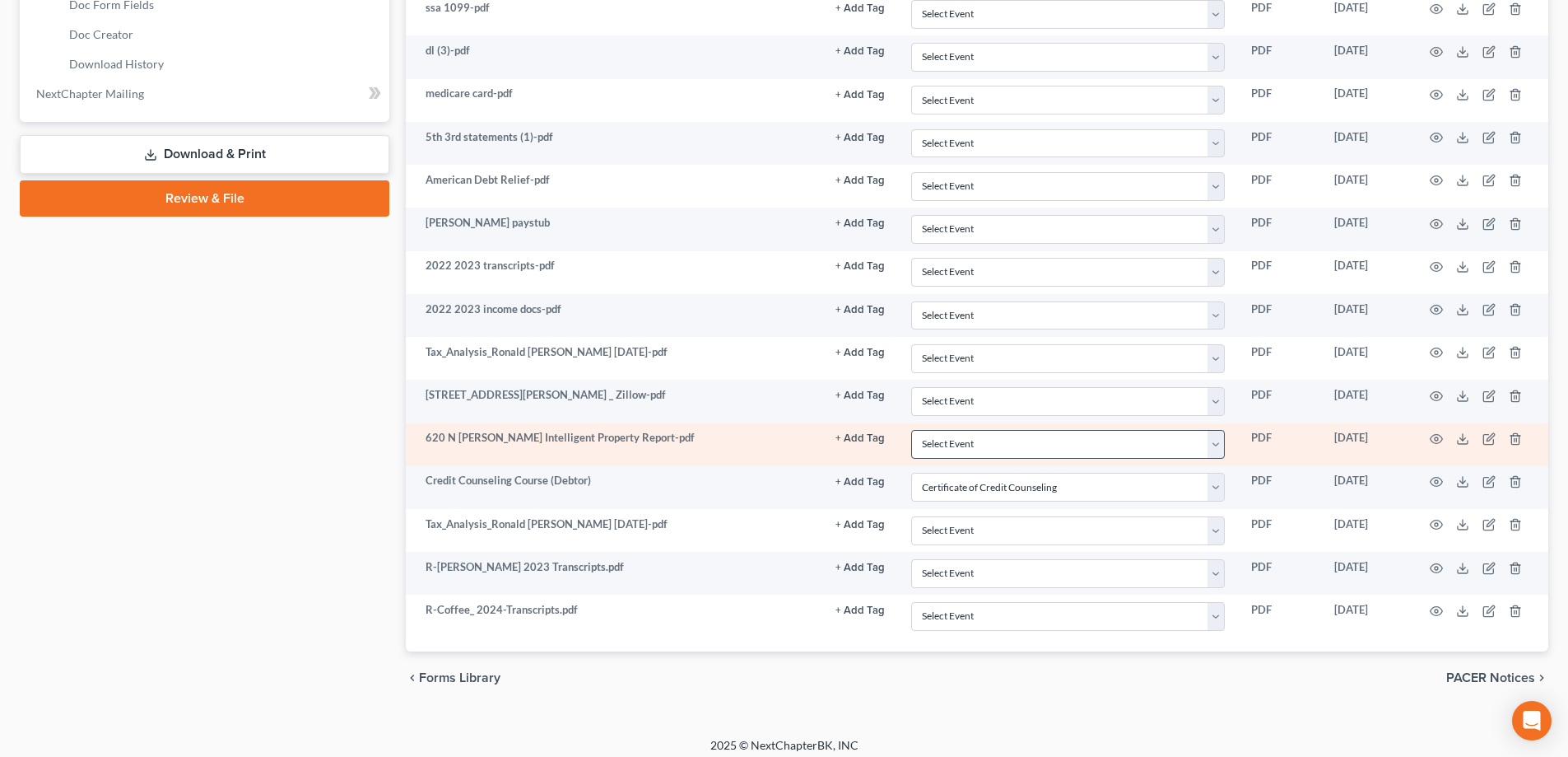
scroll to position [843, 0]
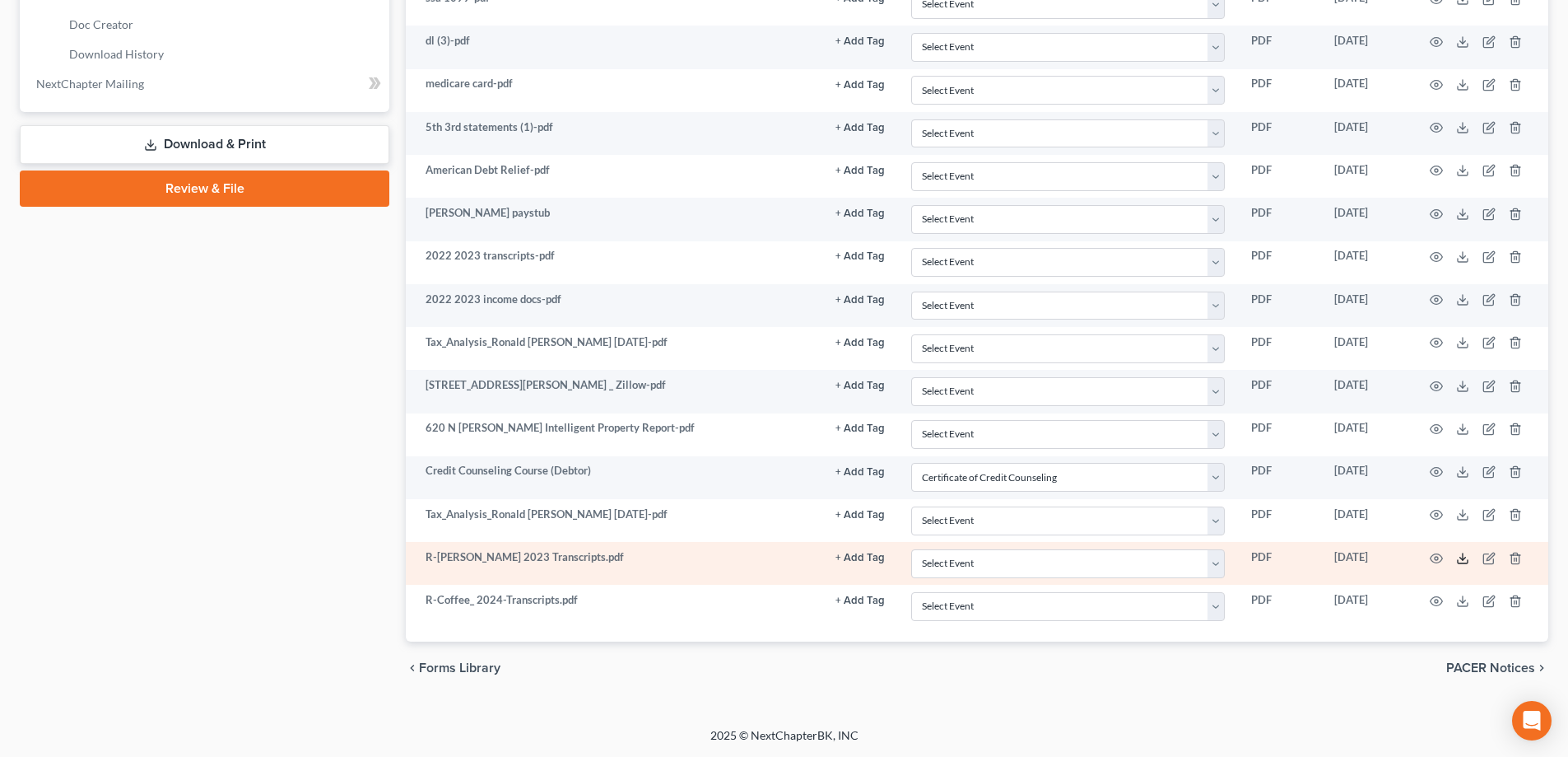
click at [1461, 560] on icon at bounding box center [1462, 558] width 13 height 13
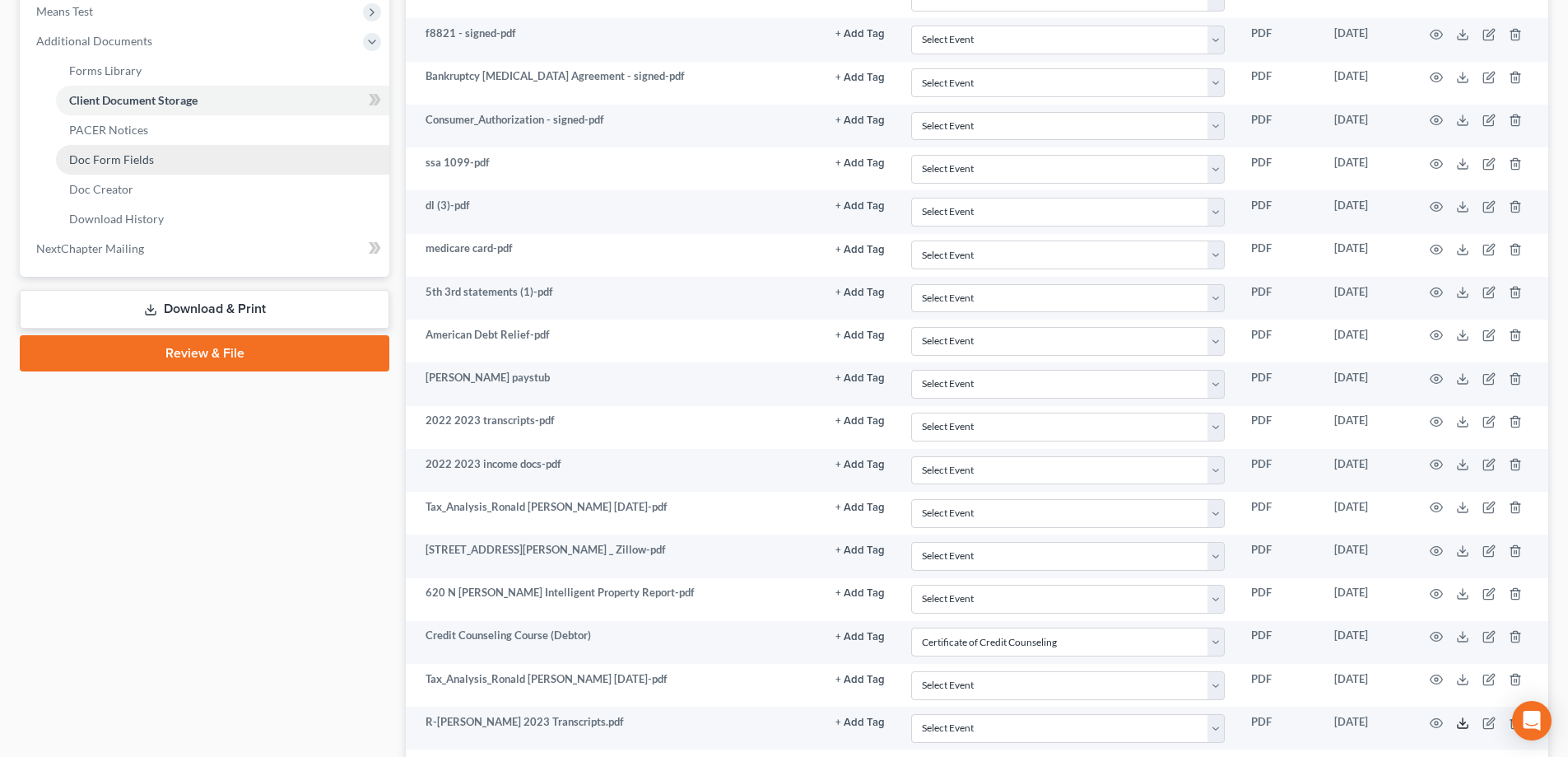
scroll to position [432, 0]
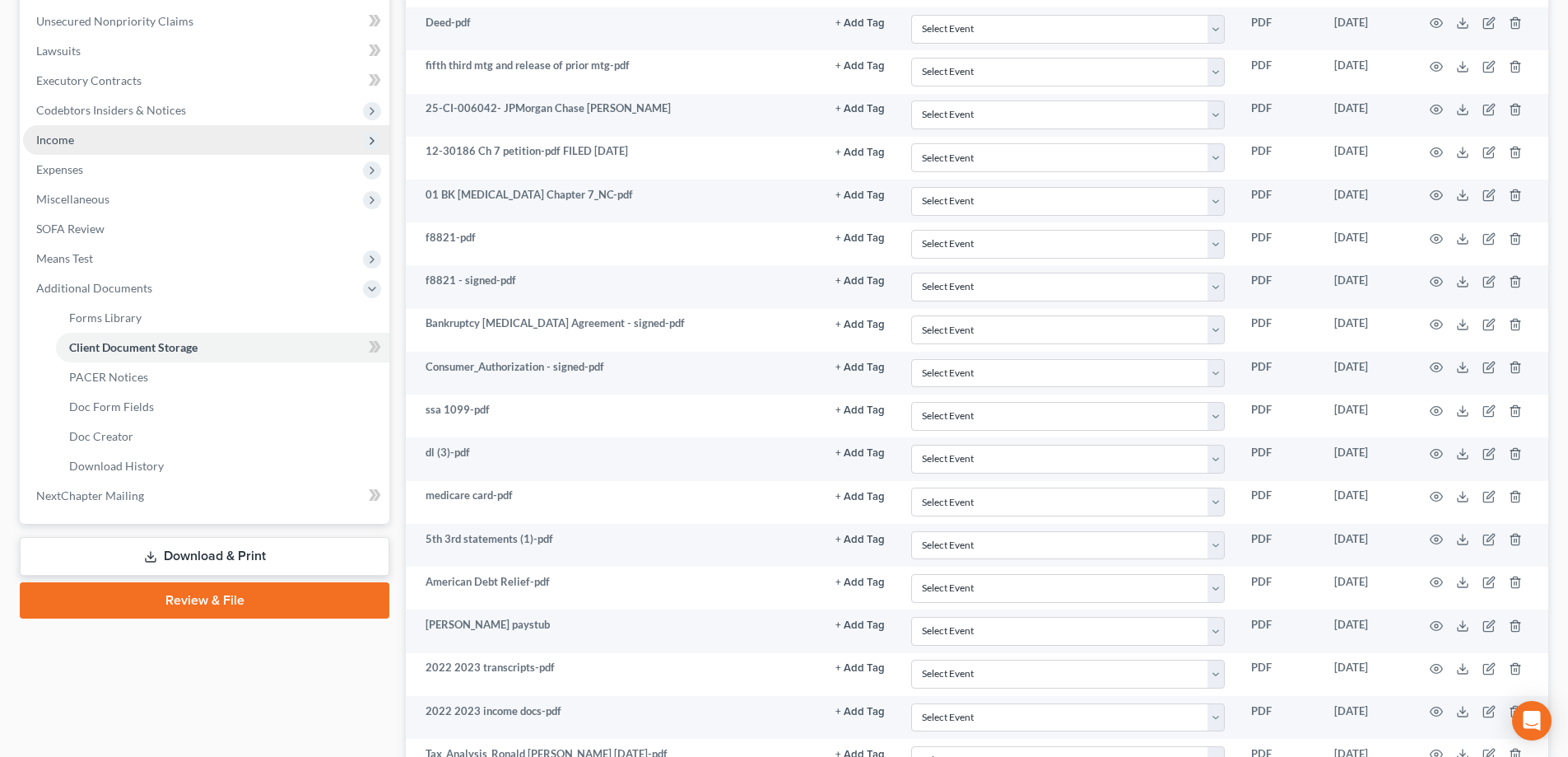
click at [91, 133] on span "Income" at bounding box center [206, 140] width 366 height 30
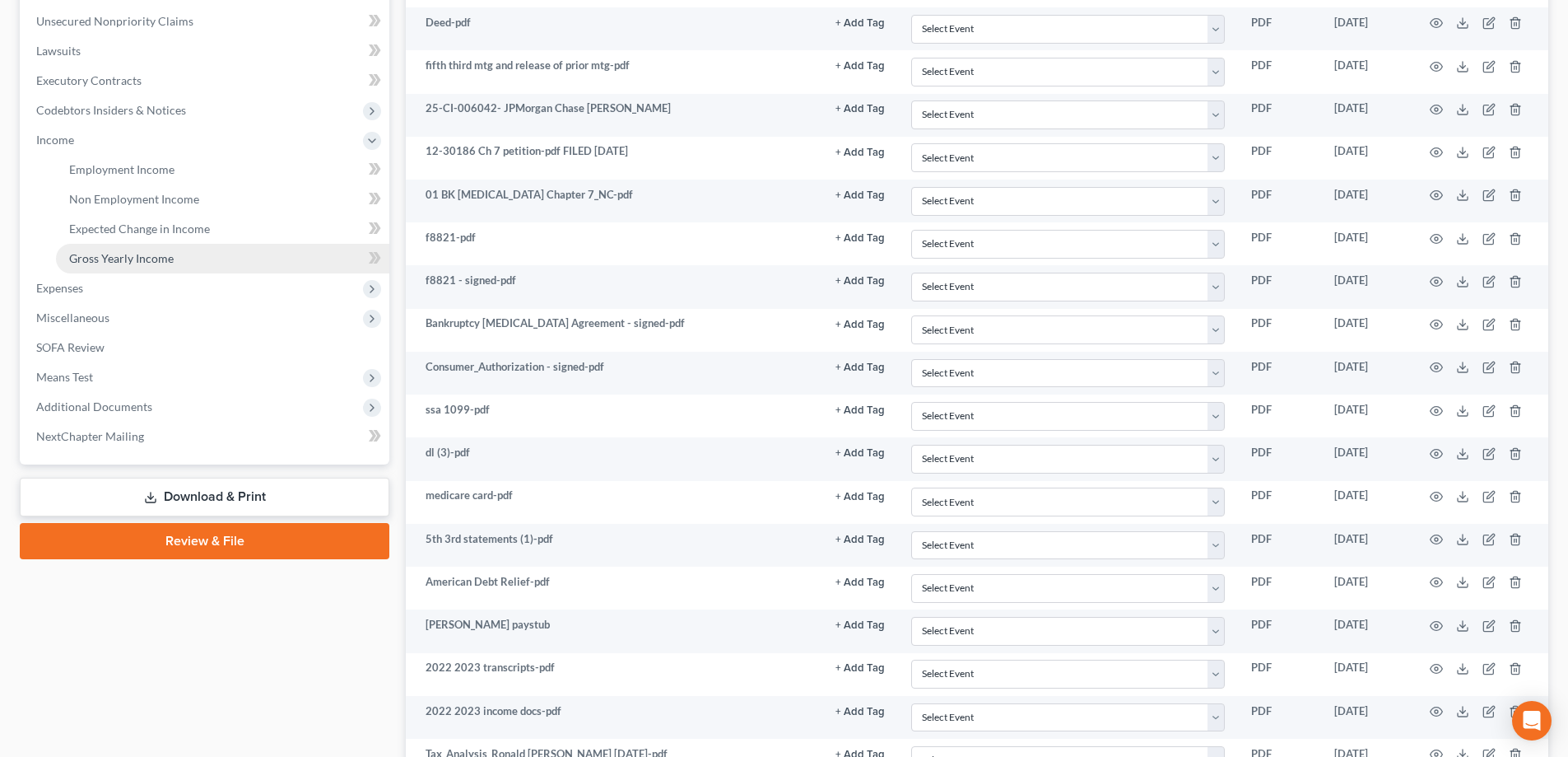
click at [136, 251] on span "Gross Yearly Income" at bounding box center [121, 258] width 105 height 14
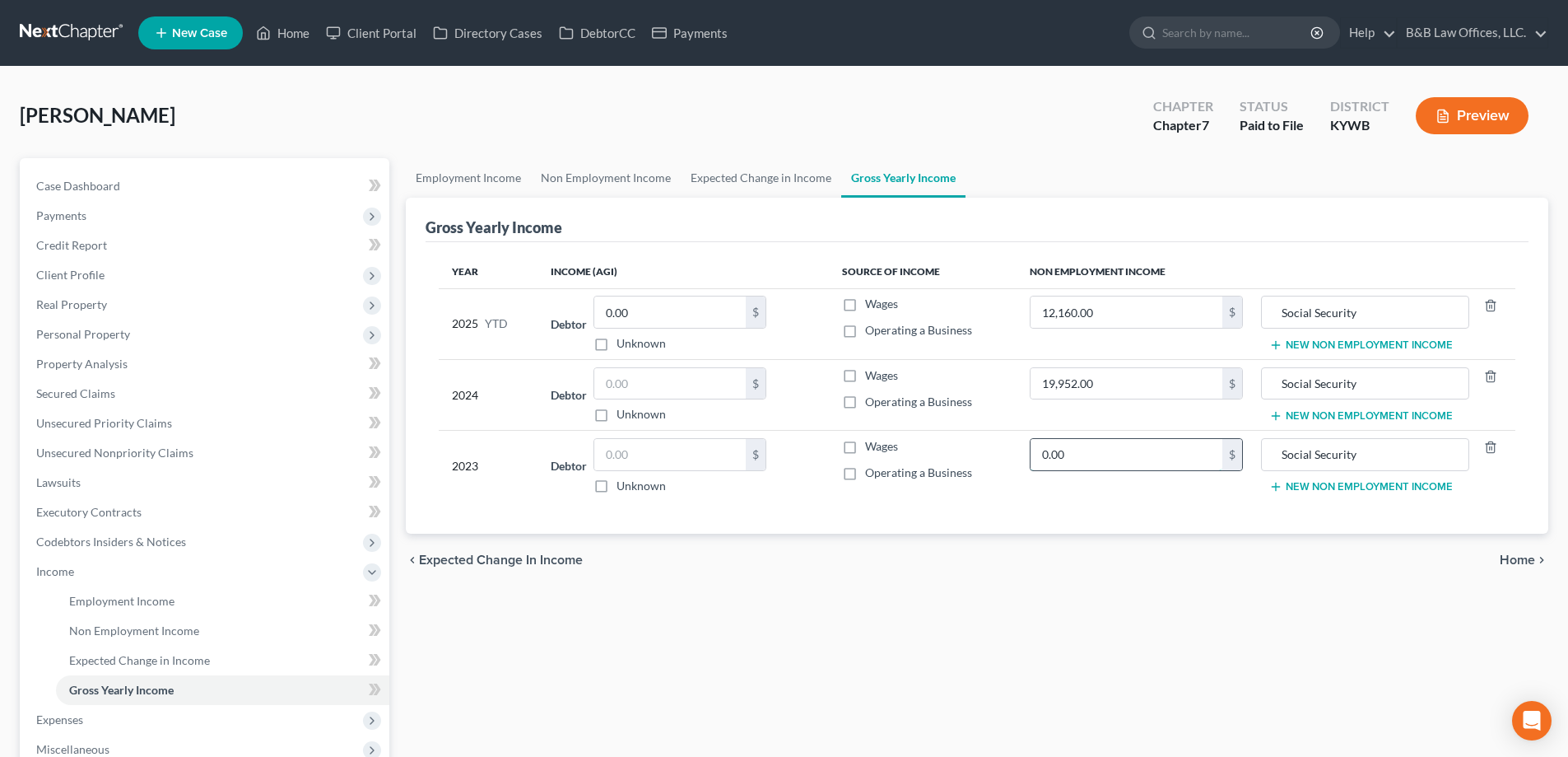
click at [1078, 449] on input "0.00" at bounding box center [1127, 455] width 192 height 32
click at [1104, 446] on input "0.00" at bounding box center [1127, 455] width 192 height 32
click at [1054, 454] on input "019,342" at bounding box center [1127, 455] width 192 height 32
click at [706, 297] on input "0.00" at bounding box center [670, 312] width 152 height 32
click at [149, 195] on link "Case Dashboard" at bounding box center [206, 186] width 366 height 30
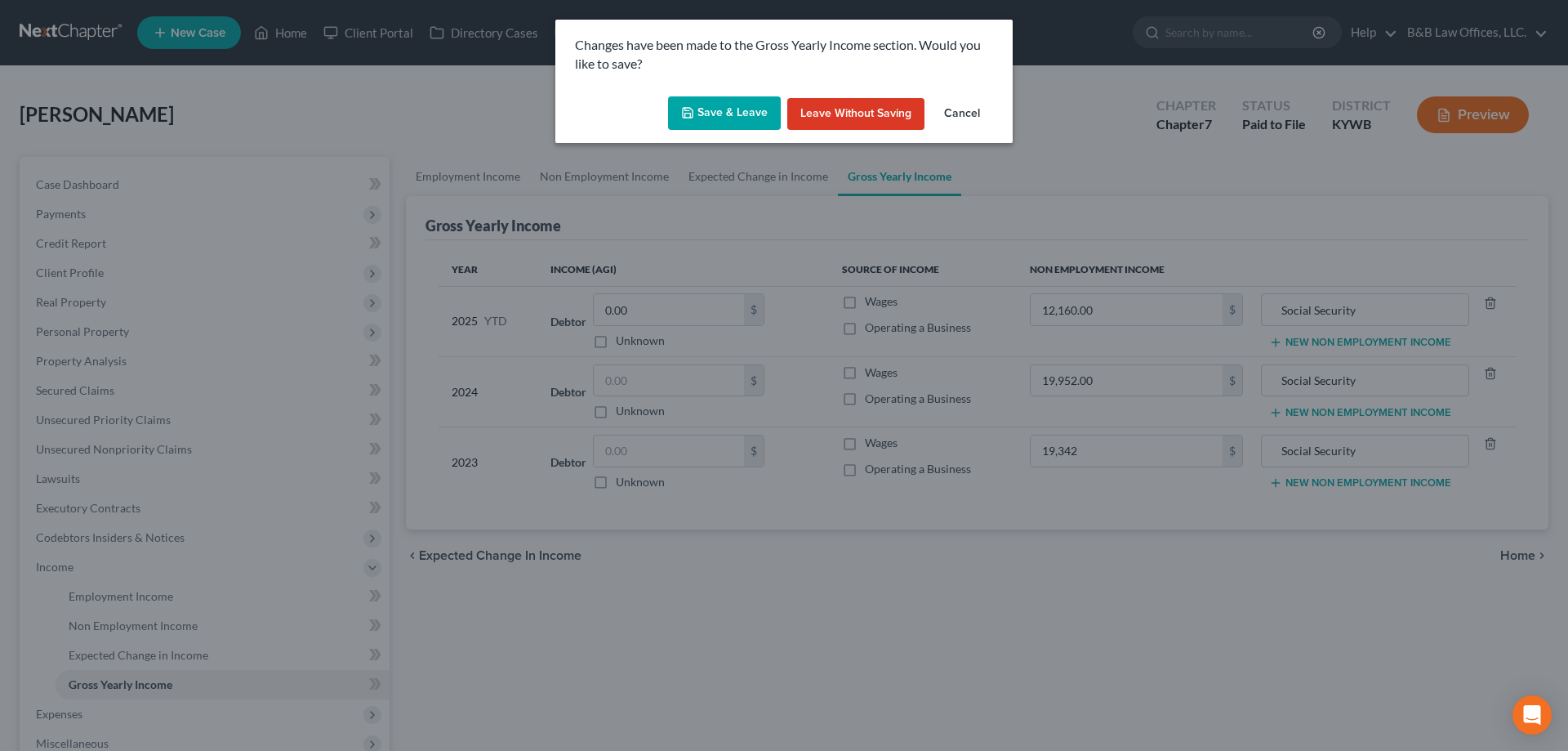
click at [754, 116] on button "Save & Leave" at bounding box center [724, 113] width 113 height 34
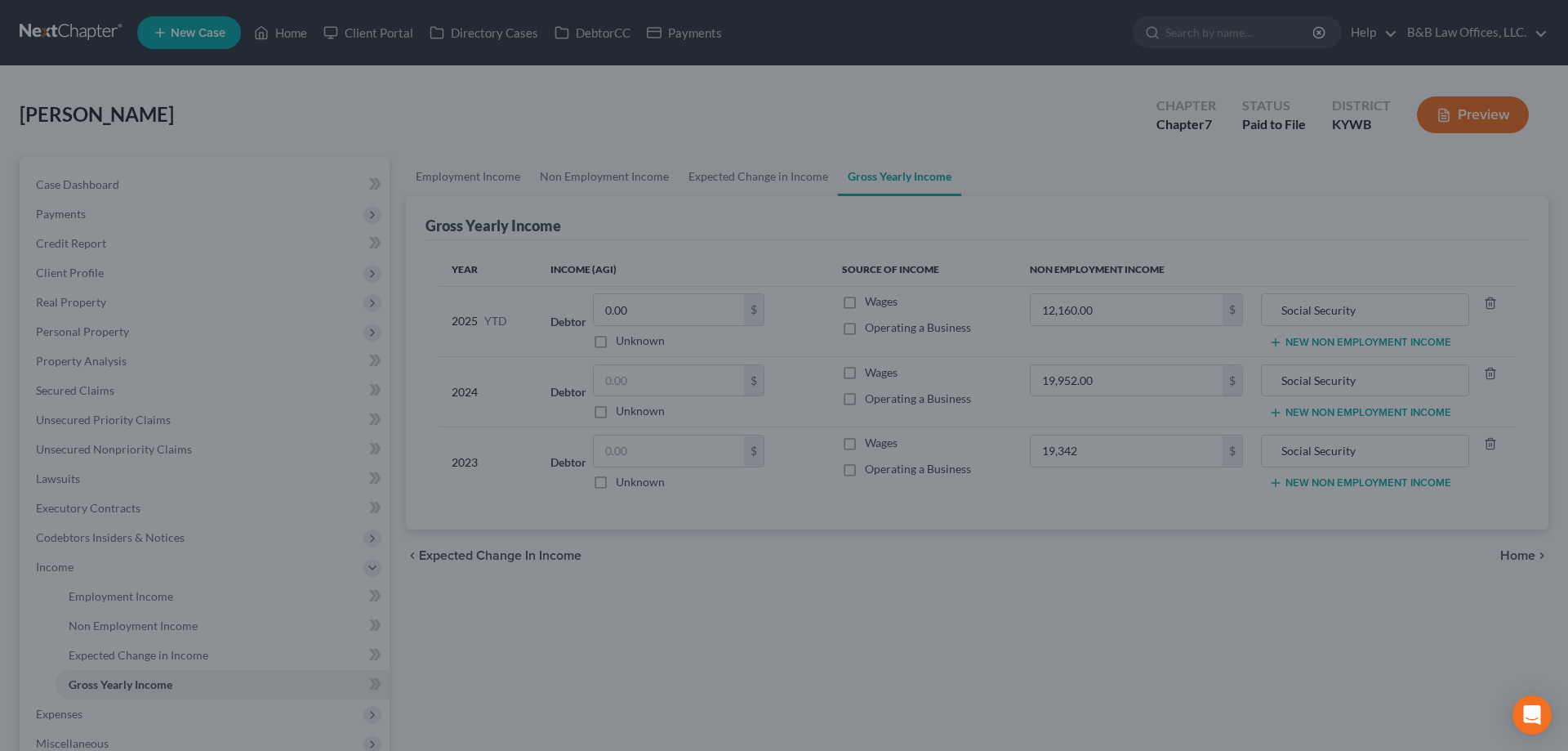
type input "19,342.00"
select select "1"
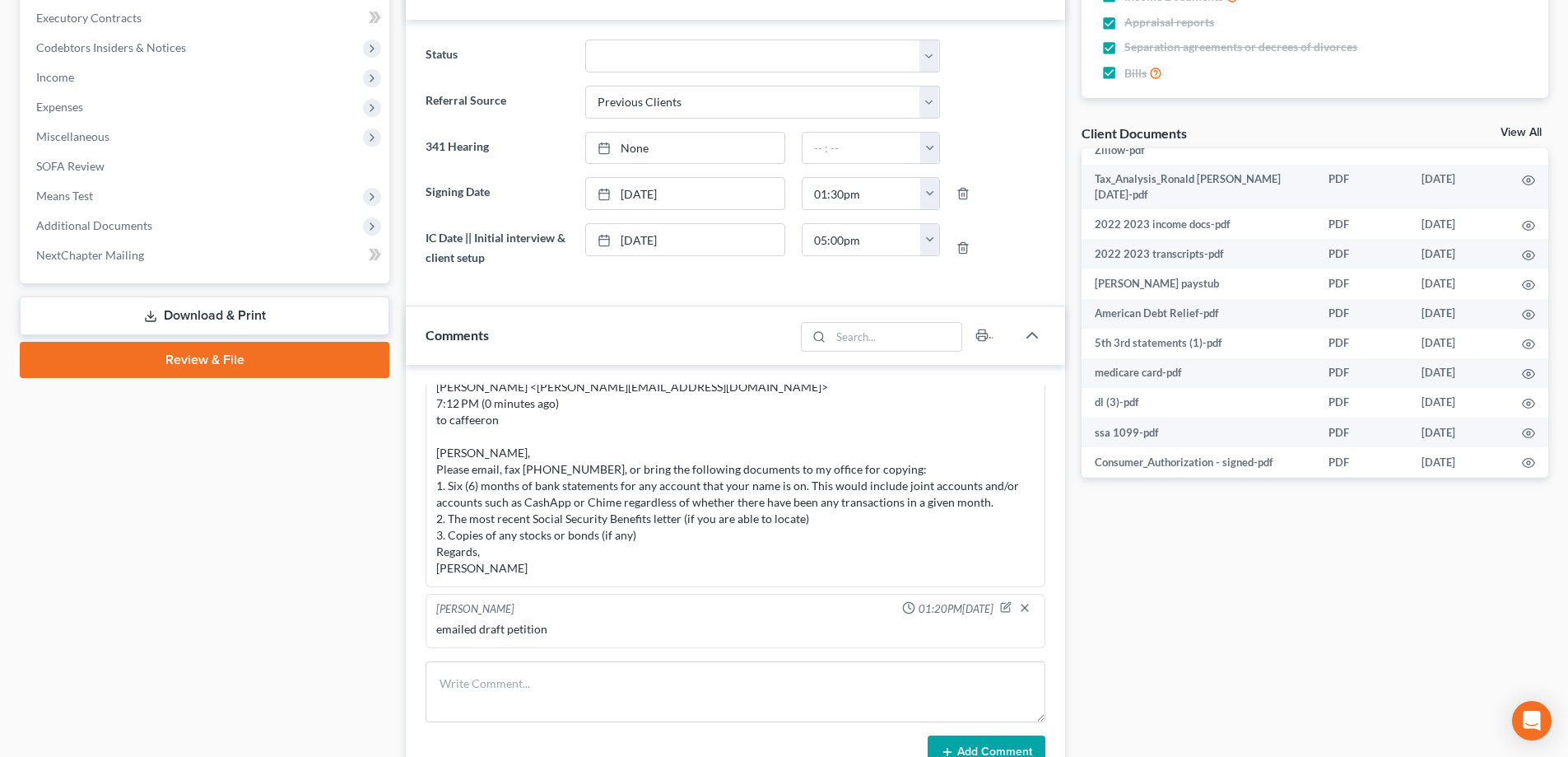
scroll to position [42, 0]
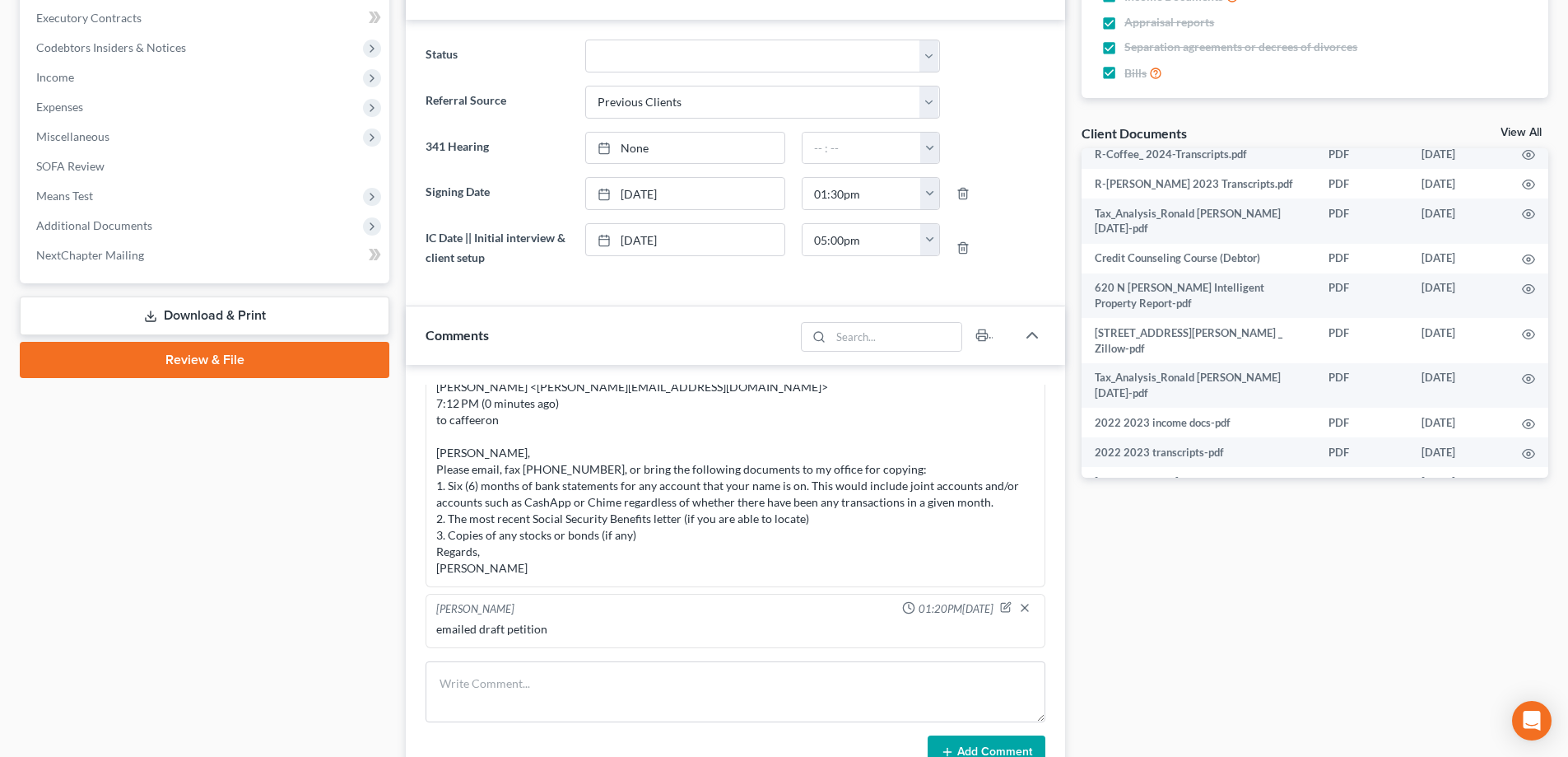
click at [1529, 134] on link "View All" at bounding box center [1520, 132] width 41 height 11
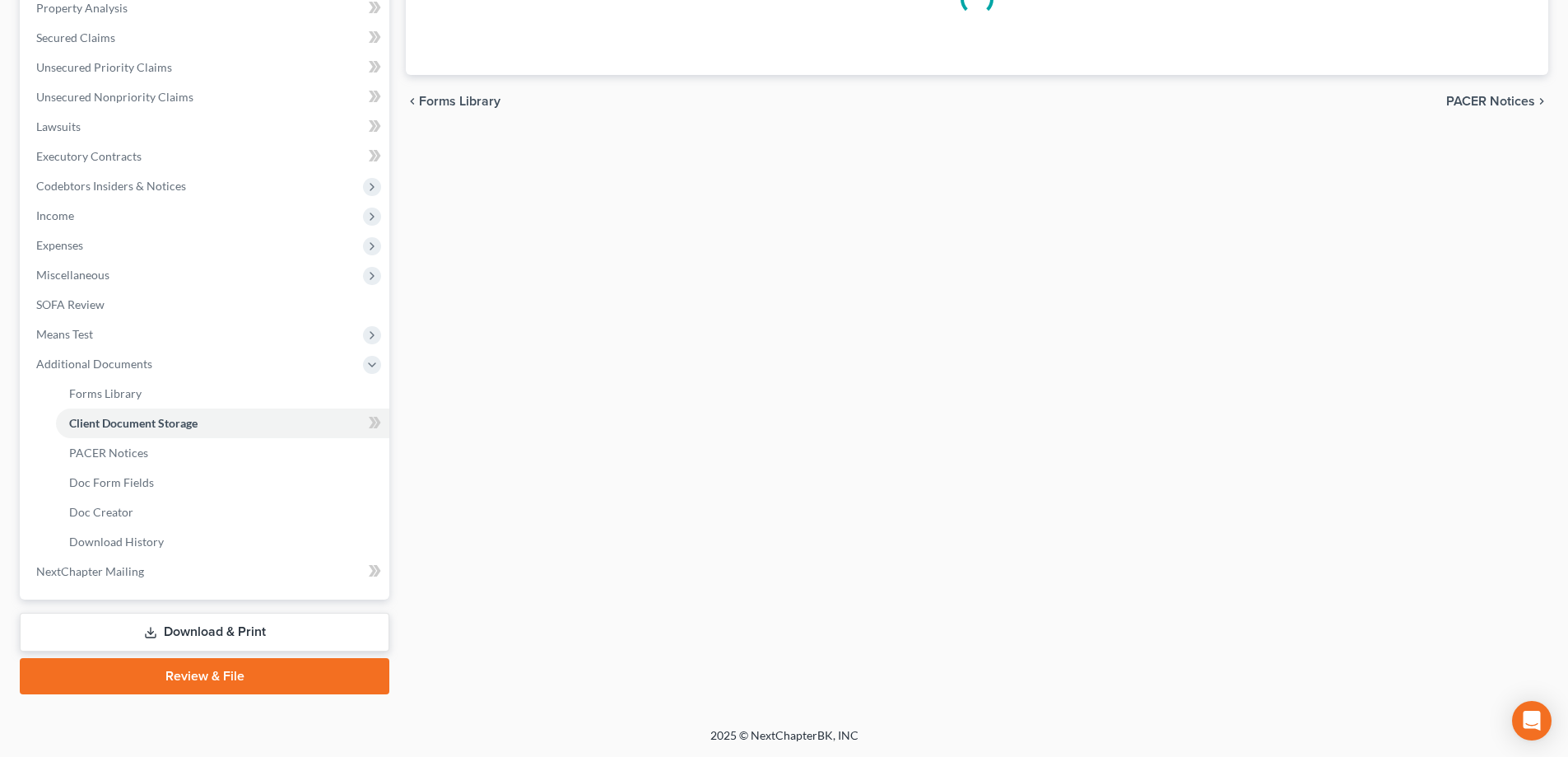
scroll to position [41, 0]
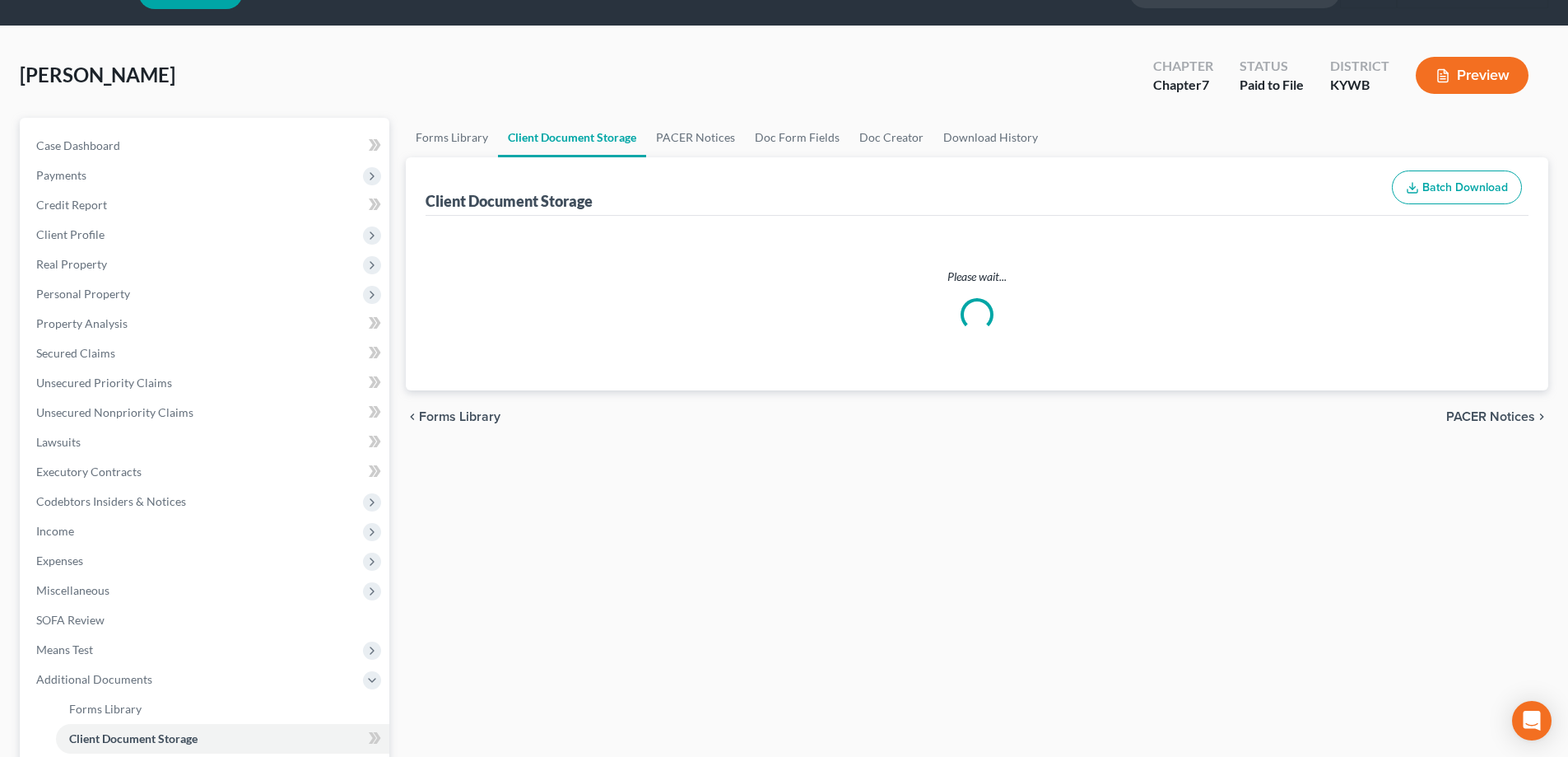
select select "7"
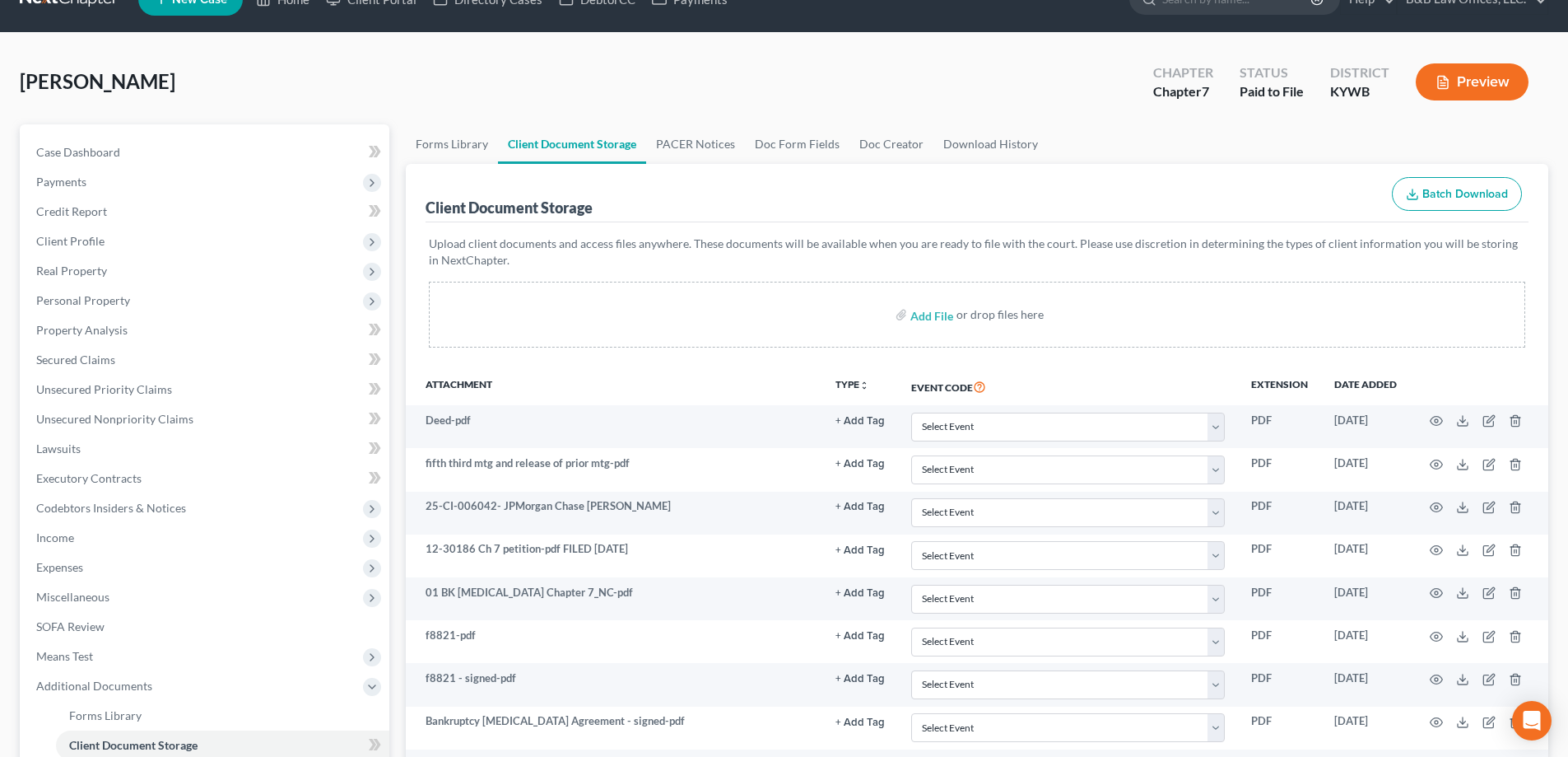
scroll to position [0, 0]
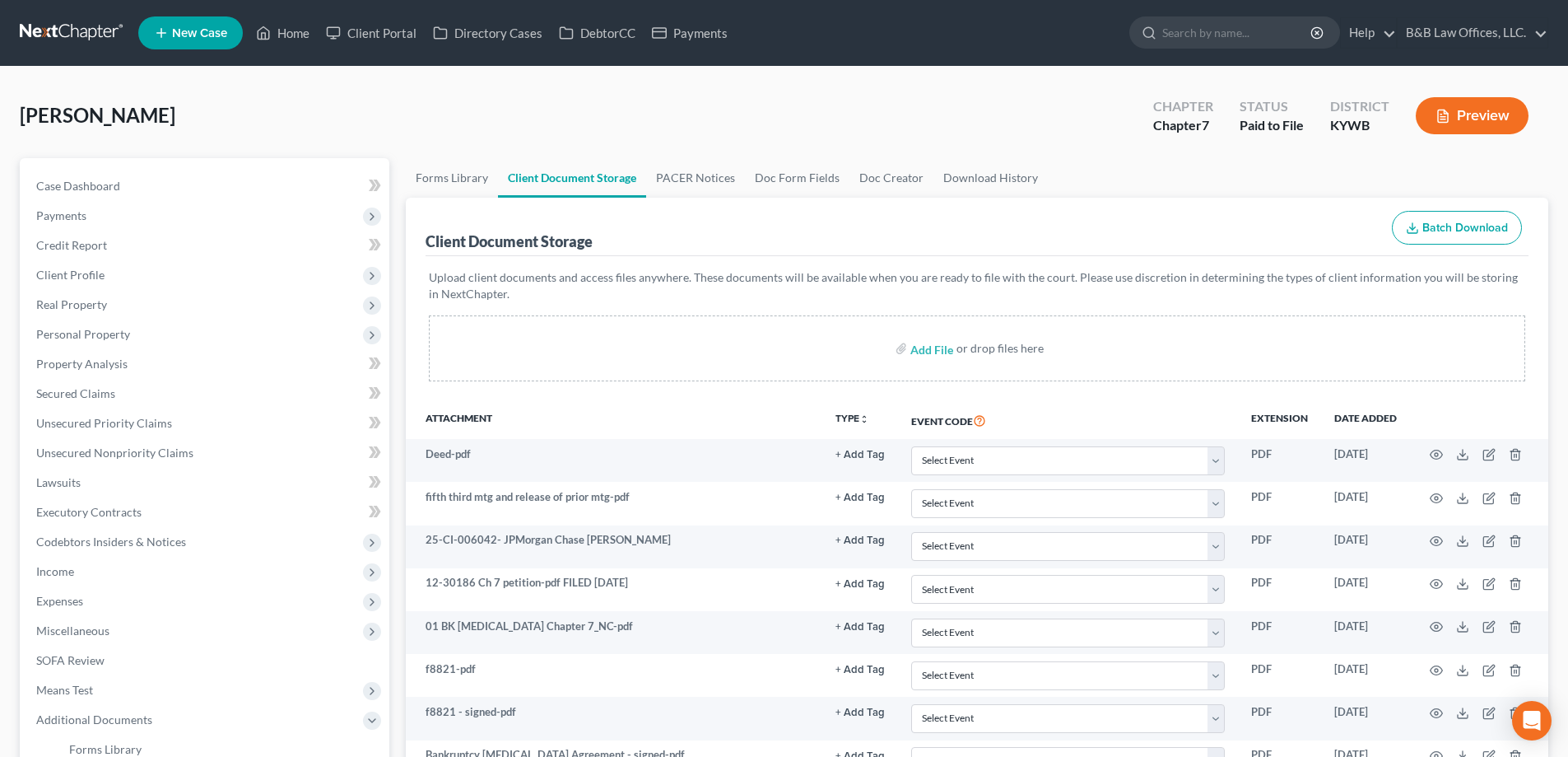
click at [159, 169] on div "Case Dashboard Payments Invoices Payments Payments Credit Report Client Profile…" at bounding box center [204, 556] width 370 height 798
drag, startPoint x: 162, startPoint y: 176, endPoint x: 140, endPoint y: 165, distance: 24.6
click at [161, 176] on link "Case Dashboard" at bounding box center [206, 186] width 366 height 30
select select "12"
select select "1"
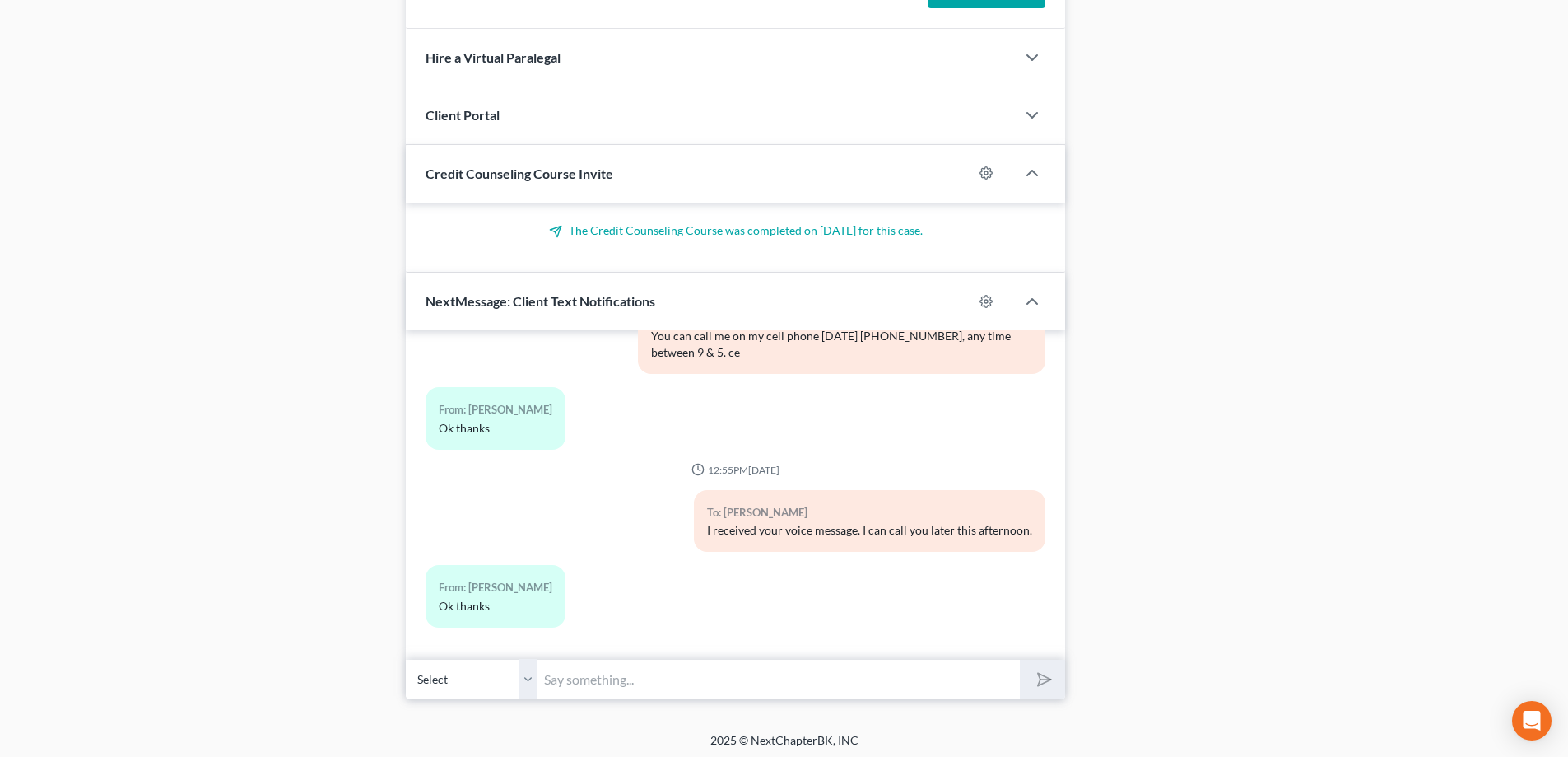
scroll to position [1260, 0]
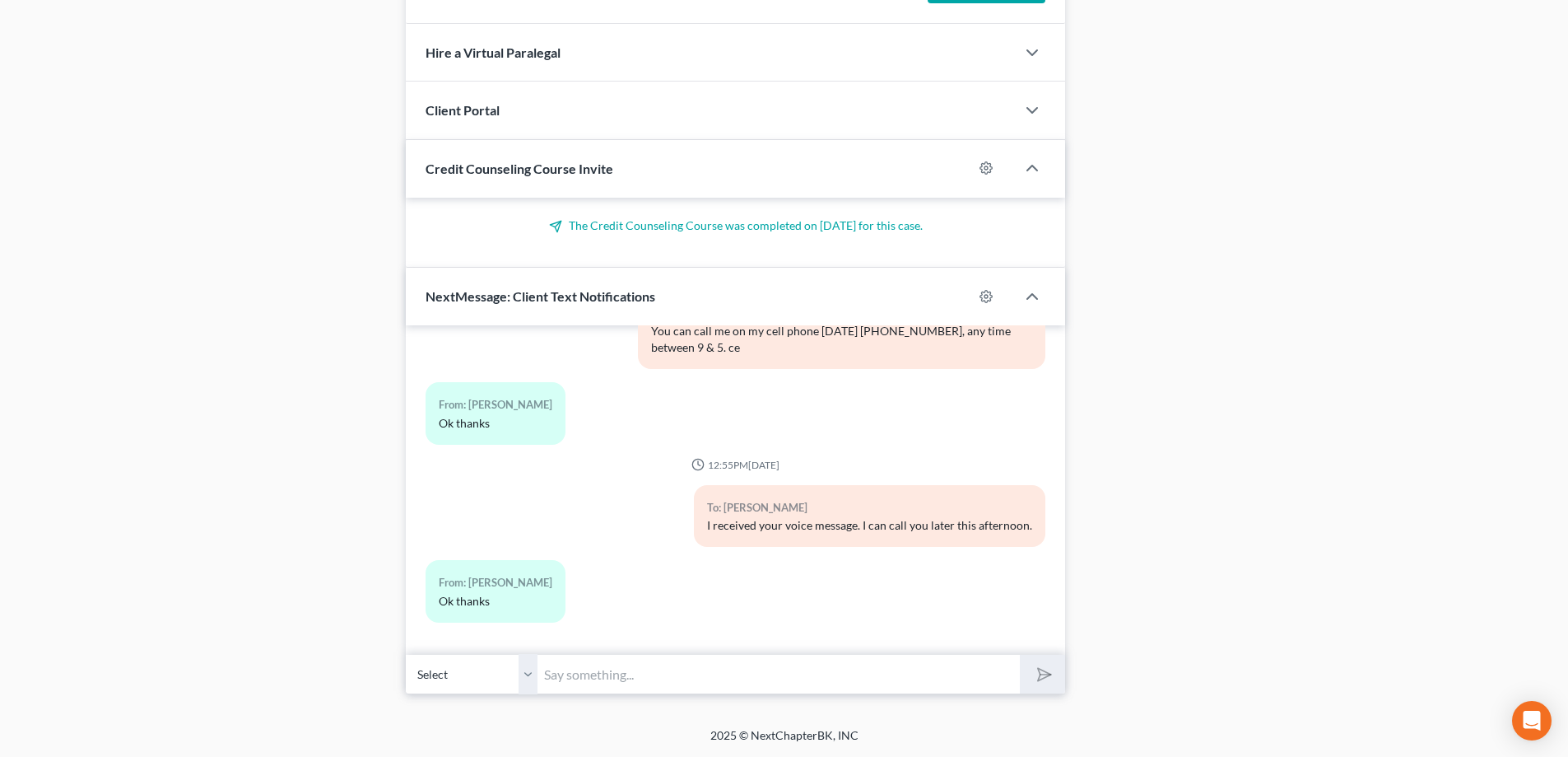
click at [631, 671] on input "text" at bounding box center [779, 674] width 483 height 41
click at [888, 644] on div "12:58PM, 08/06/2025 Oops there was an error sending this message. Click Here to…" at bounding box center [736, 490] width 659 height 330
click at [683, 668] on input "text" at bounding box center [779, 674] width 483 height 41
type input "R"
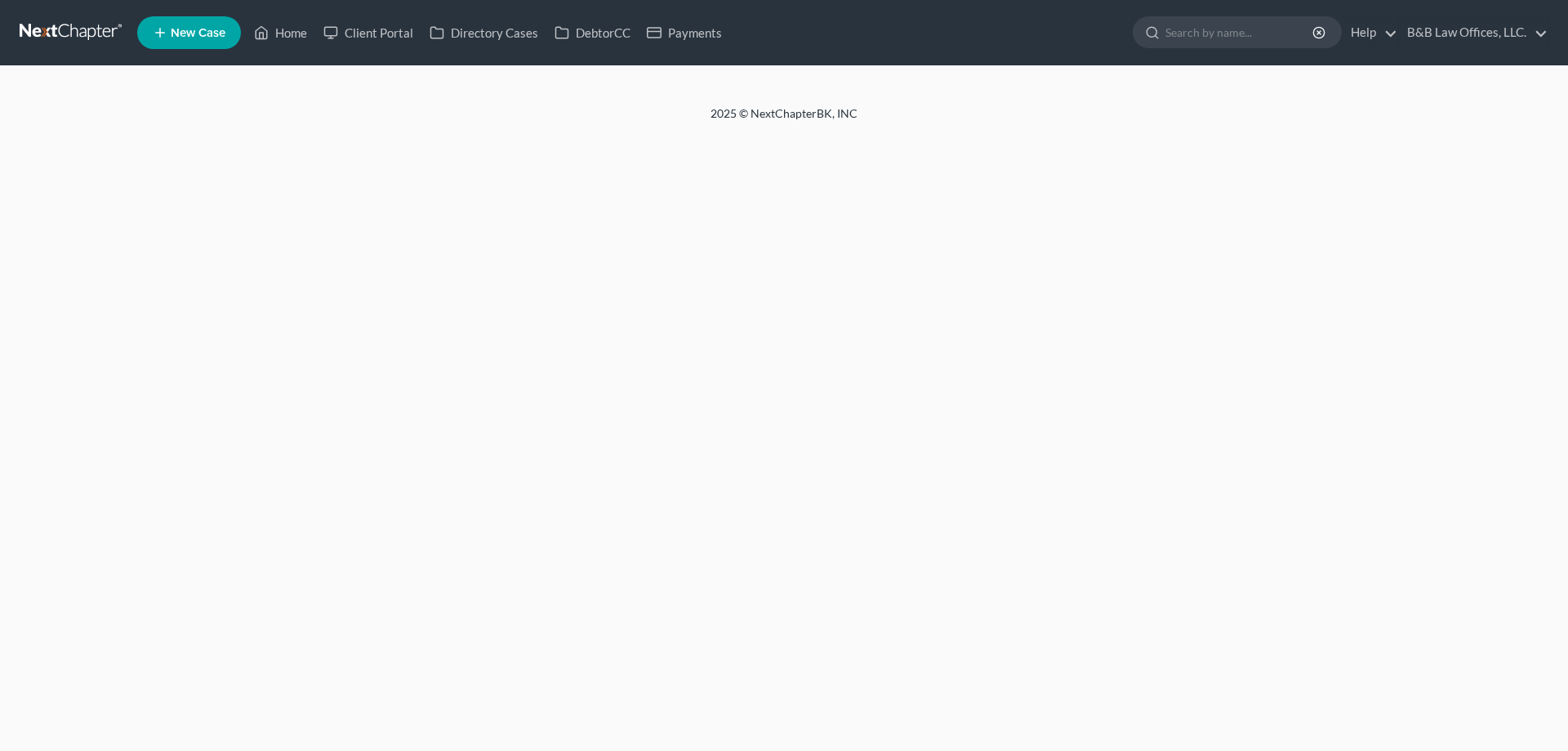
select select "1"
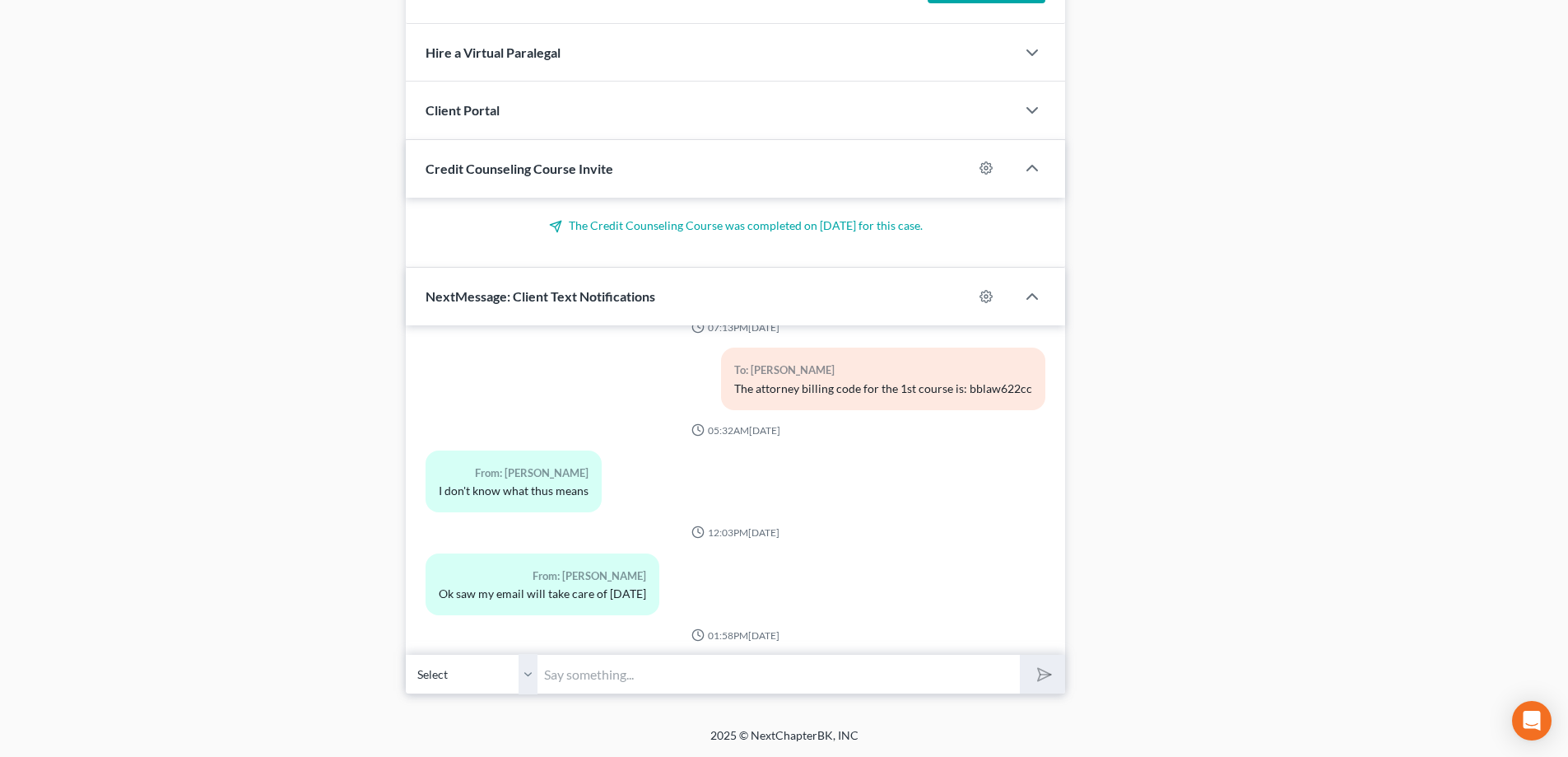
scroll to position [1006, 0]
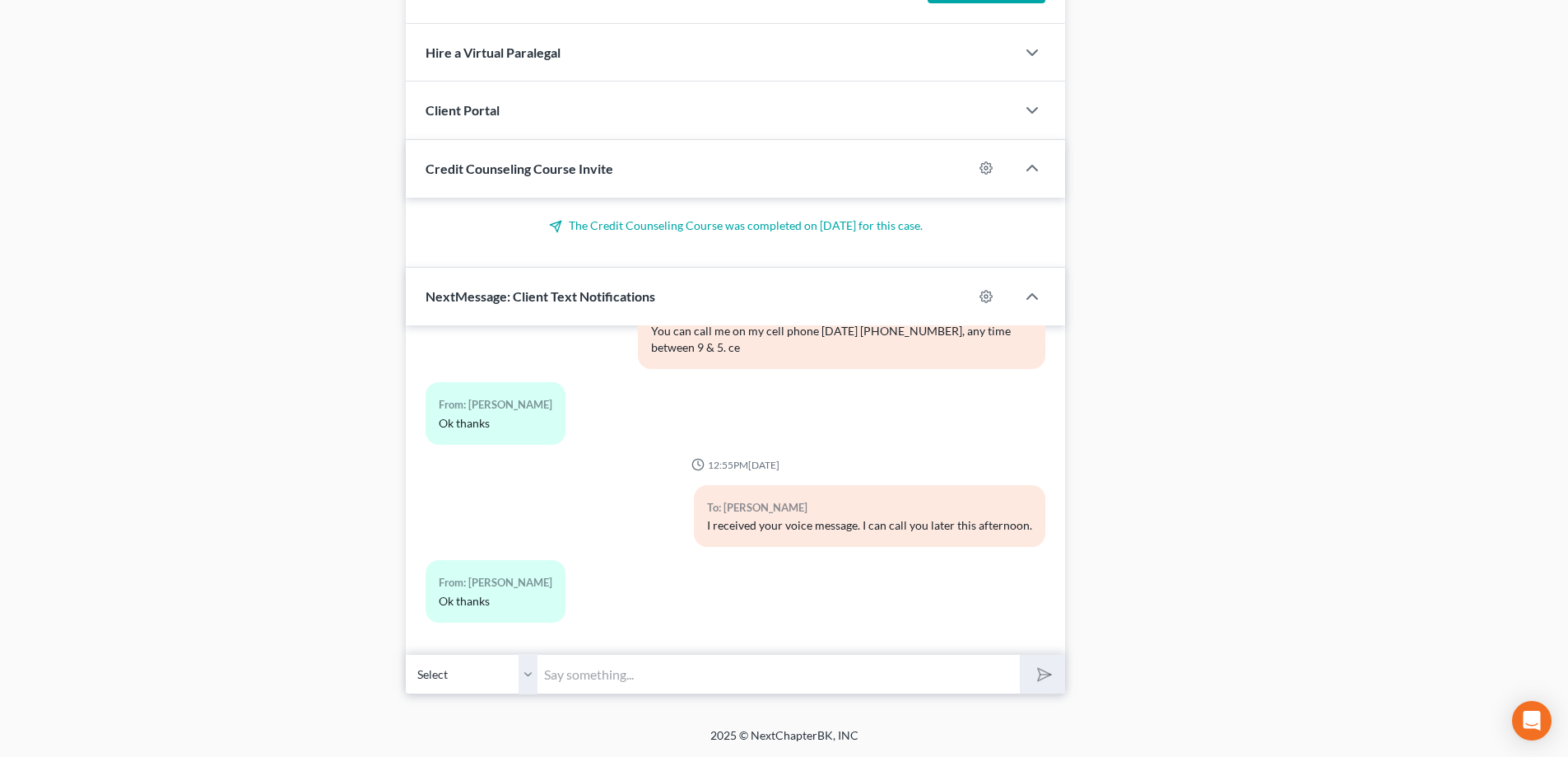
click at [532, 675] on select "Select [PHONE_NUMBER] - [PERSON_NAME]" at bounding box center [472, 674] width 132 height 41
drag, startPoint x: 532, startPoint y: 672, endPoint x: 545, endPoint y: 672, distance: 13.0
click at [532, 672] on select "Select [PHONE_NUMBER] - [PERSON_NAME]" at bounding box center [472, 674] width 132 height 41
click at [576, 673] on input "text" at bounding box center [779, 674] width 483 height 41
click at [926, 669] on input "I apologize for not calling this afternoon, it was busier than I naticipated." at bounding box center [779, 674] width 483 height 41
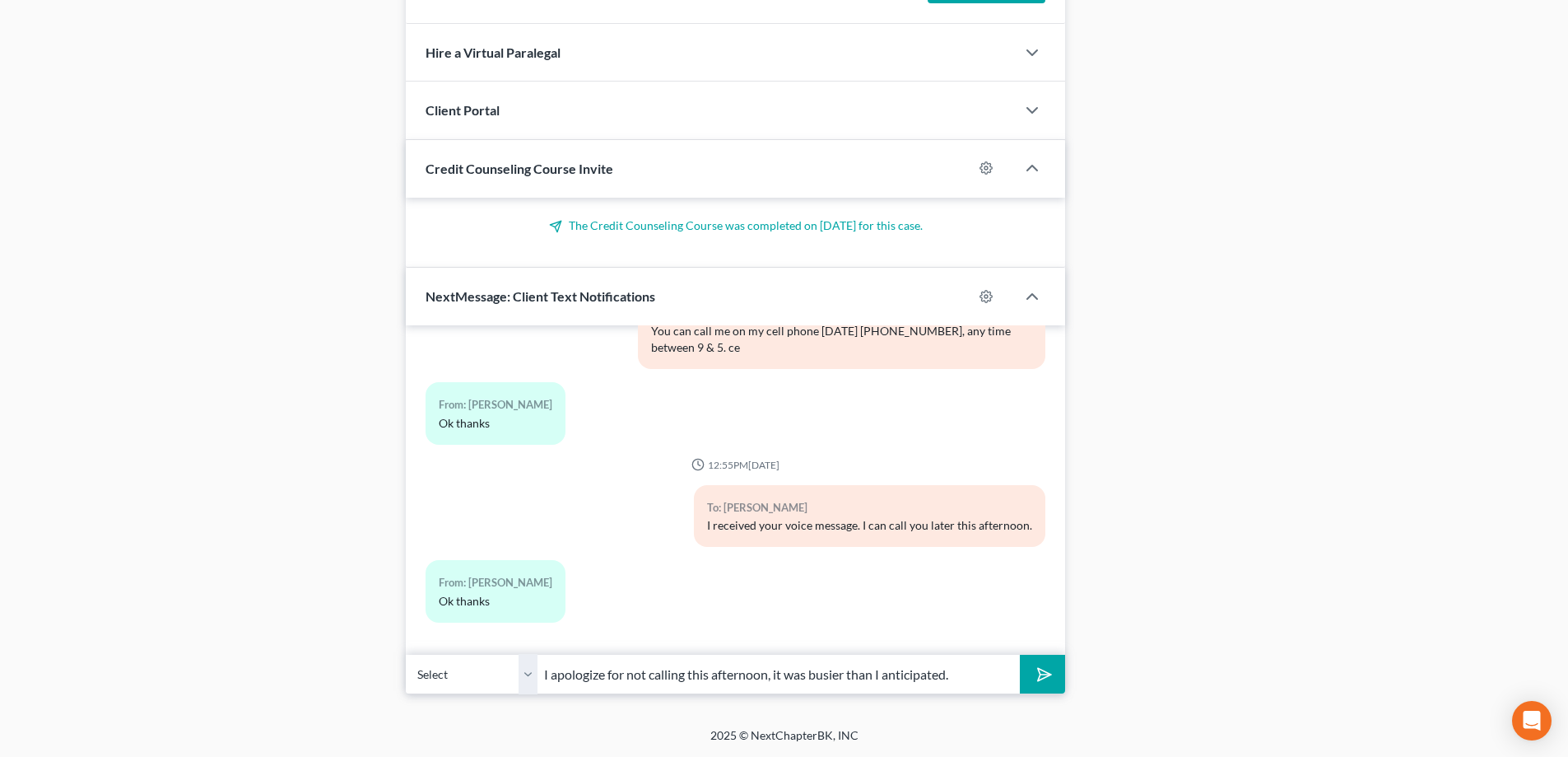
click at [991, 671] on input "I apologize for not calling this afternoon, it was busier than I anticipated." at bounding box center [779, 674] width 483 height 41
type input "I apologize for not calling this afternoon, it was busier than I anticipated. I…"
click at [1020, 655] on button "submit" at bounding box center [1042, 674] width 45 height 39
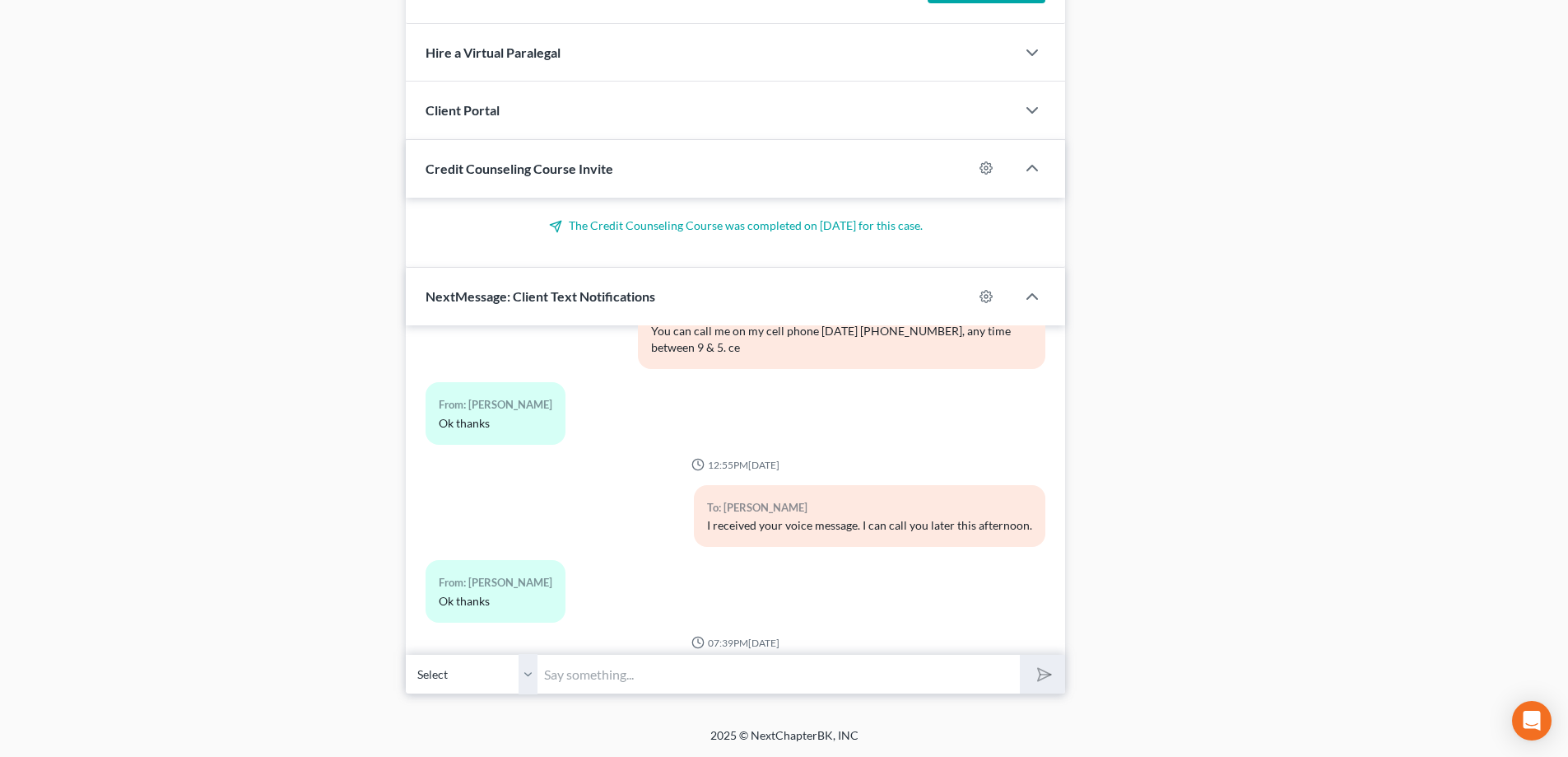
scroll to position [1124, 0]
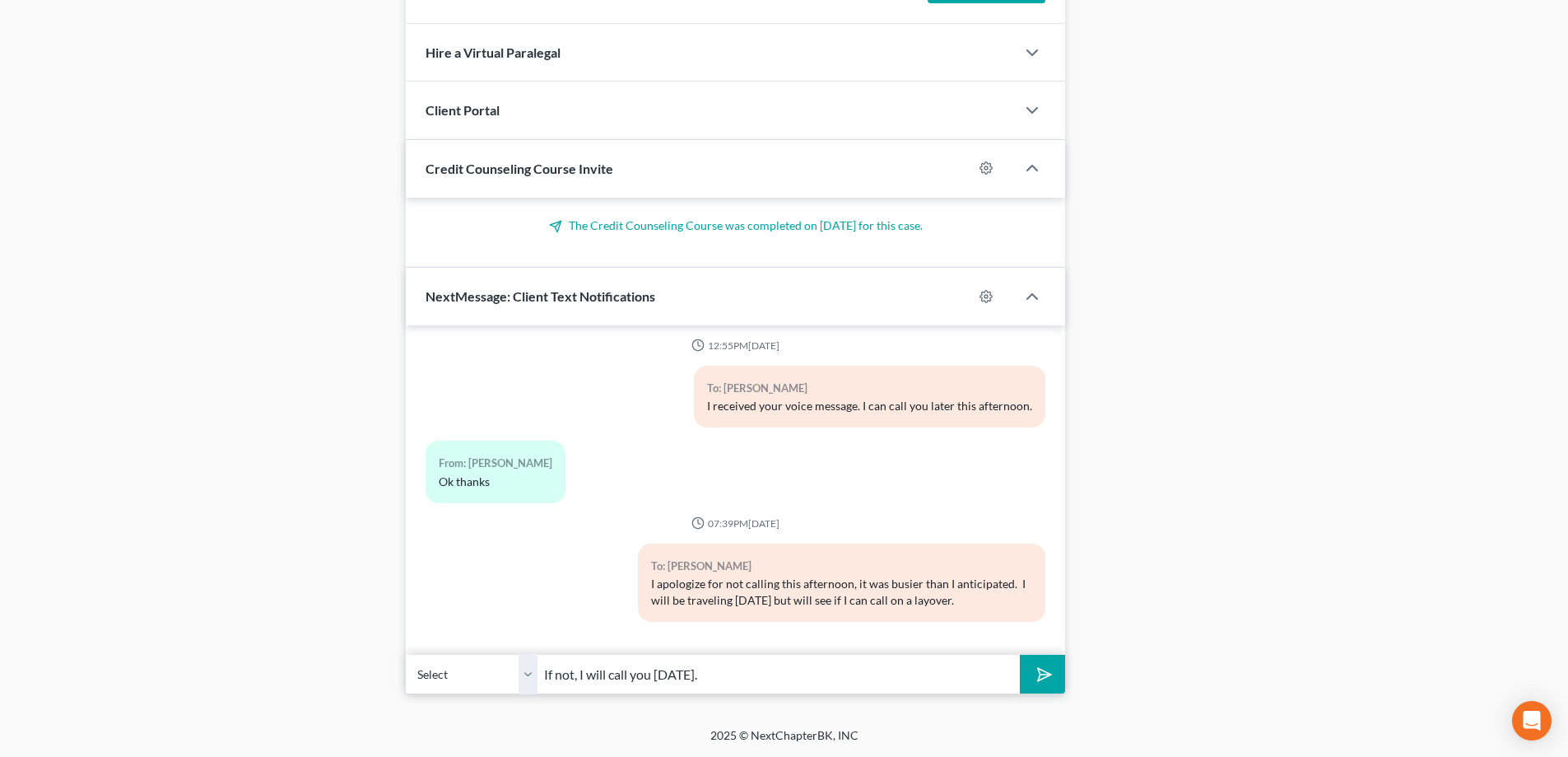
type input "If not, I will call you [DATE]."
click at [1020, 655] on button "submit" at bounding box center [1042, 674] width 45 height 39
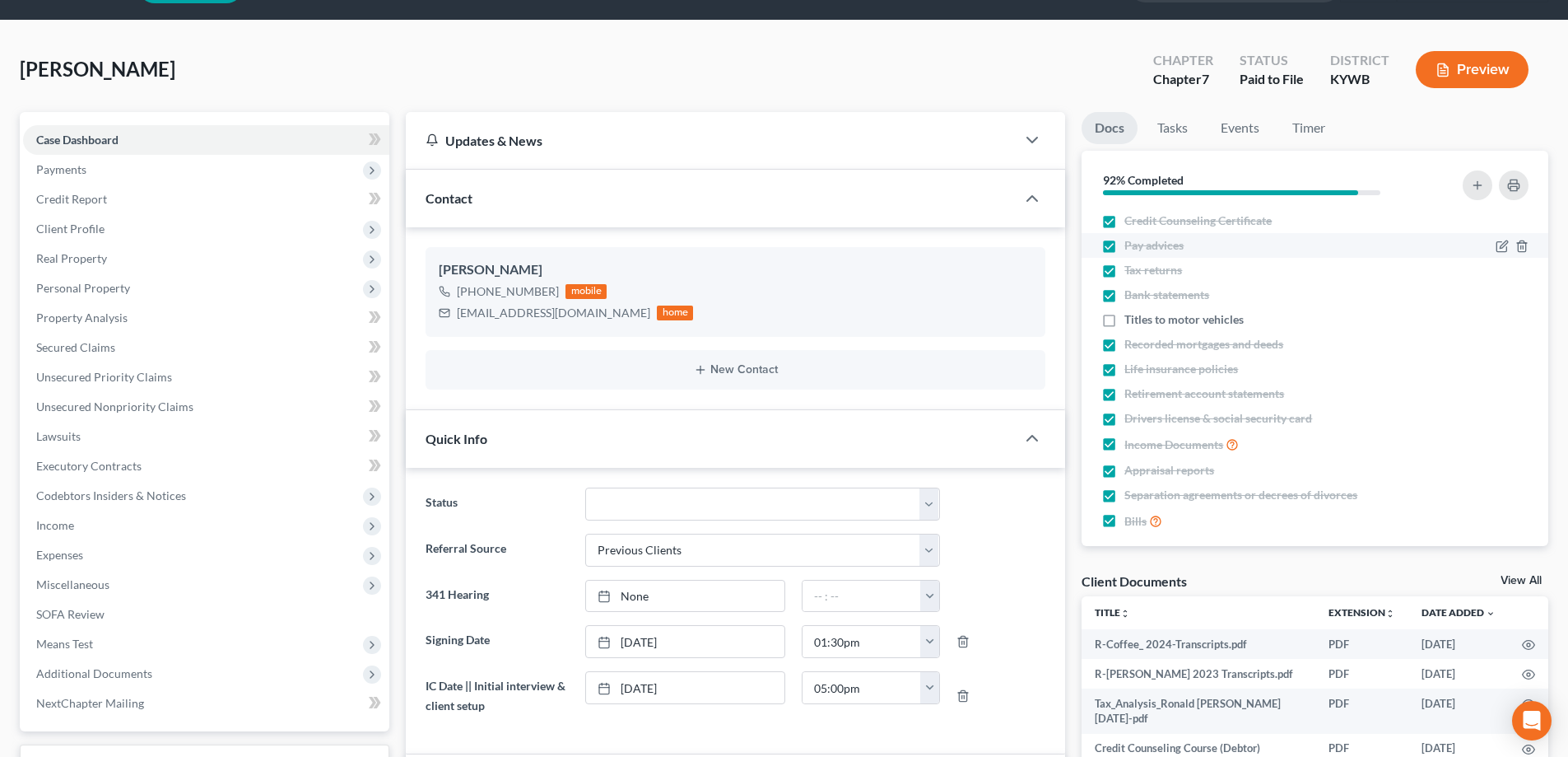
scroll to position [0, 0]
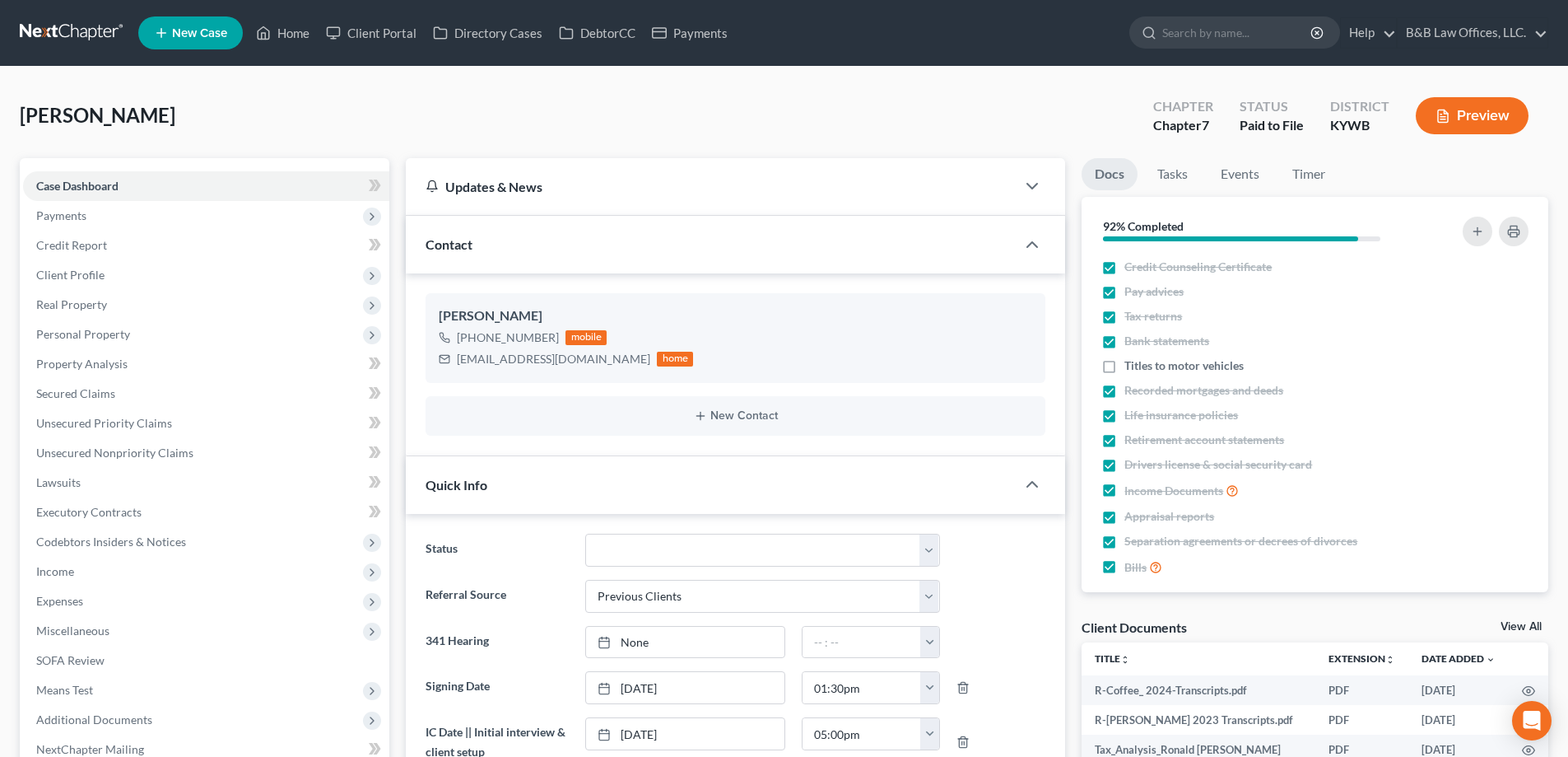
drag, startPoint x: 170, startPoint y: 113, endPoint x: 18, endPoint y: 115, distance: 152.0
copy span "[PERSON_NAME]"
click at [298, 26] on link "Home" at bounding box center [282, 33] width 70 height 30
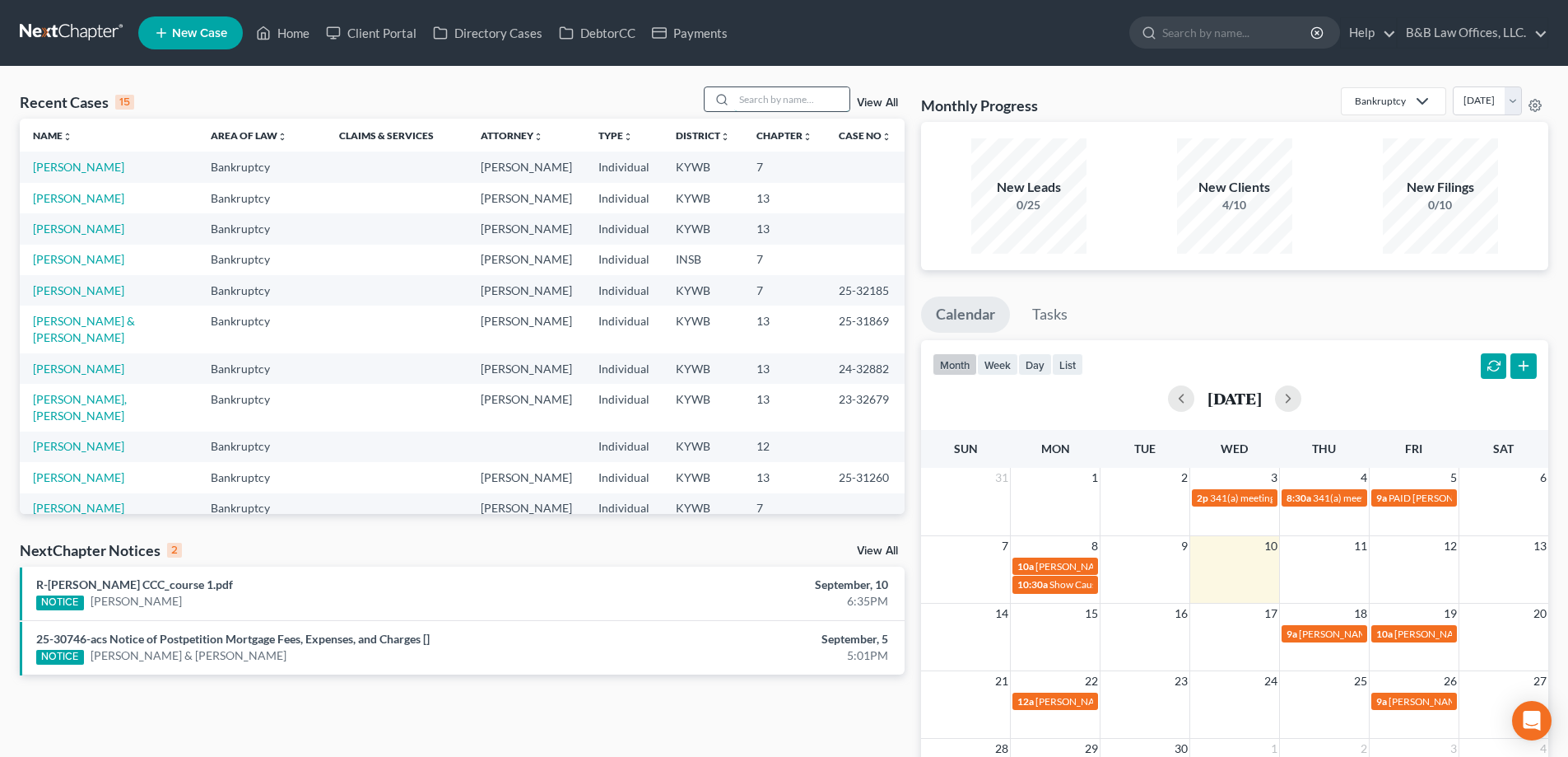
click at [764, 98] on input "search" at bounding box center [792, 99] width 115 height 24
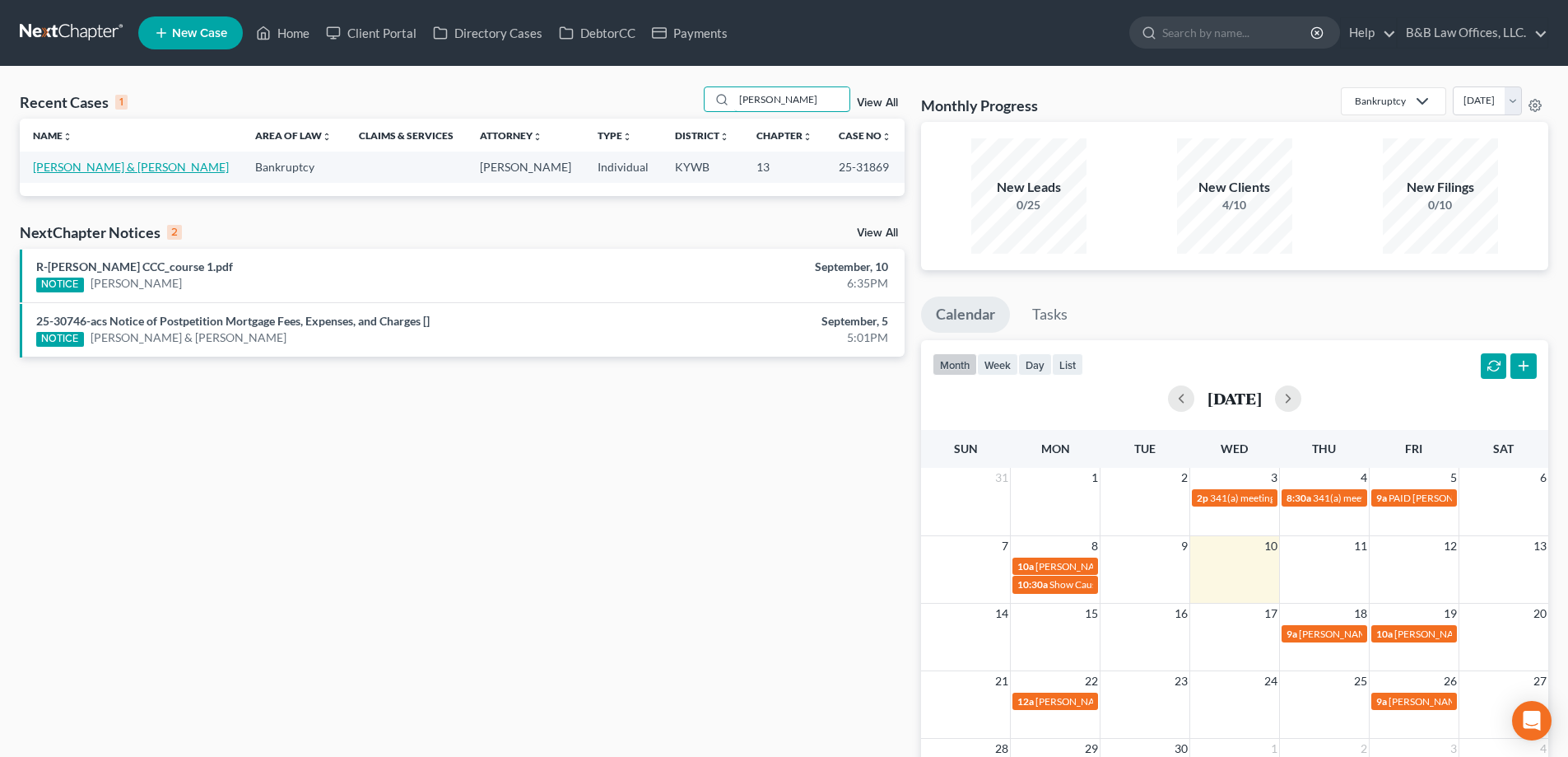
type input "[PERSON_NAME]"
click at [94, 169] on link "[PERSON_NAME] & [PERSON_NAME]" at bounding box center [130, 167] width 196 height 14
select select "2"
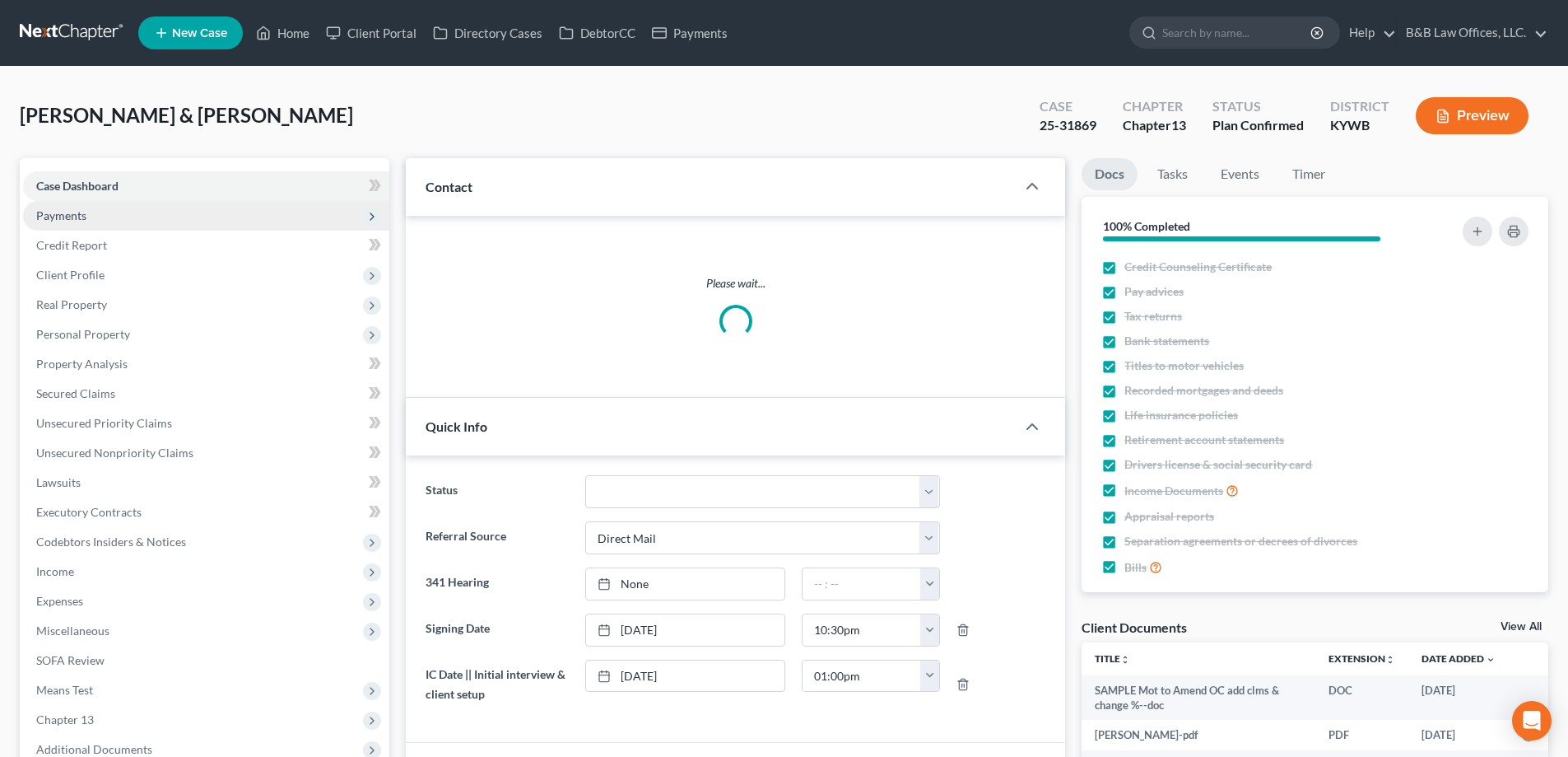
click at [107, 216] on span "Payments" at bounding box center [206, 216] width 366 height 30
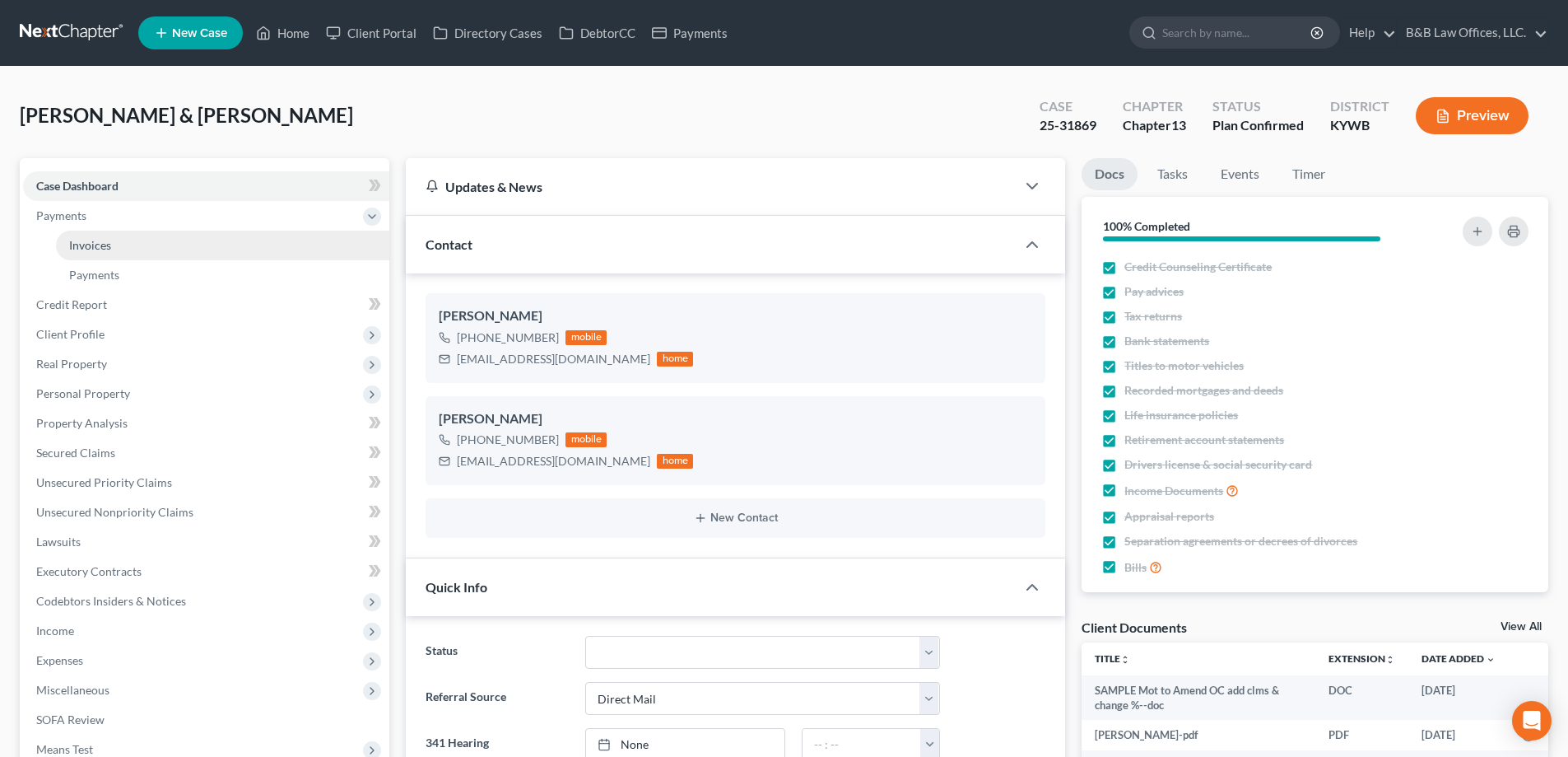
click at [114, 235] on link "Invoices" at bounding box center [223, 246] width 333 height 30
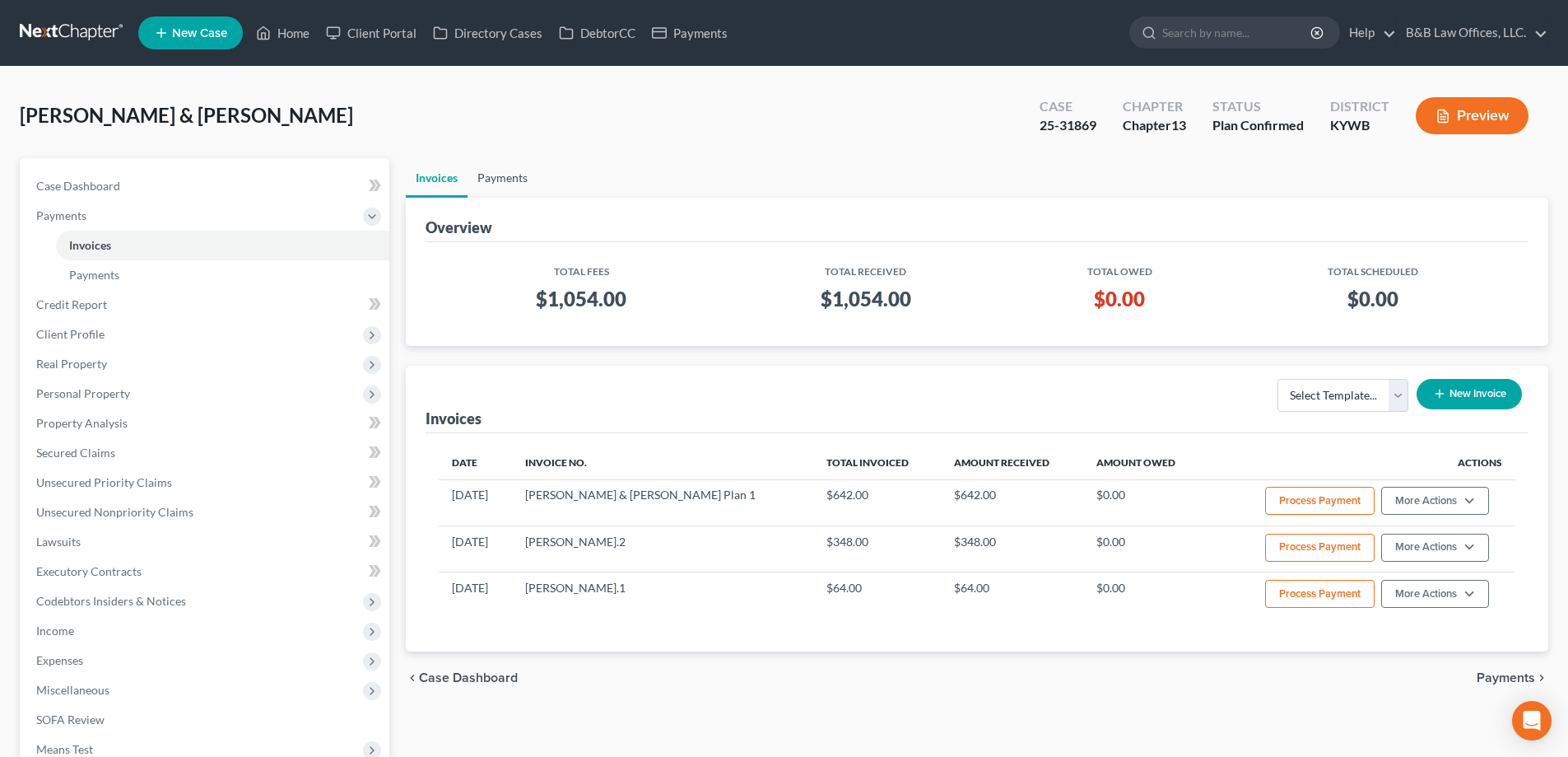
click at [499, 182] on link "Payments" at bounding box center [502, 177] width 70 height 40
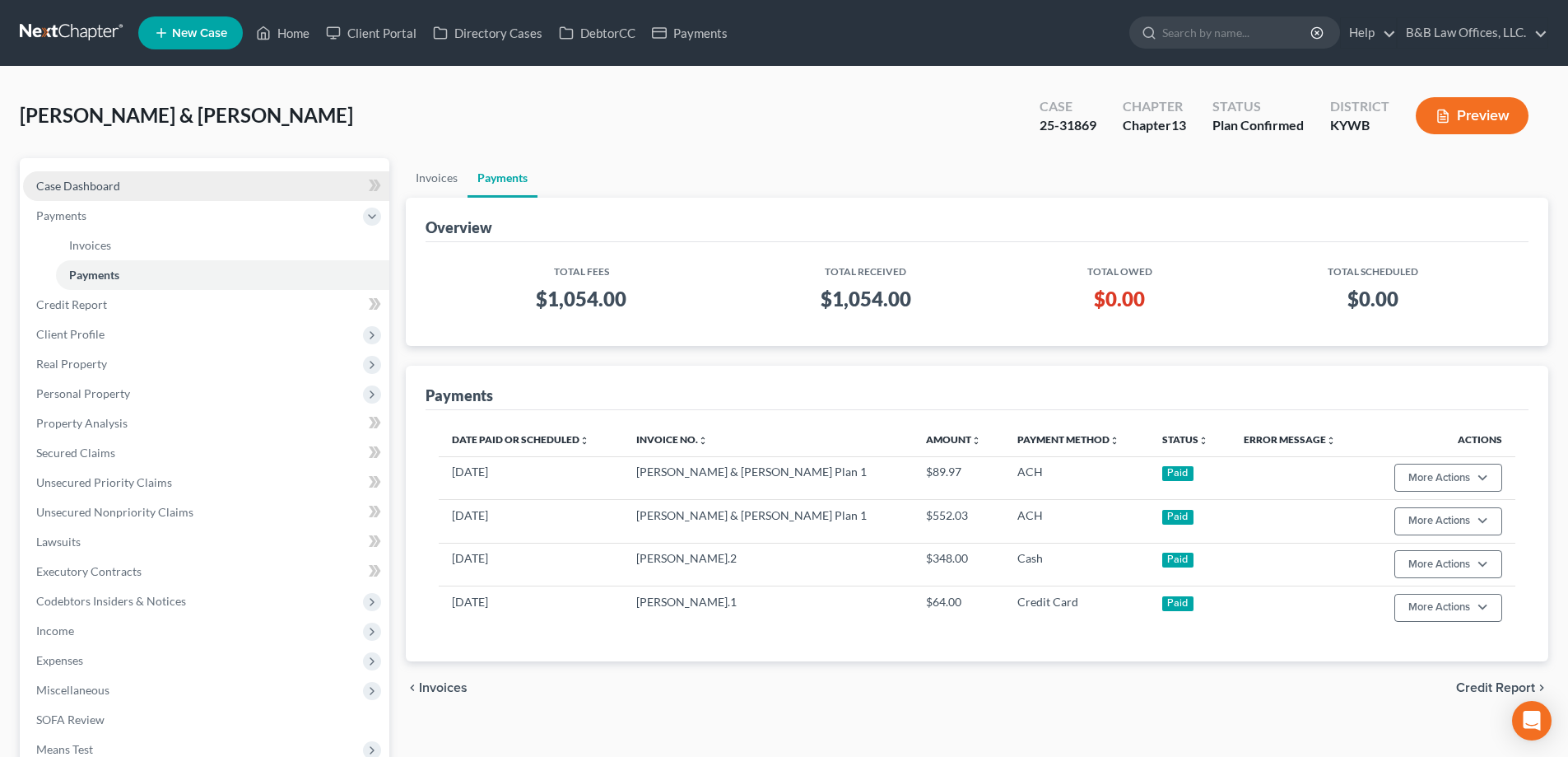
click at [110, 188] on span "Case Dashboard" at bounding box center [78, 186] width 84 height 14
select select "13"
select select "2"
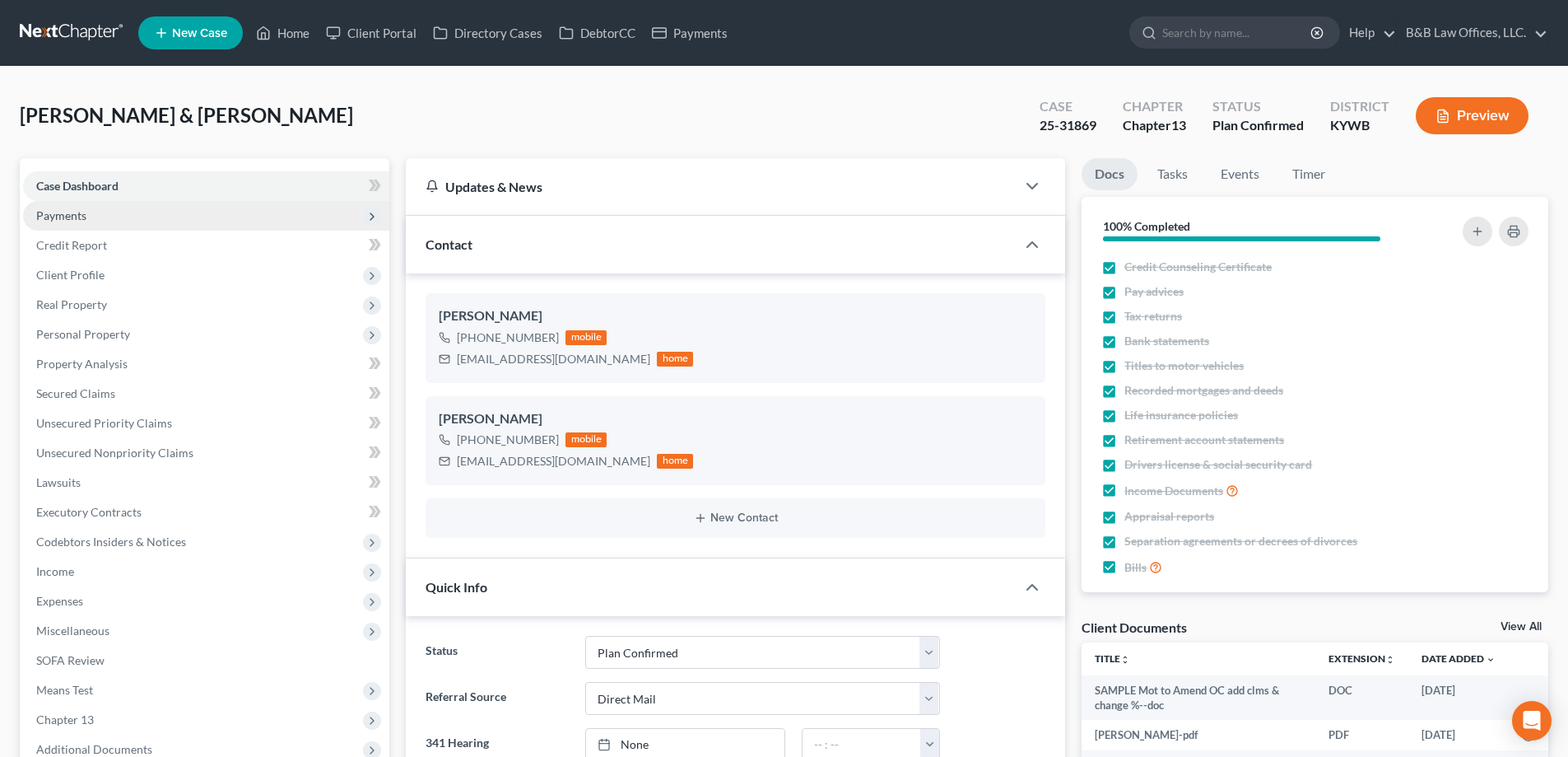
drag, startPoint x: 142, startPoint y: 209, endPoint x: 199, endPoint y: 224, distance: 58.9
click at [142, 209] on span "Payments" at bounding box center [206, 216] width 366 height 30
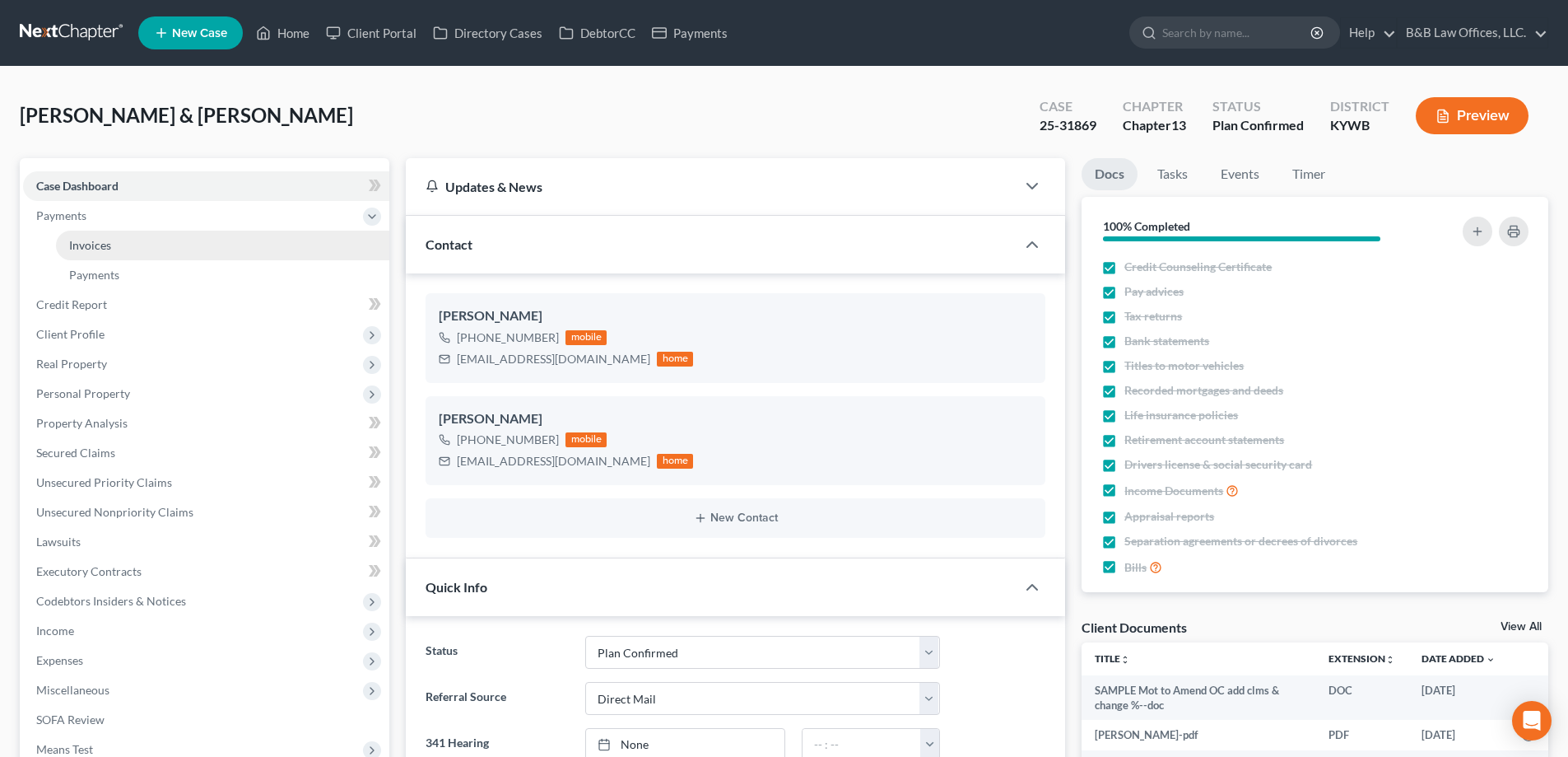
click at [159, 256] on link "Invoices" at bounding box center [223, 246] width 333 height 30
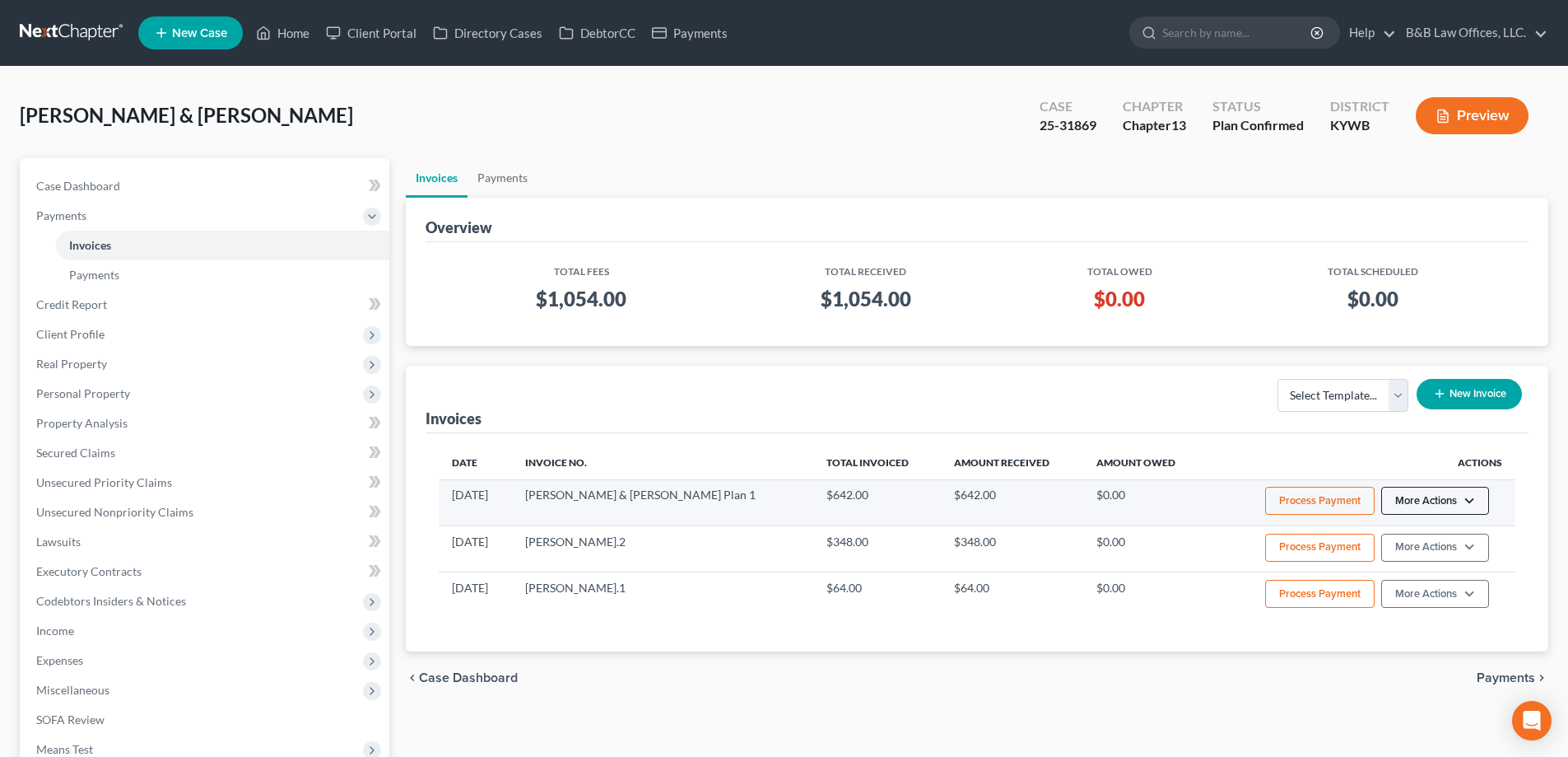
click at [1421, 501] on button "More Actions" at bounding box center [1435, 501] width 107 height 28
click at [1402, 536] on link "View/Edit" at bounding box center [1458, 536] width 193 height 28
select select "1"
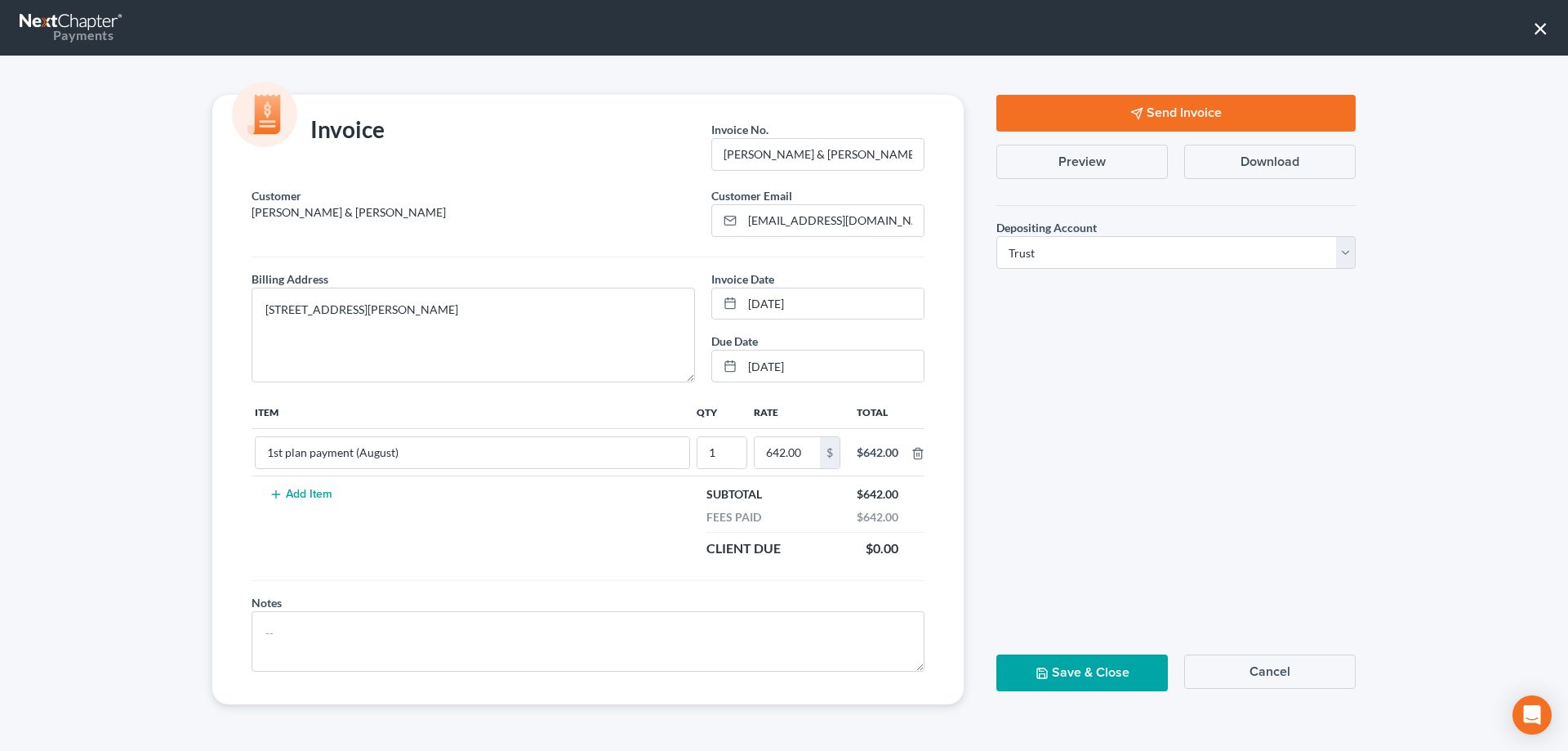
click at [1214, 671] on button "Cancel" at bounding box center [1270, 671] width 171 height 34
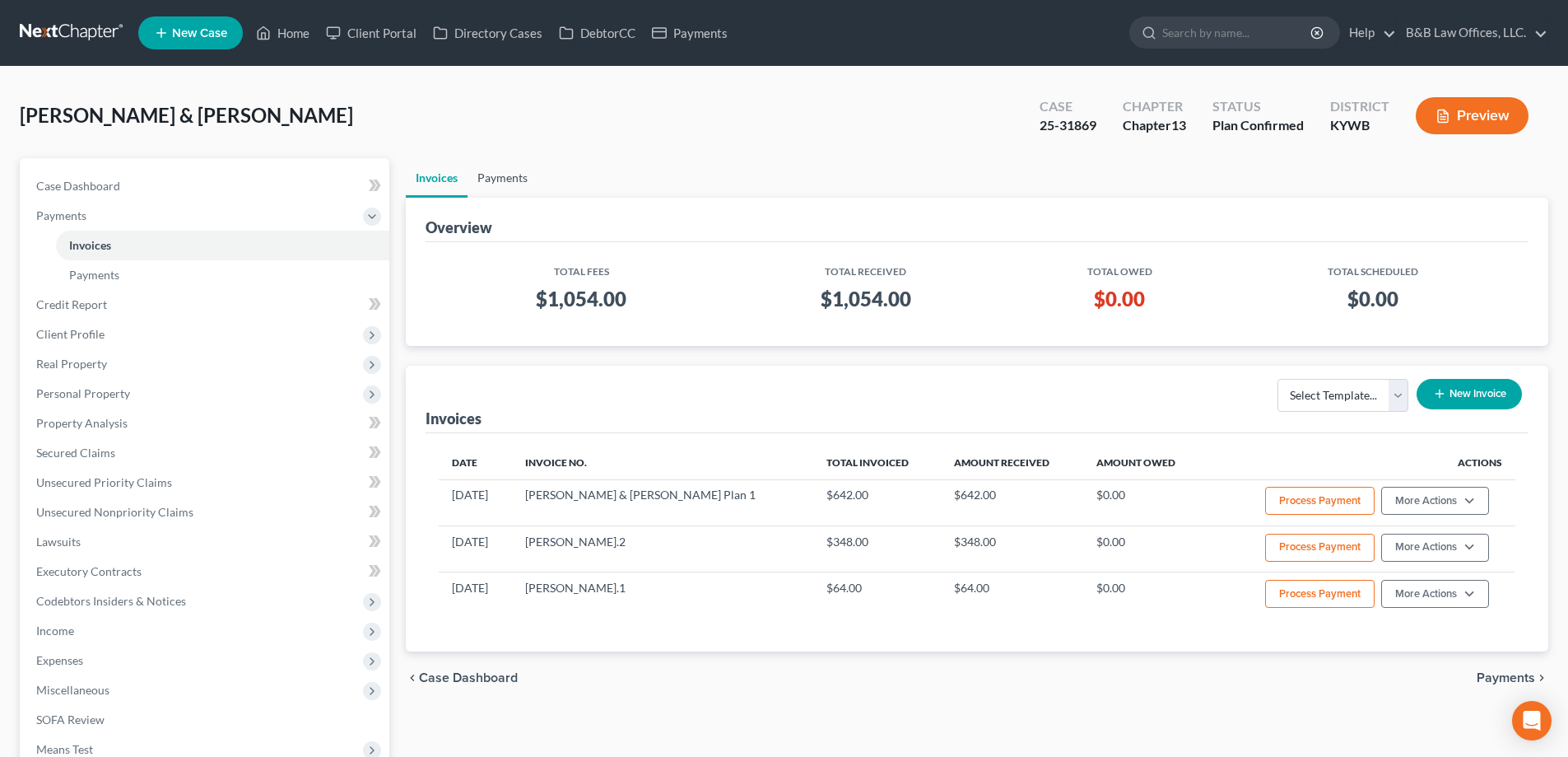
click at [504, 177] on link "Payments" at bounding box center [502, 177] width 70 height 40
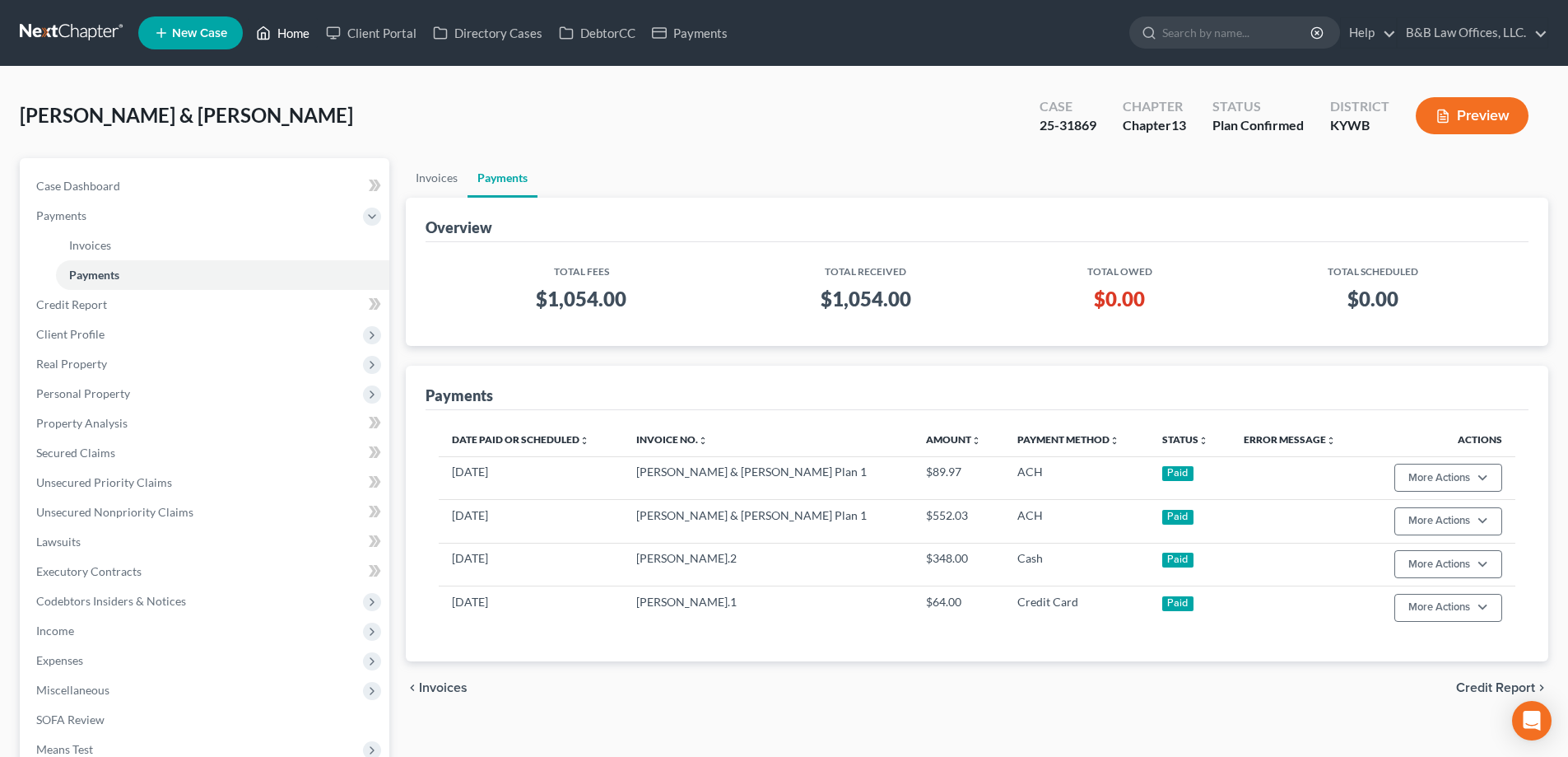
click at [300, 35] on link "Home" at bounding box center [282, 33] width 70 height 30
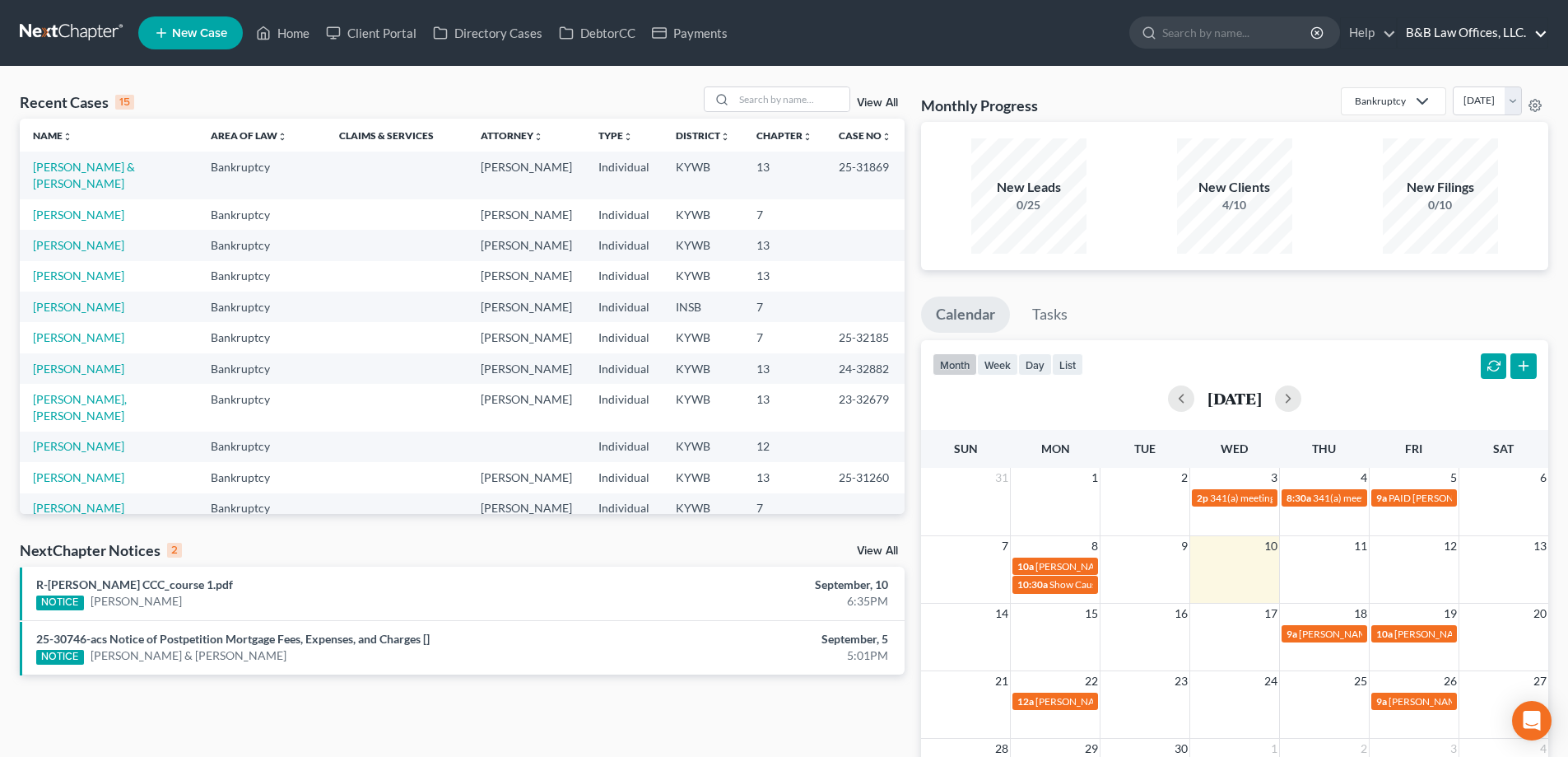
click at [1511, 34] on link "B&B Law Offices, LLC." at bounding box center [1473, 33] width 150 height 30
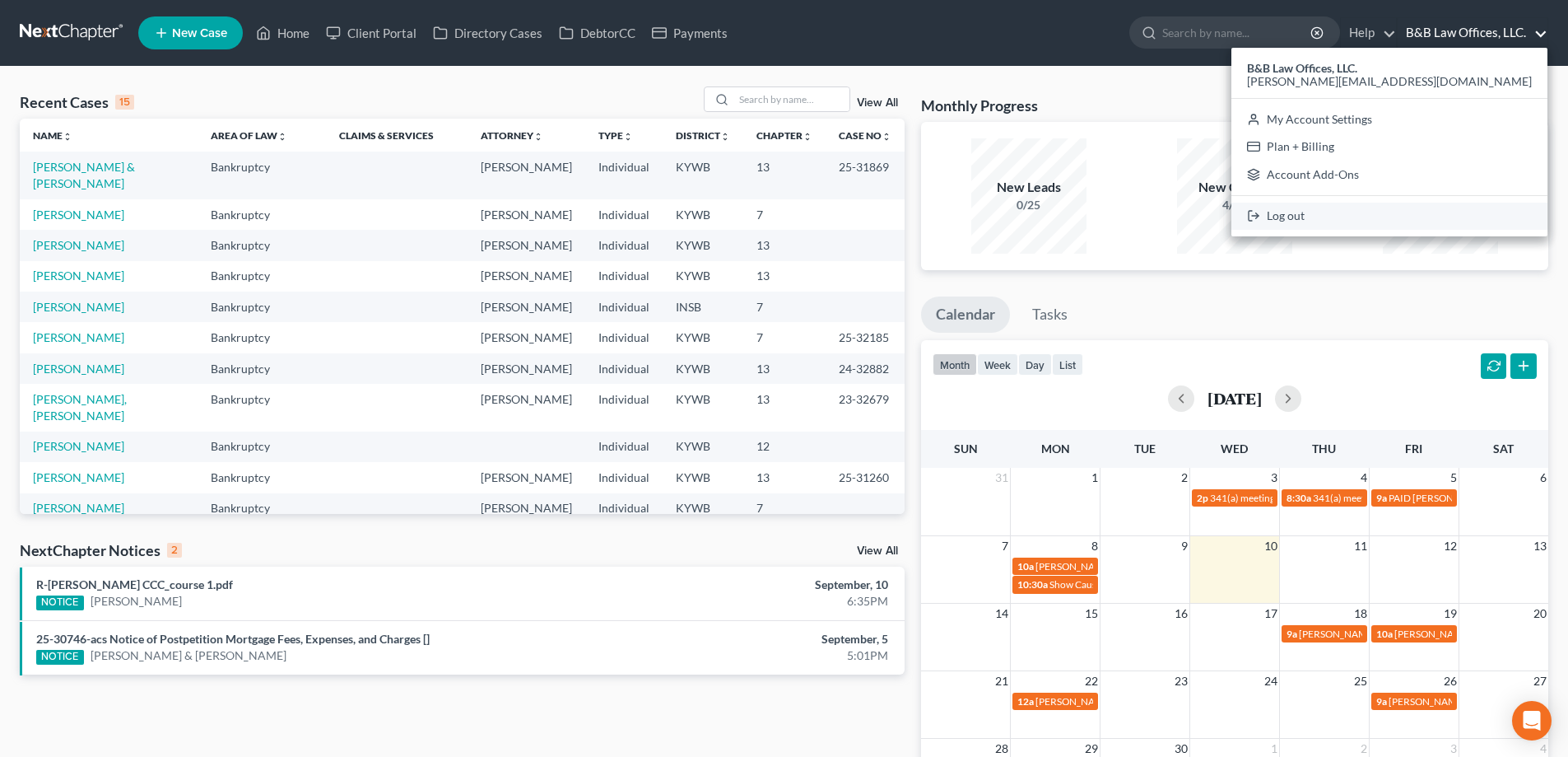
click at [1449, 212] on link "Log out" at bounding box center [1389, 217] width 316 height 28
